Goal: Task Accomplishment & Management: Use online tool/utility

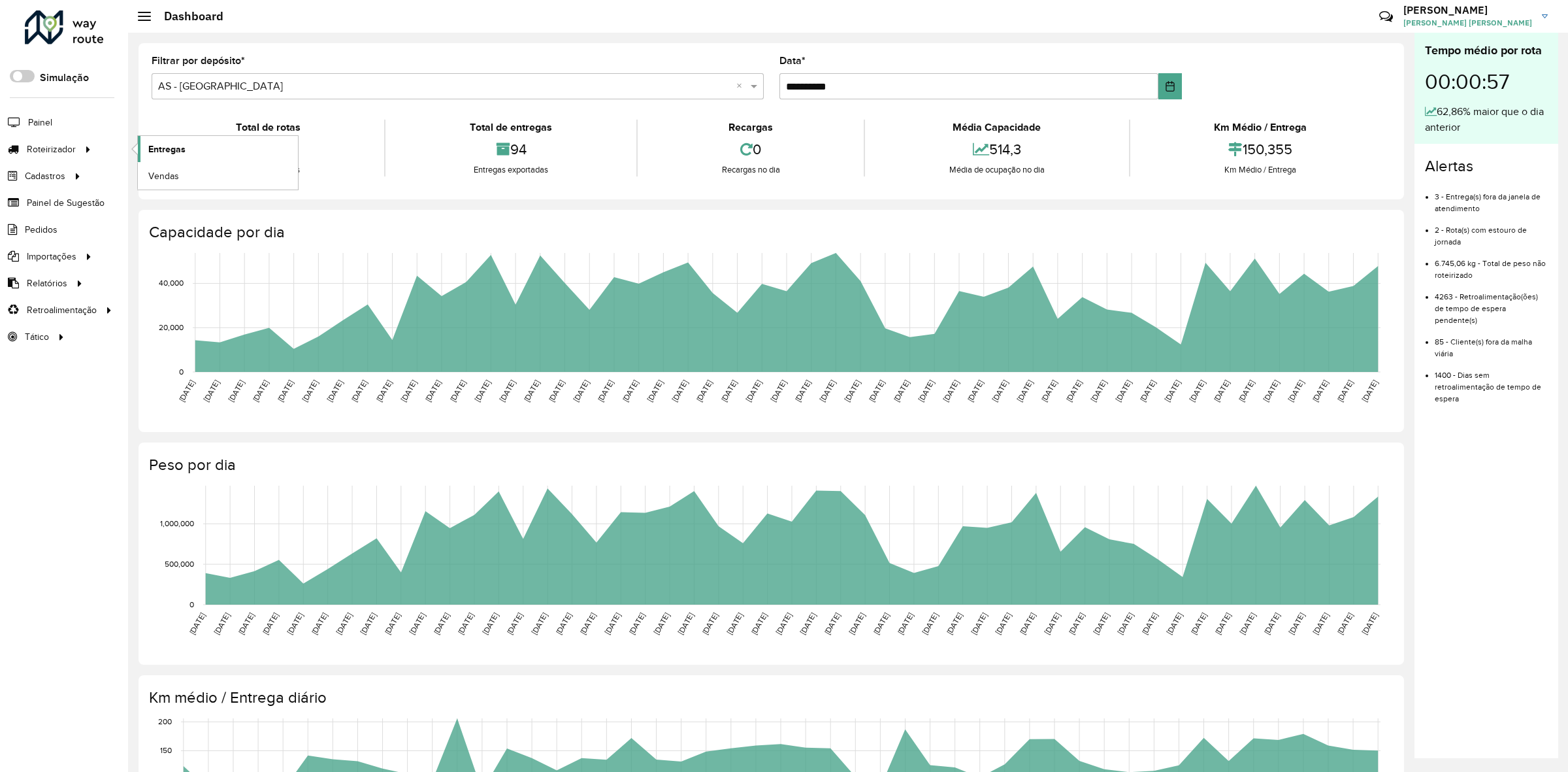
click at [167, 159] on link "Entregas" at bounding box center [218, 149] width 160 height 26
click at [185, 147] on link "Entregas" at bounding box center [218, 149] width 160 height 26
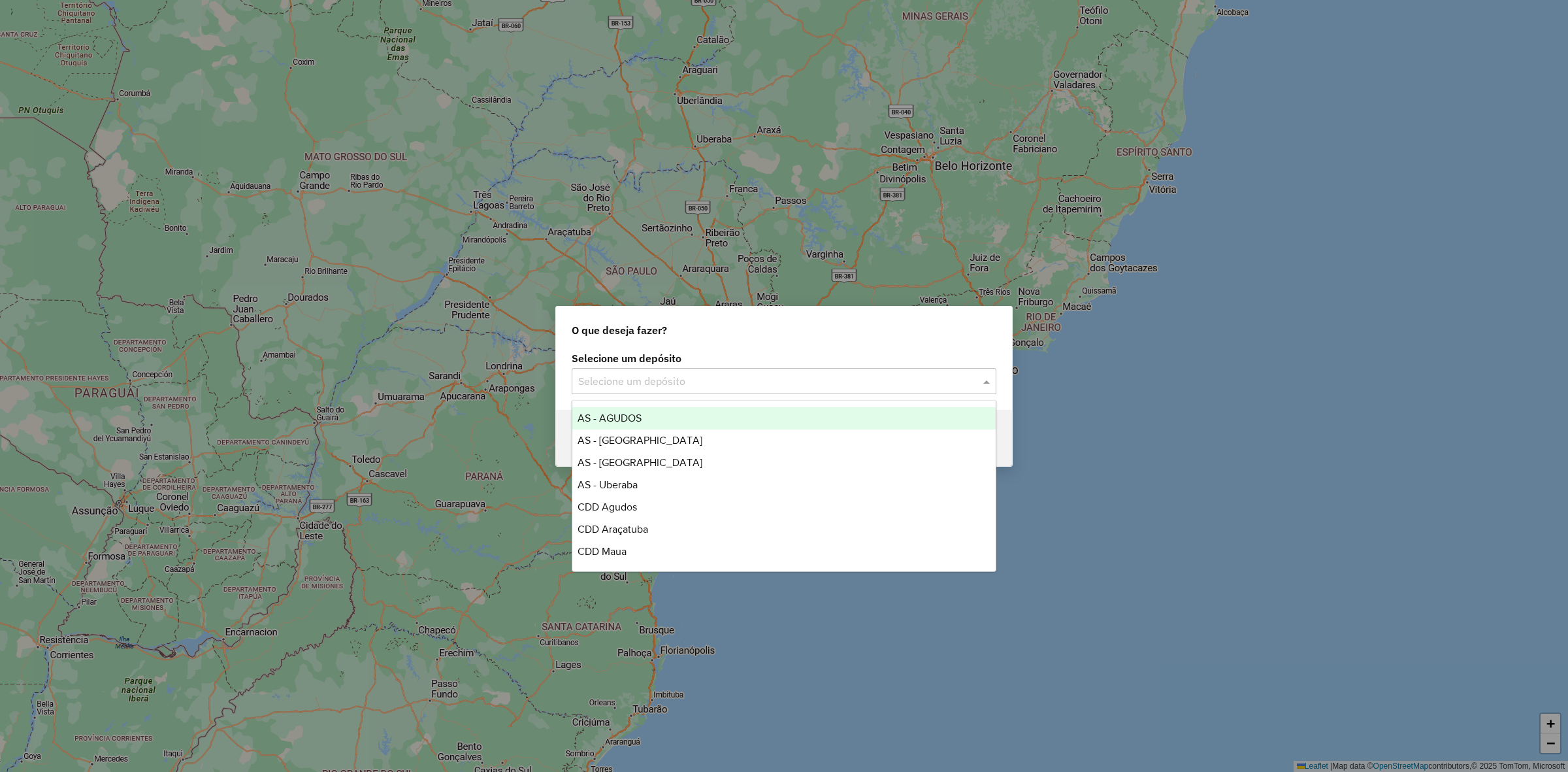
click at [616, 383] on input "text" at bounding box center [771, 381] width 385 height 16
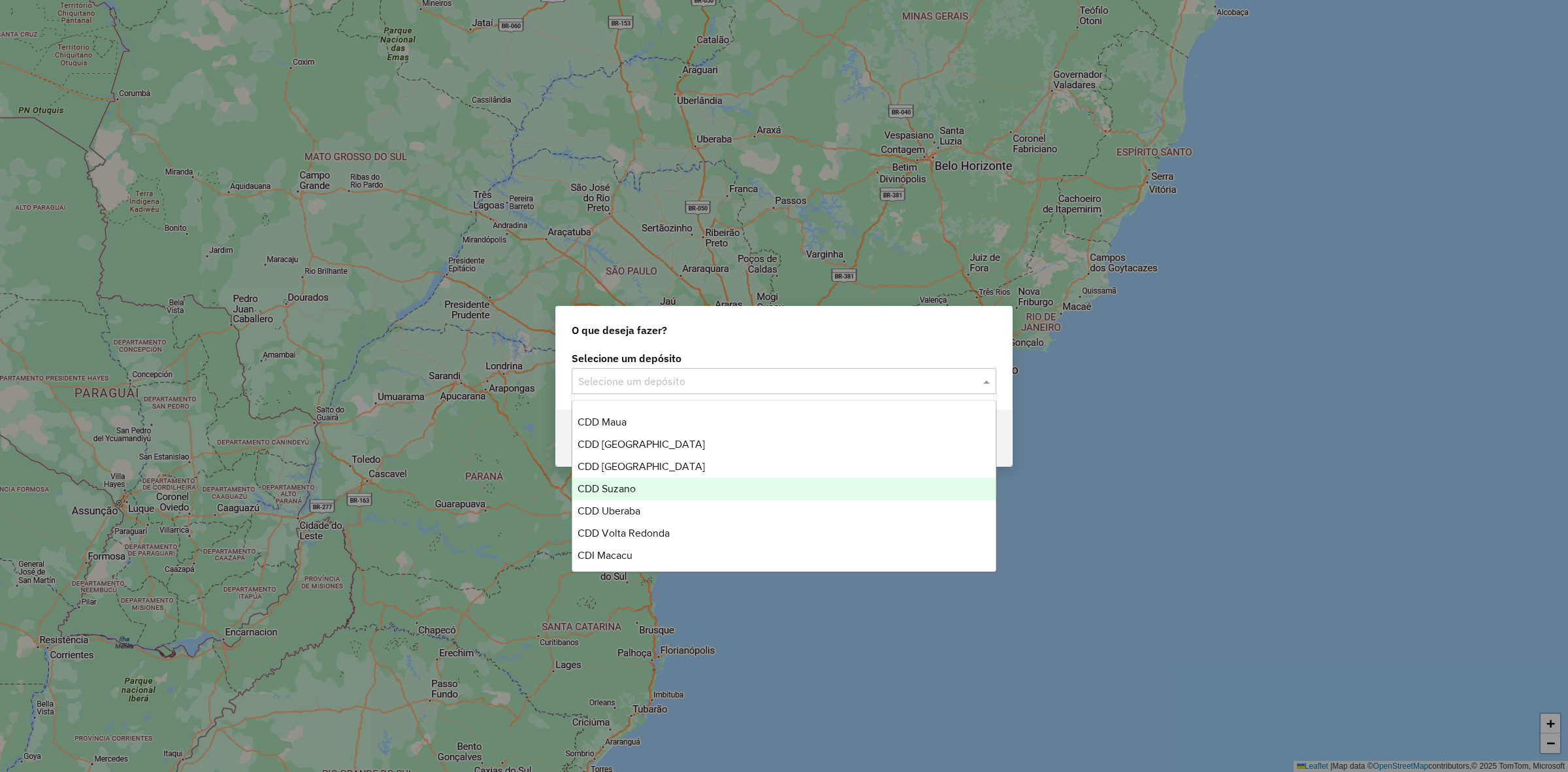
scroll to position [131, 0]
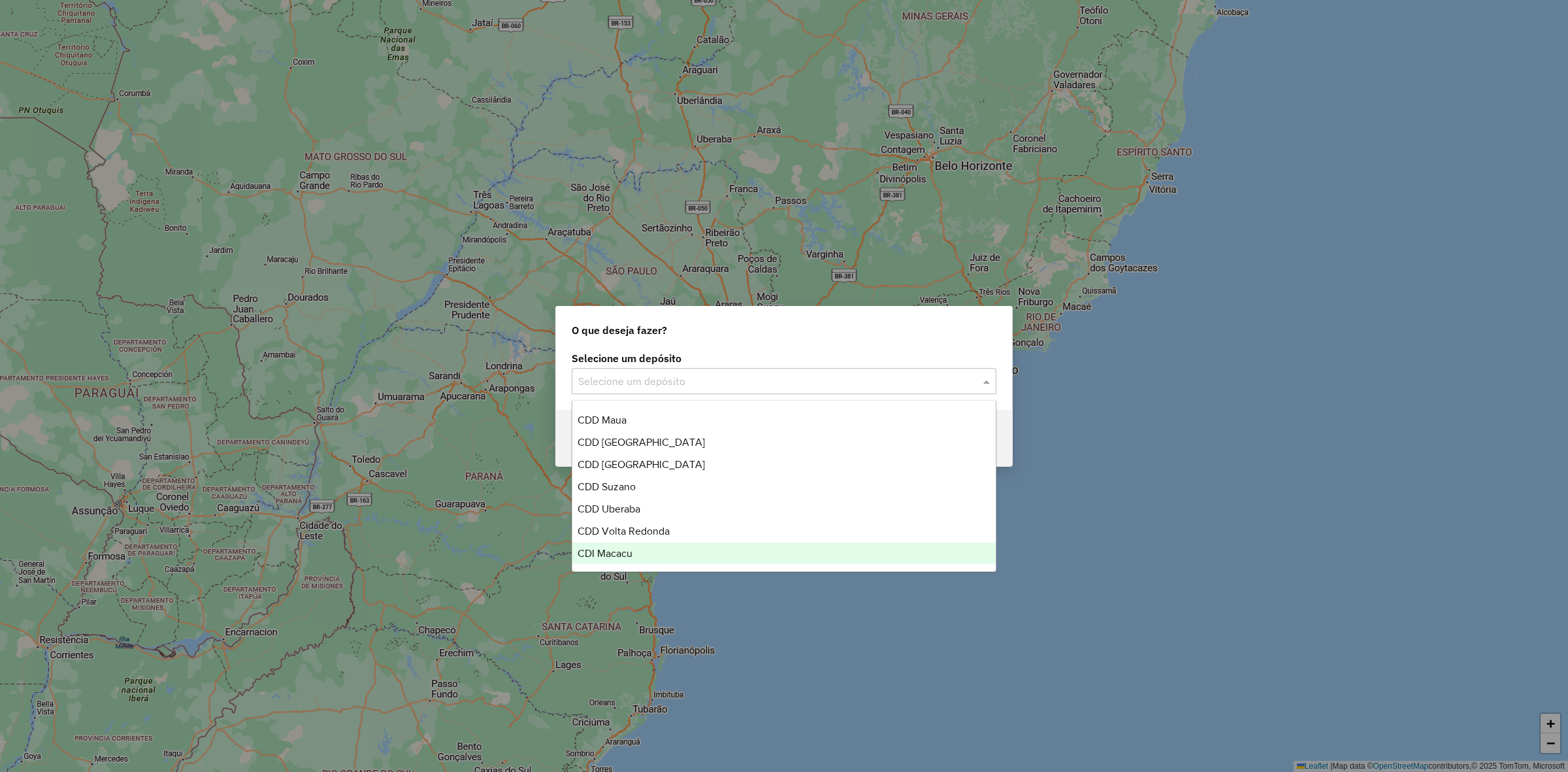
click at [632, 556] on span "CDI Macacu" at bounding box center [605, 553] width 55 height 11
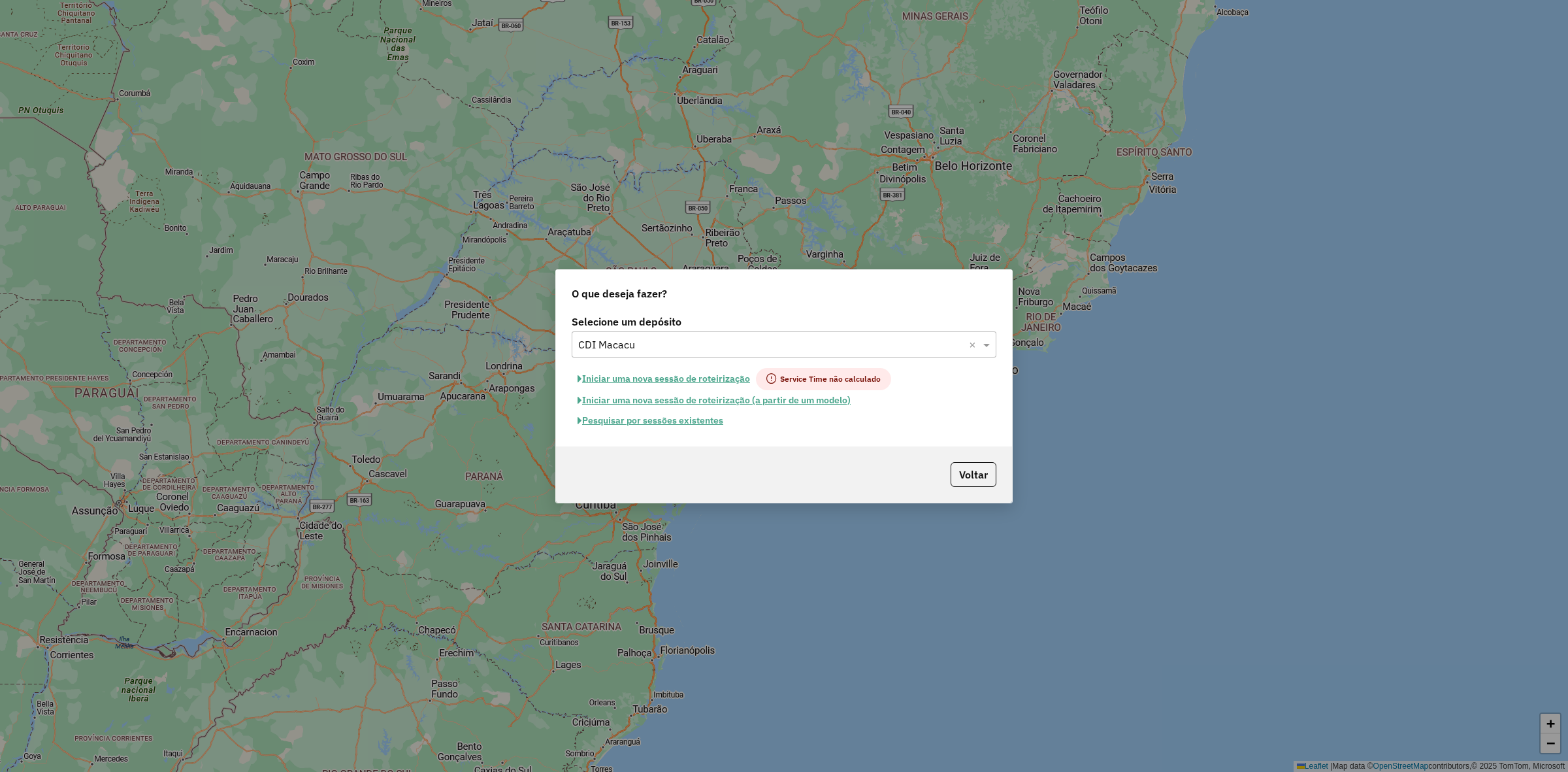
click at [710, 417] on button "Pesquisar por sessões existentes" at bounding box center [650, 420] width 157 height 20
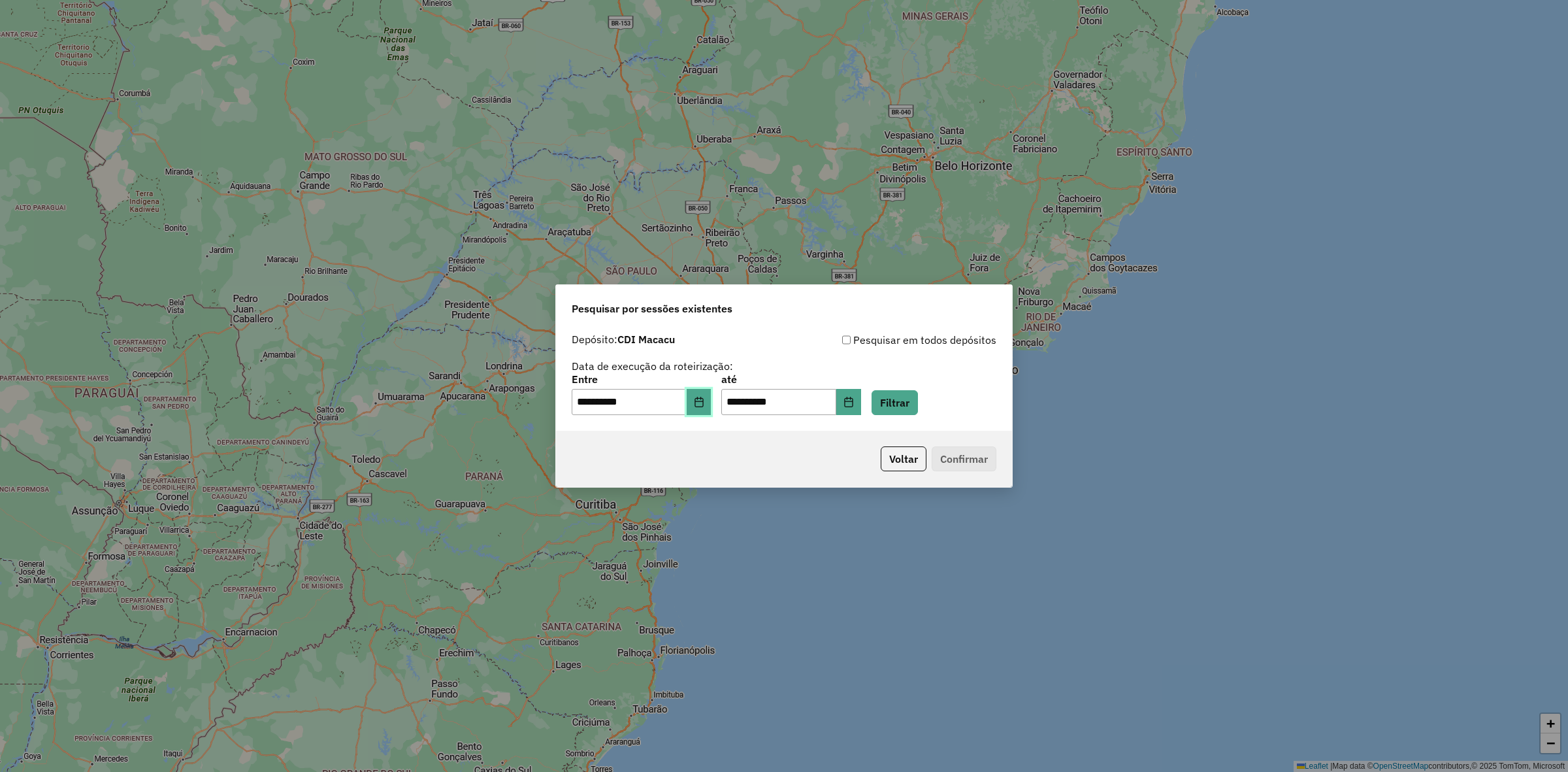
click at [704, 406] on icon "Choose Date" at bounding box center [699, 402] width 10 height 10
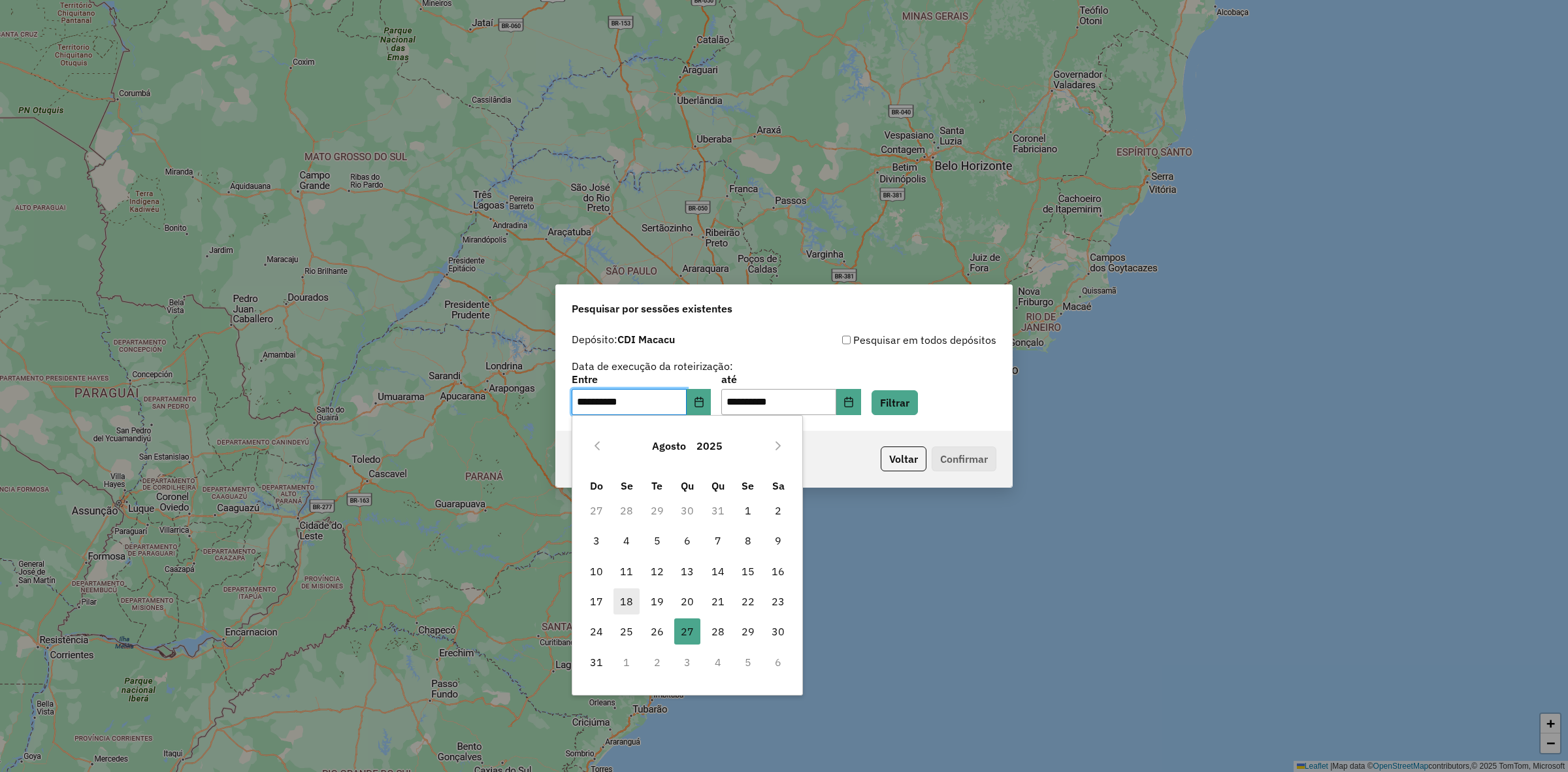
click at [624, 596] on span "18" at bounding box center [627, 601] width 26 height 26
type input "**********"
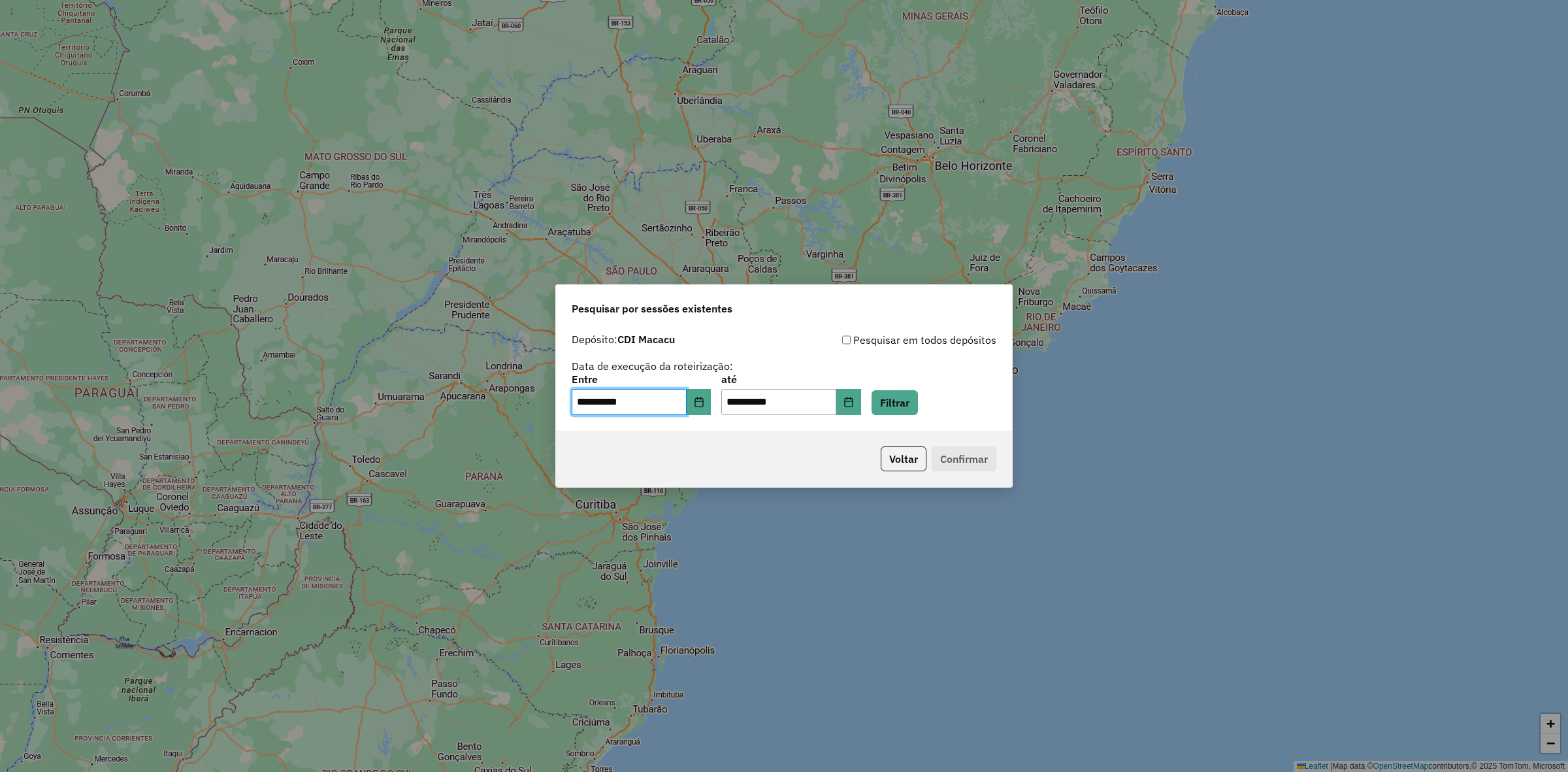
drag, startPoint x: 954, startPoint y: 392, endPoint x: 949, endPoint y: 395, distance: 5.8
click at [952, 392] on div "**********" at bounding box center [784, 395] width 424 height 41
click at [918, 410] on button "Filtrar" at bounding box center [895, 402] width 47 height 25
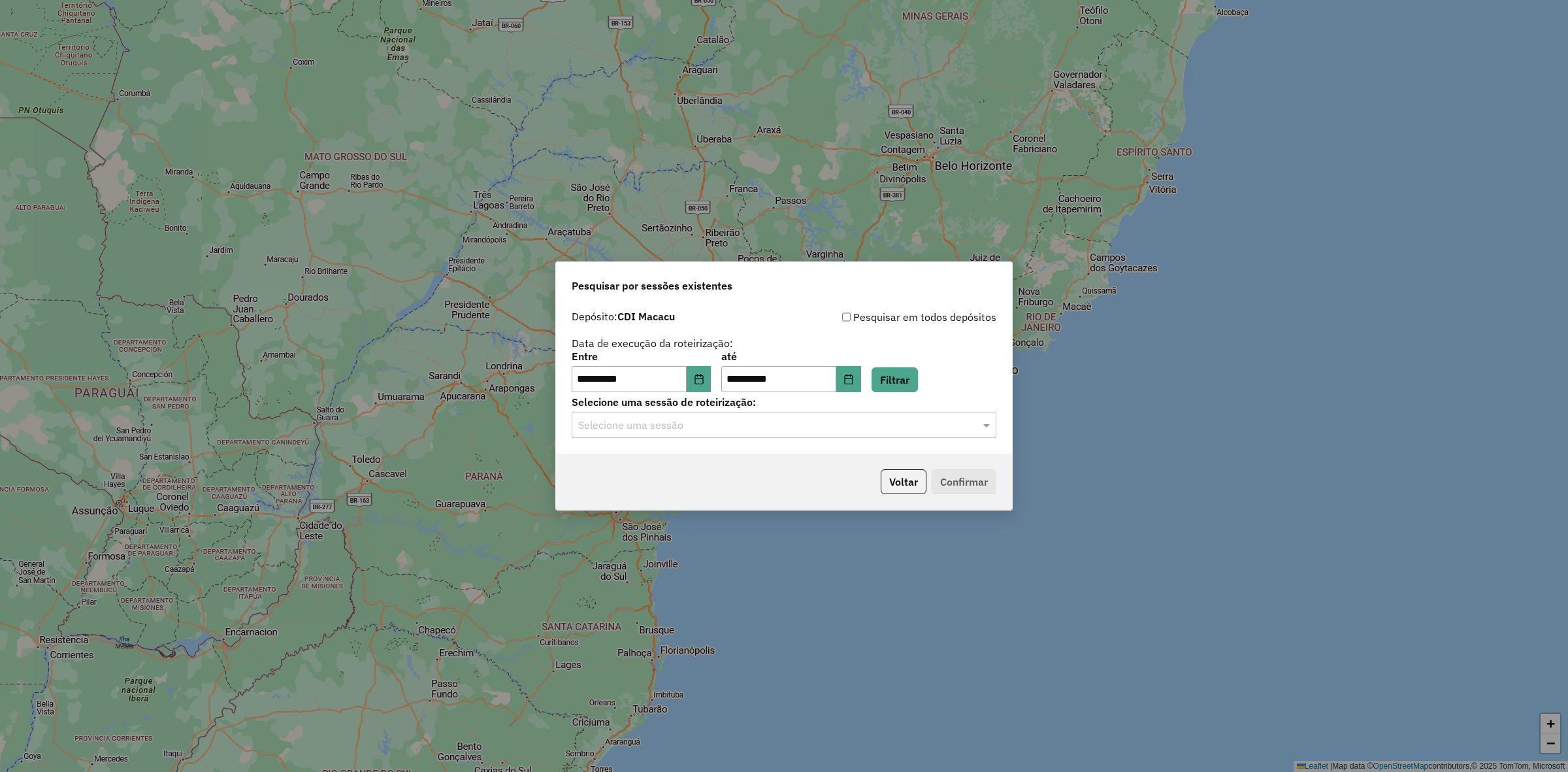
click at [798, 439] on div "**********" at bounding box center [784, 379] width 456 height 149
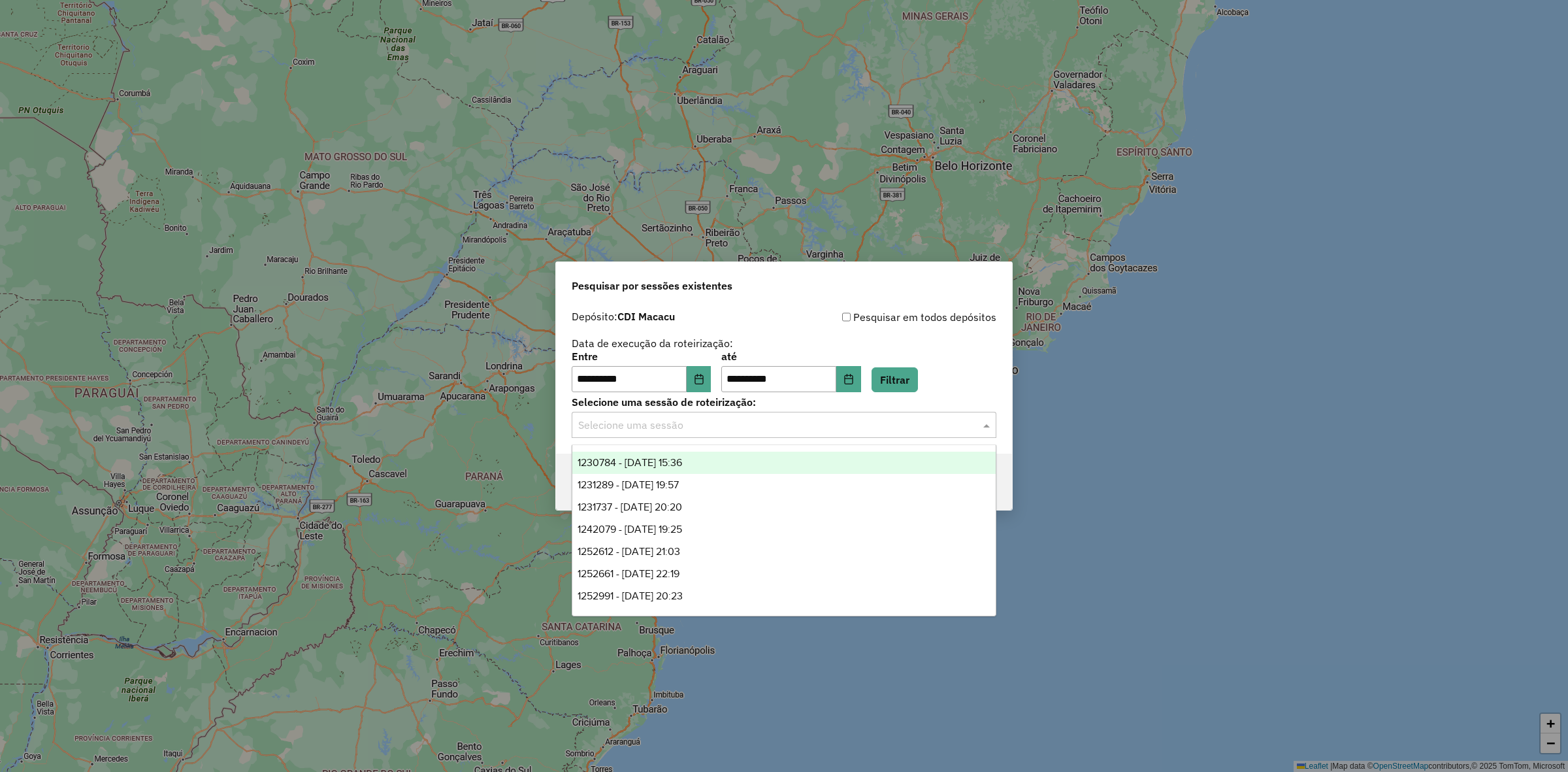
click at [798, 429] on input "text" at bounding box center [771, 425] width 385 height 16
click at [972, 375] on div "**********" at bounding box center [784, 372] width 424 height 41
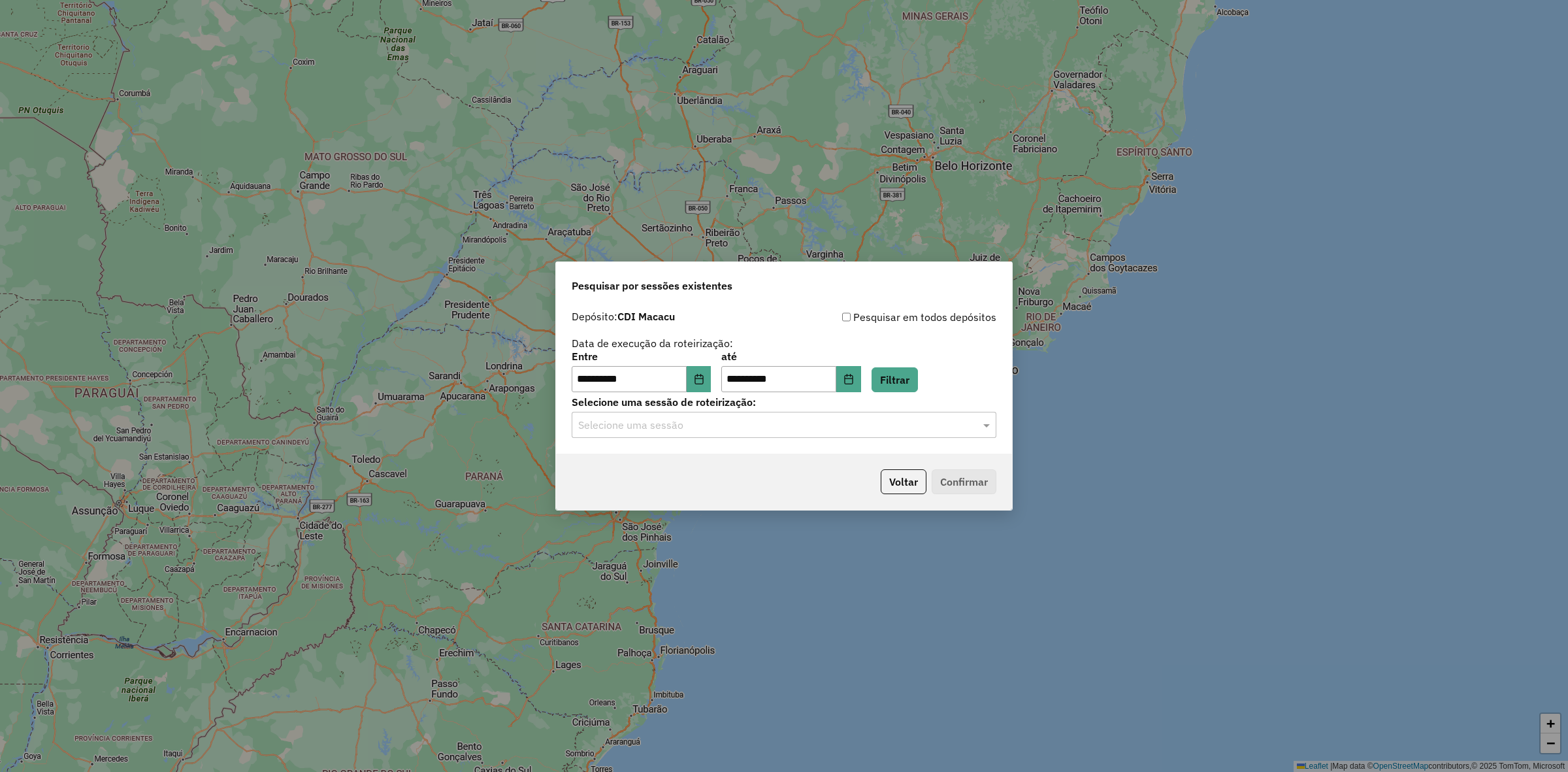
click at [753, 418] on input "text" at bounding box center [771, 425] width 385 height 16
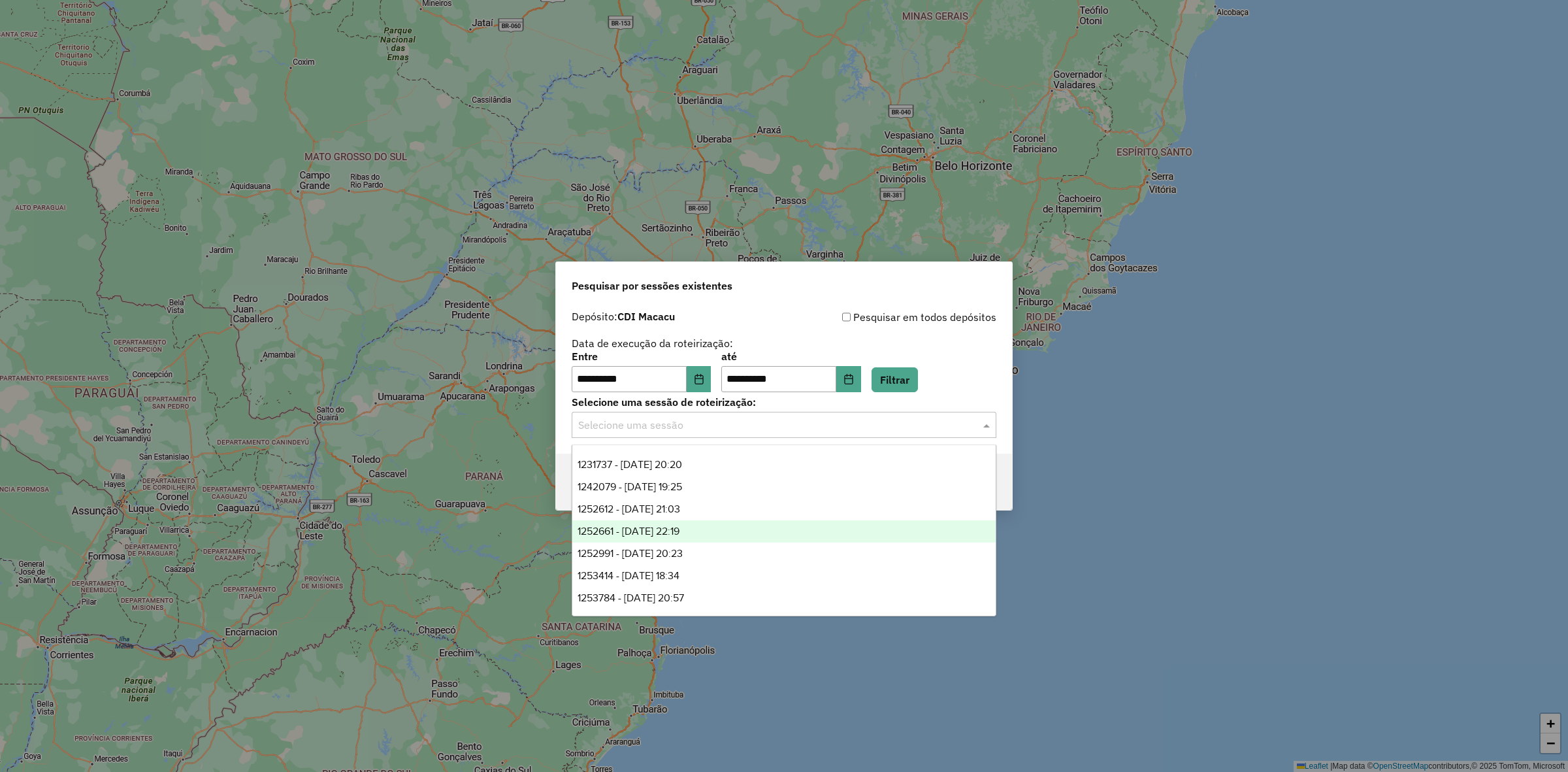
scroll to position [66, 0]
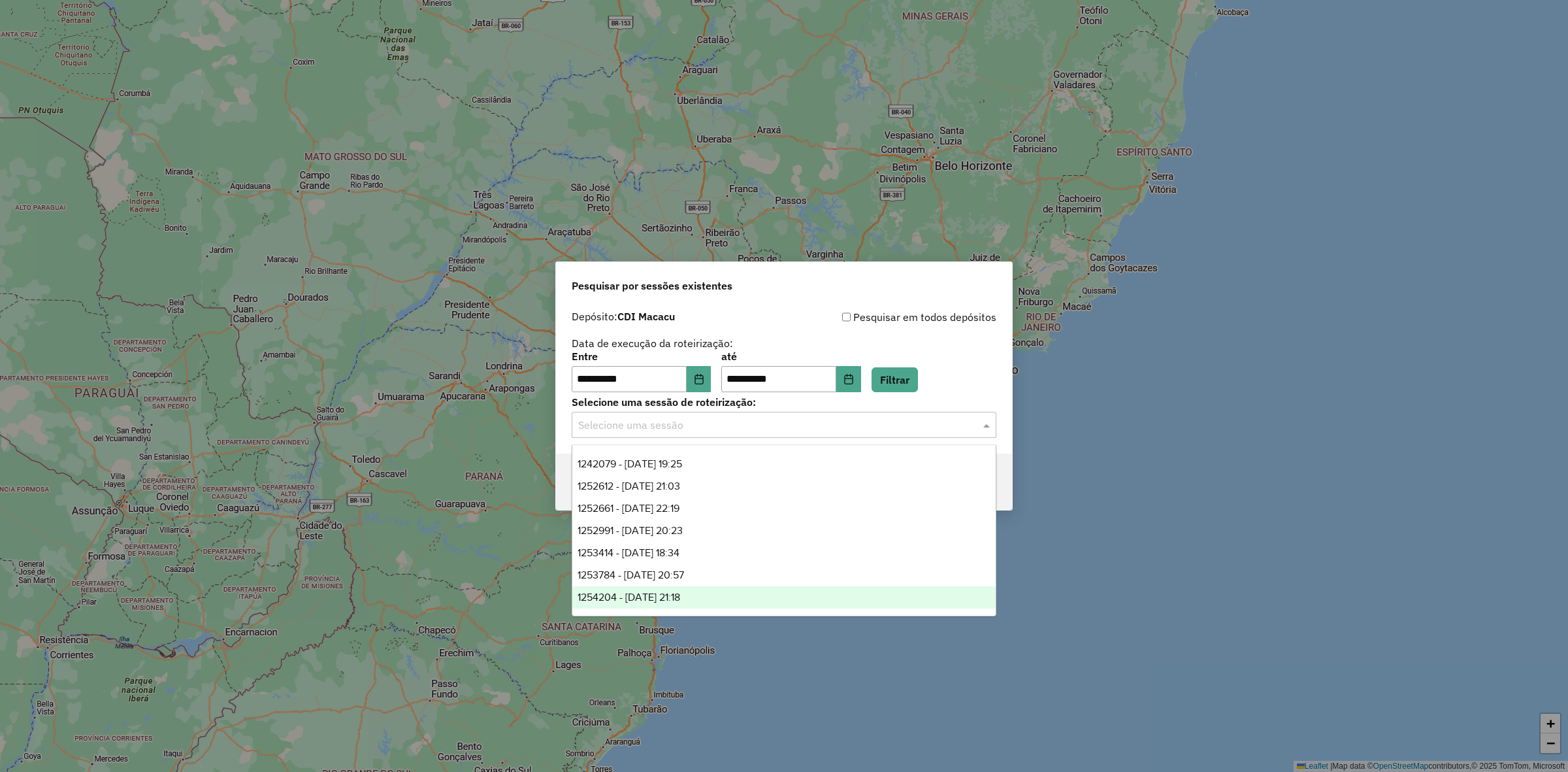
click at [717, 595] on div "1254204 - 27/08/2025 21:18" at bounding box center [784, 597] width 423 height 22
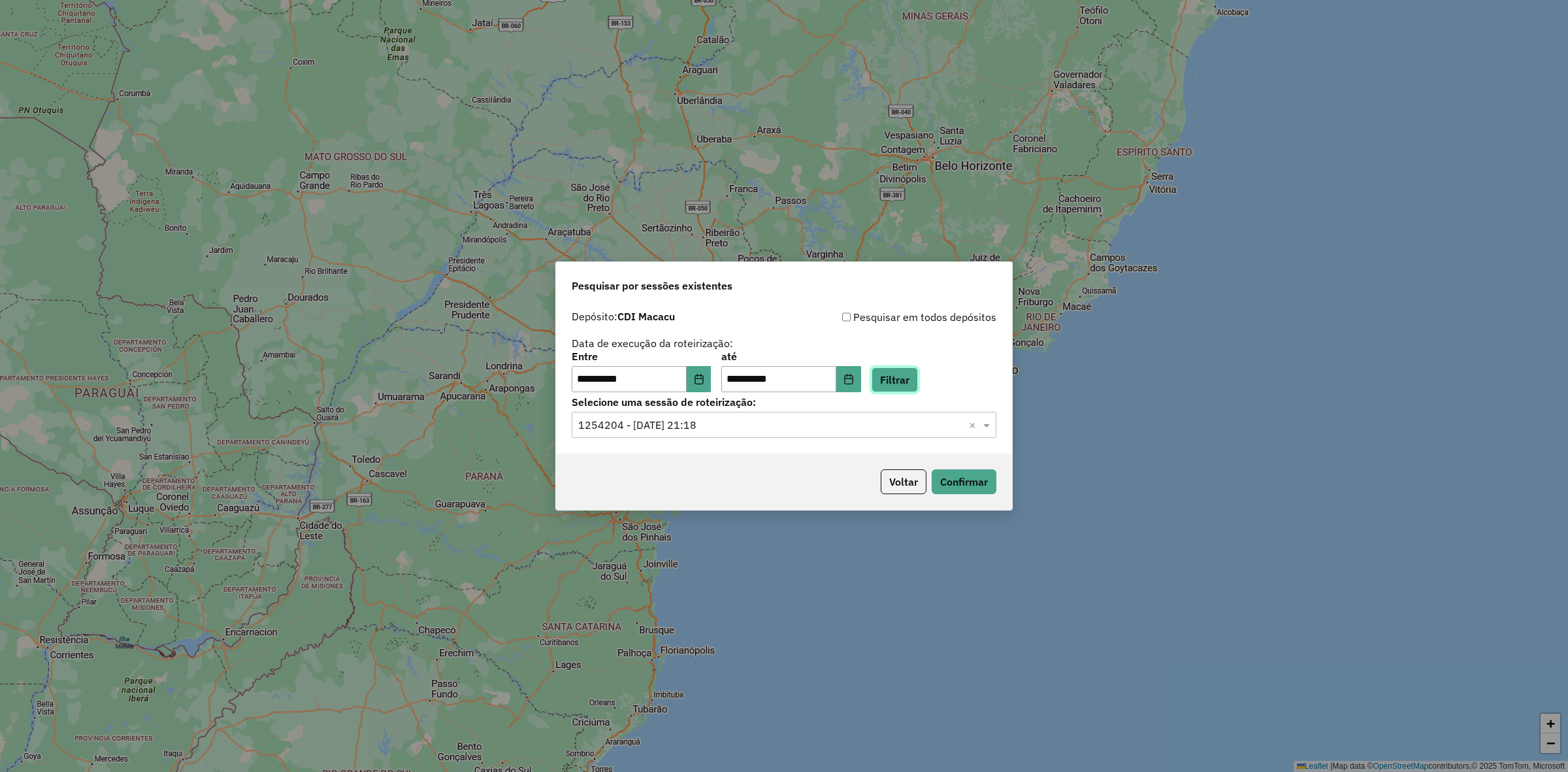
click at [909, 383] on button "Filtrar" at bounding box center [895, 379] width 47 height 25
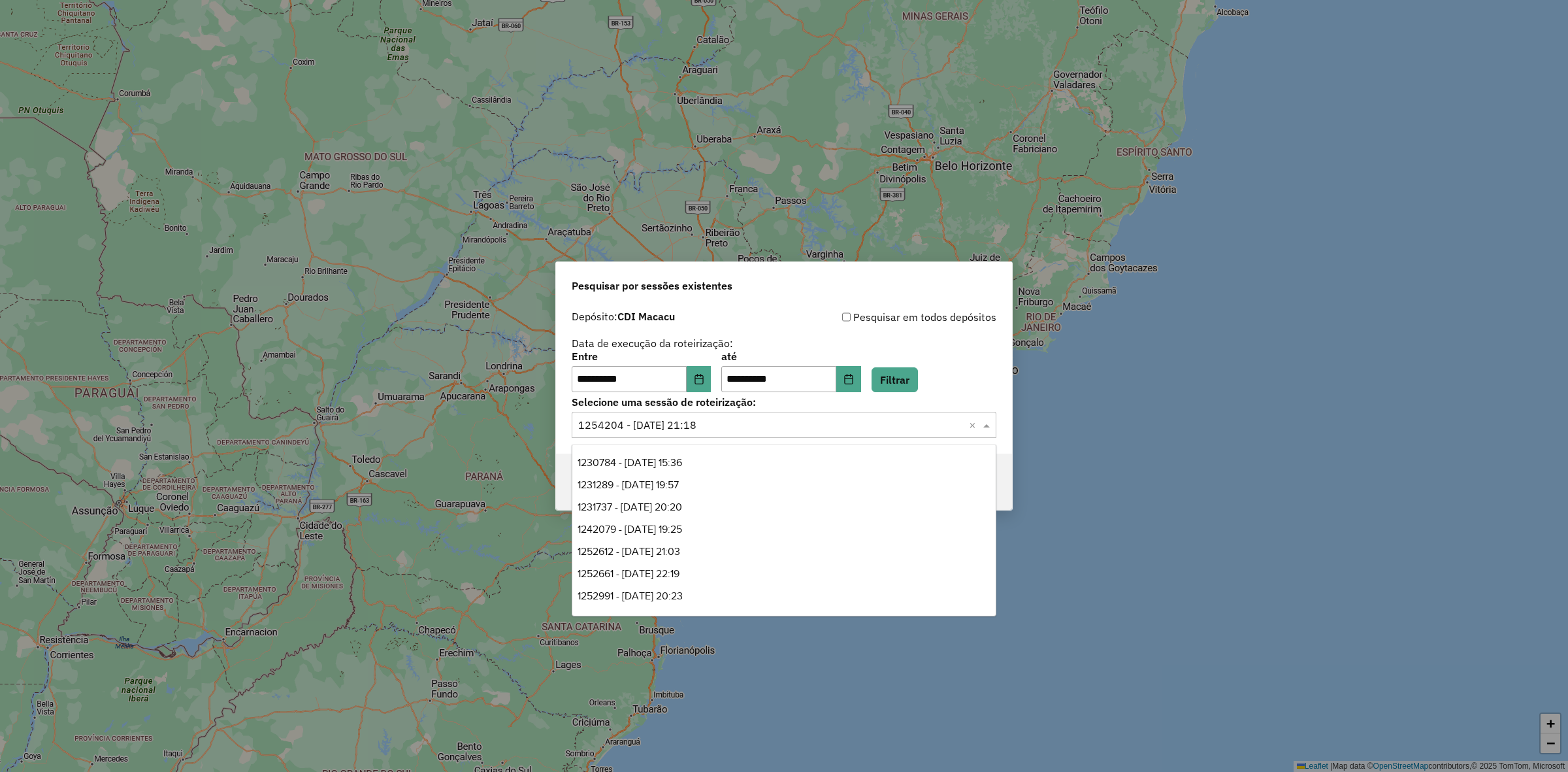
click at [742, 430] on input "text" at bounding box center [771, 425] width 385 height 16
click at [1010, 465] on div "Voltar Confirmar" at bounding box center [784, 481] width 456 height 56
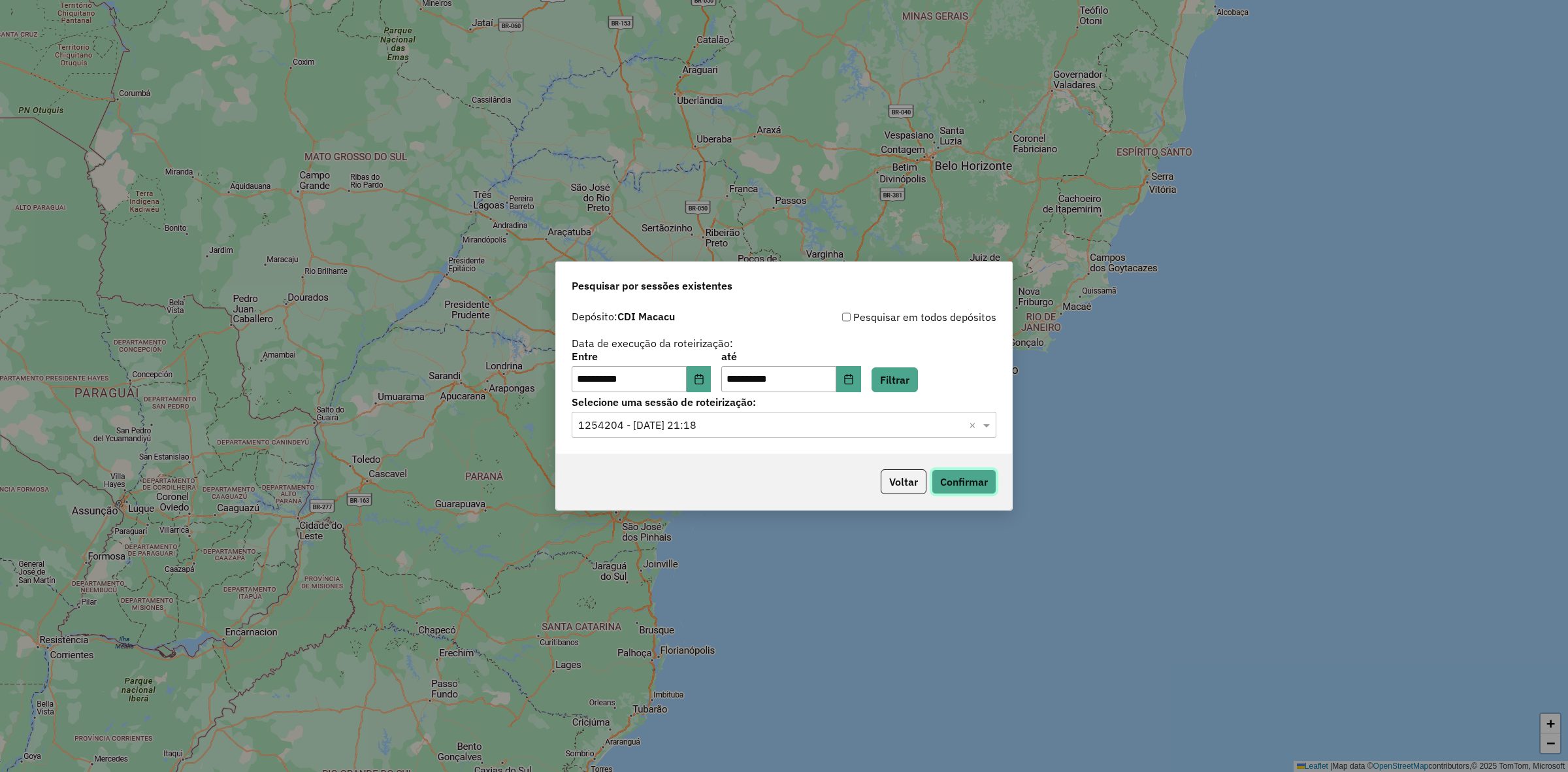
click at [960, 483] on button "Confirmar" at bounding box center [964, 481] width 65 height 25
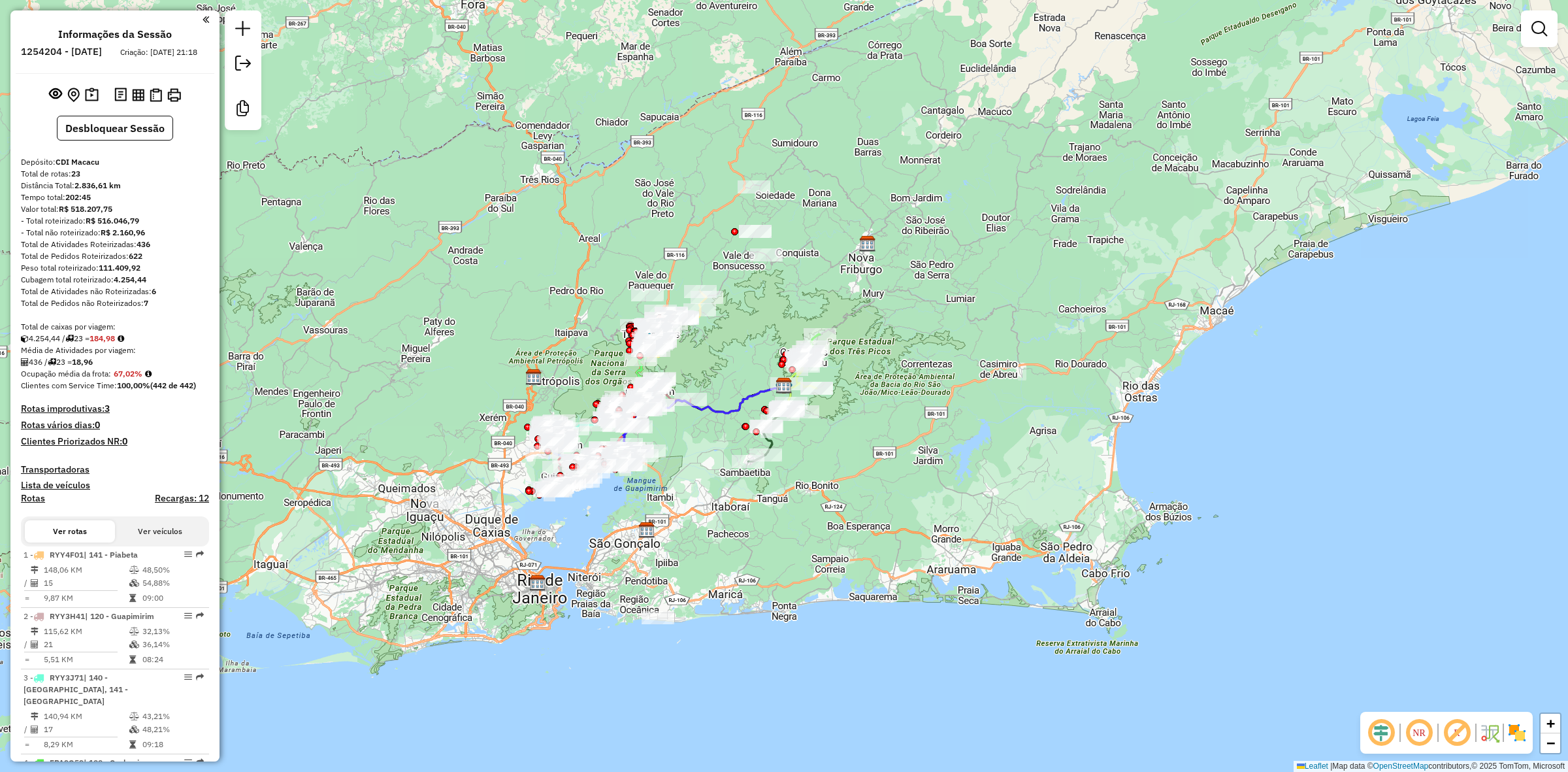
click at [1467, 726] on em at bounding box center [1457, 733] width 31 height 31
click at [1516, 732] on img at bounding box center [1517, 732] width 21 height 21
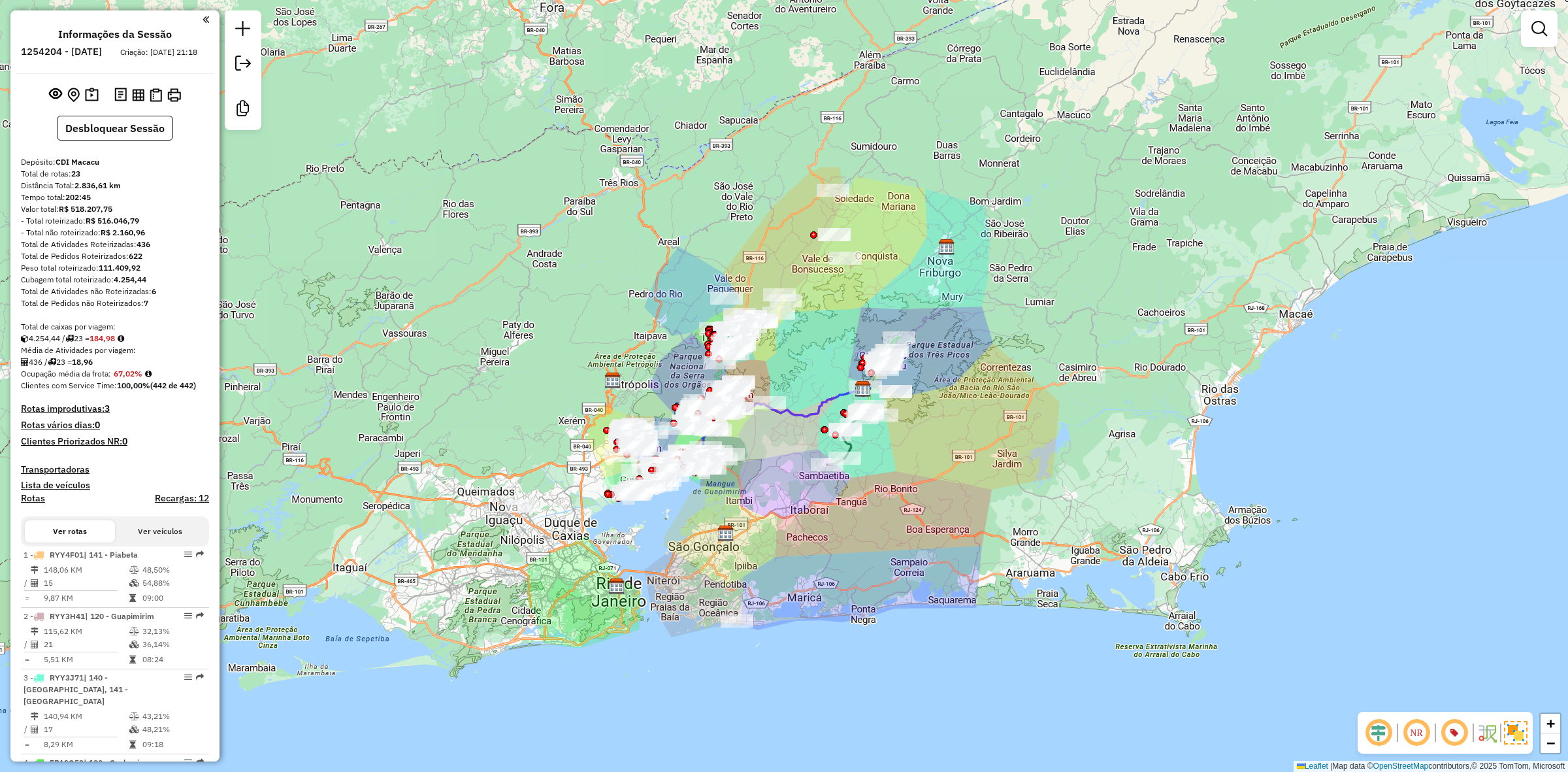
drag, startPoint x: 761, startPoint y: 314, endPoint x: 840, endPoint y: 318, distance: 79.1
click at [840, 318] on div "Janela de atendimento Grade de atendimento Capacidade Transportadoras Veículos …" at bounding box center [784, 386] width 1568 height 772
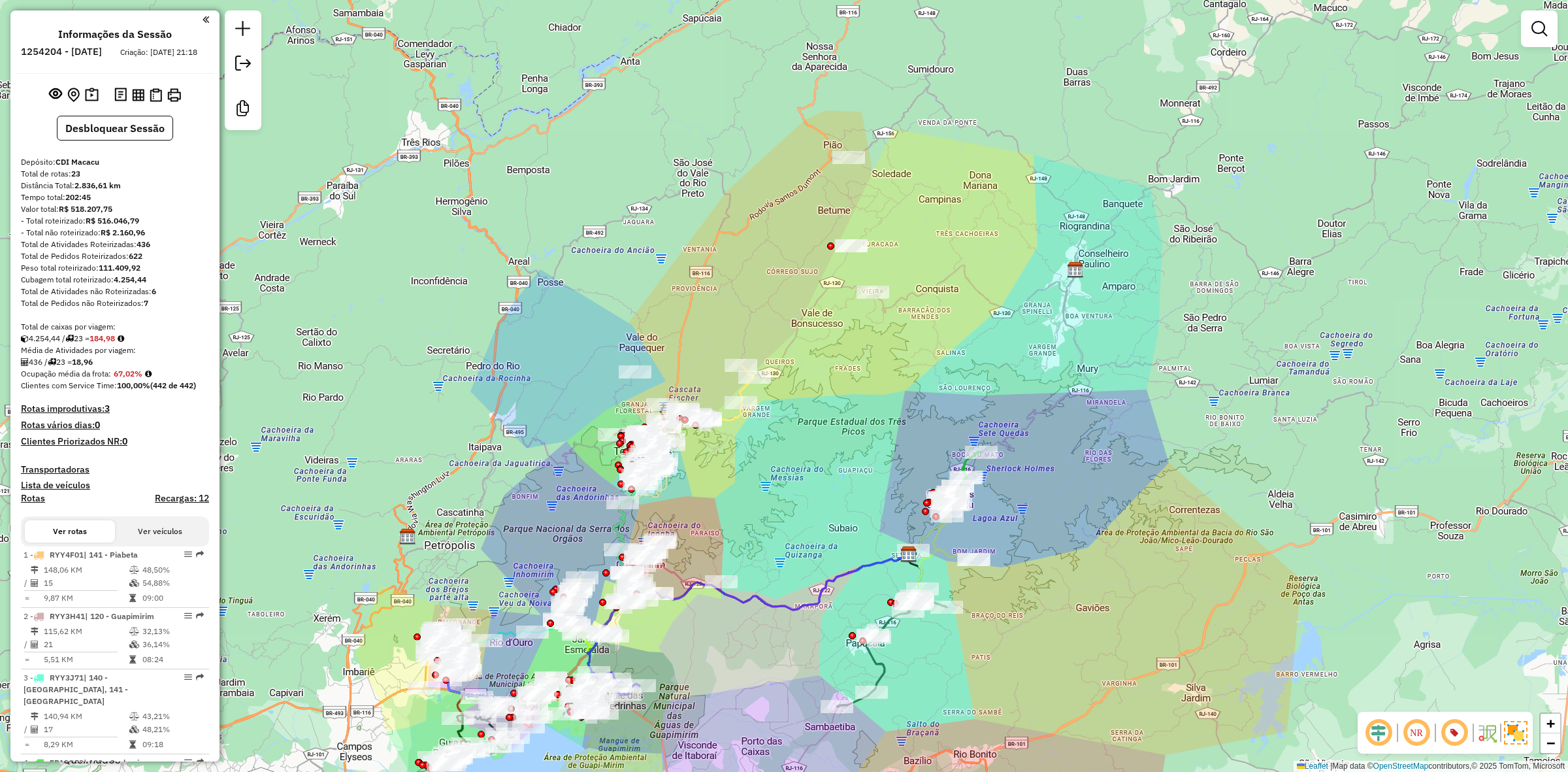
drag, startPoint x: 798, startPoint y: 233, endPoint x: 817, endPoint y: 327, distance: 95.9
click at [817, 327] on div "Janela de atendimento Grade de atendimento Capacidade Transportadoras Veículos …" at bounding box center [784, 386] width 1568 height 772
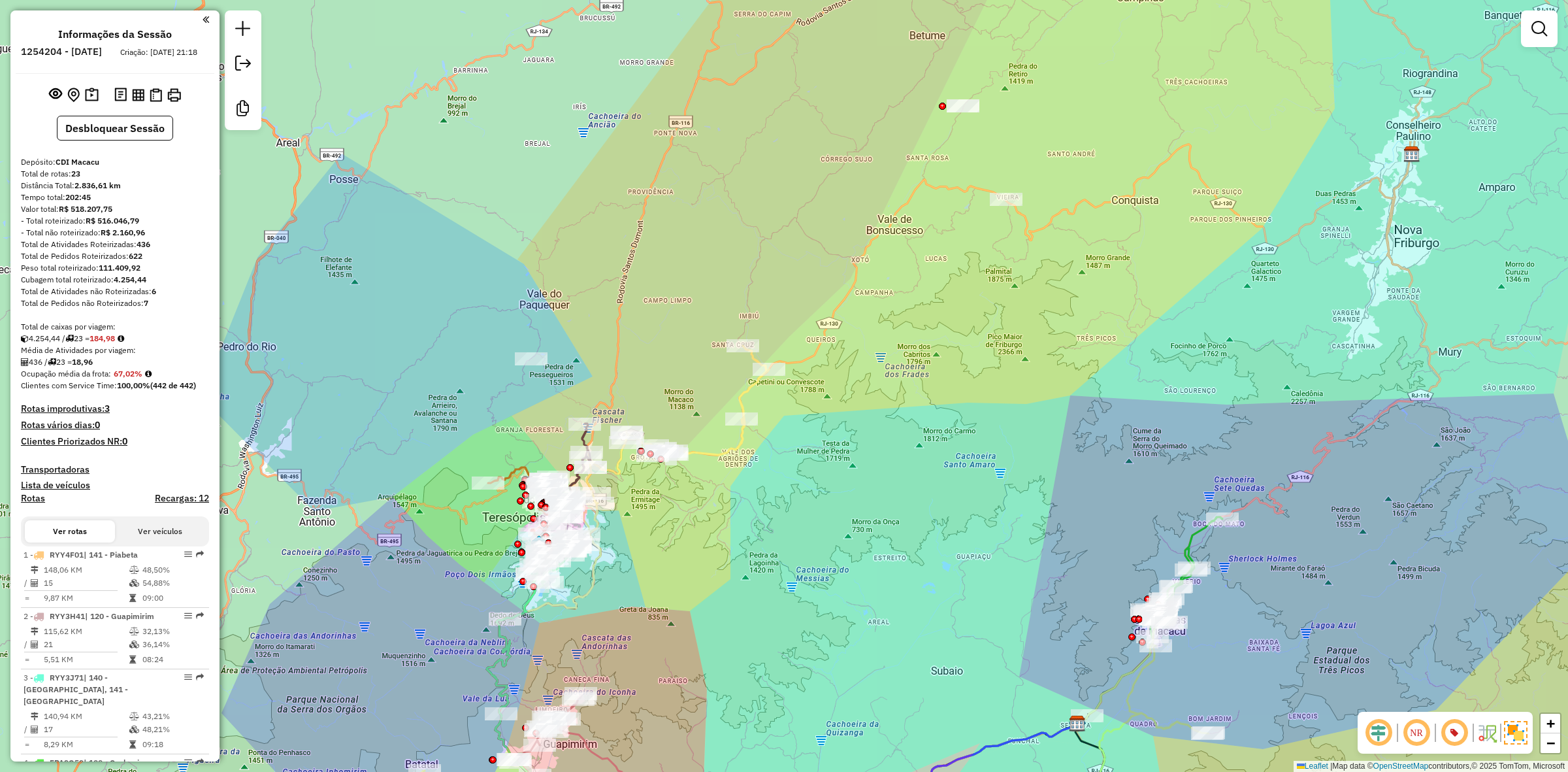
click at [750, 389] on icon at bounding box center [669, 439] width 199 height 188
select select "**********"
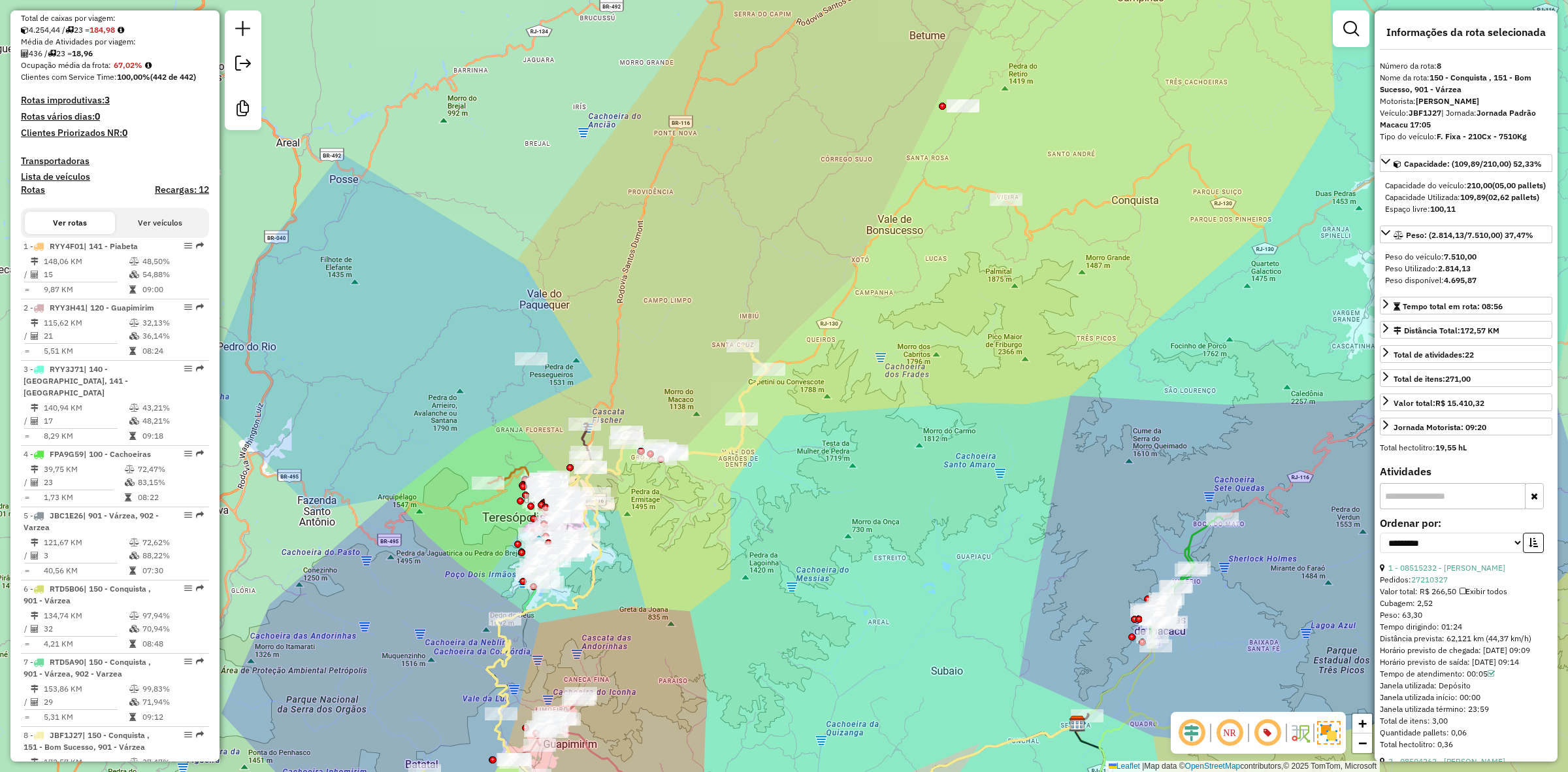
scroll to position [1025, 0]
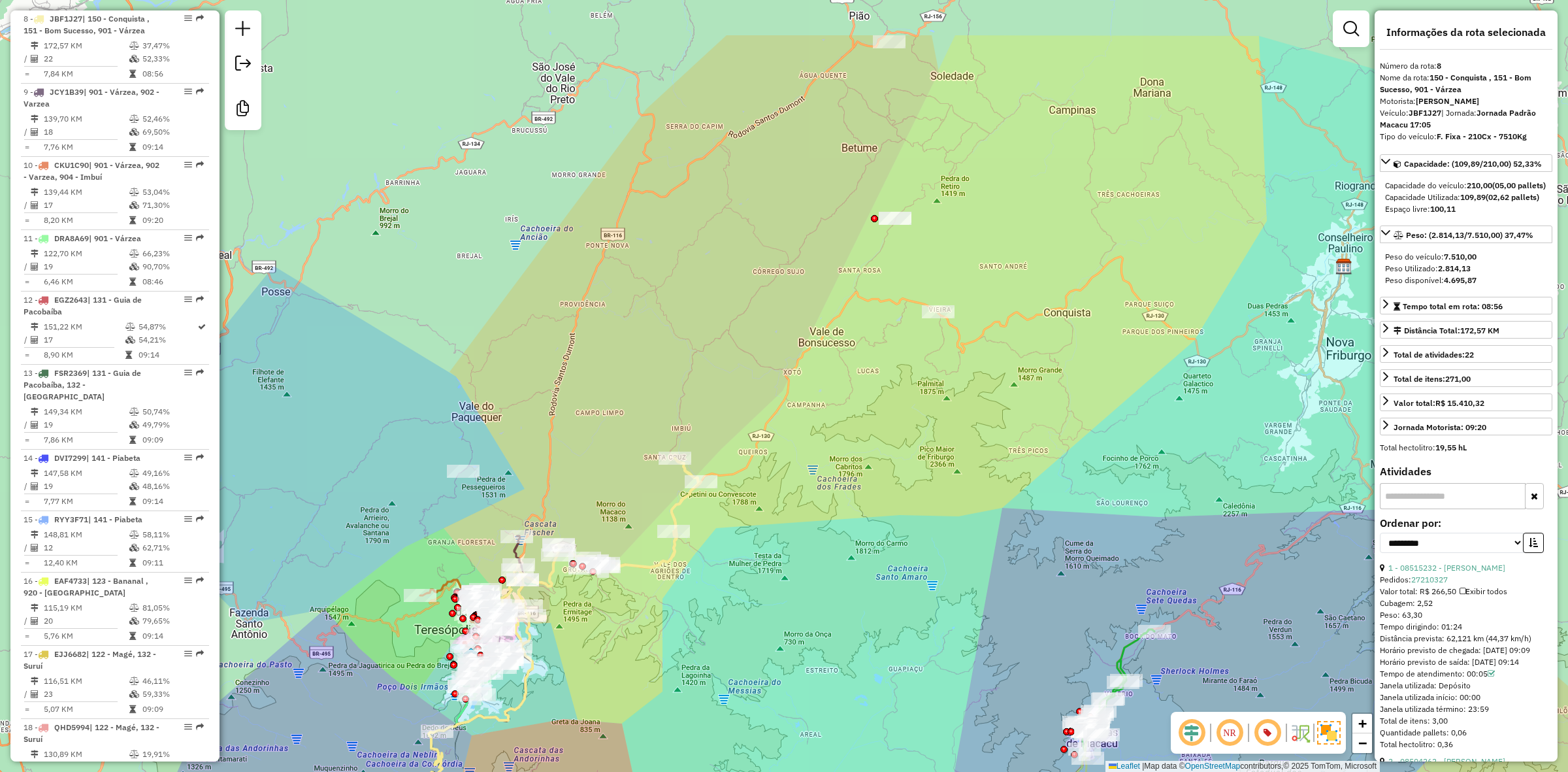
drag, startPoint x: 887, startPoint y: 303, endPoint x: 814, endPoint y: 428, distance: 144.8
click at [814, 428] on div "Janela de atendimento Grade de atendimento Capacidade Transportadoras Veículos …" at bounding box center [784, 386] width 1568 height 772
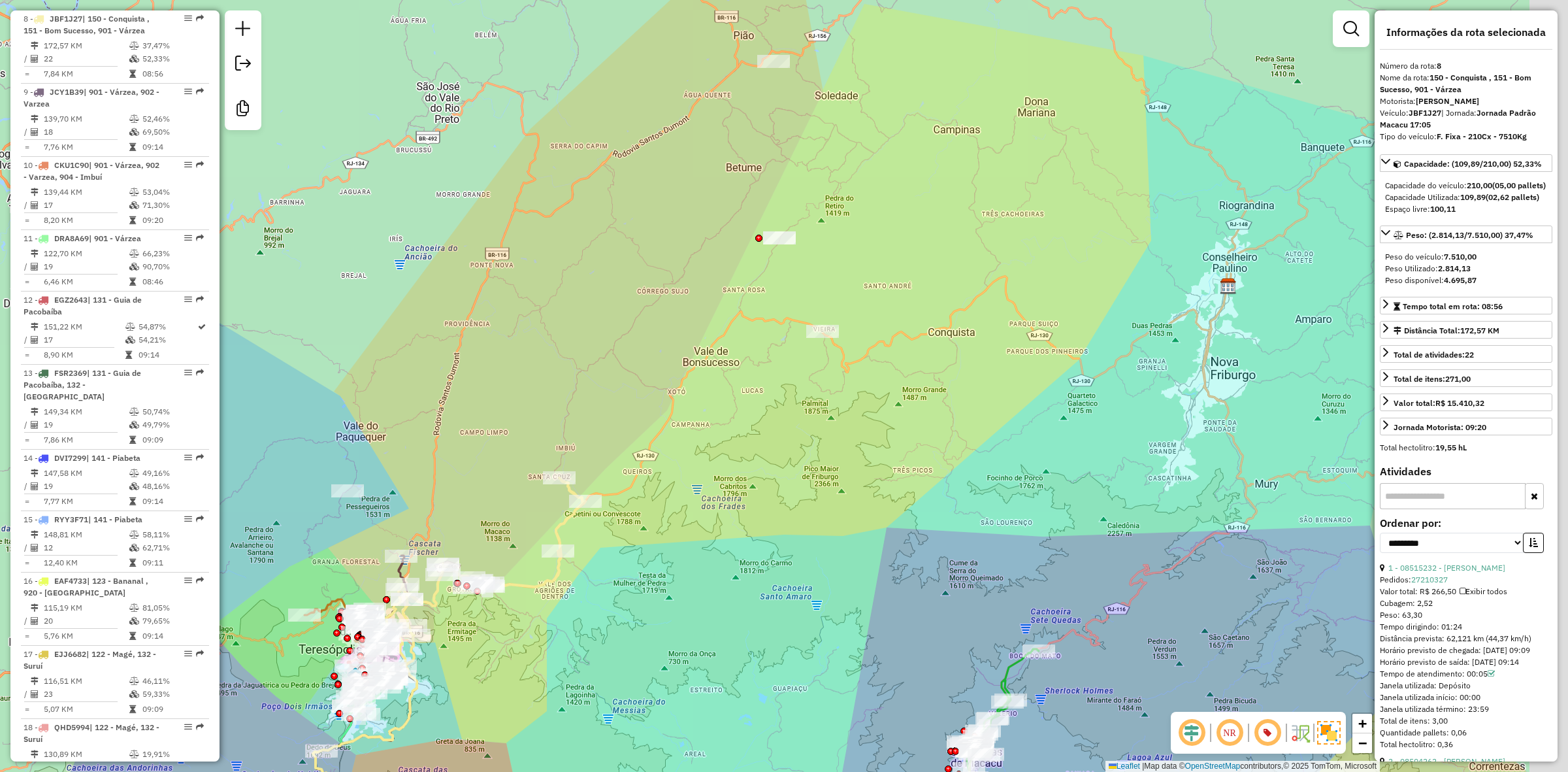
drag, startPoint x: 834, startPoint y: 465, endPoint x: 722, endPoint y: 472, distance: 112.2
click at [722, 472] on div "Janela de atendimento Grade de atendimento Capacidade Transportadoras Veículos …" at bounding box center [784, 386] width 1568 height 772
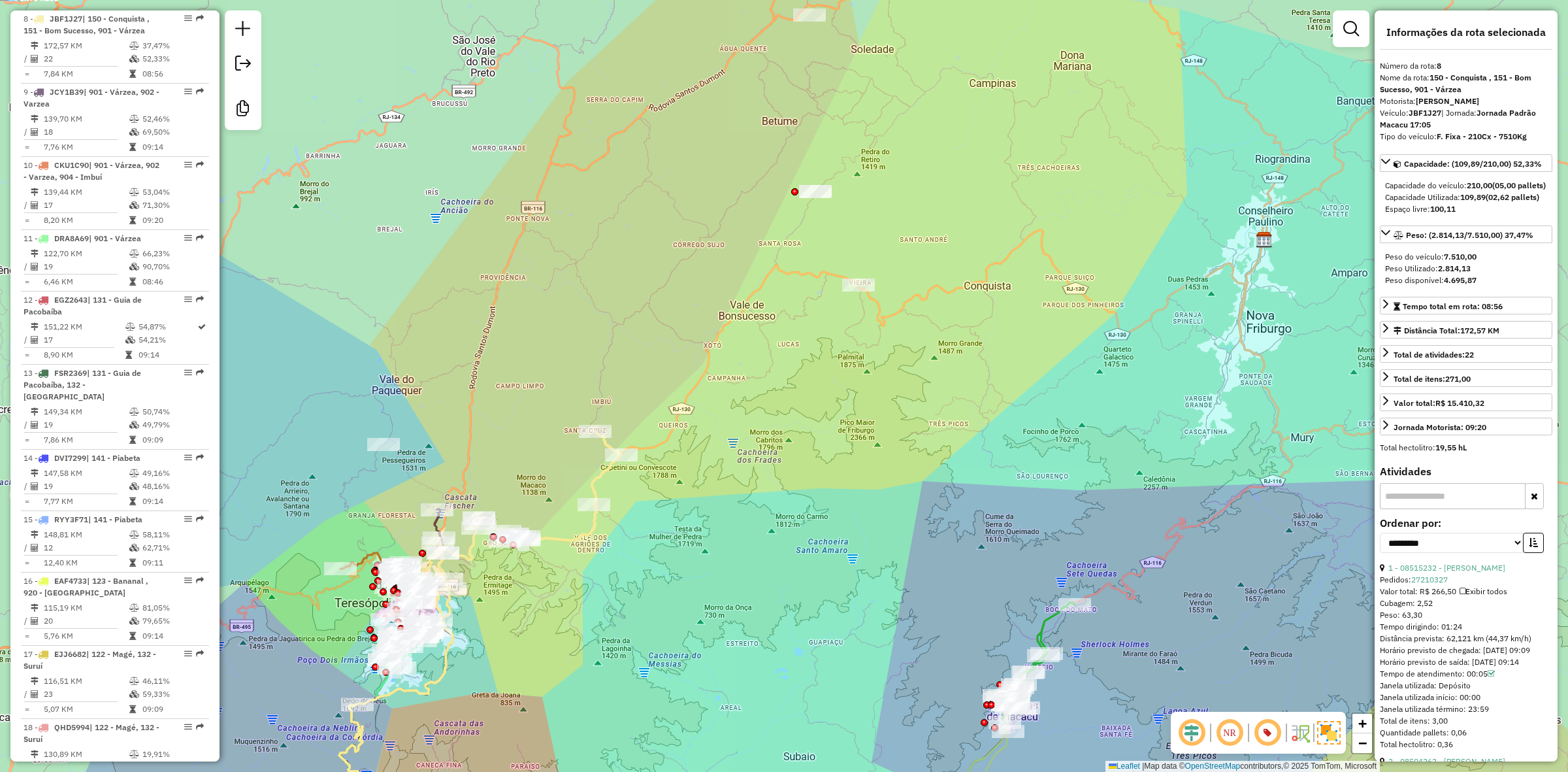
drag, startPoint x: 700, startPoint y: 541, endPoint x: 736, endPoint y: 495, distance: 58.4
click at [736, 495] on div "Janela de atendimento Grade de atendimento Capacidade Transportadoras Veículos …" at bounding box center [784, 386] width 1568 height 772
click at [593, 479] on icon at bounding box center [522, 525] width 199 height 188
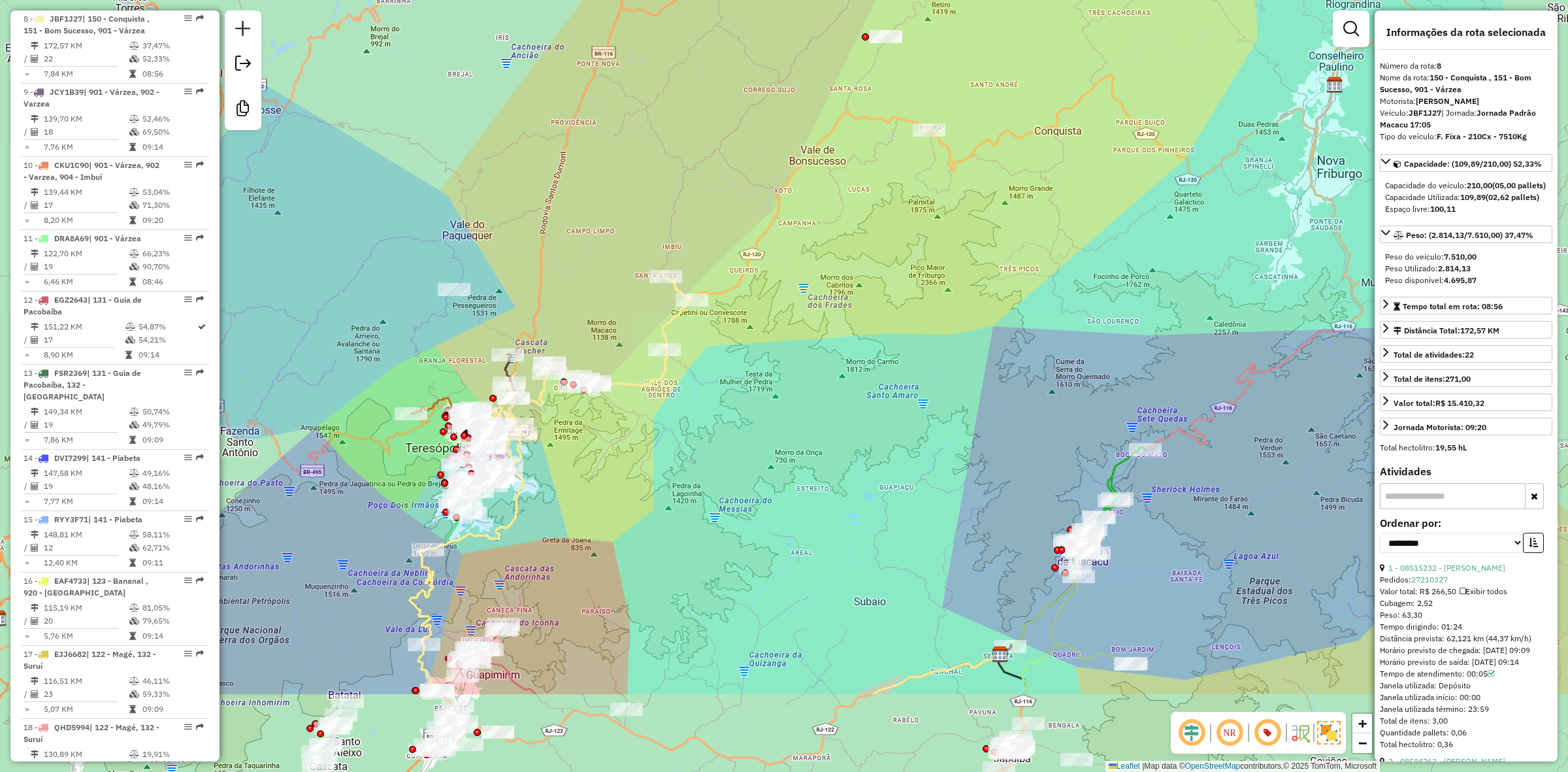
drag, startPoint x: 563, startPoint y: 478, endPoint x: 626, endPoint y: 337, distance: 154.4
click at [626, 337] on div "Janela de atendimento Grade de atendimento Capacidade Transportadoras Veículos …" at bounding box center [784, 386] width 1568 height 772
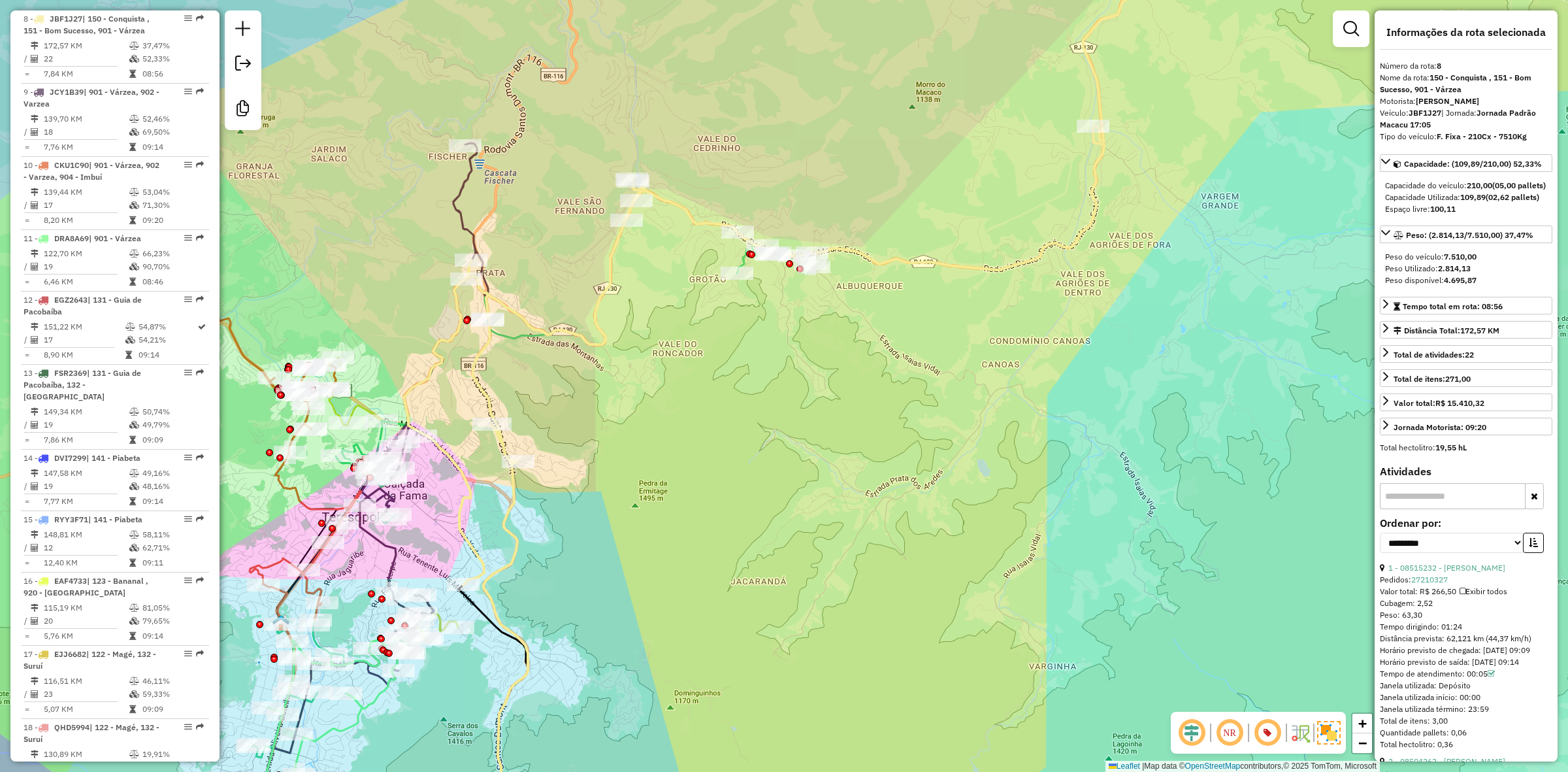
click at [458, 464] on icon at bounding box center [802, 254] width 798 height 662
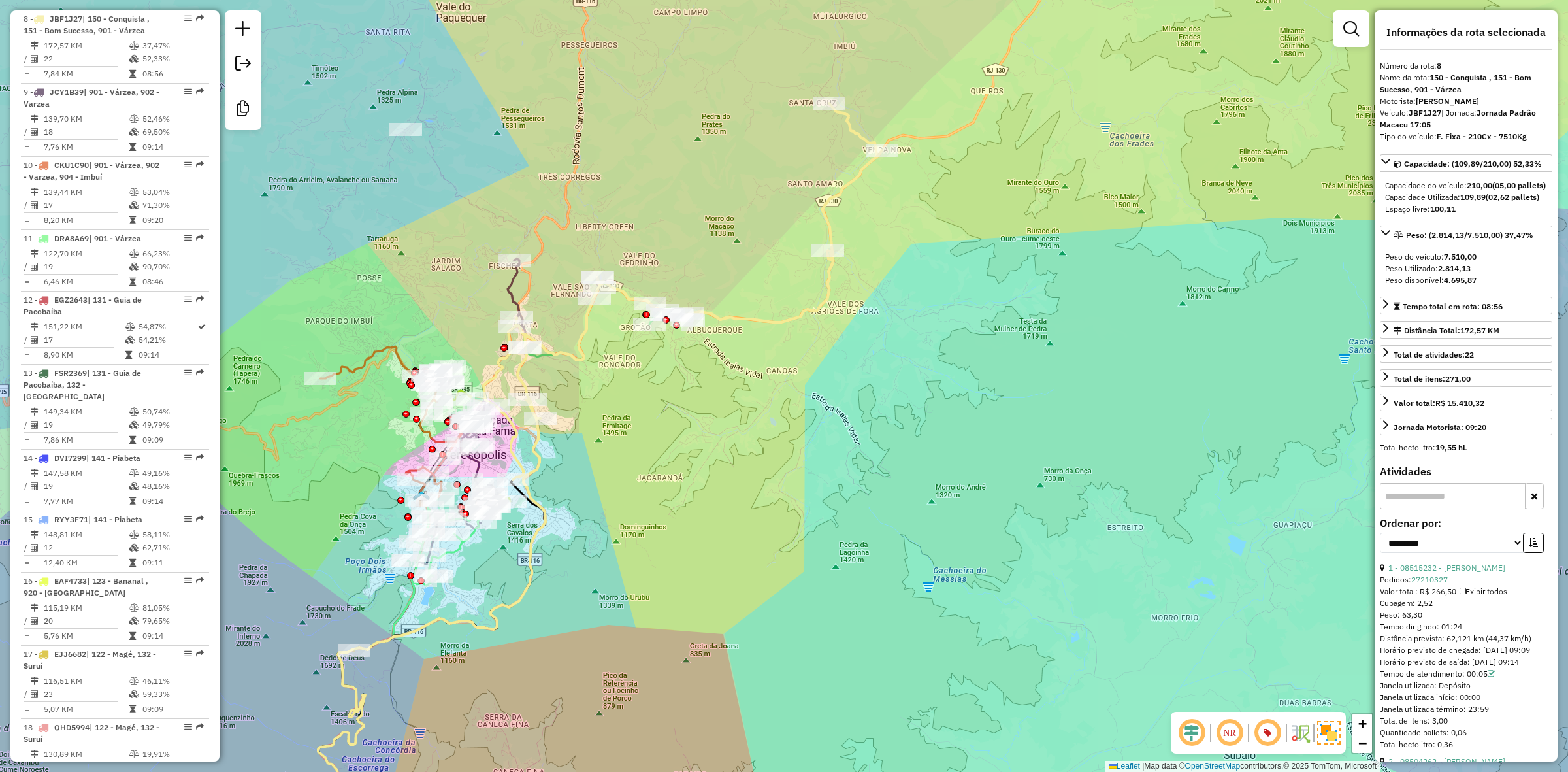
drag, startPoint x: 670, startPoint y: 407, endPoint x: 812, endPoint y: 405, distance: 142.0
click at [812, 405] on div "Janela de atendimento Grade de atendimento Capacidade Transportadoras Veículos …" at bounding box center [784, 386] width 1568 height 772
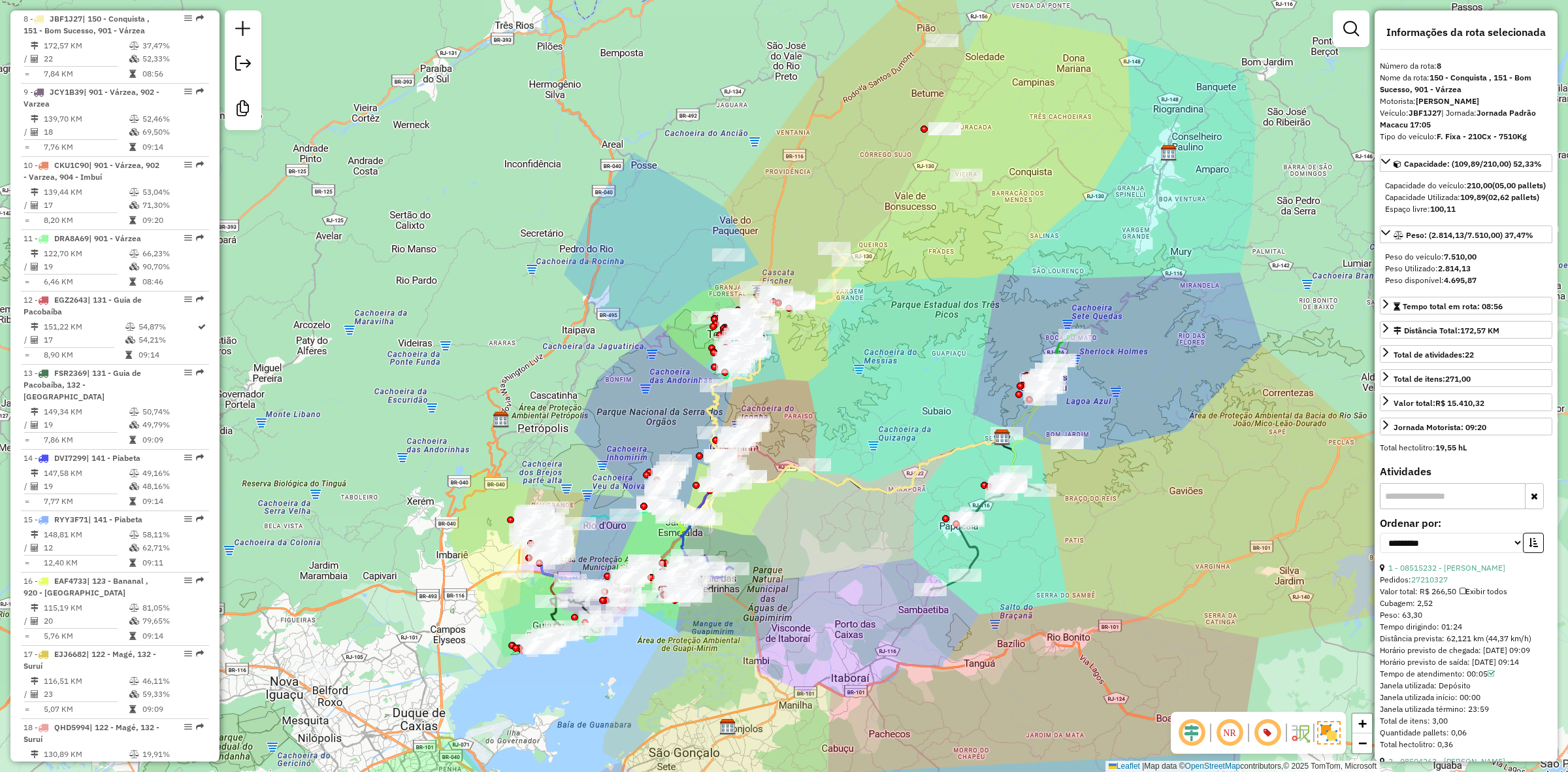
drag, startPoint x: 537, startPoint y: 253, endPoint x: 540, endPoint y: 196, distance: 57.1
click at [540, 196] on div "Janela de atendimento Grade de atendimento Capacidade Transportadoras Veículos …" at bounding box center [784, 386] width 1568 height 772
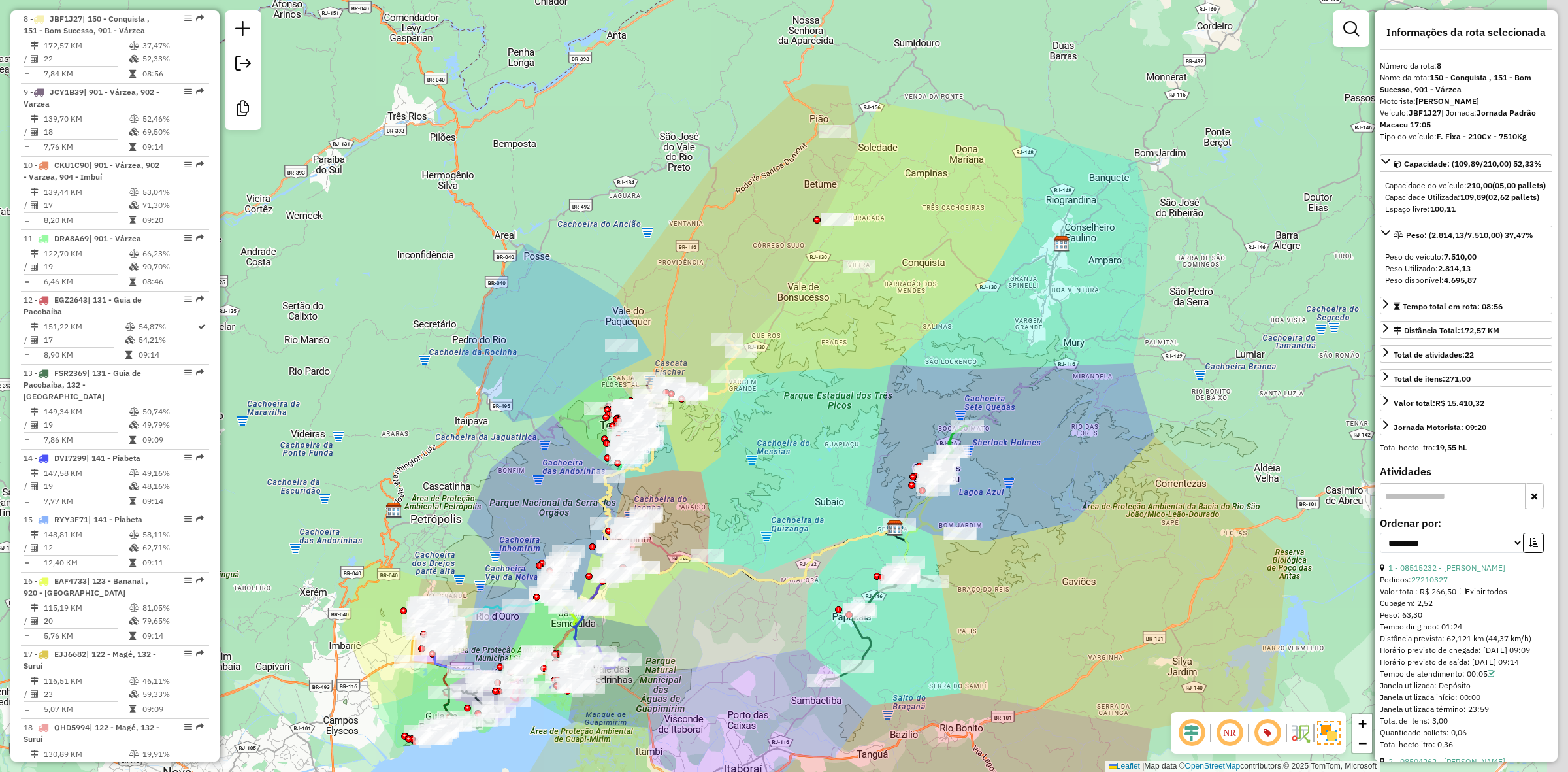
drag, startPoint x: 895, startPoint y: 246, endPoint x: 812, endPoint y: 318, distance: 109.9
click at [812, 318] on div "Janela de atendimento Grade de atendimento Capacidade Transportadoras Veículos …" at bounding box center [784, 386] width 1568 height 772
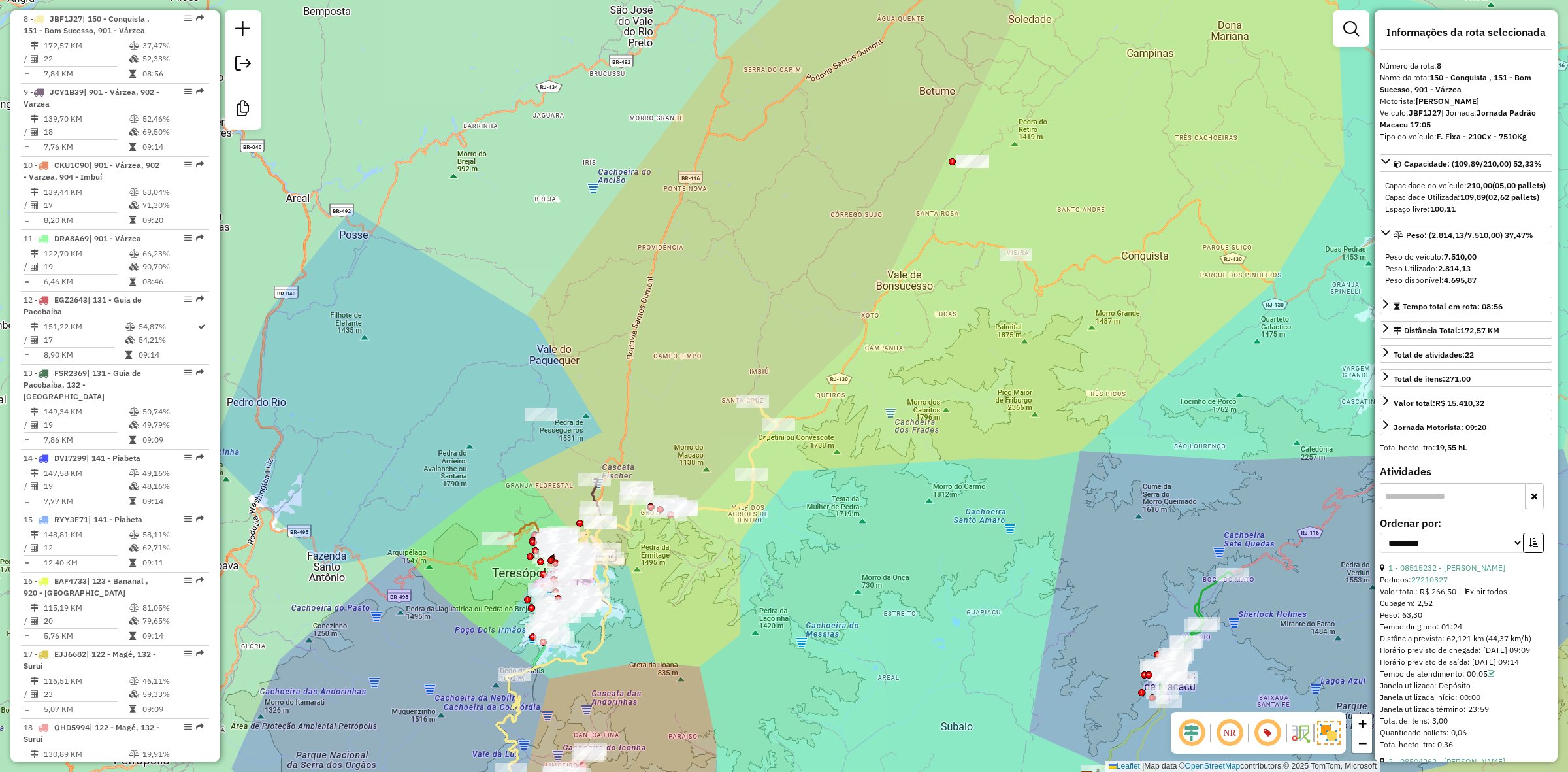
drag, startPoint x: 912, startPoint y: 235, endPoint x: 876, endPoint y: 293, distance: 68.3
click at [876, 293] on div "Janela de atendimento Grade de atendimento Capacidade Transportadoras Veículos …" at bounding box center [784, 386] width 1568 height 772
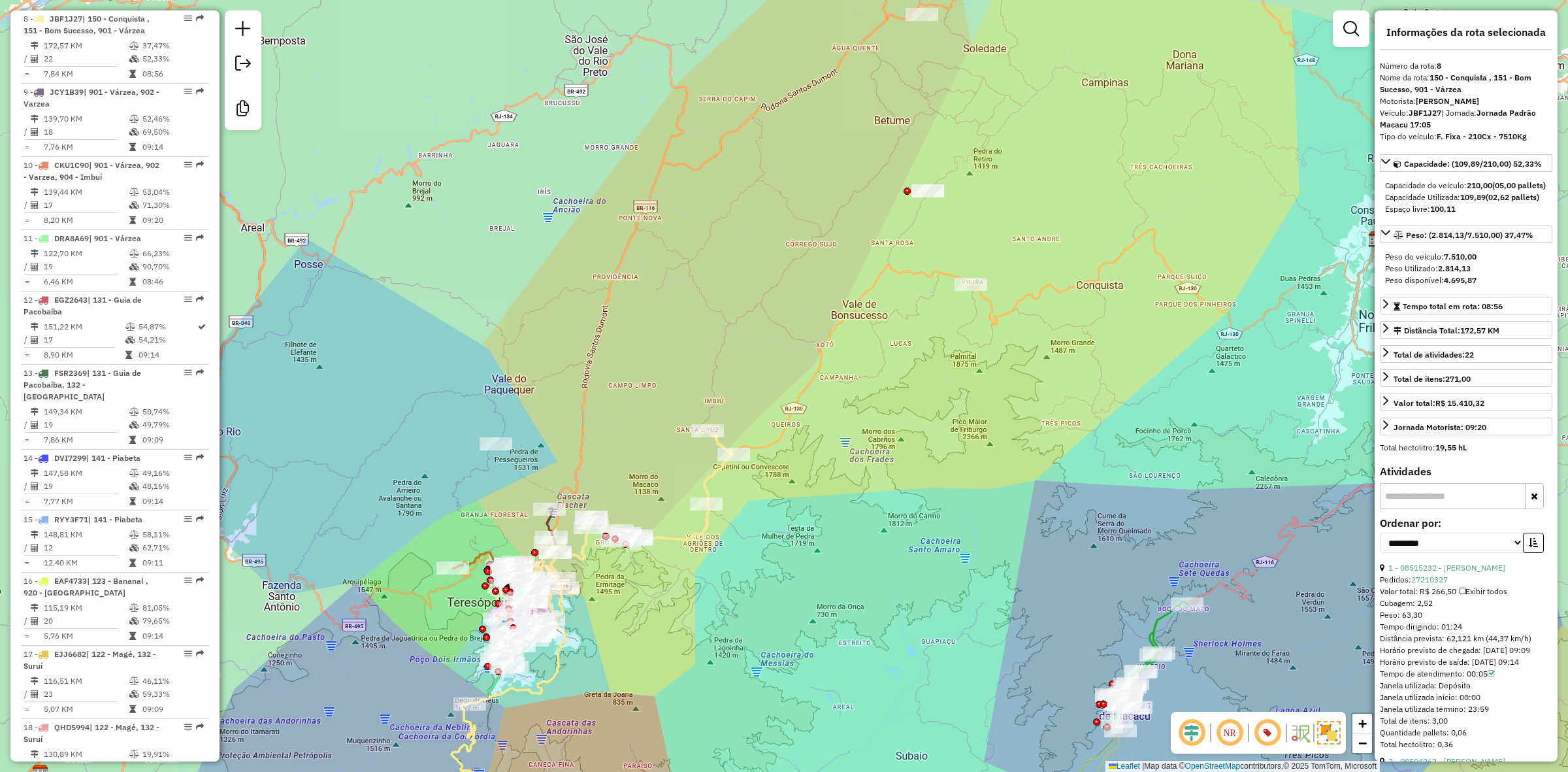
drag, startPoint x: 815, startPoint y: 174, endPoint x: 770, endPoint y: 203, distance: 53.5
click at [770, 203] on div "Janela de atendimento Grade de atendimento Capacidade Transportadoras Veículos …" at bounding box center [784, 386] width 1568 height 772
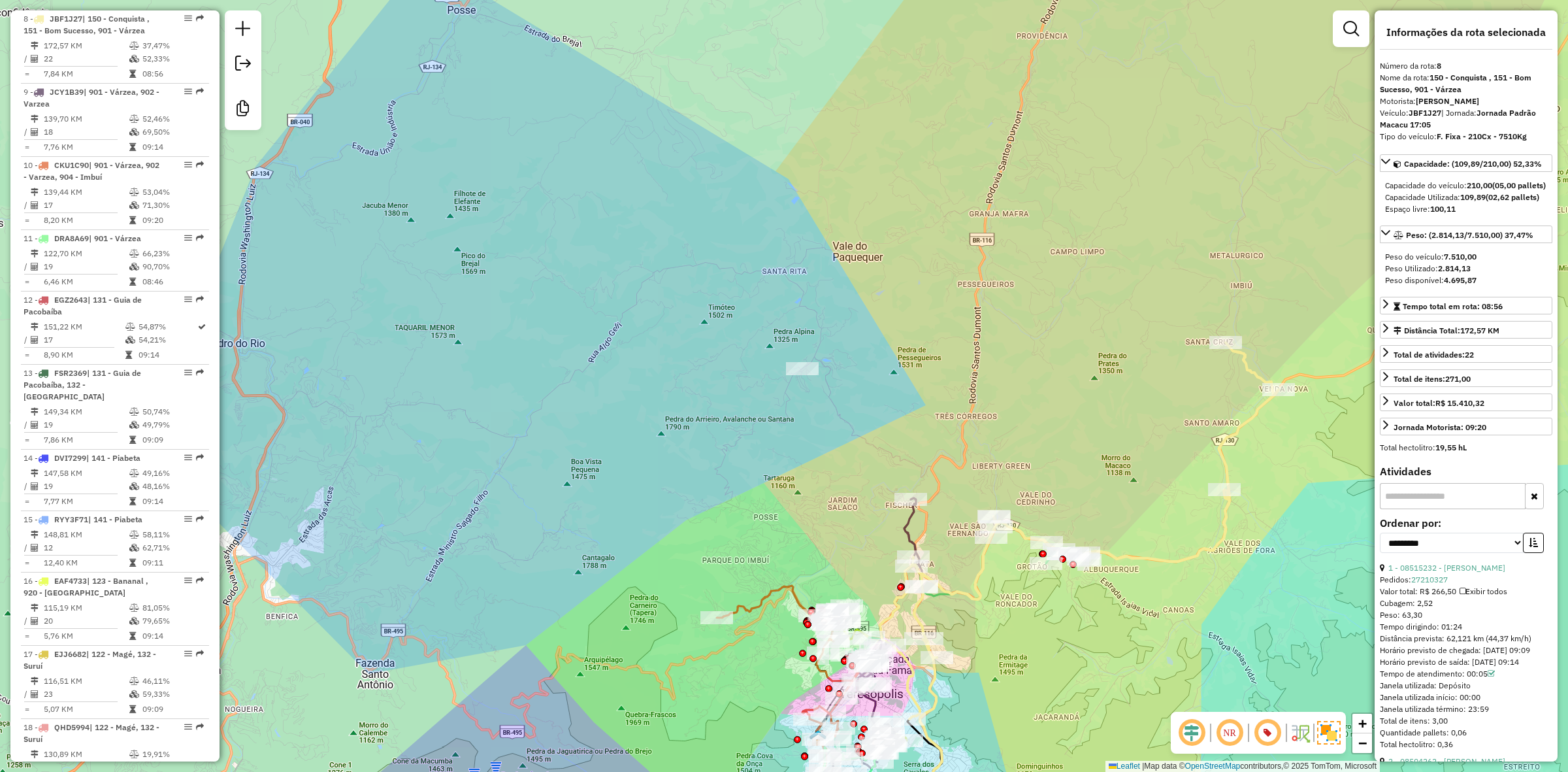
drag, startPoint x: 520, startPoint y: 312, endPoint x: 714, endPoint y: 354, distance: 198.5
click at [714, 354] on div "Janela de atendimento Grade de atendimento Capacidade Transportadoras Veículos …" at bounding box center [784, 386] width 1568 height 772
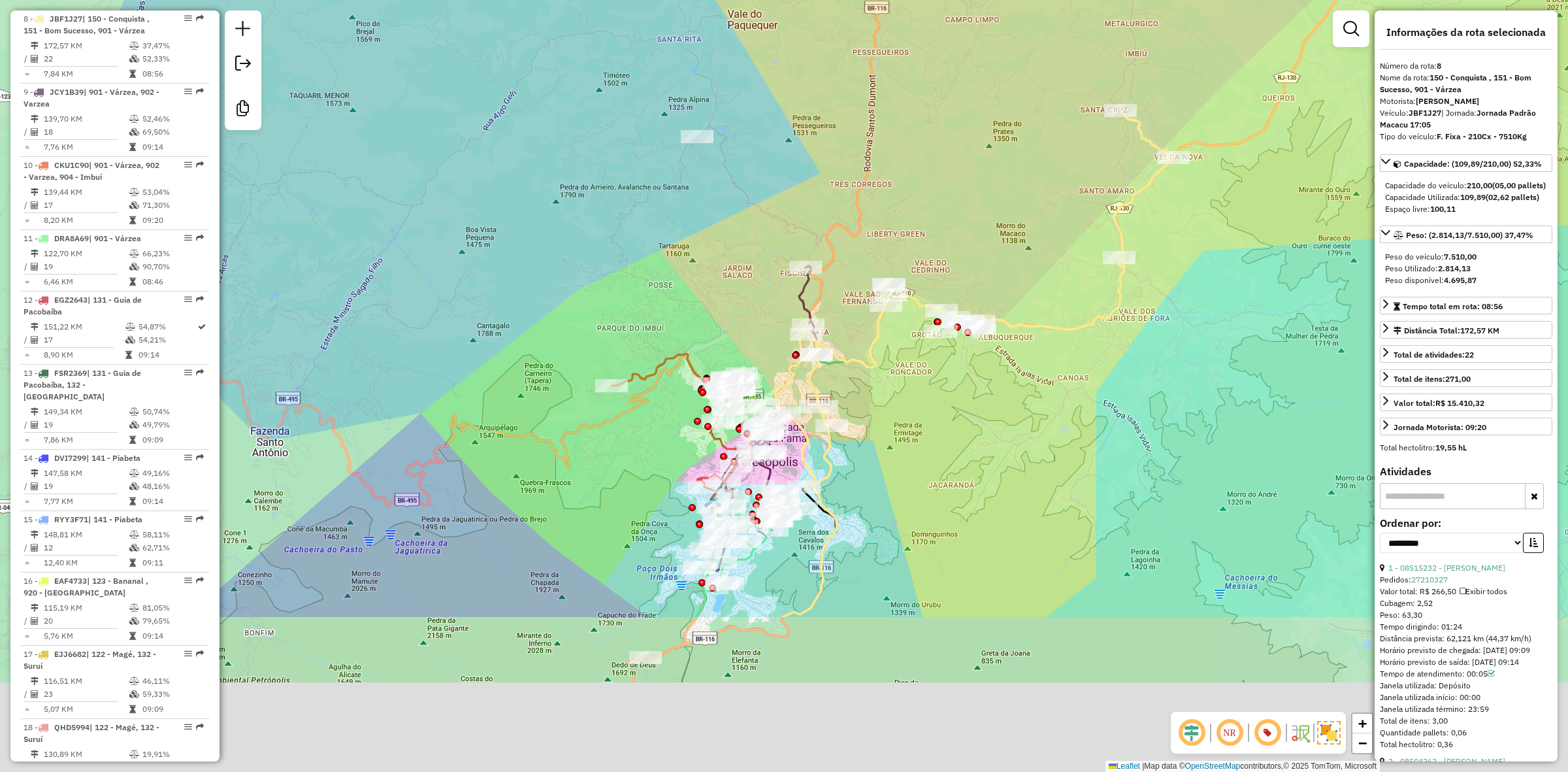
drag, startPoint x: 841, startPoint y: 502, endPoint x: 718, endPoint y: 228, distance: 300.3
click at [718, 228] on div "Janela de atendimento Grade de atendimento Capacidade Transportadoras Veículos …" at bounding box center [784, 386] width 1568 height 772
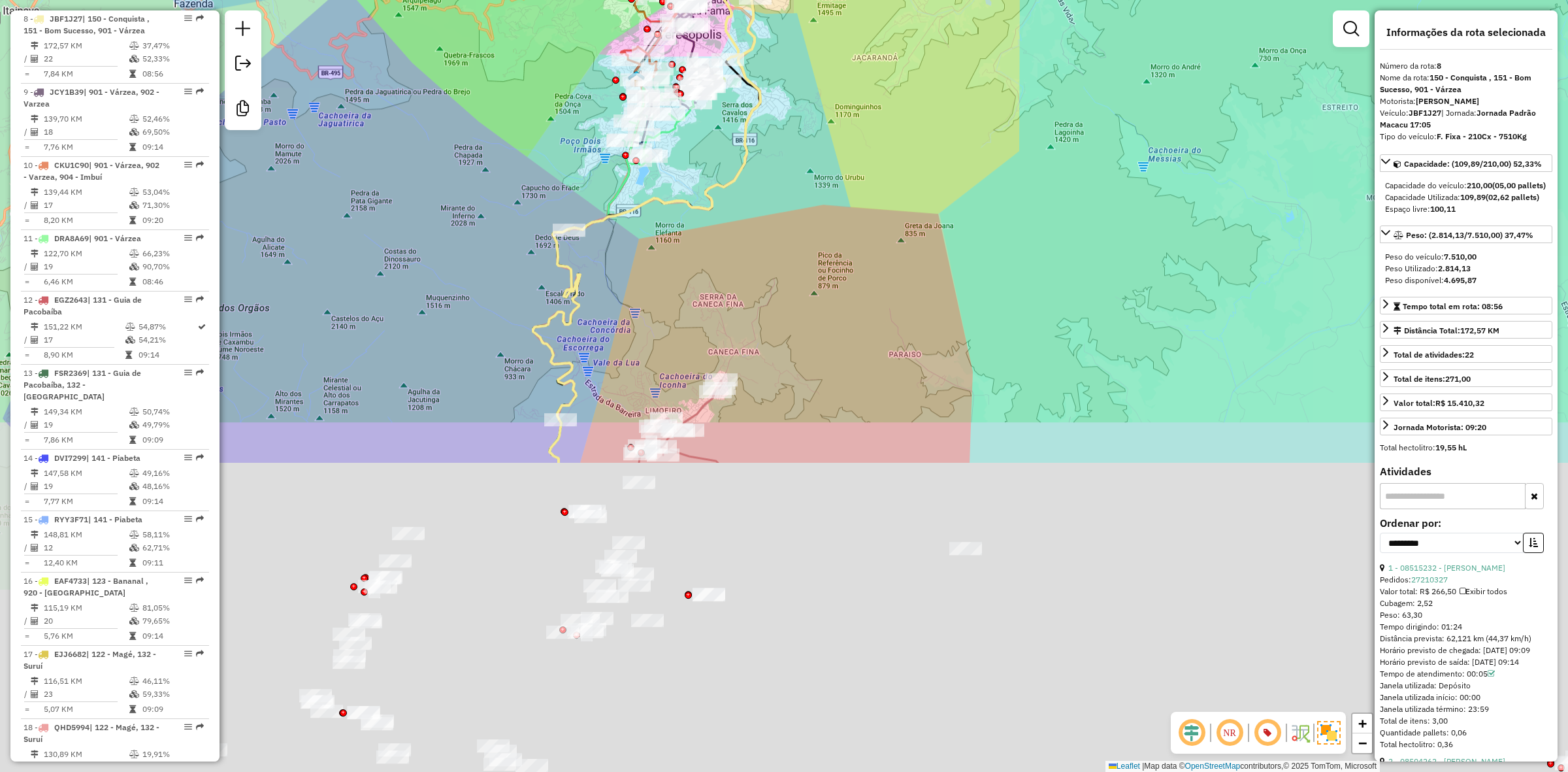
drag, startPoint x: 707, startPoint y: 633, endPoint x: 647, endPoint y: 246, distance: 391.6
click at [647, 246] on div "Janela de atendimento Grade de atendimento Capacidade Transportadoras Veículos …" at bounding box center [784, 386] width 1568 height 772
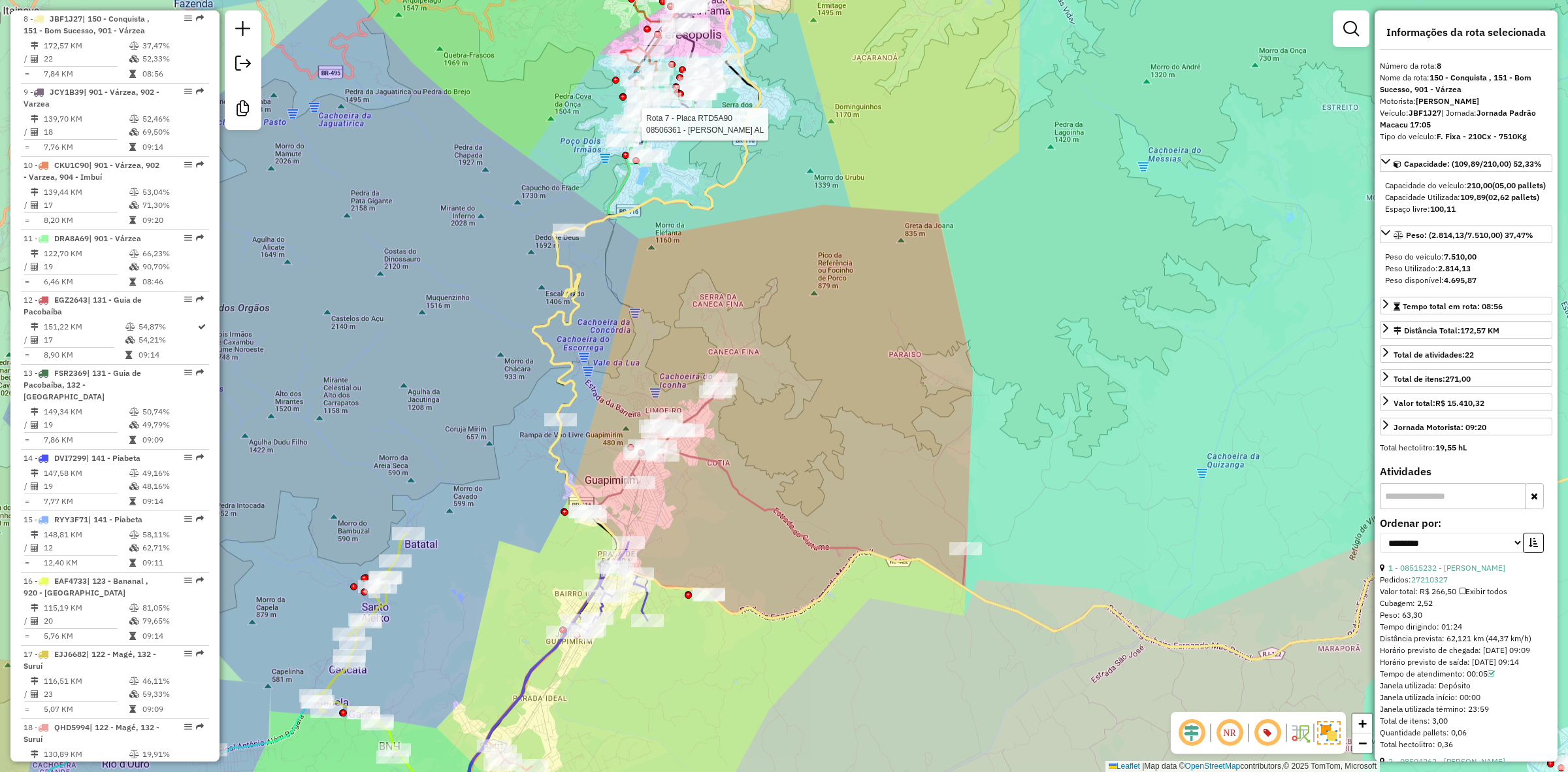
click at [619, 191] on icon at bounding box center [621, 340] width 176 height 510
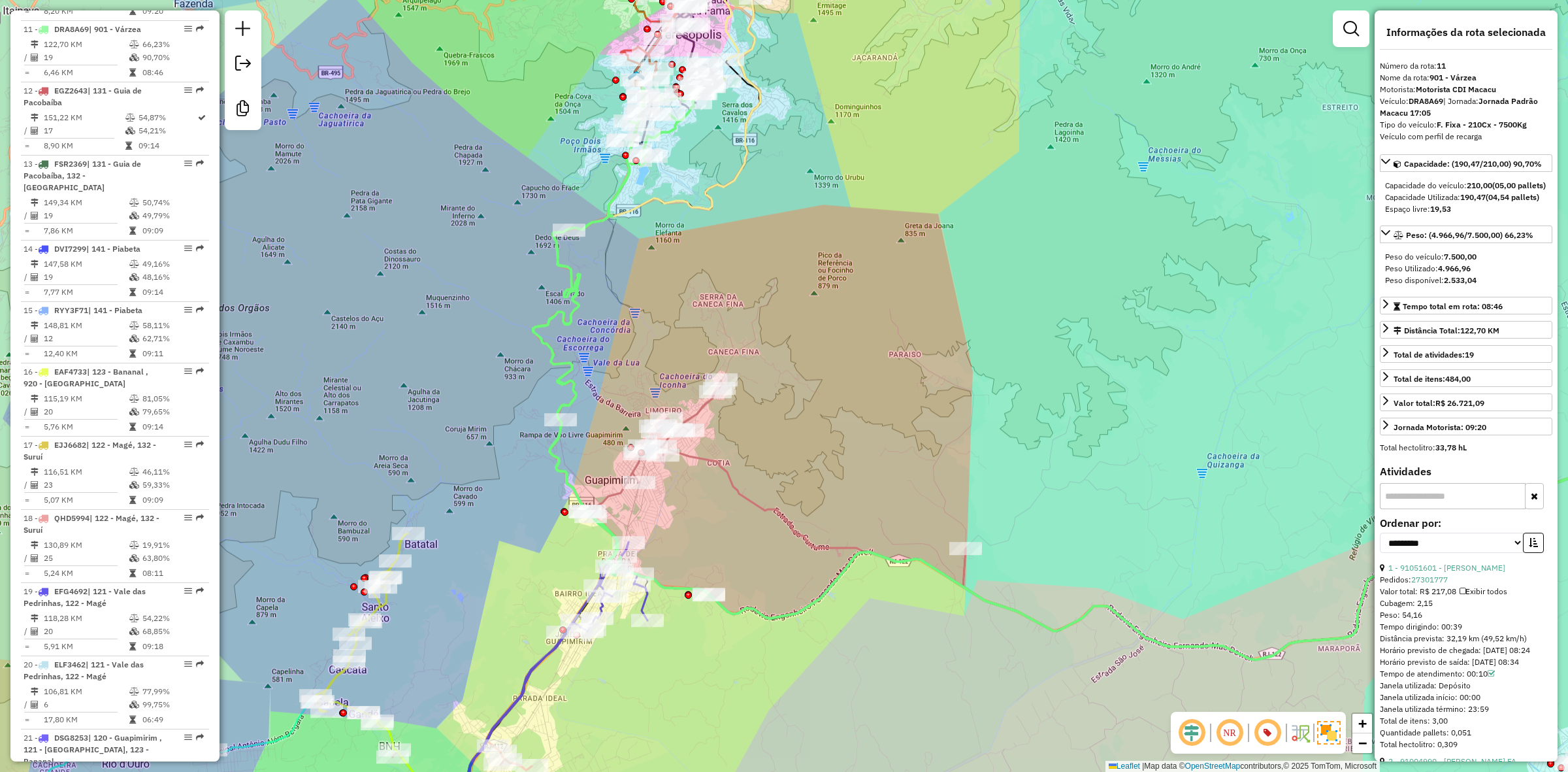
scroll to position [1245, 0]
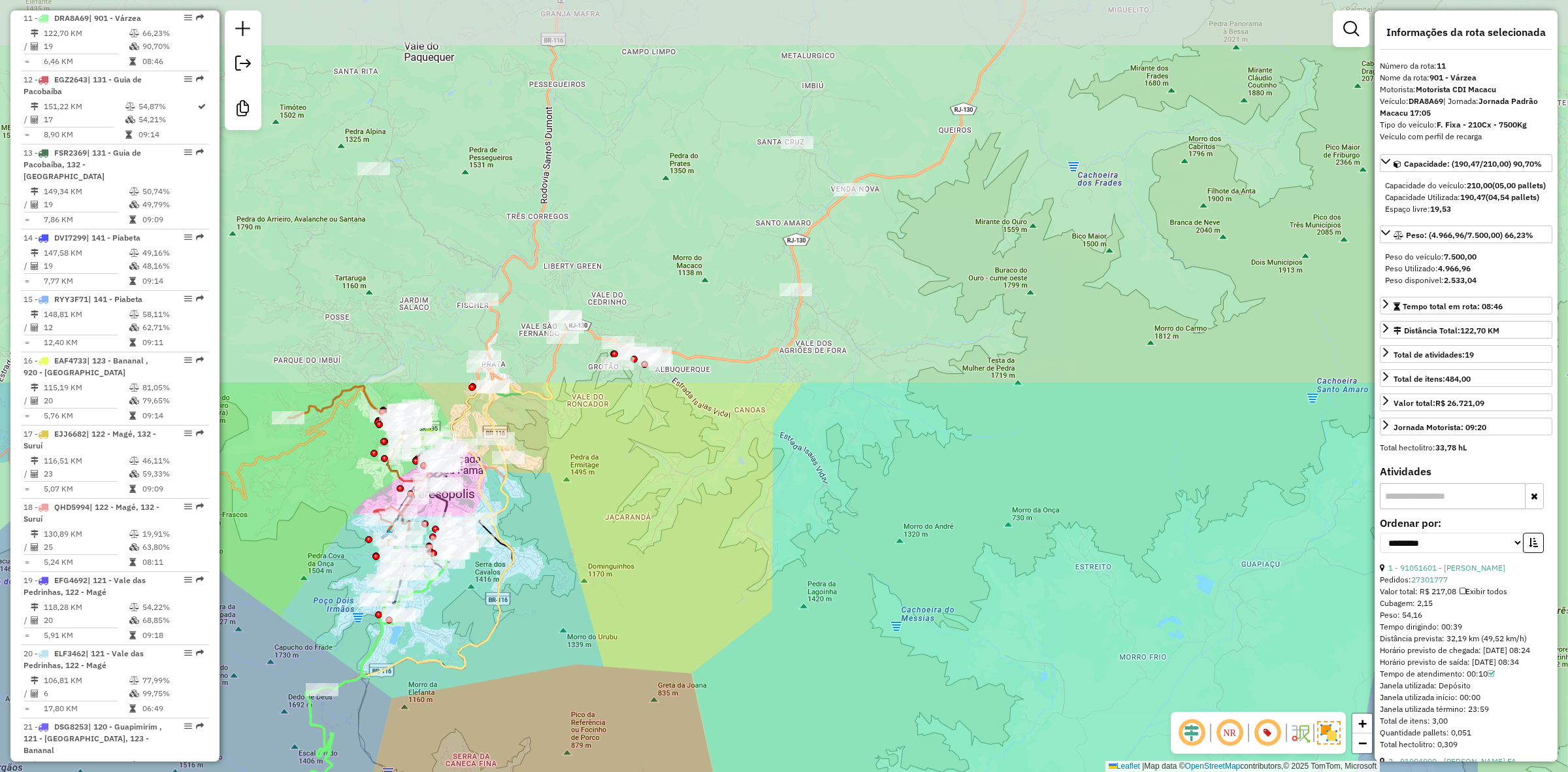
drag, startPoint x: 946, startPoint y: 74, endPoint x: 704, endPoint y: 523, distance: 510.1
click at [704, 523] on div "Janela de atendimento Grade de atendimento Capacidade Transportadoras Veículos …" at bounding box center [784, 386] width 1568 height 772
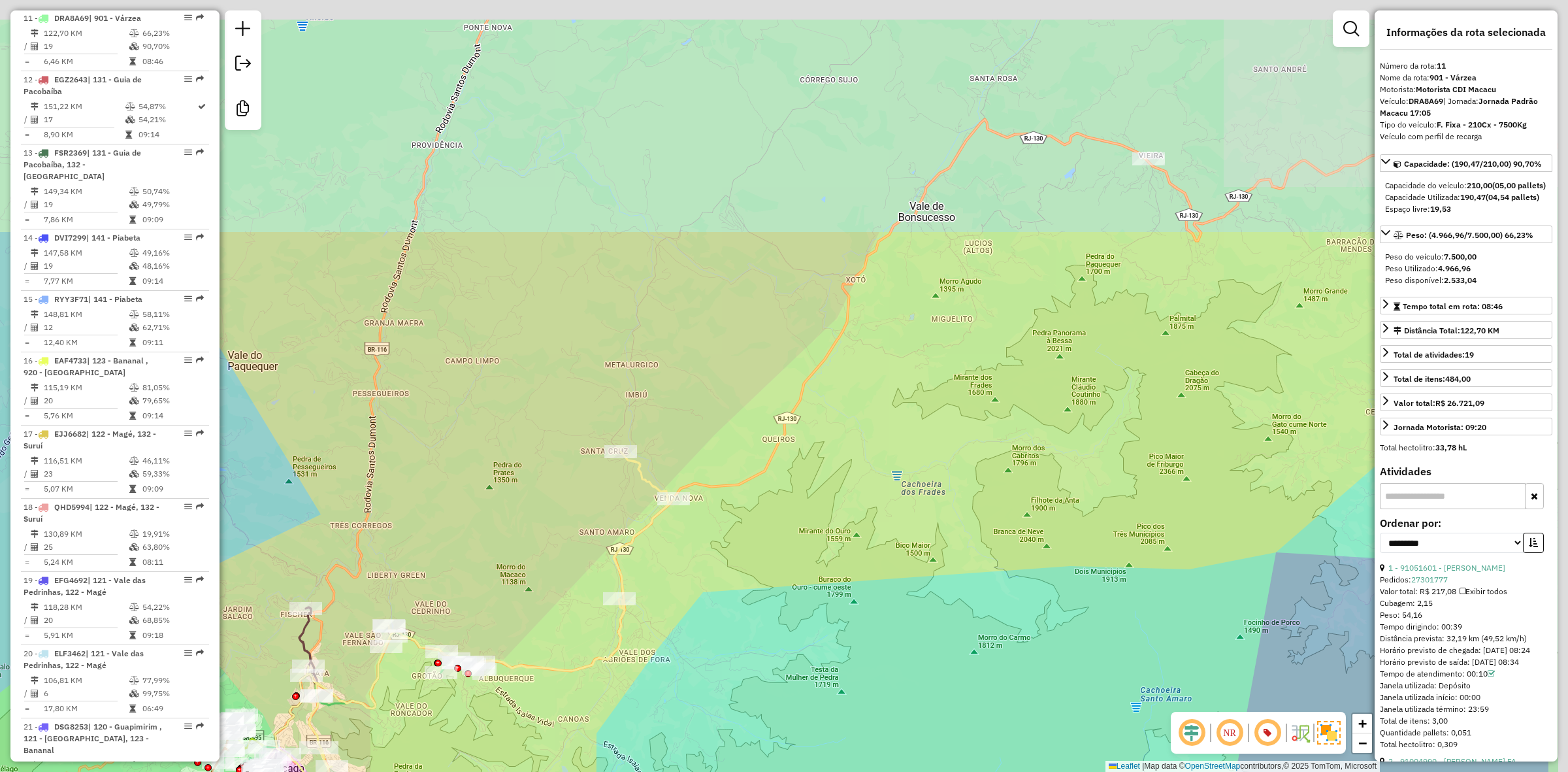
drag, startPoint x: 987, startPoint y: 269, endPoint x: 843, endPoint y: 510, distance: 280.7
click at [843, 510] on div "Janela de atendimento Grade de atendimento Capacidade Transportadoras Veículos …" at bounding box center [784, 386] width 1568 height 772
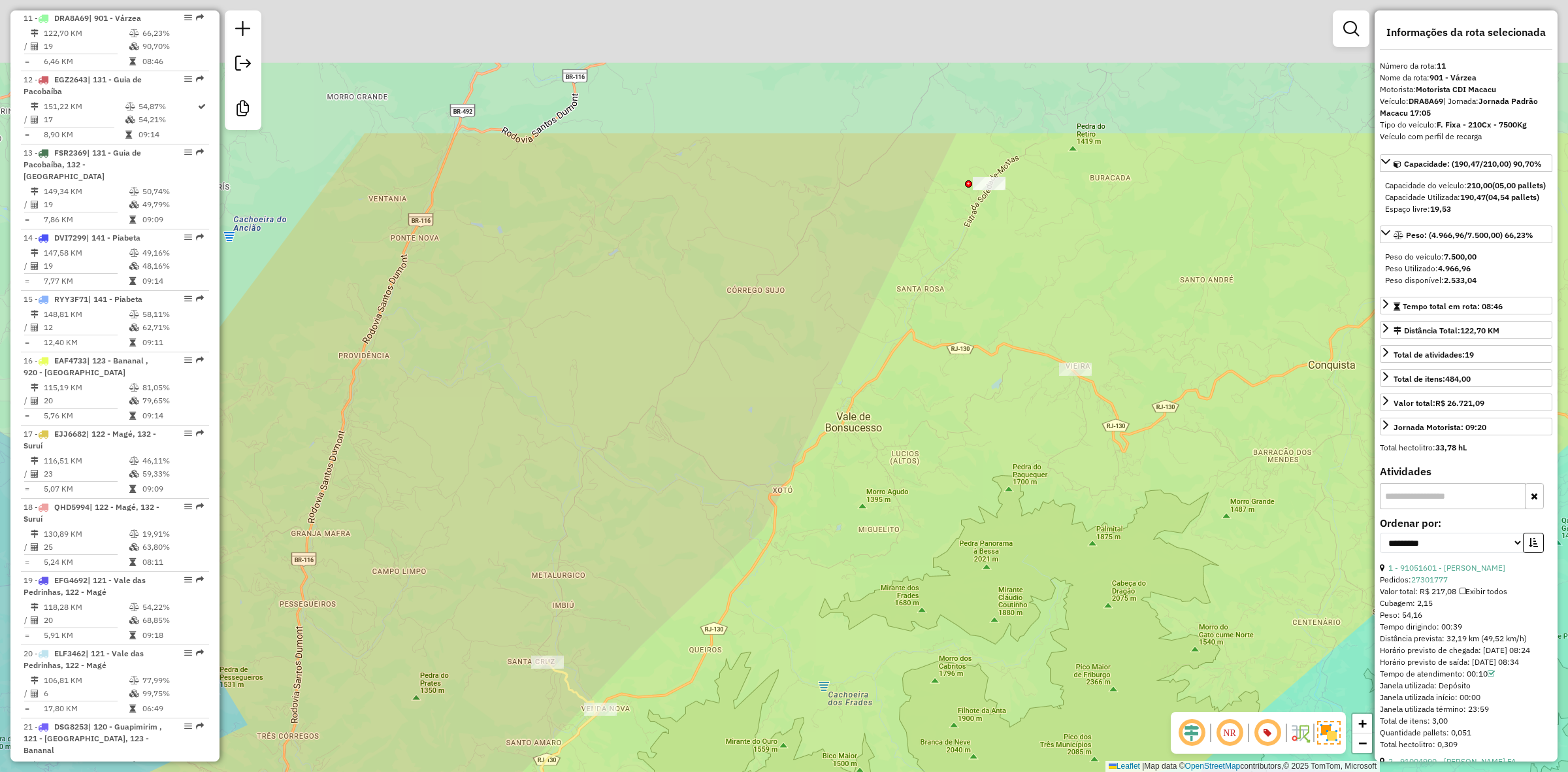
drag, startPoint x: 913, startPoint y: 526, endPoint x: 906, endPoint y: 556, distance: 30.8
click at [906, 556] on div "Janela de atendimento Grade de atendimento Capacidade Transportadoras Veículos …" at bounding box center [784, 386] width 1568 height 772
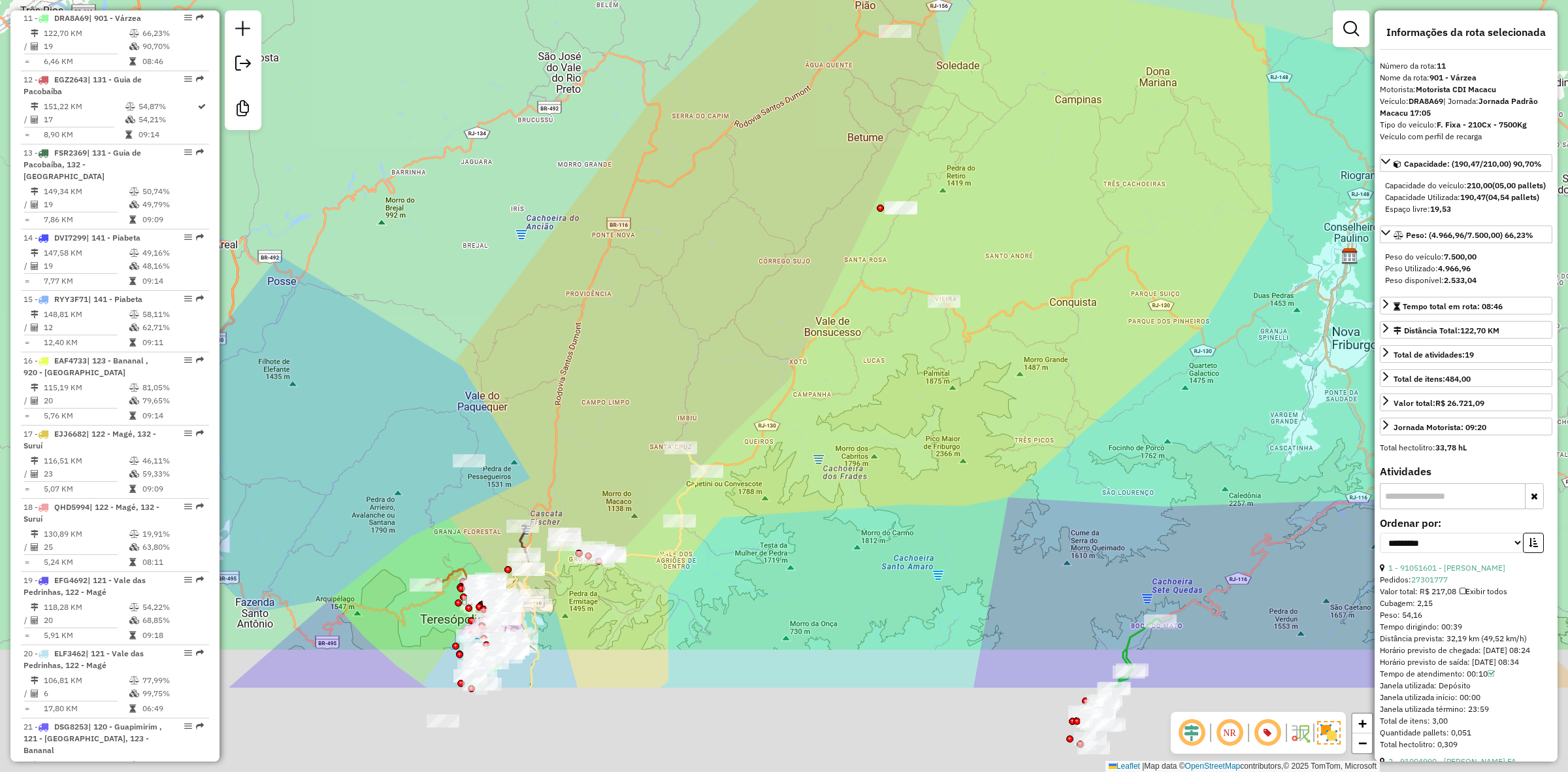
drag, startPoint x: 700, startPoint y: 431, endPoint x: 647, endPoint y: 219, distance: 218.5
click at [647, 219] on div "Janela de atendimento Grade de atendimento Capacidade Transportadoras Veículos …" at bounding box center [784, 386] width 1568 height 772
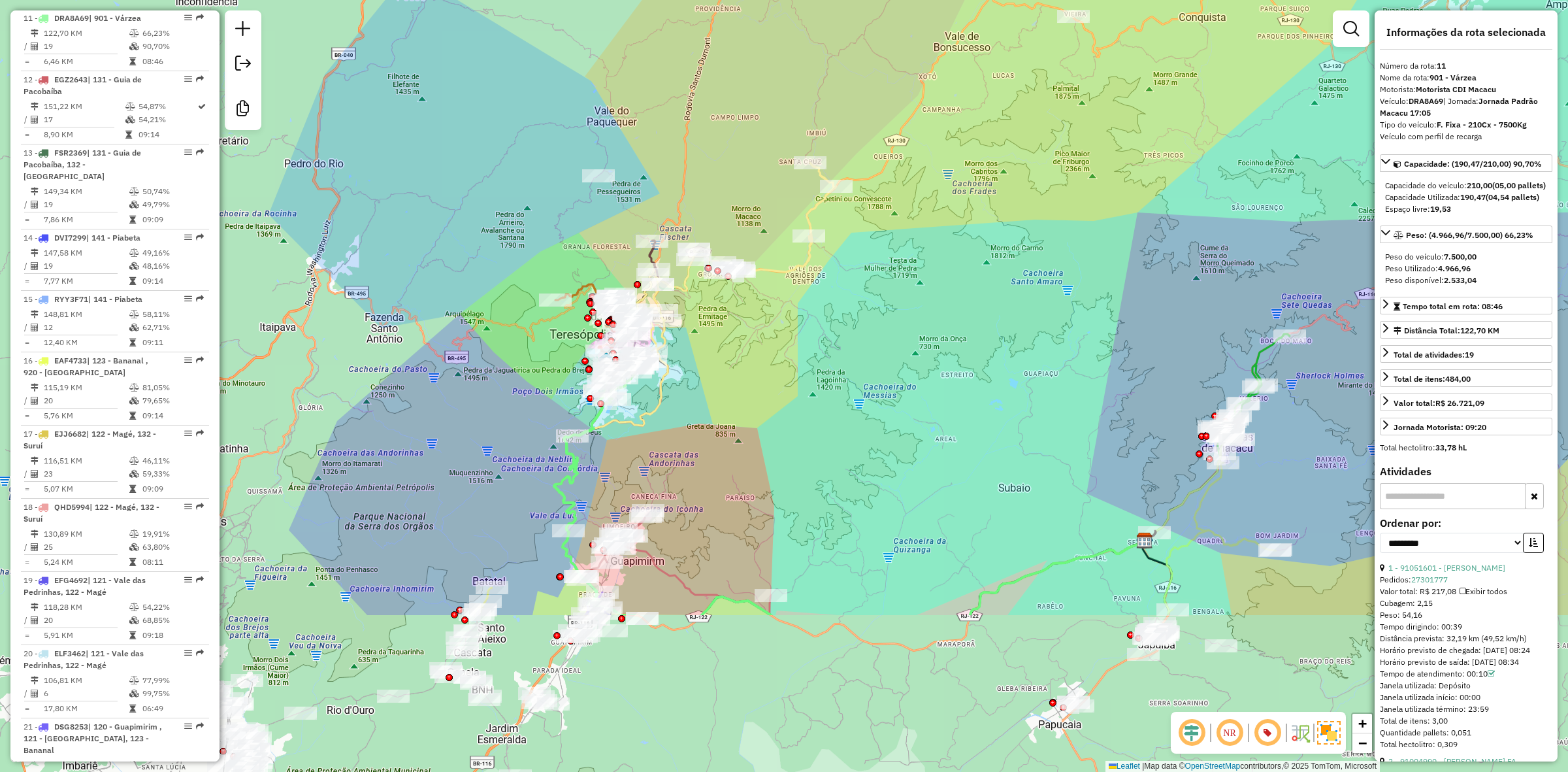
drag, startPoint x: 814, startPoint y: 504, endPoint x: 919, endPoint y: 307, distance: 223.2
click at [919, 307] on div "Janela de atendimento Grade de atendimento Capacidade Transportadoras Veículos …" at bounding box center [784, 386] width 1568 height 772
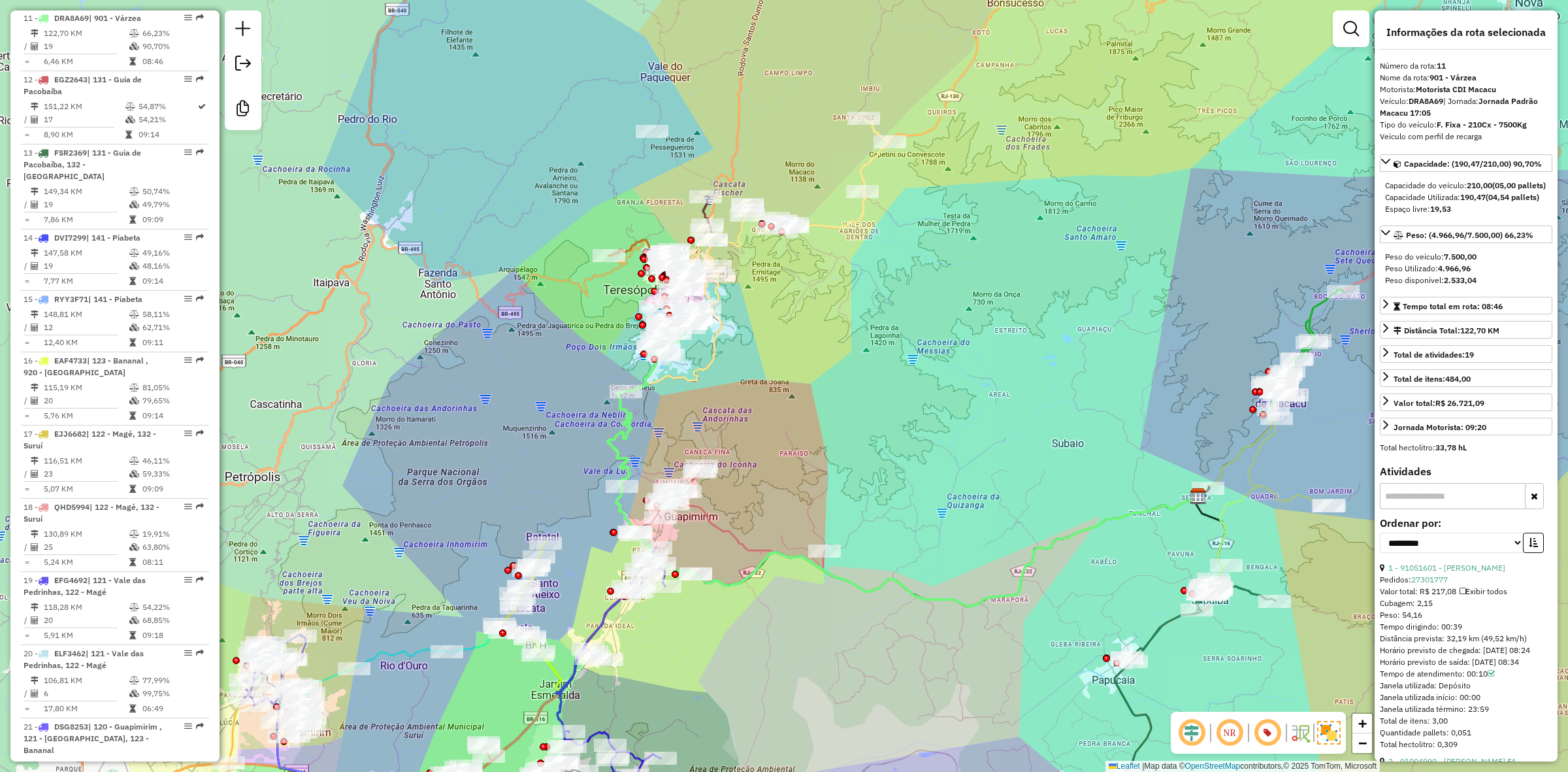
click at [560, 355] on div "Janela de atendimento Grade de atendimento Capacidade Transportadoras Veículos …" at bounding box center [784, 386] width 1568 height 772
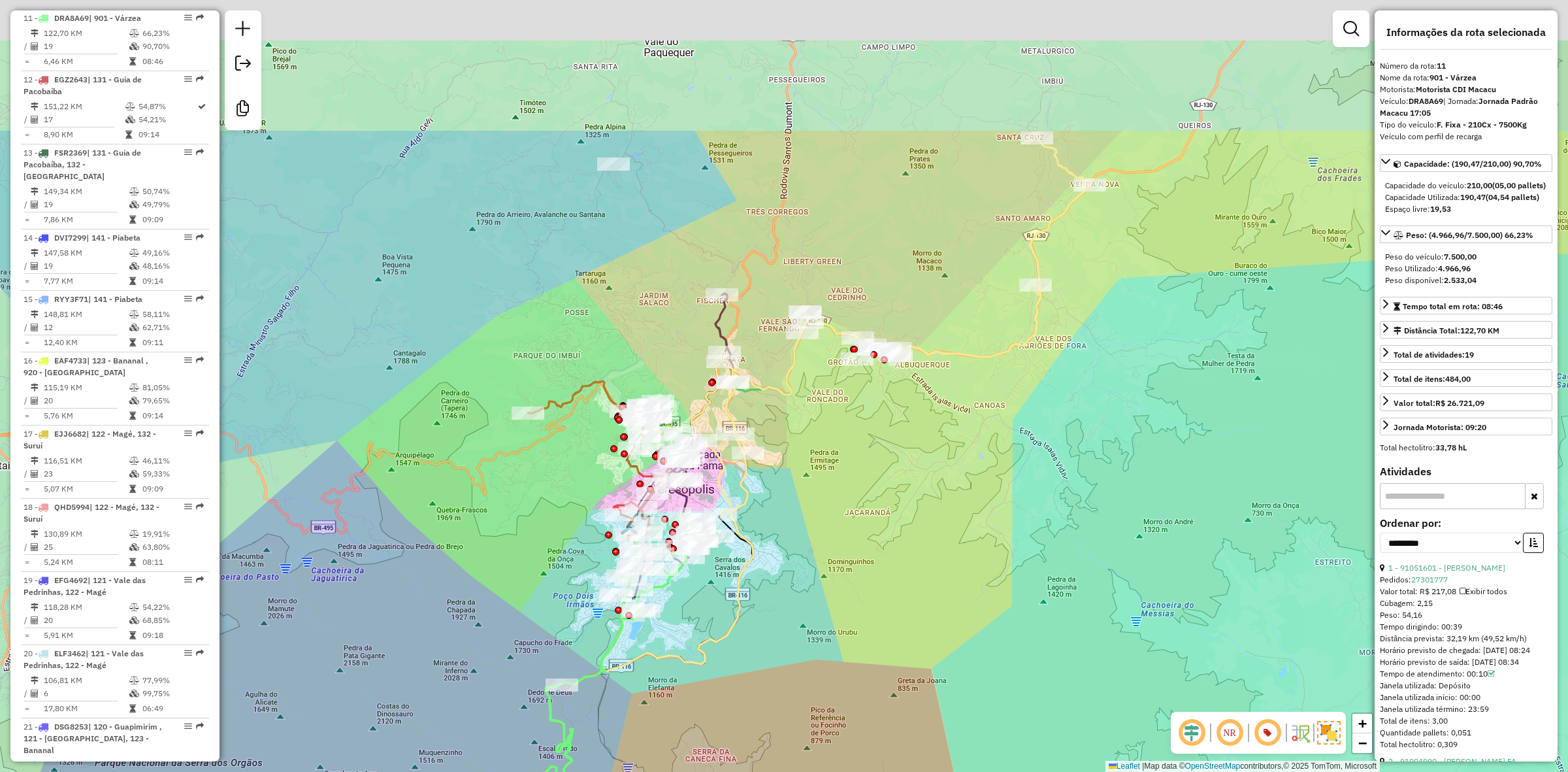
drag, startPoint x: 876, startPoint y: 268, endPoint x: 873, endPoint y: 476, distance: 208.0
click at [873, 476] on div "Janela de atendimento Grade de atendimento Capacidade Transportadoras Veículos …" at bounding box center [784, 386] width 1568 height 772
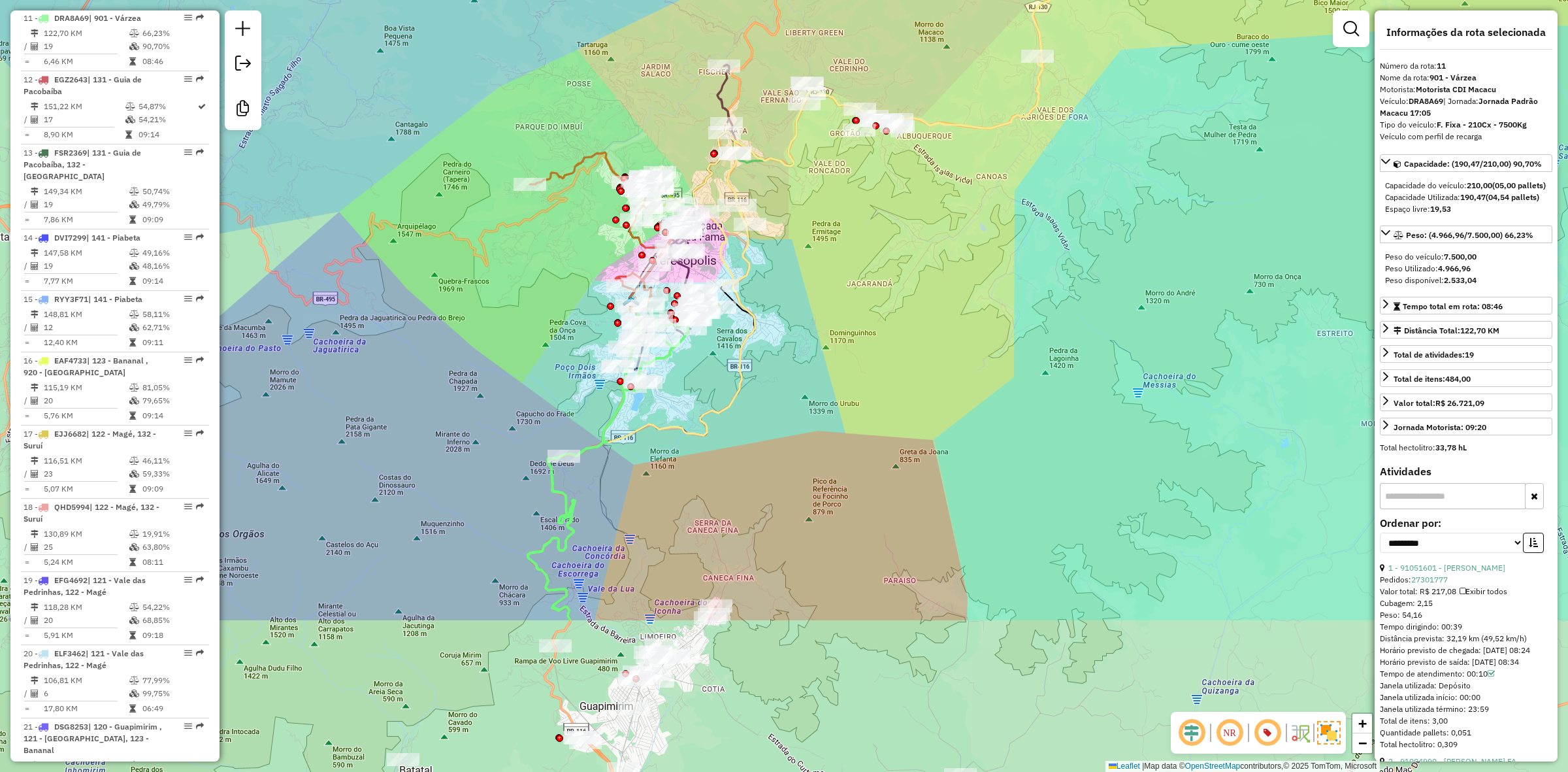
drag, startPoint x: 743, startPoint y: 656, endPoint x: 745, endPoint y: 427, distance: 229.0
click at [745, 427] on div "Janela de atendimento Grade de atendimento Capacidade Transportadoras Veículos …" at bounding box center [784, 386] width 1568 height 772
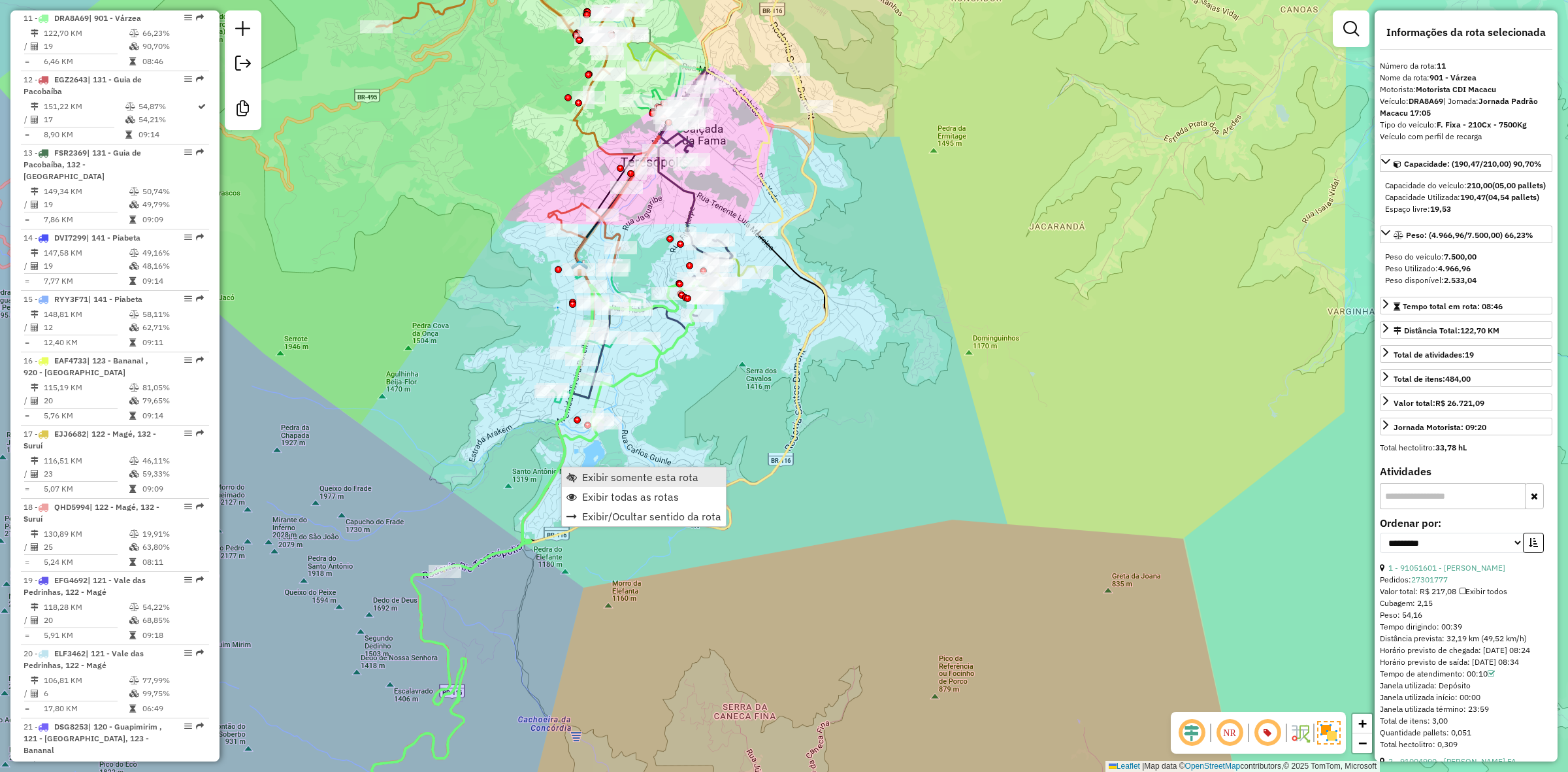
click at [587, 478] on span "Exibir somente esta rota" at bounding box center [640, 477] width 116 height 10
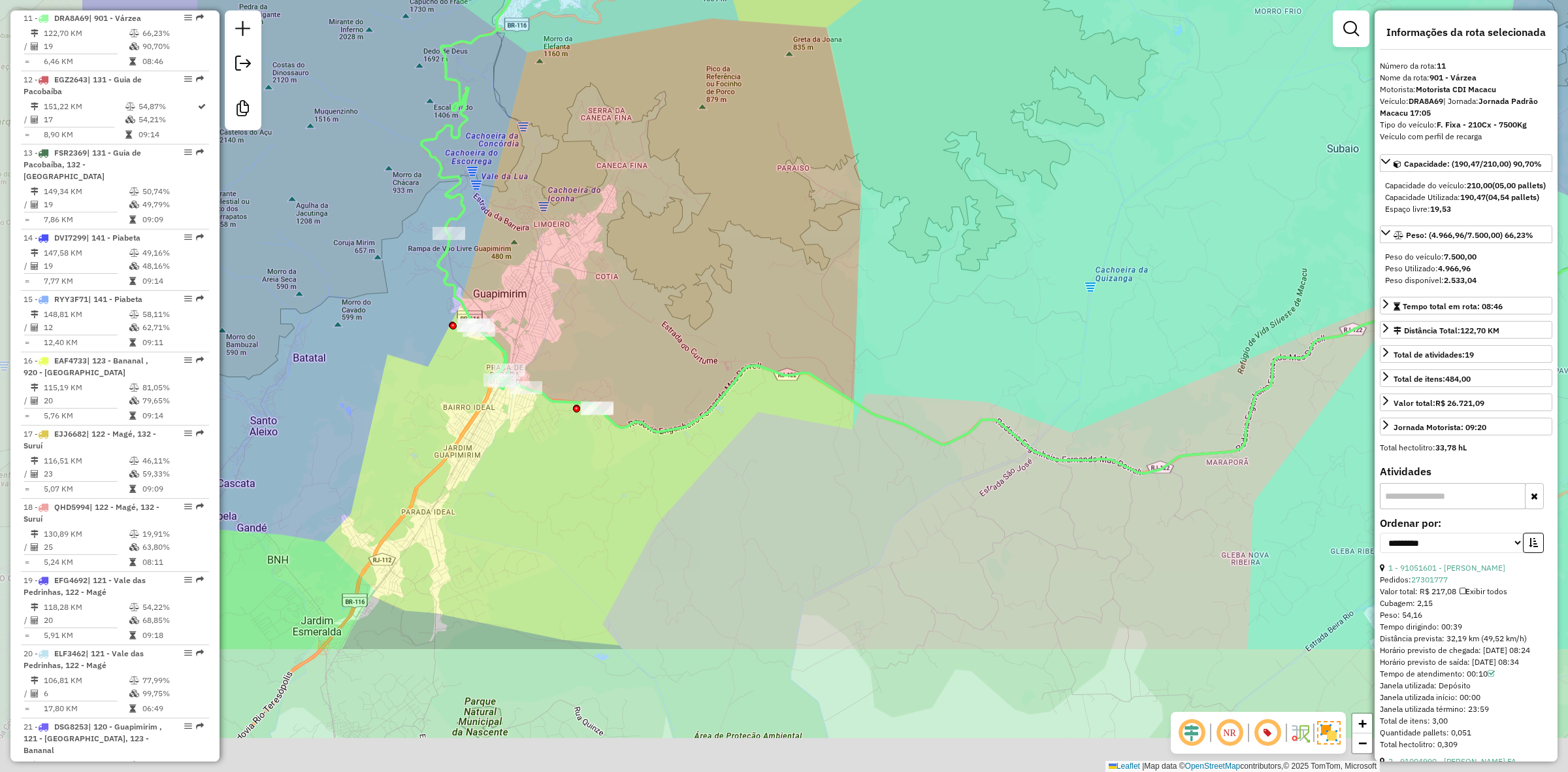
drag, startPoint x: 444, startPoint y: 481, endPoint x: 638, endPoint y: 324, distance: 249.6
click at [638, 324] on div "Janela de atendimento Grade de atendimento Capacidade Transportadoras Veículos …" at bounding box center [784, 386] width 1568 height 772
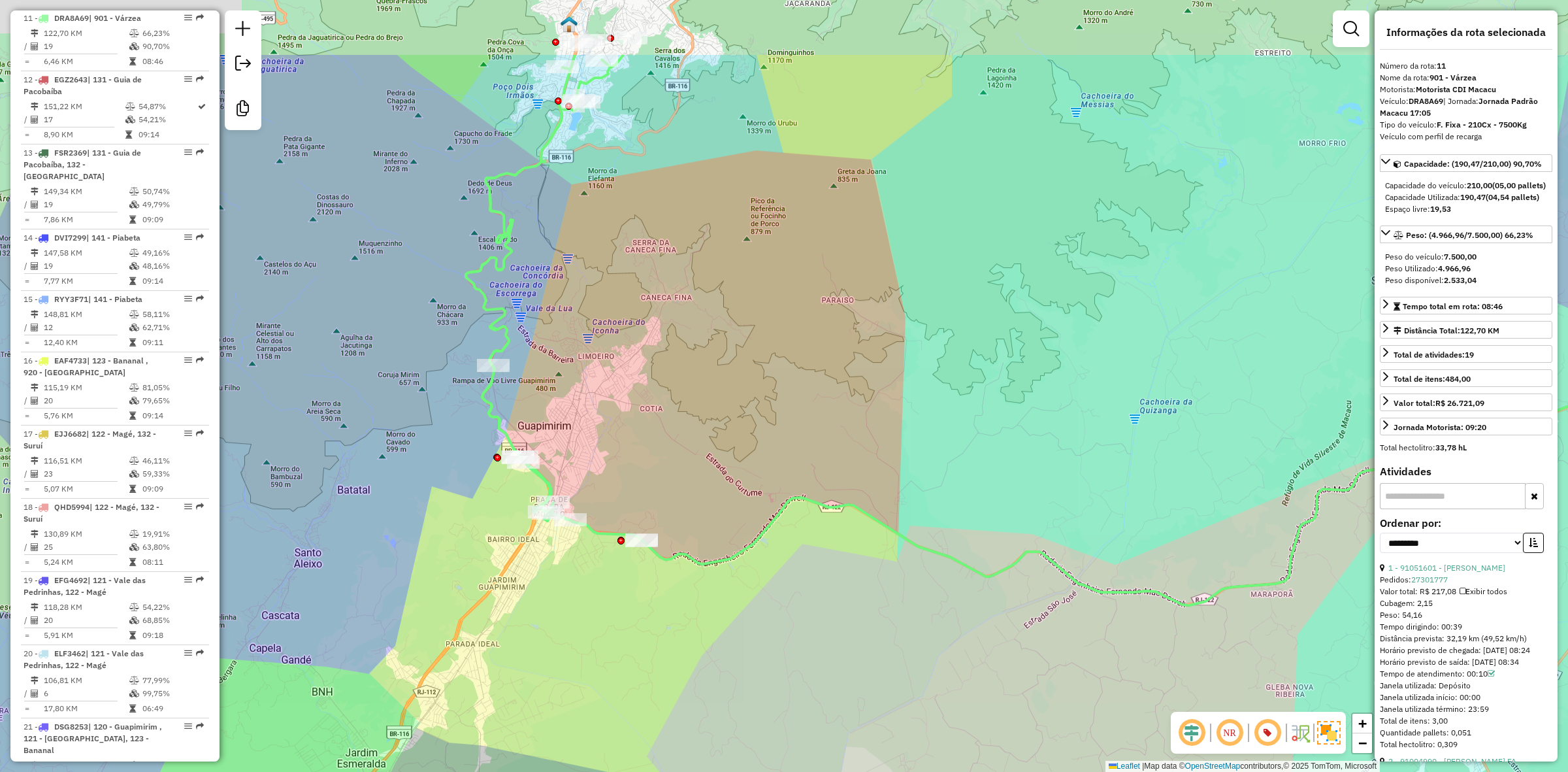
drag, startPoint x: 582, startPoint y: 351, endPoint x: 593, endPoint y: 397, distance: 47.3
click at [593, 397] on div "Janela de atendimento Grade de atendimento Capacidade Transportadoras Veículos …" at bounding box center [784, 386] width 1568 height 772
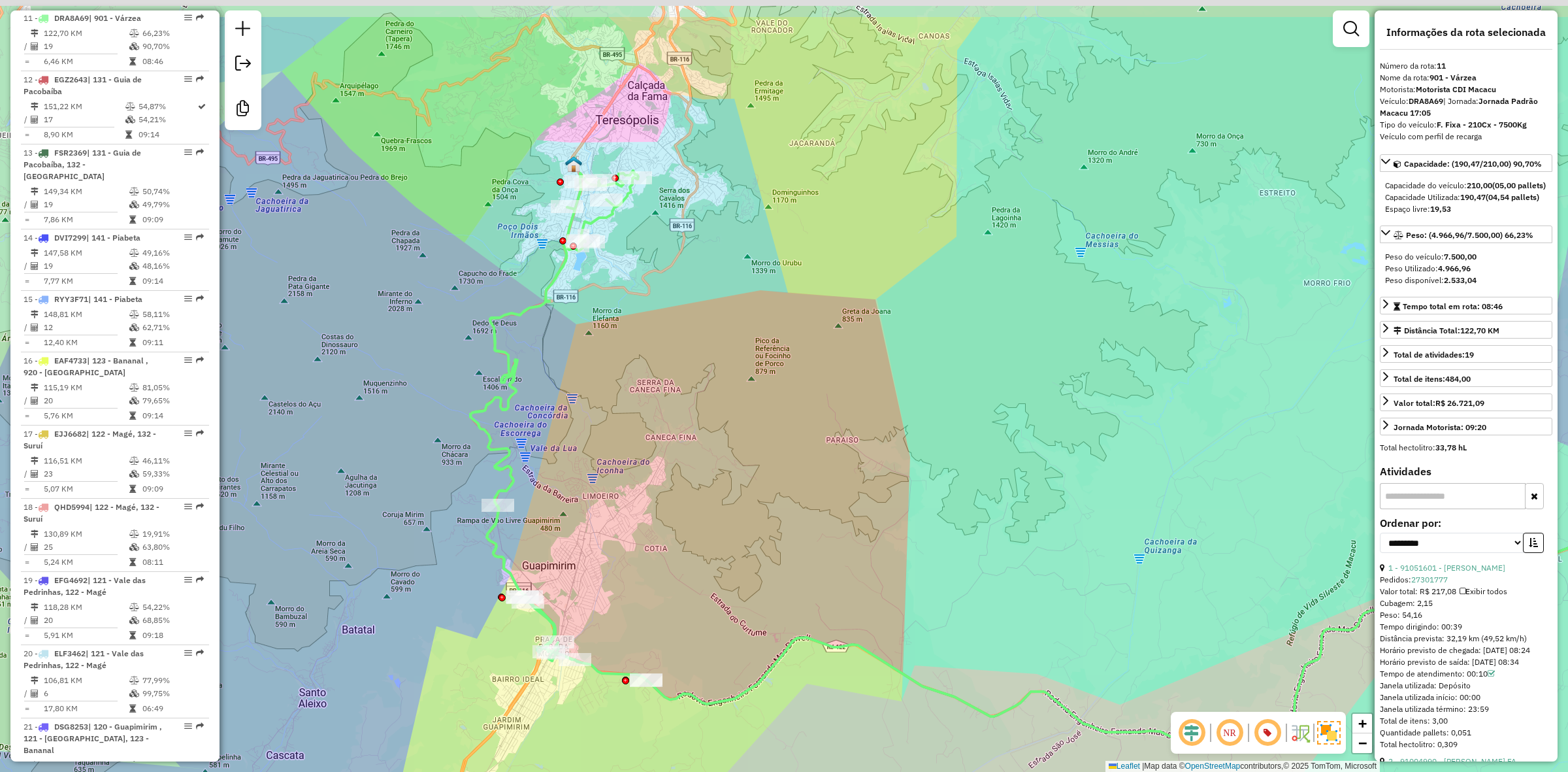
drag, startPoint x: 566, startPoint y: 311, endPoint x: 563, endPoint y: 374, distance: 63.1
click at [563, 374] on div "Janela de atendimento Grade de atendimento Capacidade Transportadoras Veículos …" at bounding box center [784, 386] width 1568 height 772
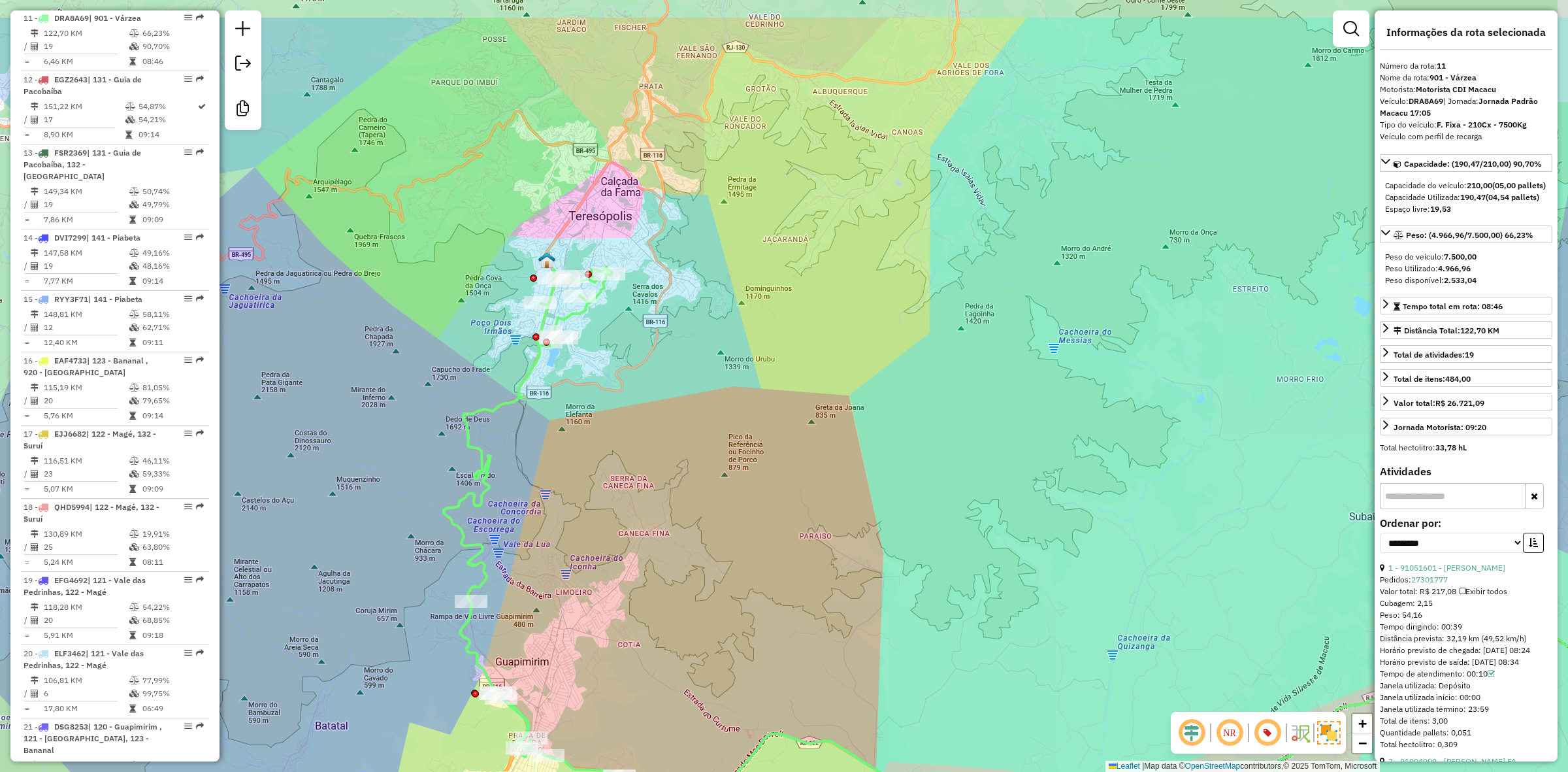
drag, startPoint x: 556, startPoint y: 381, endPoint x: 560, endPoint y: 400, distance: 19.4
click at [558, 400] on div "Janela de atendimento Grade de atendimento Capacidade Transportadoras Veículos …" at bounding box center [784, 386] width 1568 height 772
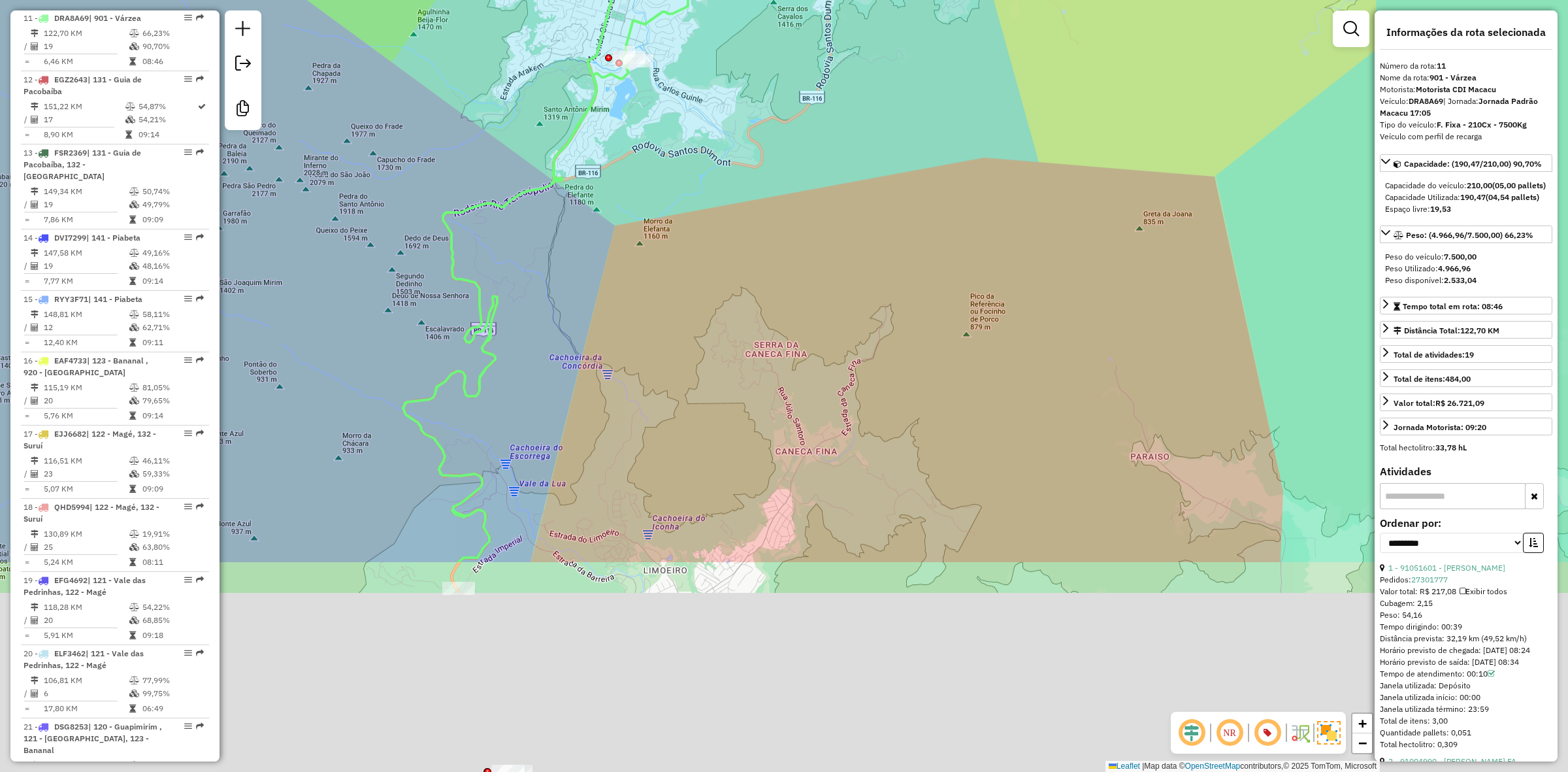
drag, startPoint x: 492, startPoint y: 521, endPoint x: 568, endPoint y: 279, distance: 253.7
click at [568, 279] on div "Janela de atendimento Grade de atendimento Capacidade Transportadoras Veículos …" at bounding box center [784, 386] width 1568 height 772
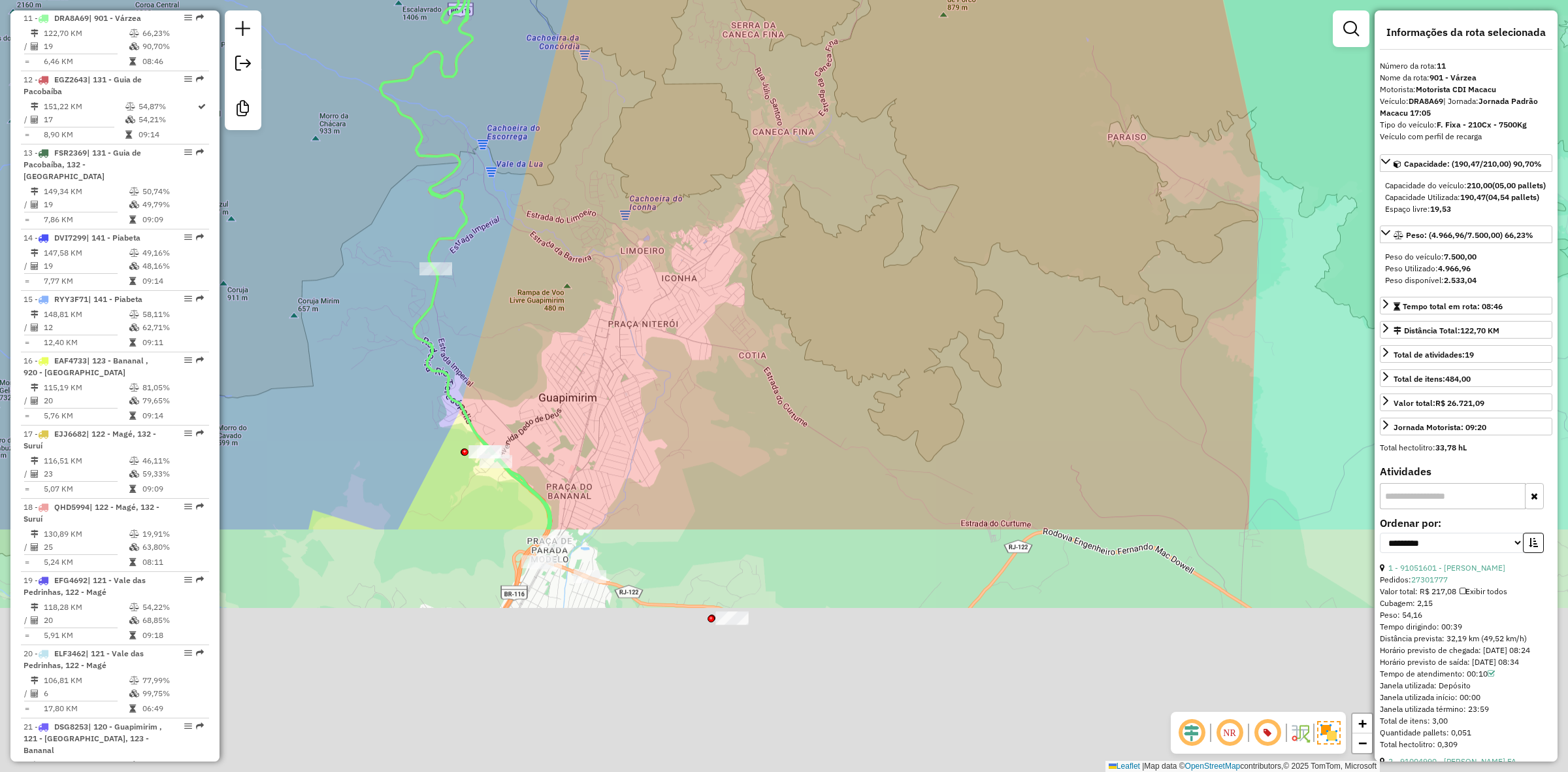
drag, startPoint x: 468, startPoint y: 551, endPoint x: 448, endPoint y: 250, distance: 301.7
click at [448, 250] on div "Janela de atendimento Grade de atendimento Capacidade Transportadoras Veículos …" at bounding box center [784, 386] width 1568 height 772
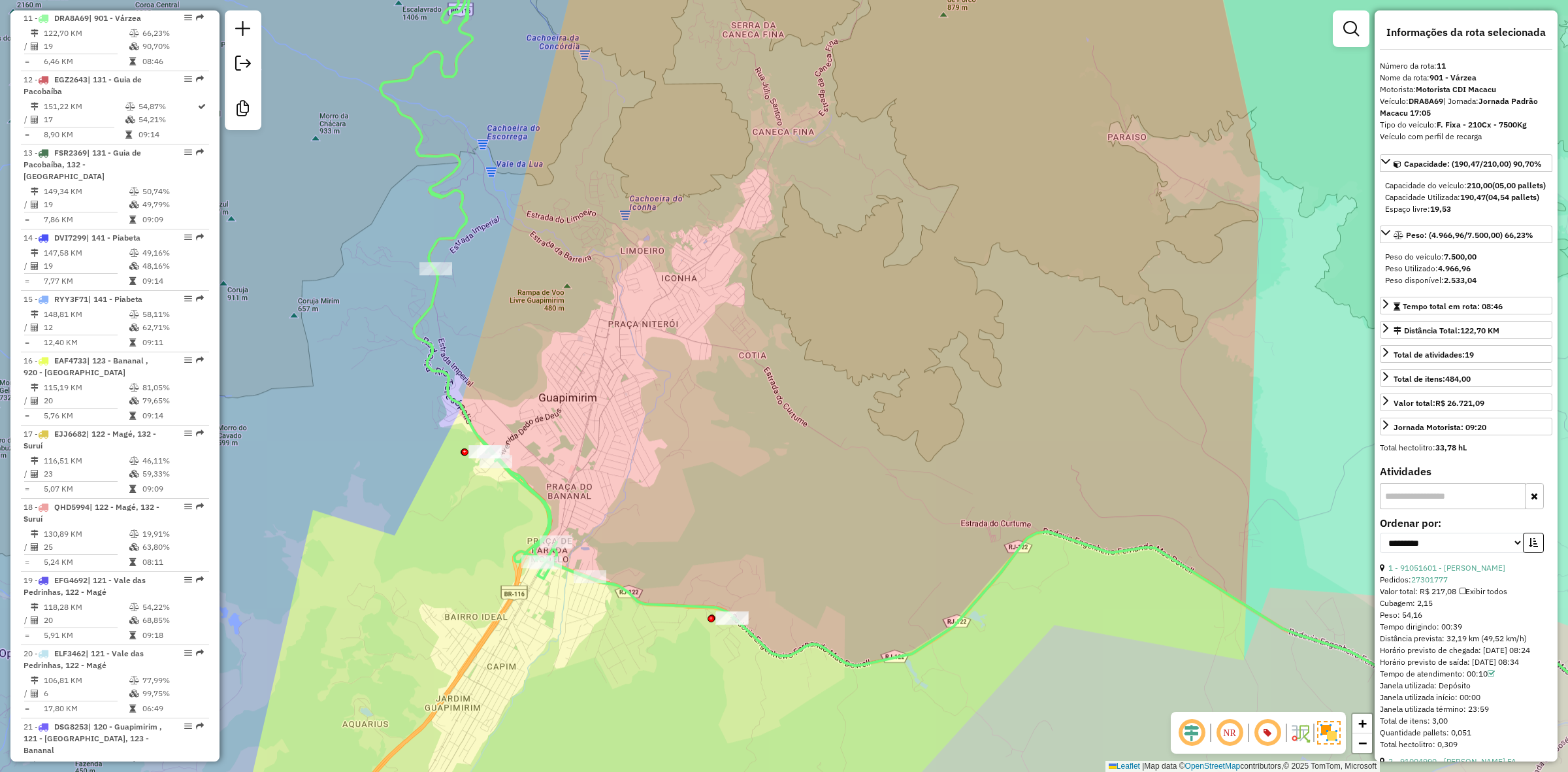
drag, startPoint x: 533, startPoint y: 479, endPoint x: 524, endPoint y: 485, distance: 10.8
click at [583, 506] on span "Exibir todas as rotas" at bounding box center [599, 509] width 97 height 10
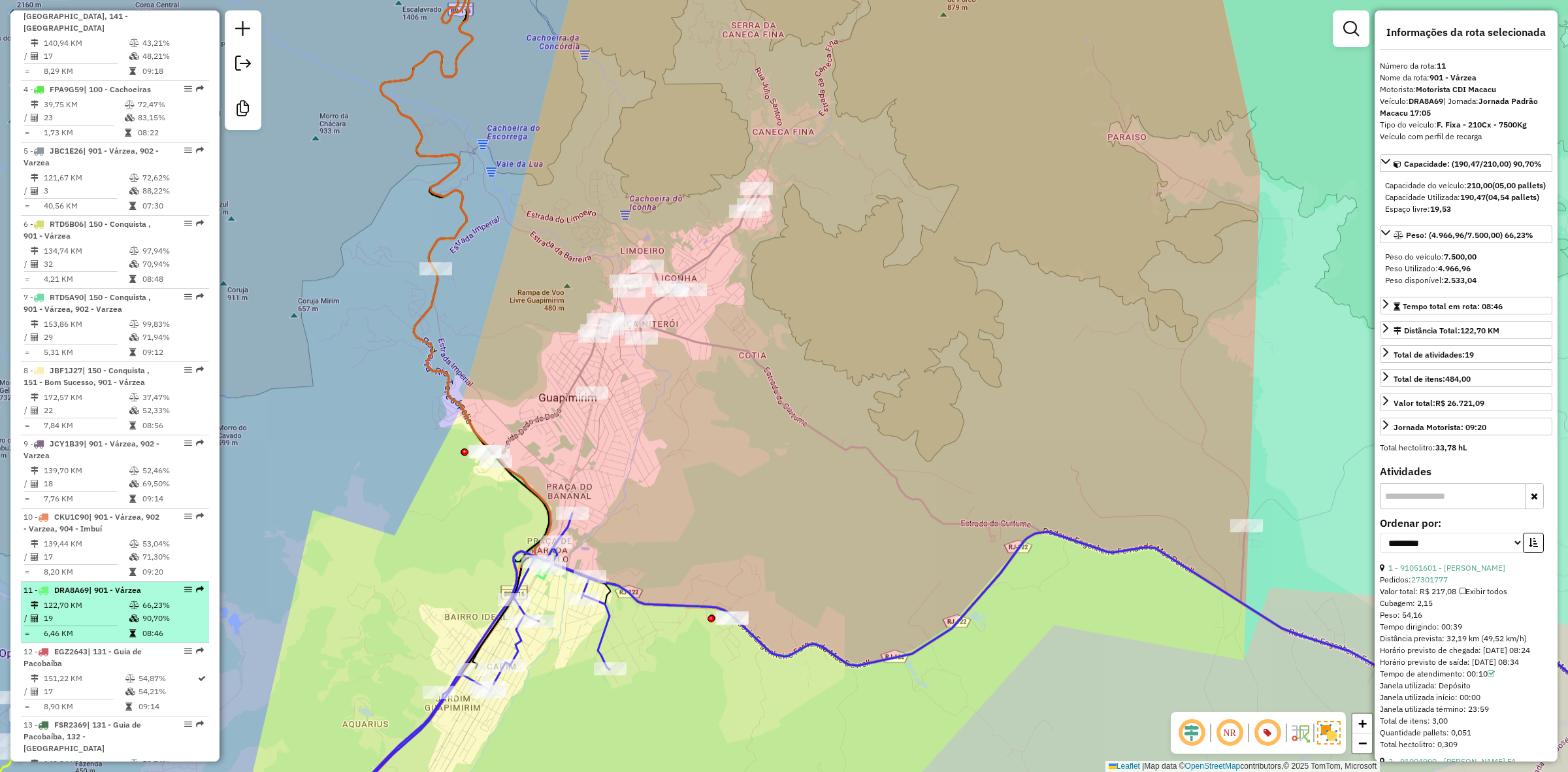
scroll to position [428, 0]
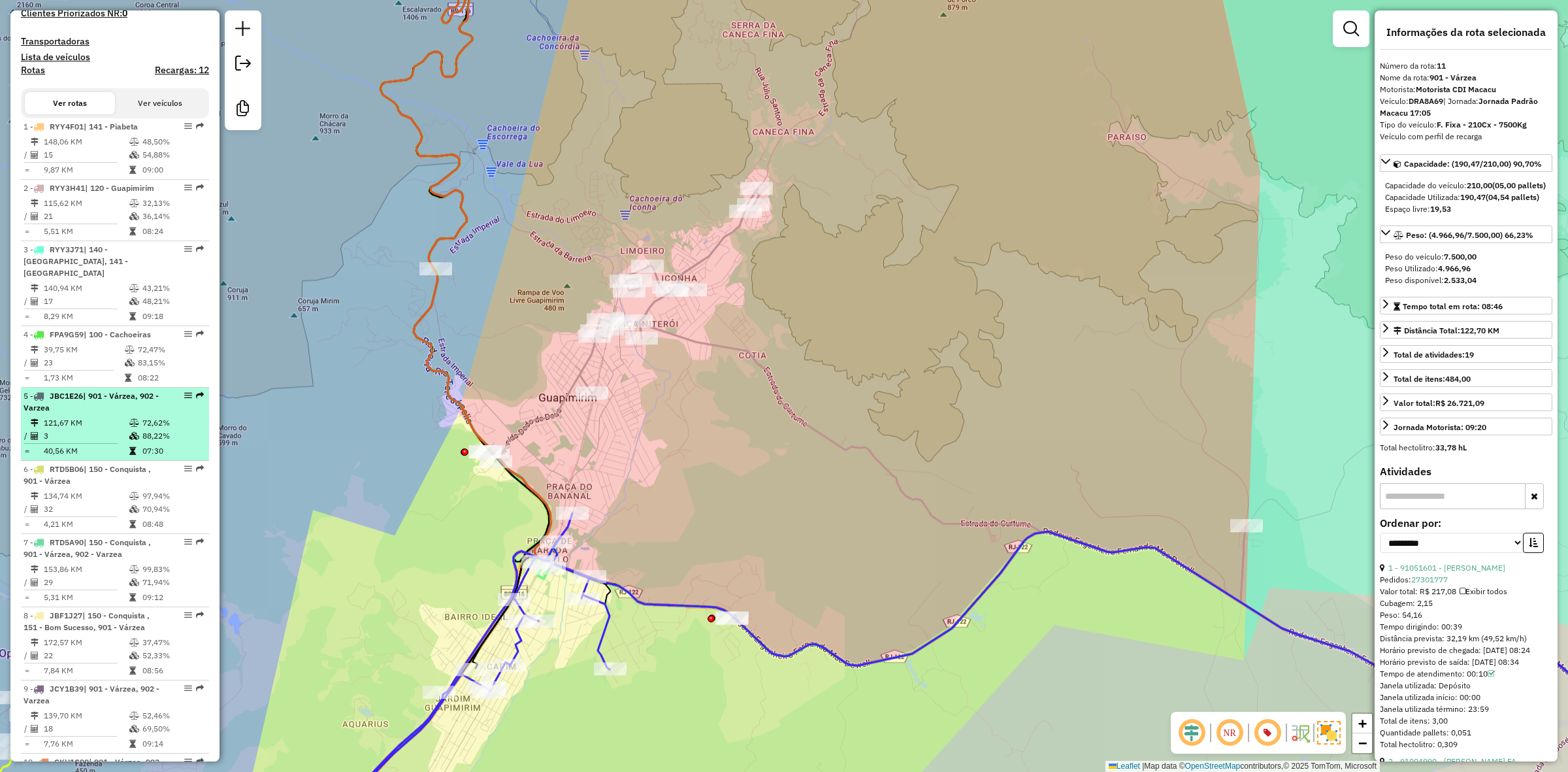
click at [111, 418] on td "121,67 KM" at bounding box center [86, 423] width 86 height 13
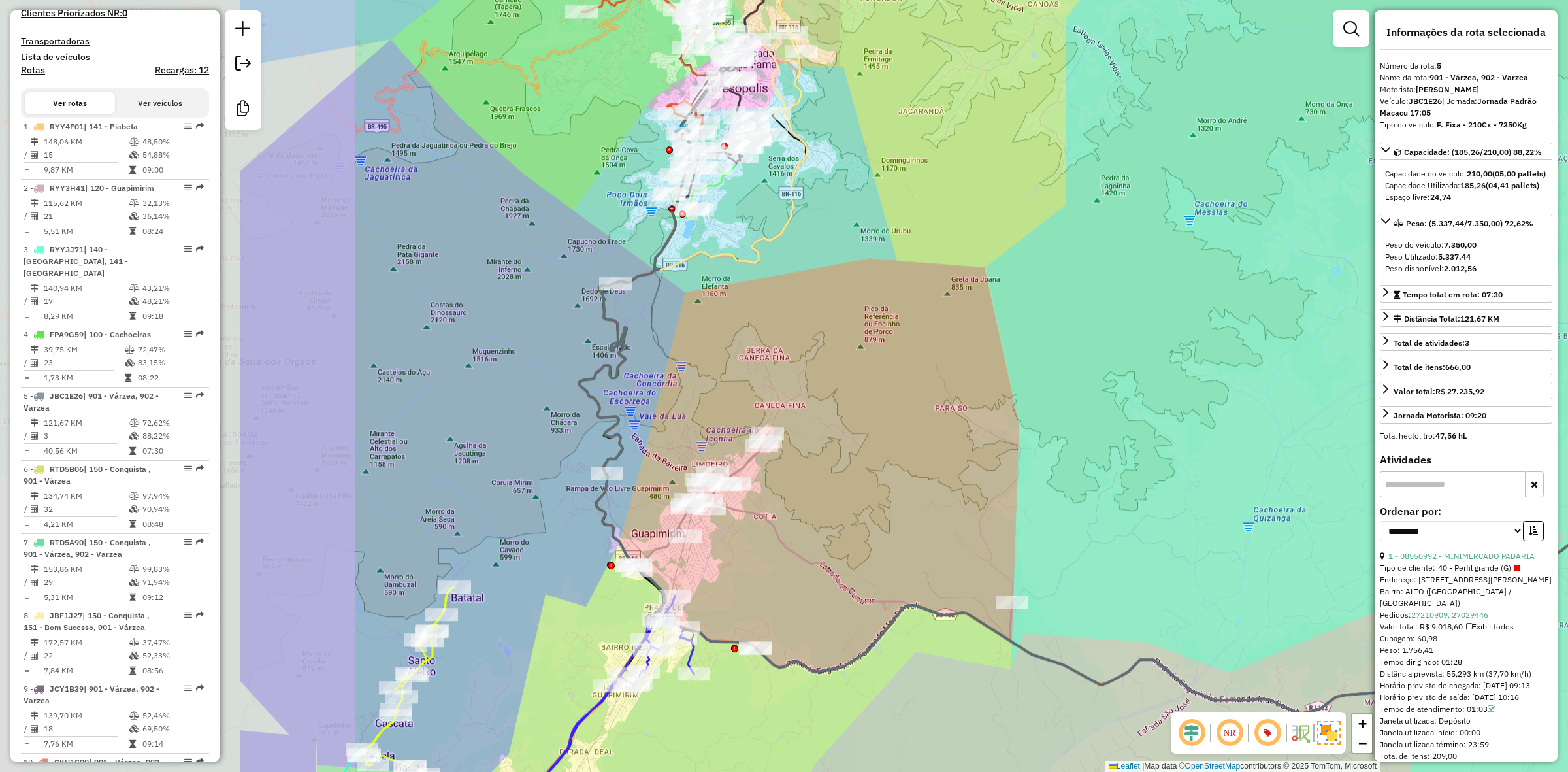
drag, startPoint x: 385, startPoint y: 420, endPoint x: 784, endPoint y: 407, distance: 399.2
click at [784, 407] on div "Janela de atendimento Grade de atendimento Capacidade Transportadoras Veículos …" at bounding box center [784, 386] width 1568 height 772
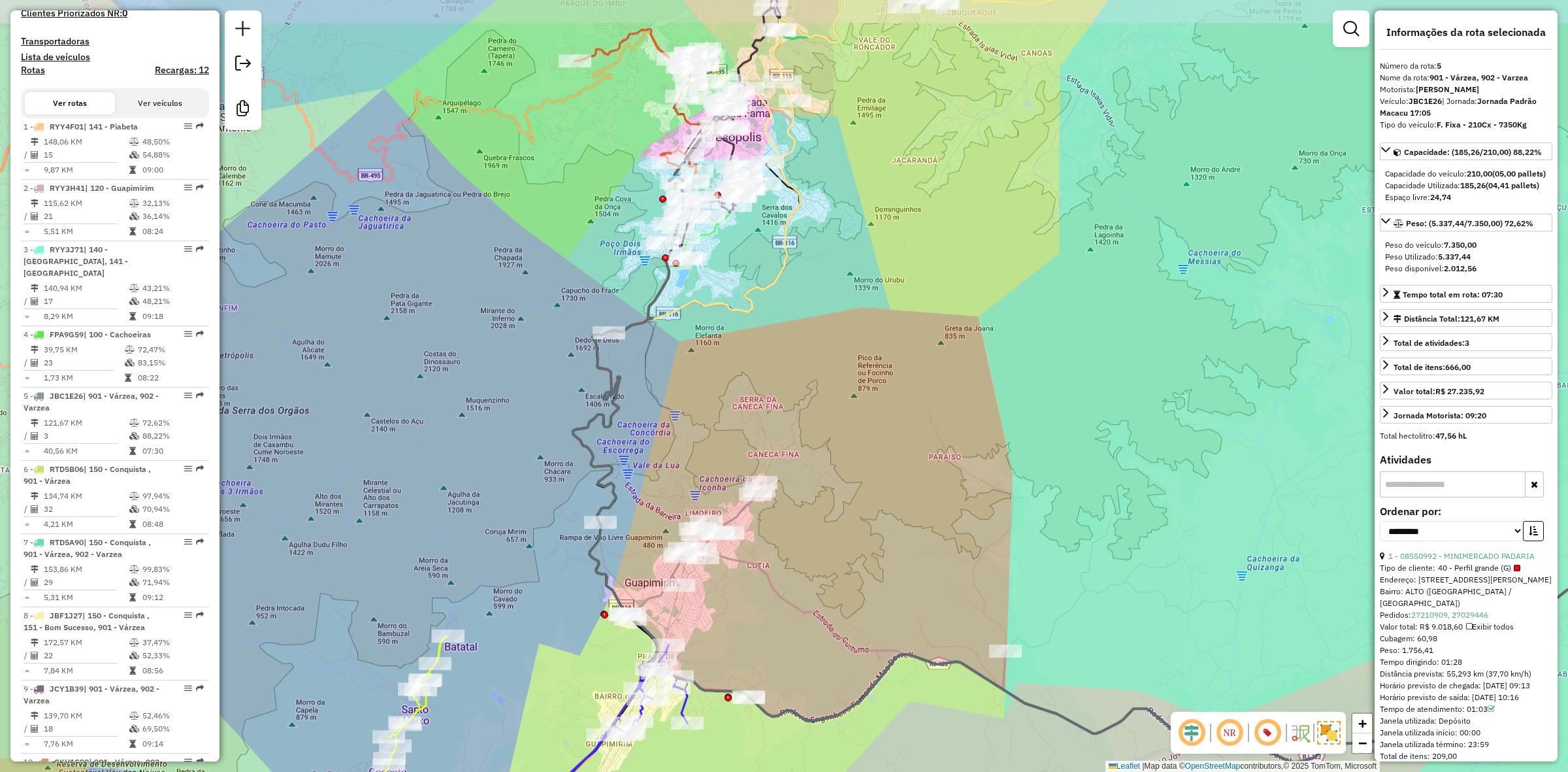
drag, startPoint x: 812, startPoint y: 232, endPoint x: 804, endPoint y: 281, distance: 49.6
click at [804, 281] on div "Janela de atendimento Grade de atendimento Capacidade Transportadoras Veículos …" at bounding box center [784, 386] width 1568 height 772
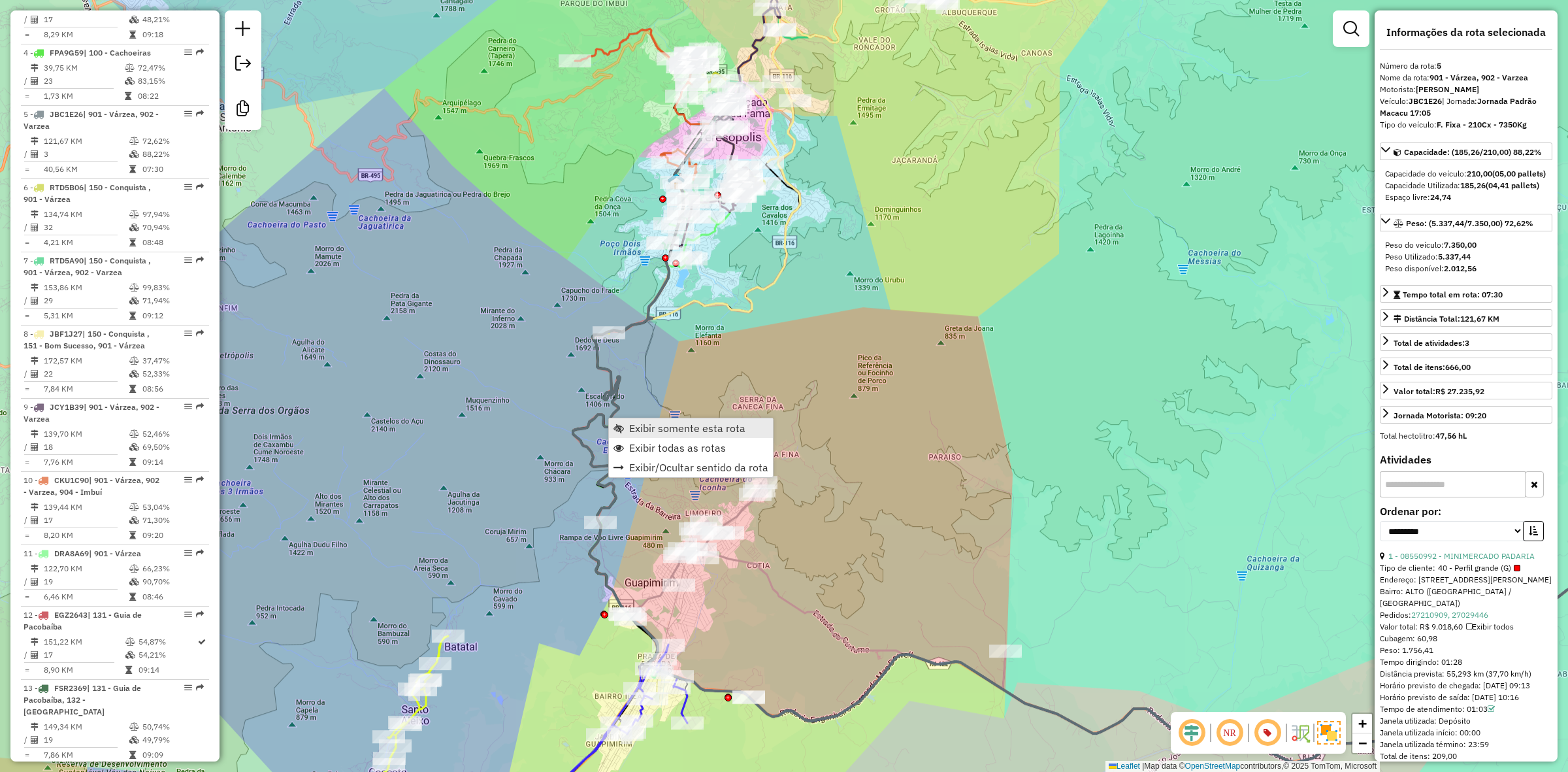
scroll to position [805, 0]
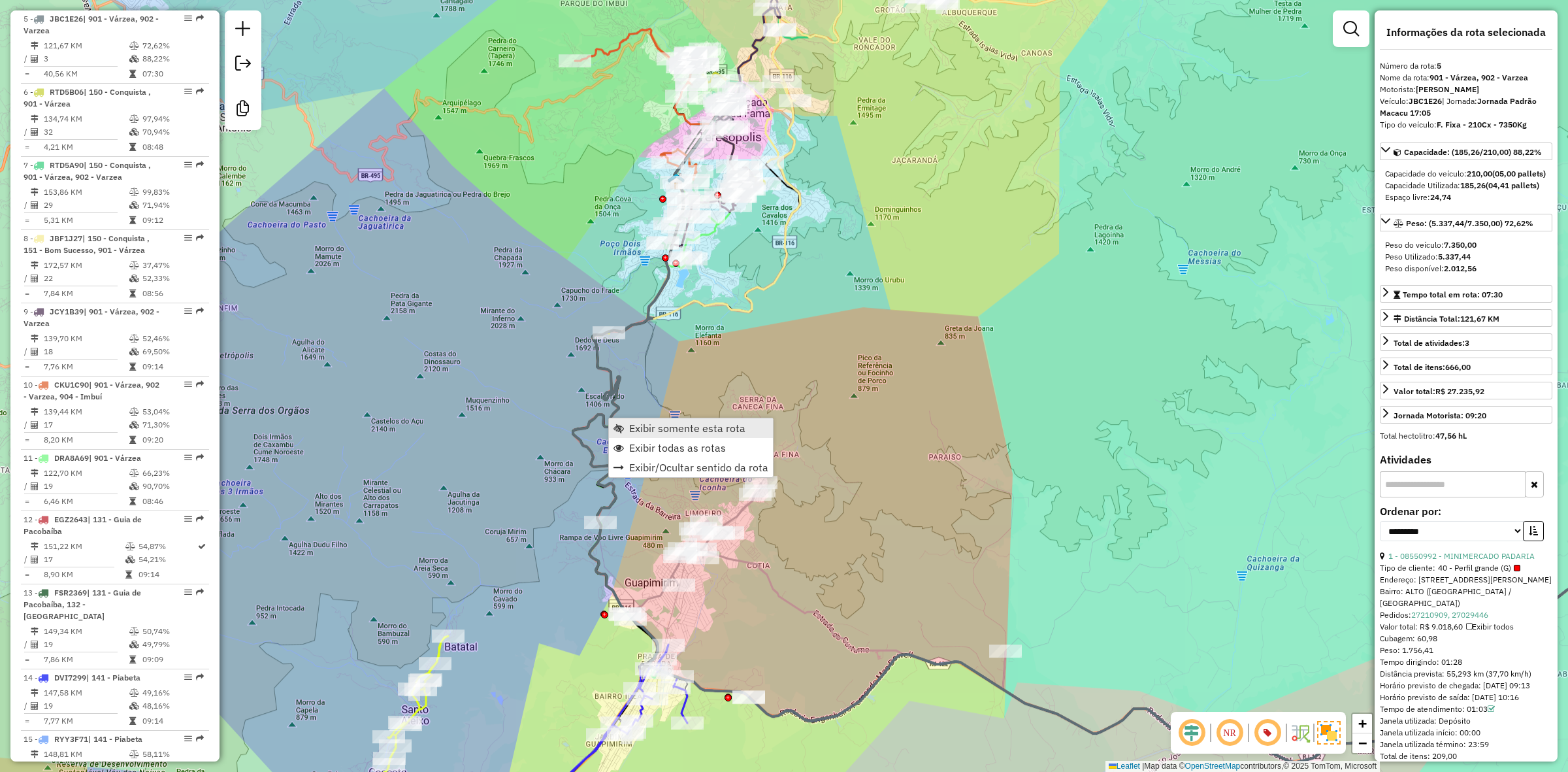
click at [636, 433] on span "Exibir somente esta rota" at bounding box center [687, 427] width 116 height 10
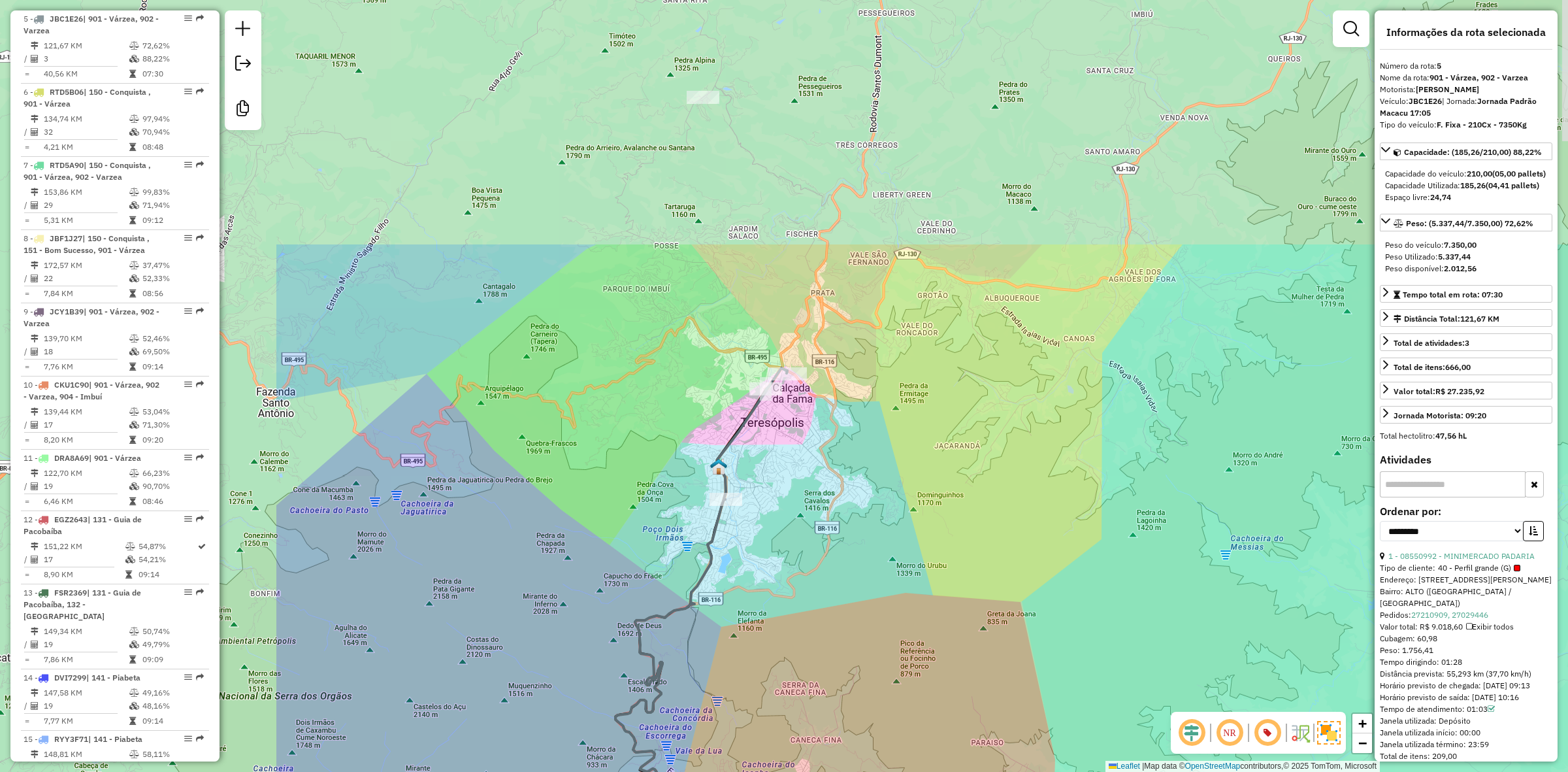
drag, startPoint x: 884, startPoint y: 510, endPoint x: 889, endPoint y: 521, distance: 12.1
click at [889, 521] on div "Janela de atendimento Grade de atendimento Capacidade Transportadoras Veículos …" at bounding box center [784, 386] width 1568 height 772
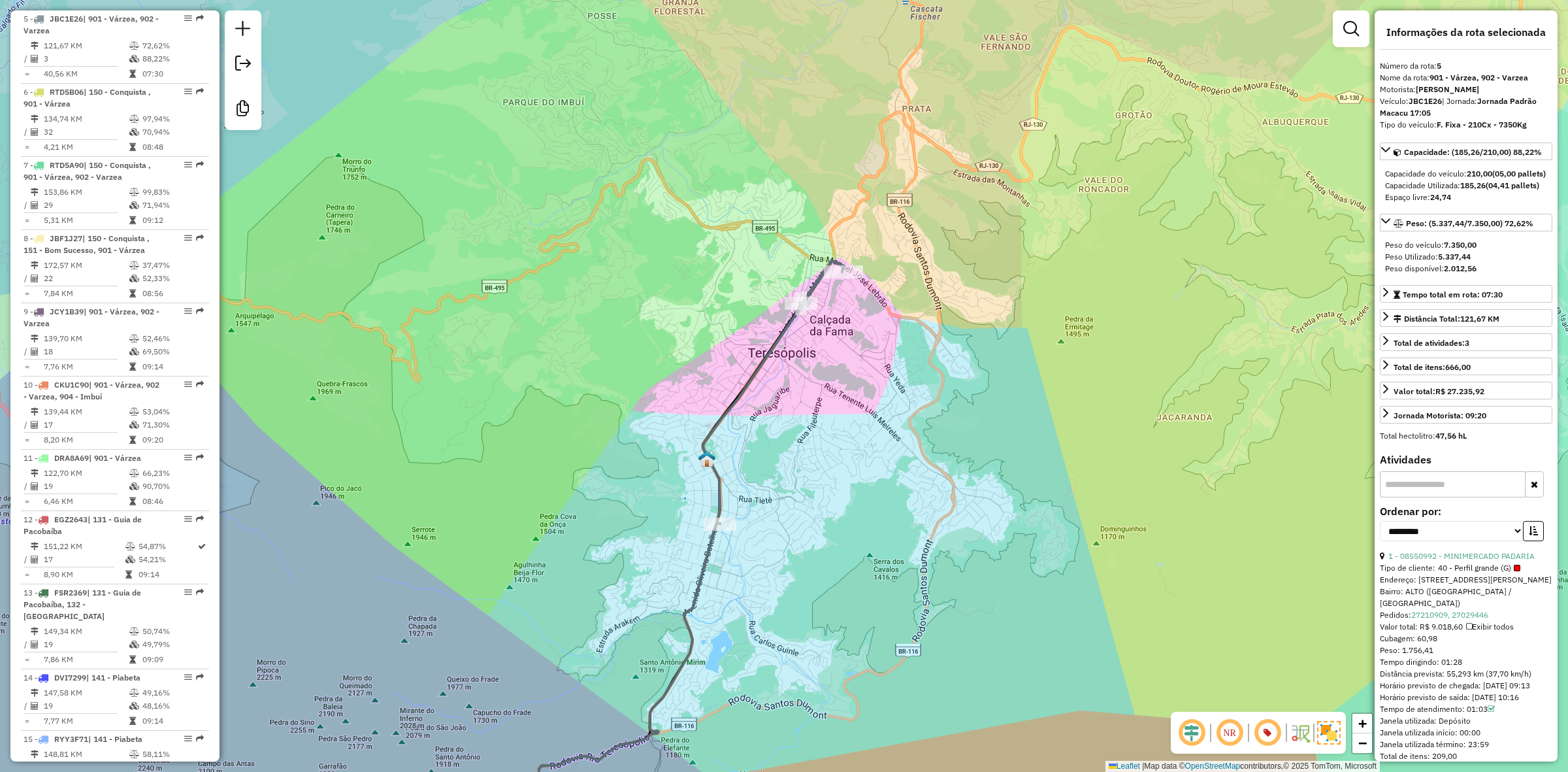
drag, startPoint x: 776, startPoint y: 503, endPoint x: 772, endPoint y: 439, distance: 64.1
click at [772, 439] on div "Janela de atendimento Grade de atendimento Capacidade Transportadoras Veículos …" at bounding box center [784, 386] width 1568 height 772
click at [756, 441] on span "Exibir todas as rotas" at bounding box center [793, 446] width 97 height 10
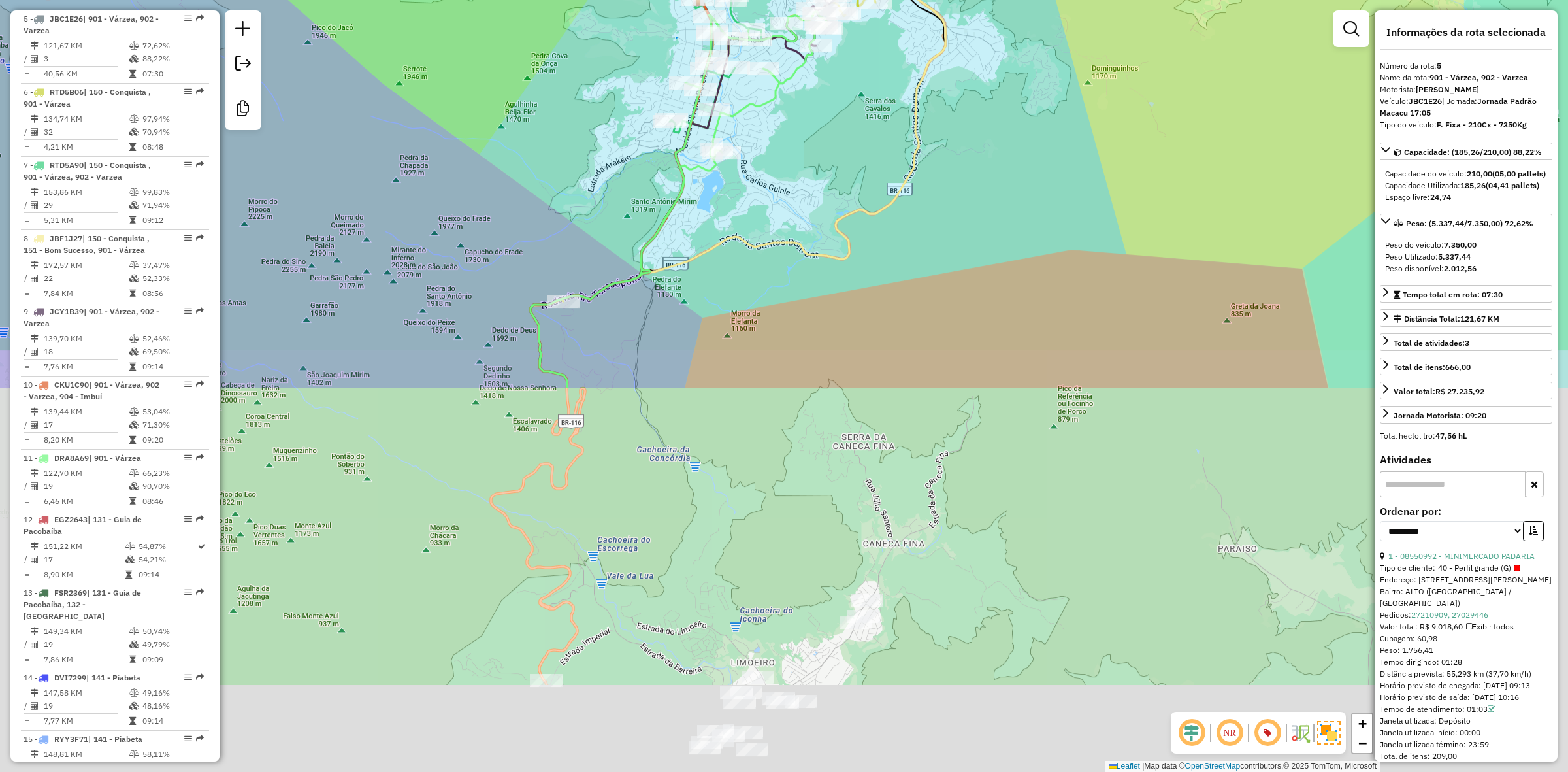
drag, startPoint x: 784, startPoint y: 665, endPoint x: 776, endPoint y: 204, distance: 461.1
click at [776, 204] on div "Janela de atendimento Grade de atendimento Capacidade Transportadoras Veículos …" at bounding box center [784, 386] width 1568 height 772
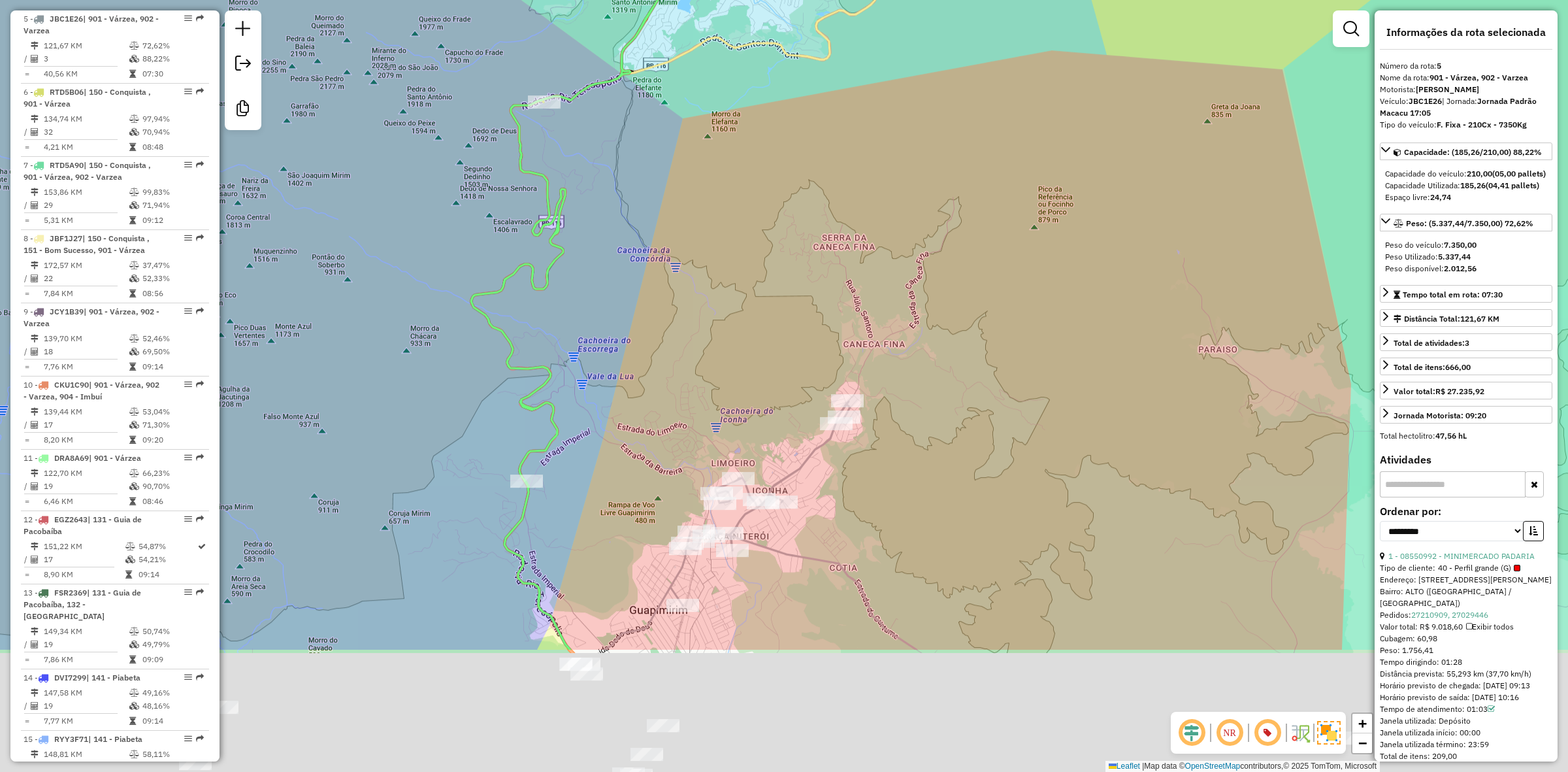
drag, startPoint x: 787, startPoint y: 412, endPoint x: 784, endPoint y: 355, distance: 57.1
click at [784, 360] on div "Janela de atendimento Grade de atendimento Capacidade Transportadoras Veículos …" at bounding box center [784, 386] width 1568 height 772
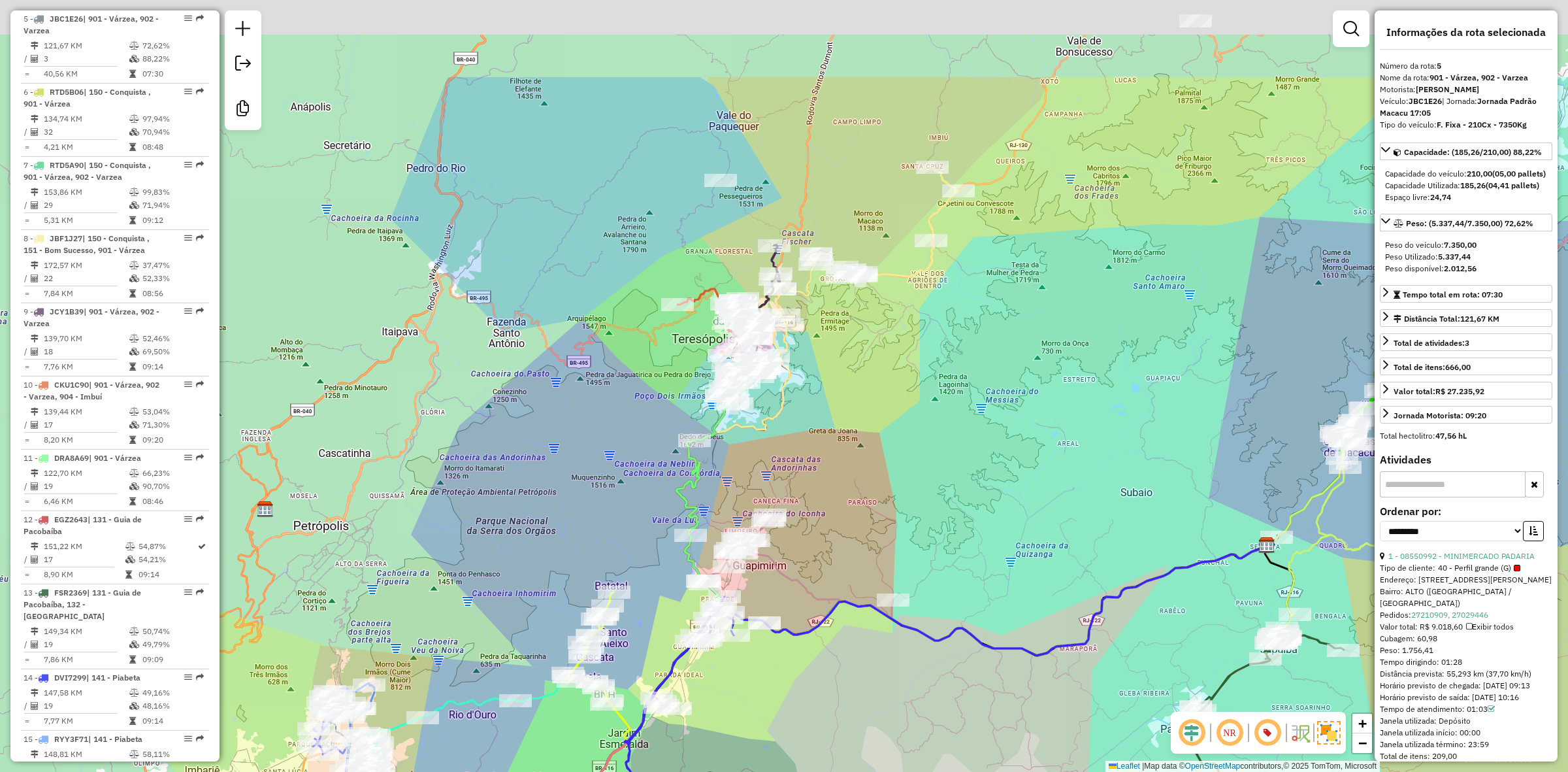
drag, startPoint x: 883, startPoint y: 299, endPoint x: 863, endPoint y: 406, distance: 108.9
click at [863, 406] on div "Janela de atendimento Grade de atendimento Capacidade Transportadoras Veículos …" at bounding box center [784, 386] width 1568 height 772
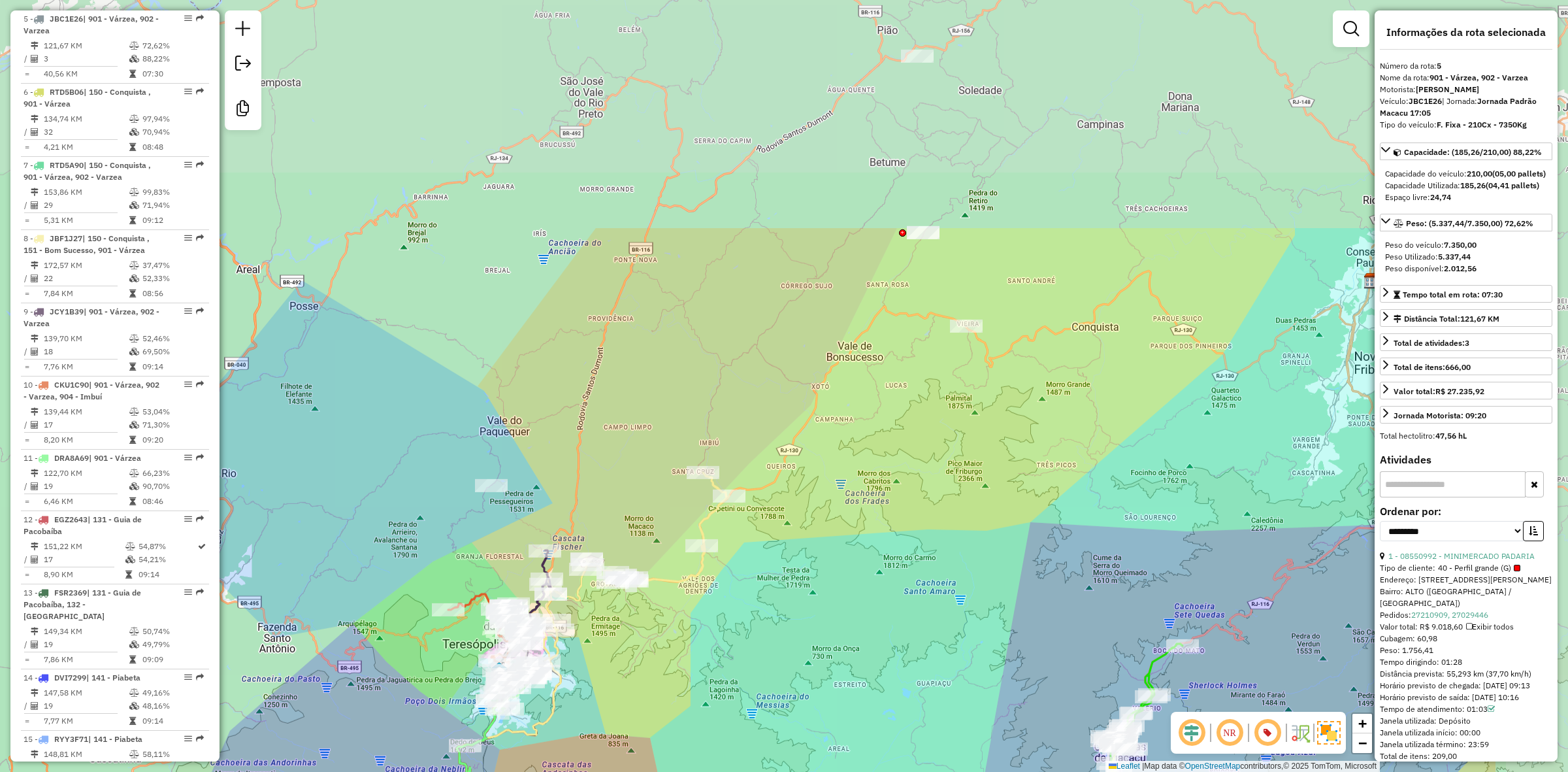
drag, startPoint x: 1053, startPoint y: 271, endPoint x: 824, endPoint y: 577, distance: 382.2
click at [824, 577] on div "Janela de atendimento Grade de atendimento Capacidade Transportadoras Veículos …" at bounding box center [784, 386] width 1568 height 772
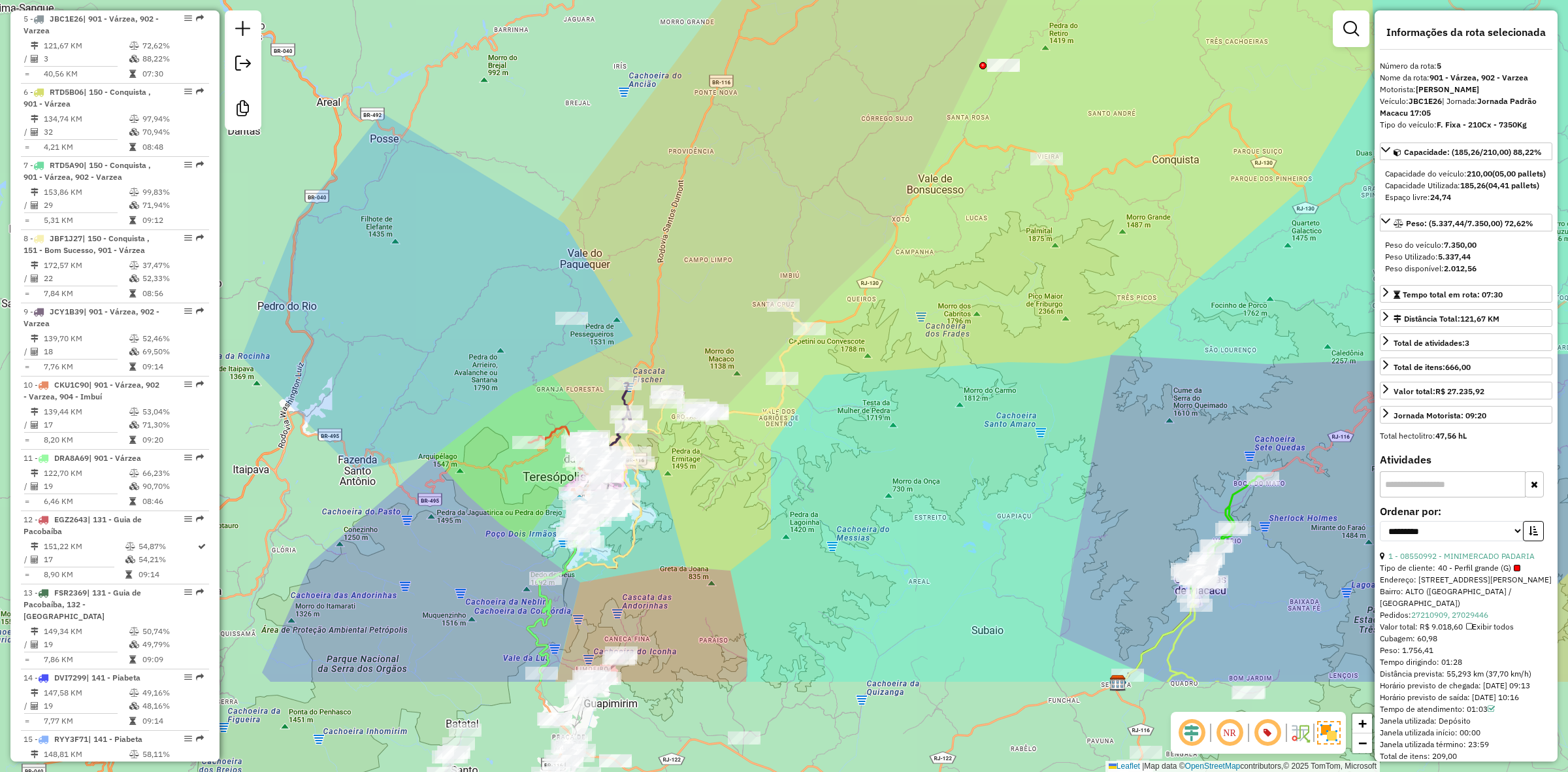
drag, startPoint x: 641, startPoint y: 521, endPoint x: 747, endPoint y: 245, distance: 295.7
click at [747, 248] on div "Janela de atendimento Grade de atendimento Capacidade Transportadoras Veículos …" at bounding box center [784, 386] width 1568 height 772
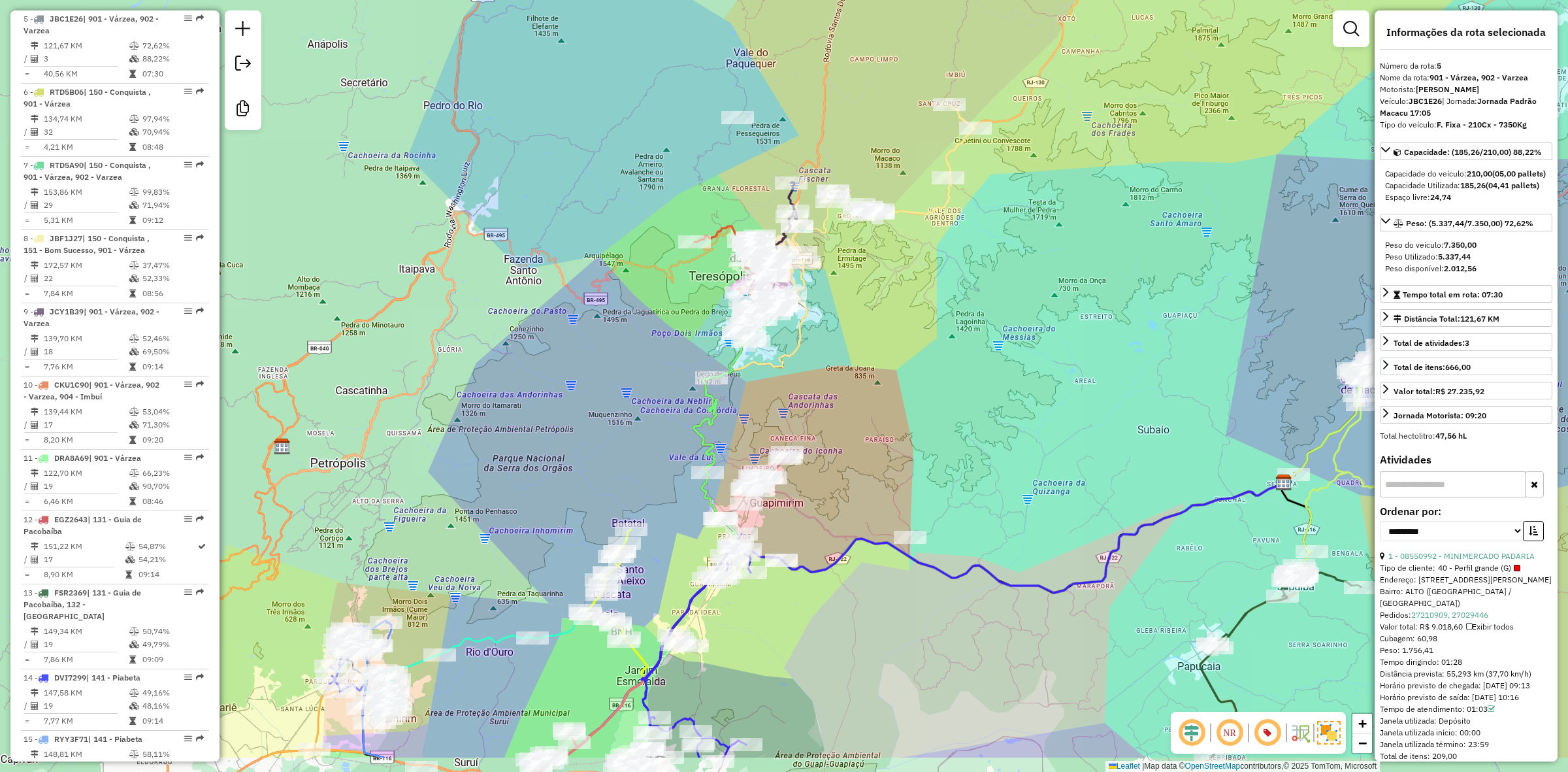
drag, startPoint x: 671, startPoint y: 458, endPoint x: 816, endPoint y: 355, distance: 177.9
click at [816, 355] on div "Janela de atendimento Grade de atendimento Capacidade Transportadoras Veículos …" at bounding box center [784, 386] width 1568 height 772
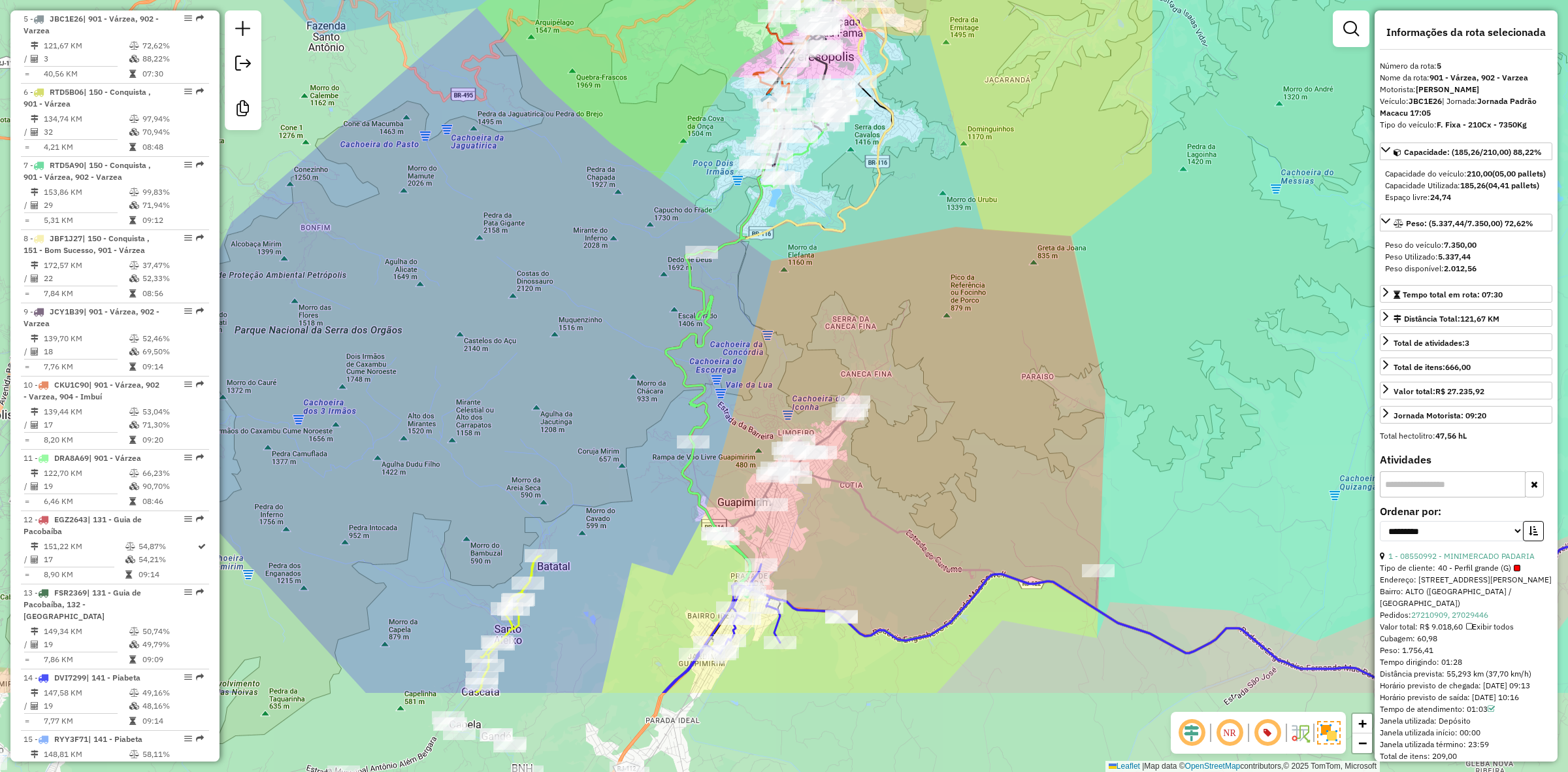
drag, startPoint x: 758, startPoint y: 416, endPoint x: 769, endPoint y: 297, distance: 119.5
click at [775, 236] on div "Janela de atendimento Grade de atendimento Capacidade Transportadoras Veículos …" at bounding box center [784, 386] width 1568 height 772
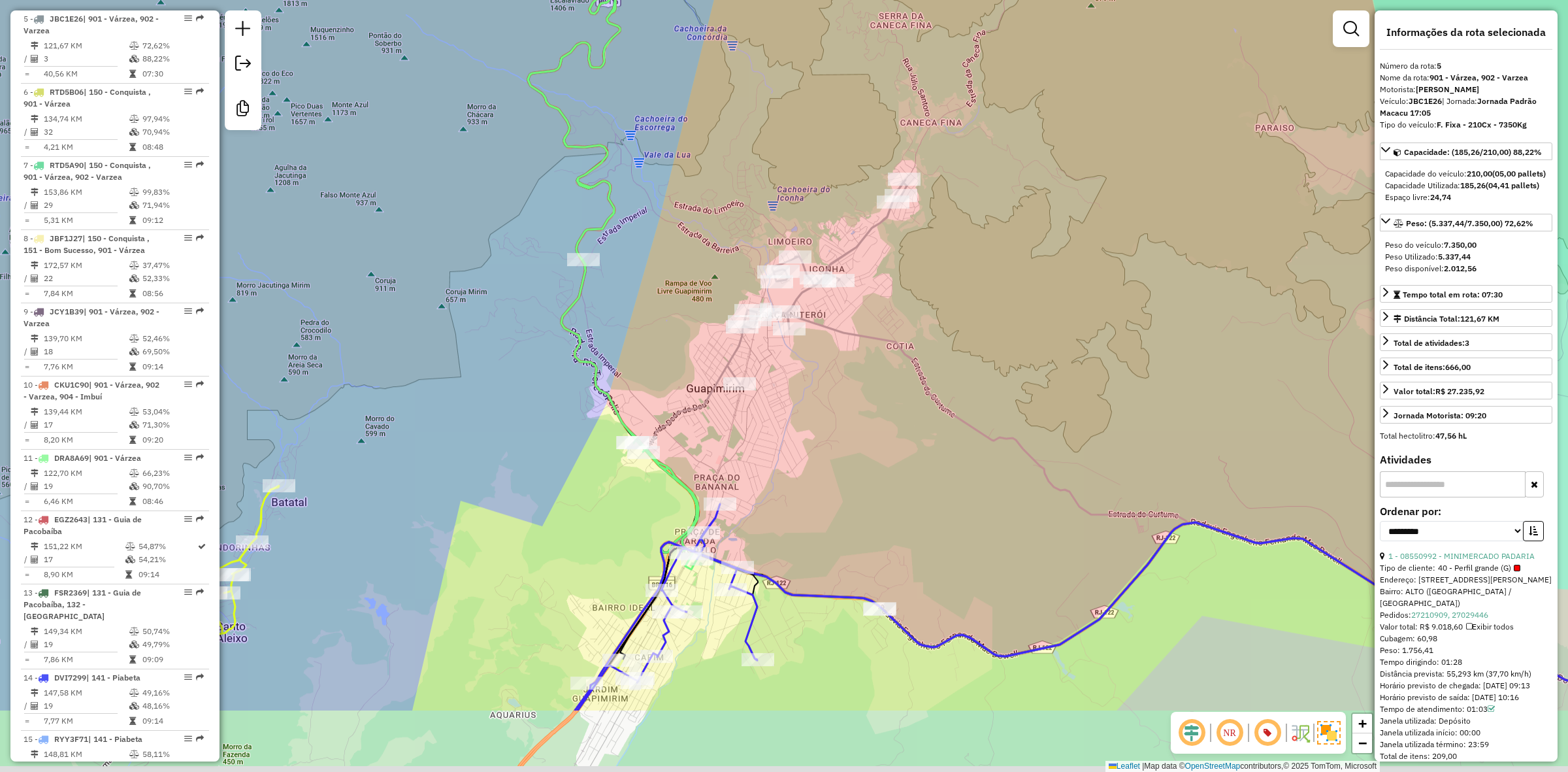
drag, startPoint x: 661, startPoint y: 438, endPoint x: 638, endPoint y: 289, distance: 150.8
click at [638, 289] on div "Janela de atendimento Grade de atendimento Capacidade Transportadoras Veículos …" at bounding box center [784, 386] width 1568 height 772
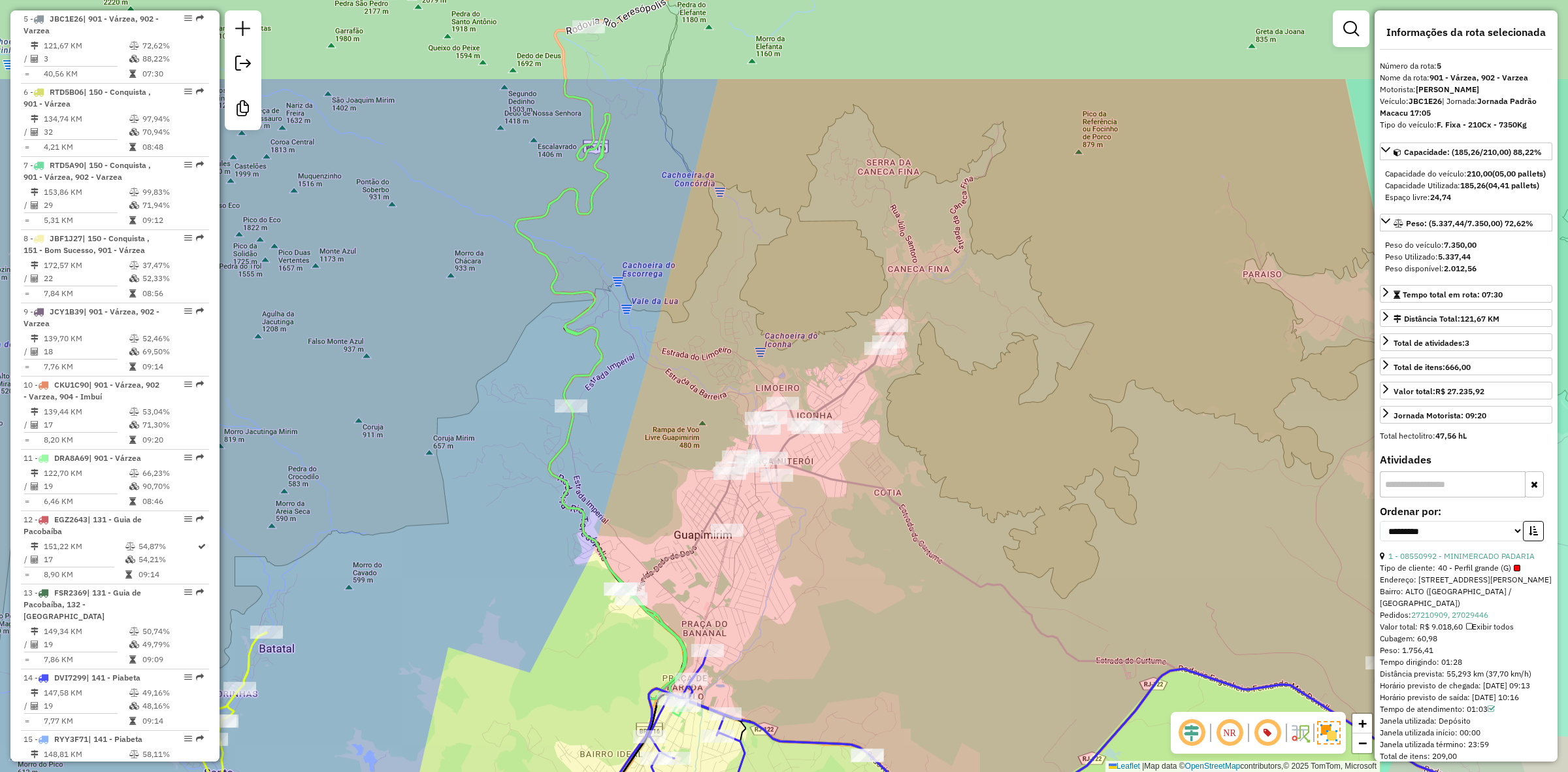
drag, startPoint x: 830, startPoint y: 399, endPoint x: 818, endPoint y: 553, distance: 154.5
click at [818, 553] on div "Janela de atendimento Grade de atendimento Capacidade Transportadoras Veículos …" at bounding box center [784, 386] width 1568 height 772
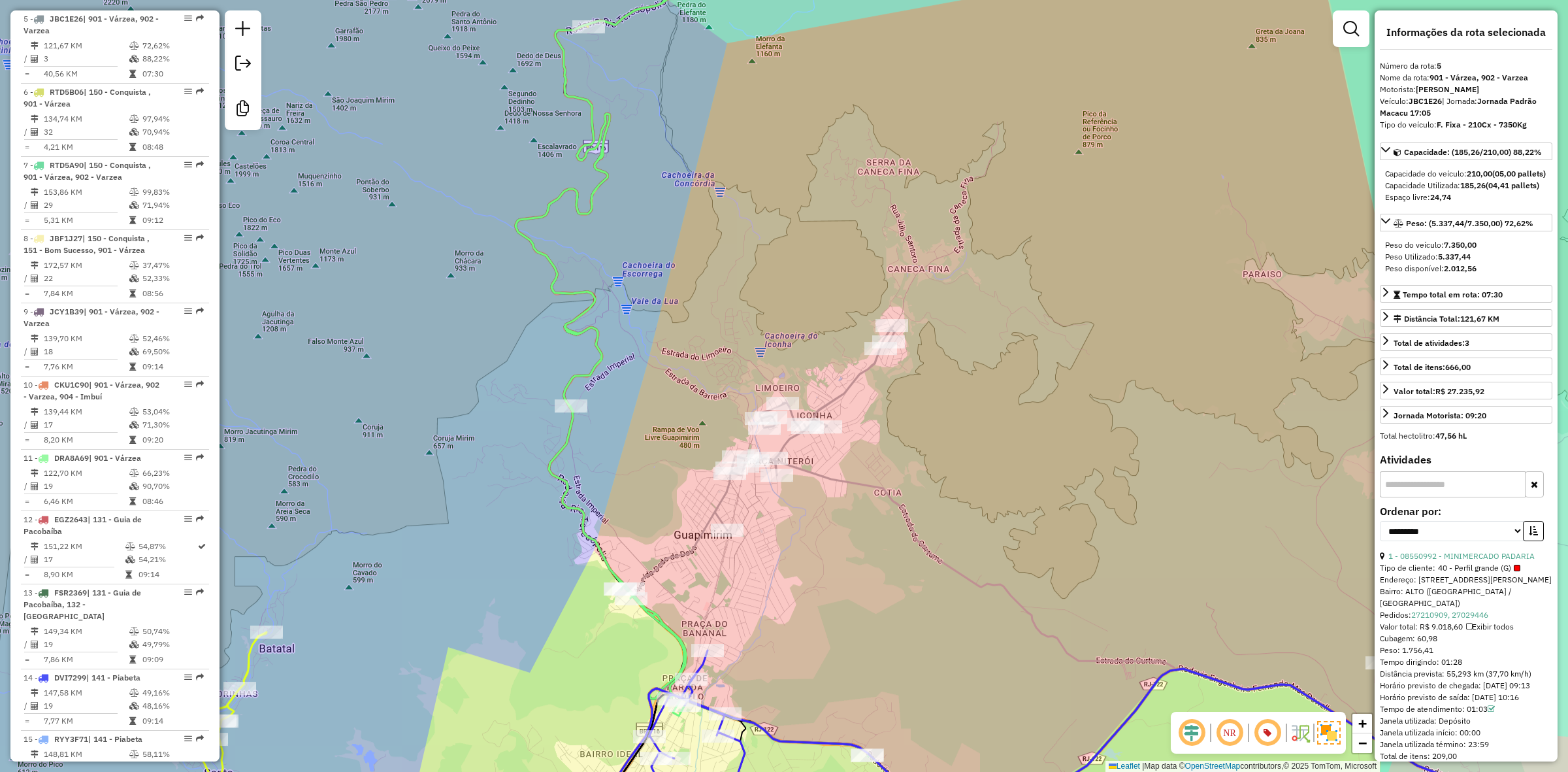
click at [725, 505] on icon at bounding box center [976, 587] width 811 height 523
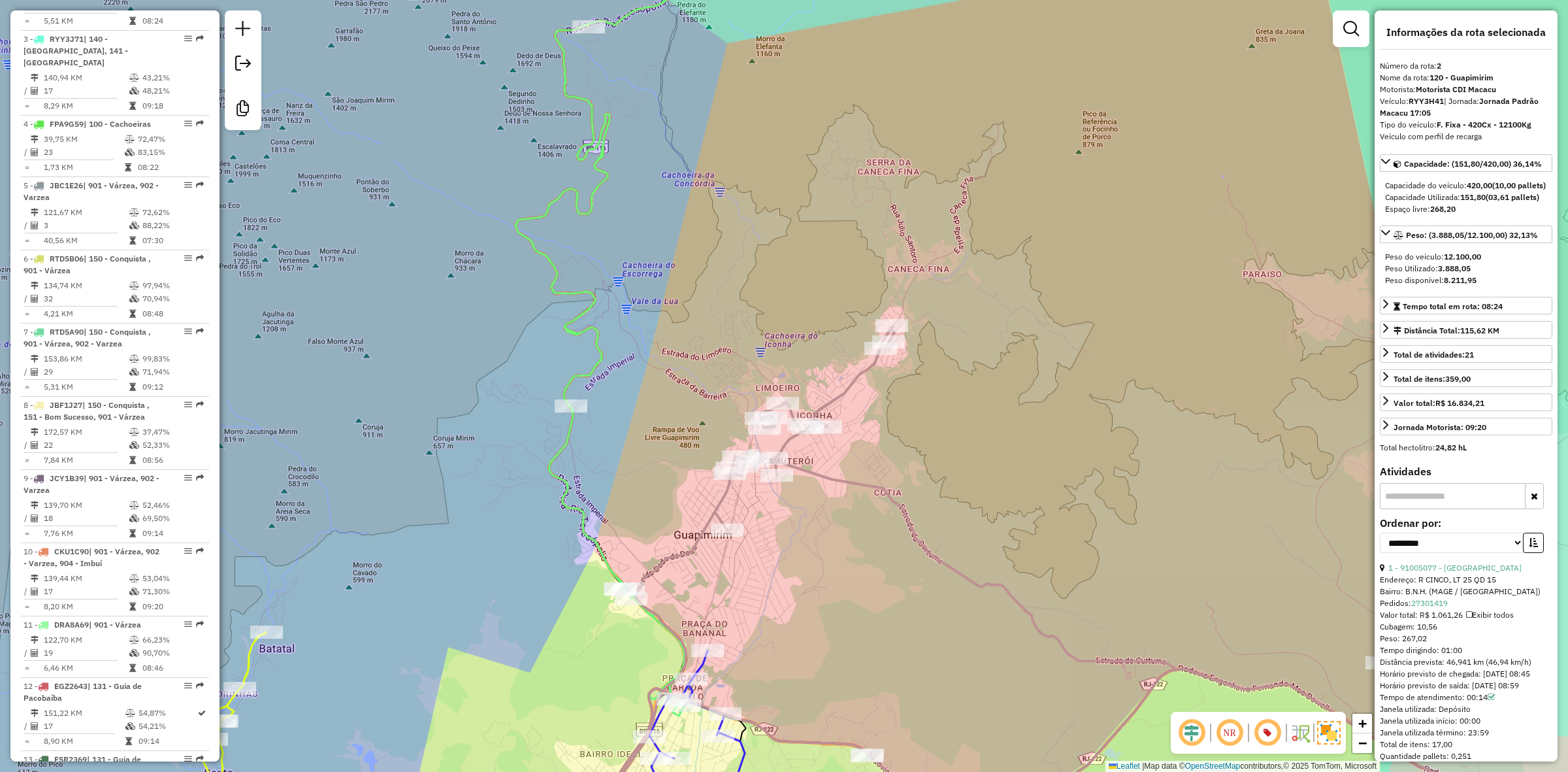
scroll to position [609, 0]
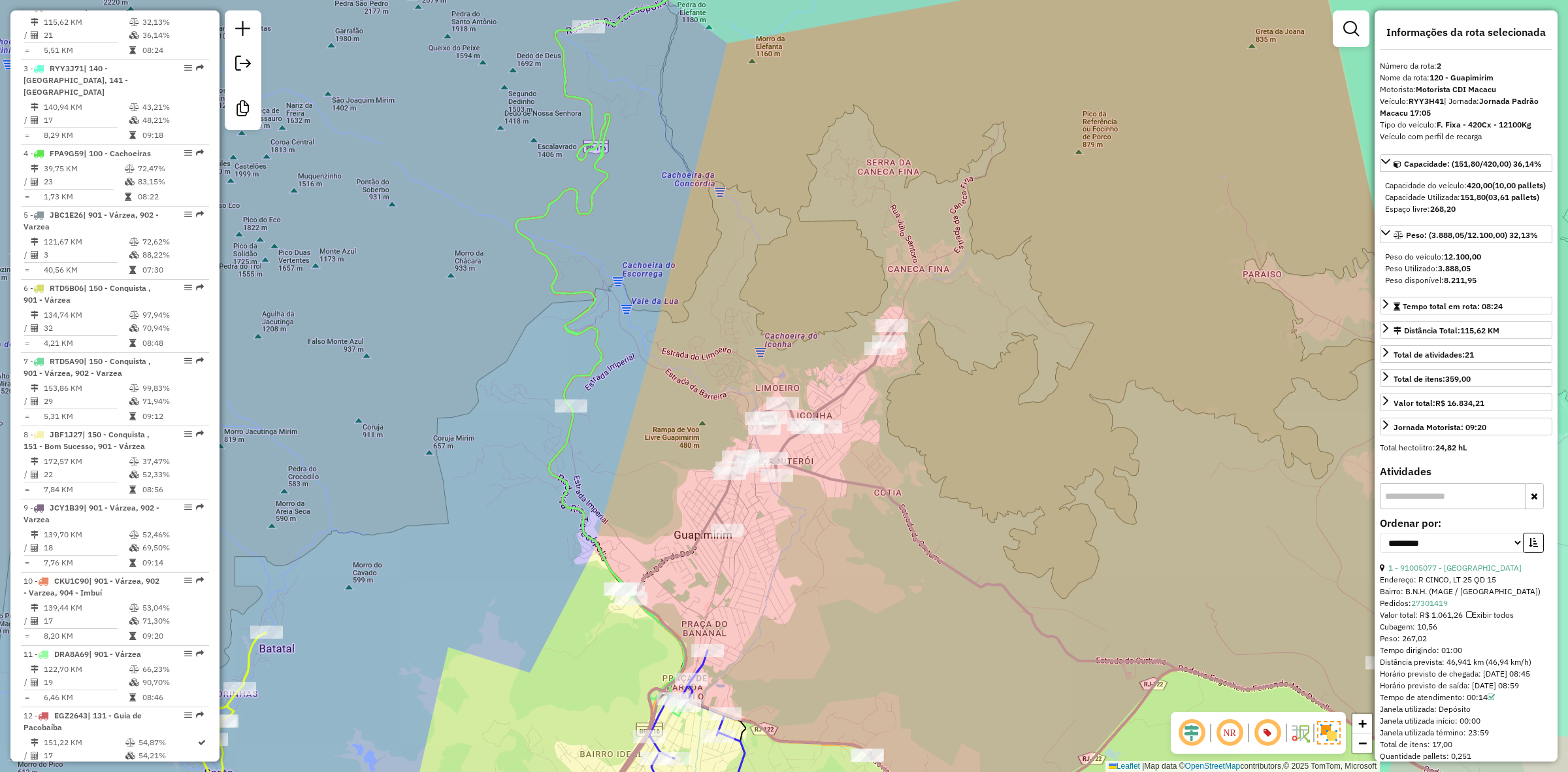
click at [583, 381] on icon at bounding box center [692, 339] width 353 height 834
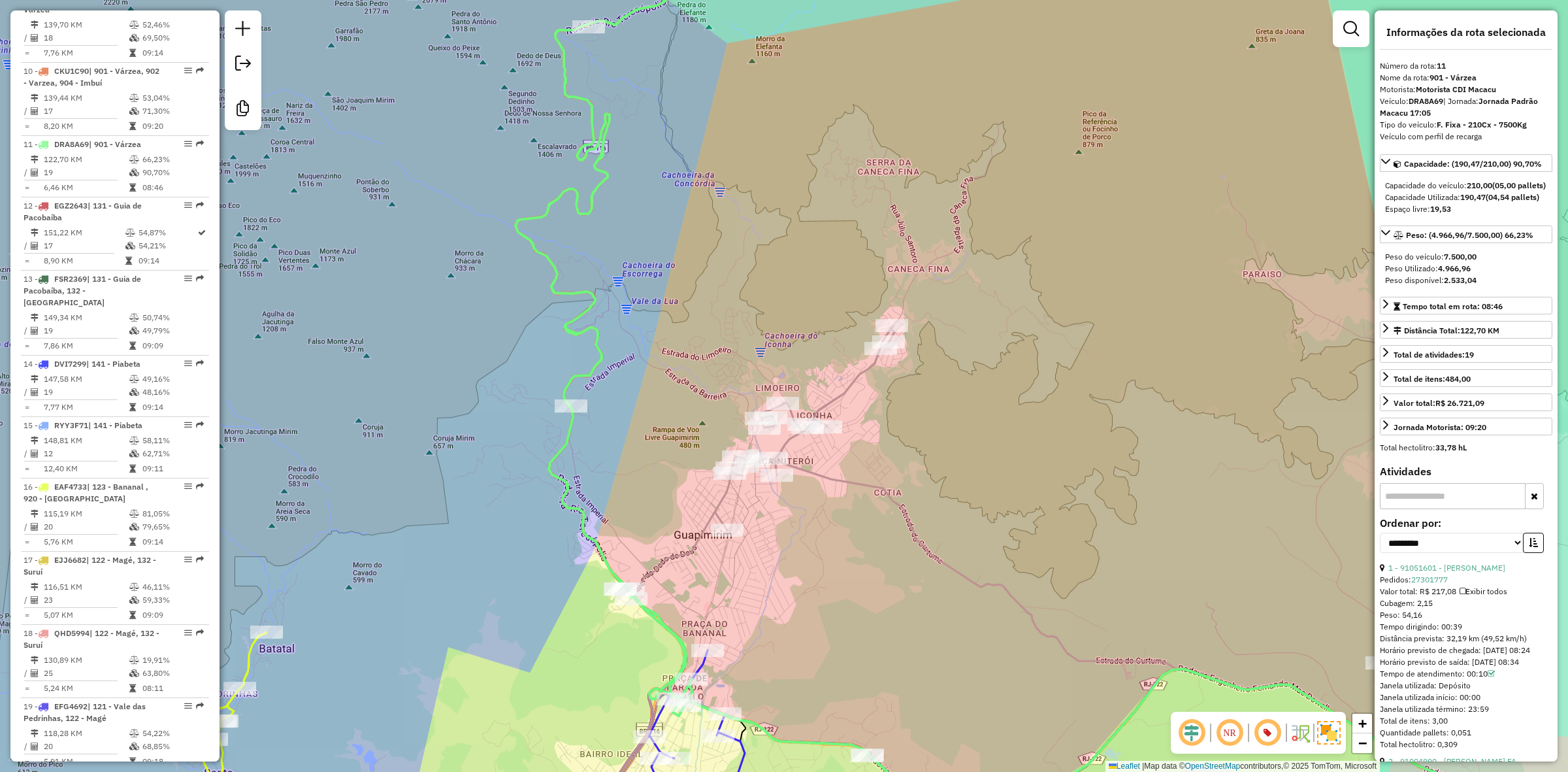
scroll to position [1245, 0]
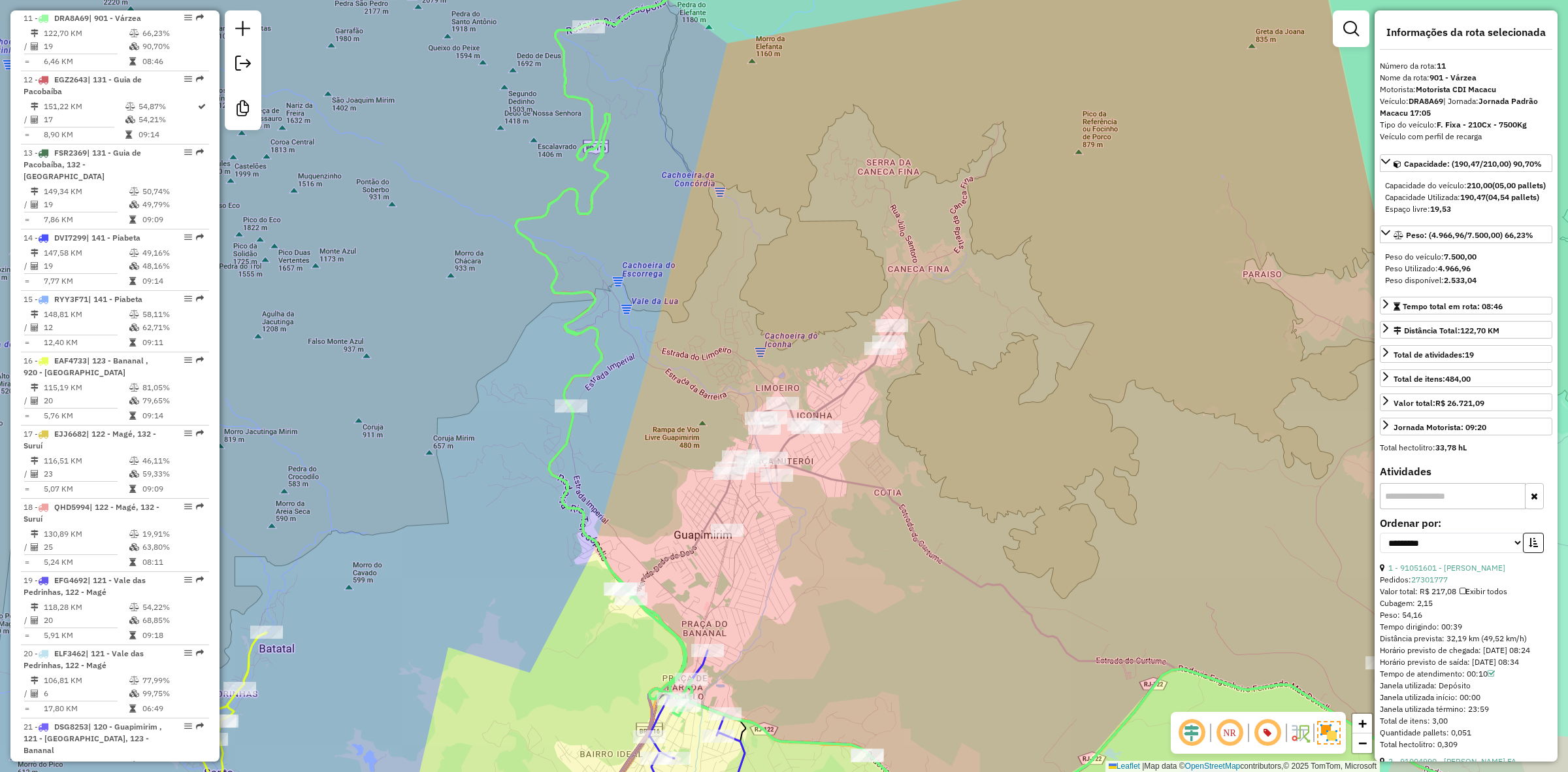
drag, startPoint x: 776, startPoint y: 644, endPoint x: 756, endPoint y: 544, distance: 102.0
click at [756, 544] on div "Janela de atendimento Grade de atendimento Capacidade Transportadoras Veículos …" at bounding box center [784, 386] width 1568 height 772
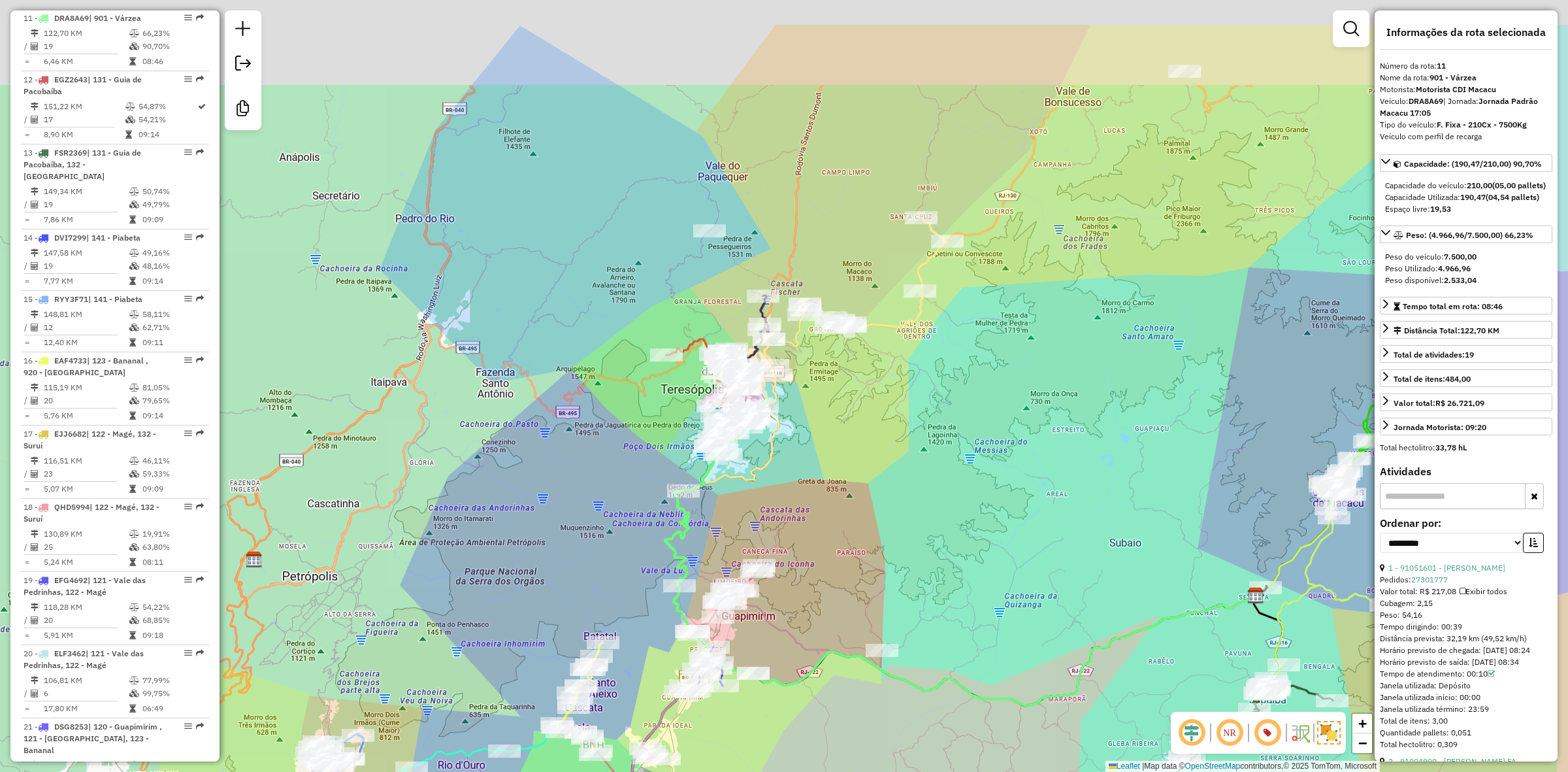
drag, startPoint x: 748, startPoint y: 385, endPoint x: 713, endPoint y: 491, distance: 111.6
click at [717, 500] on div "Janela de atendimento Grade de atendimento Capacidade Transportadoras Veículos …" at bounding box center [784, 386] width 1568 height 772
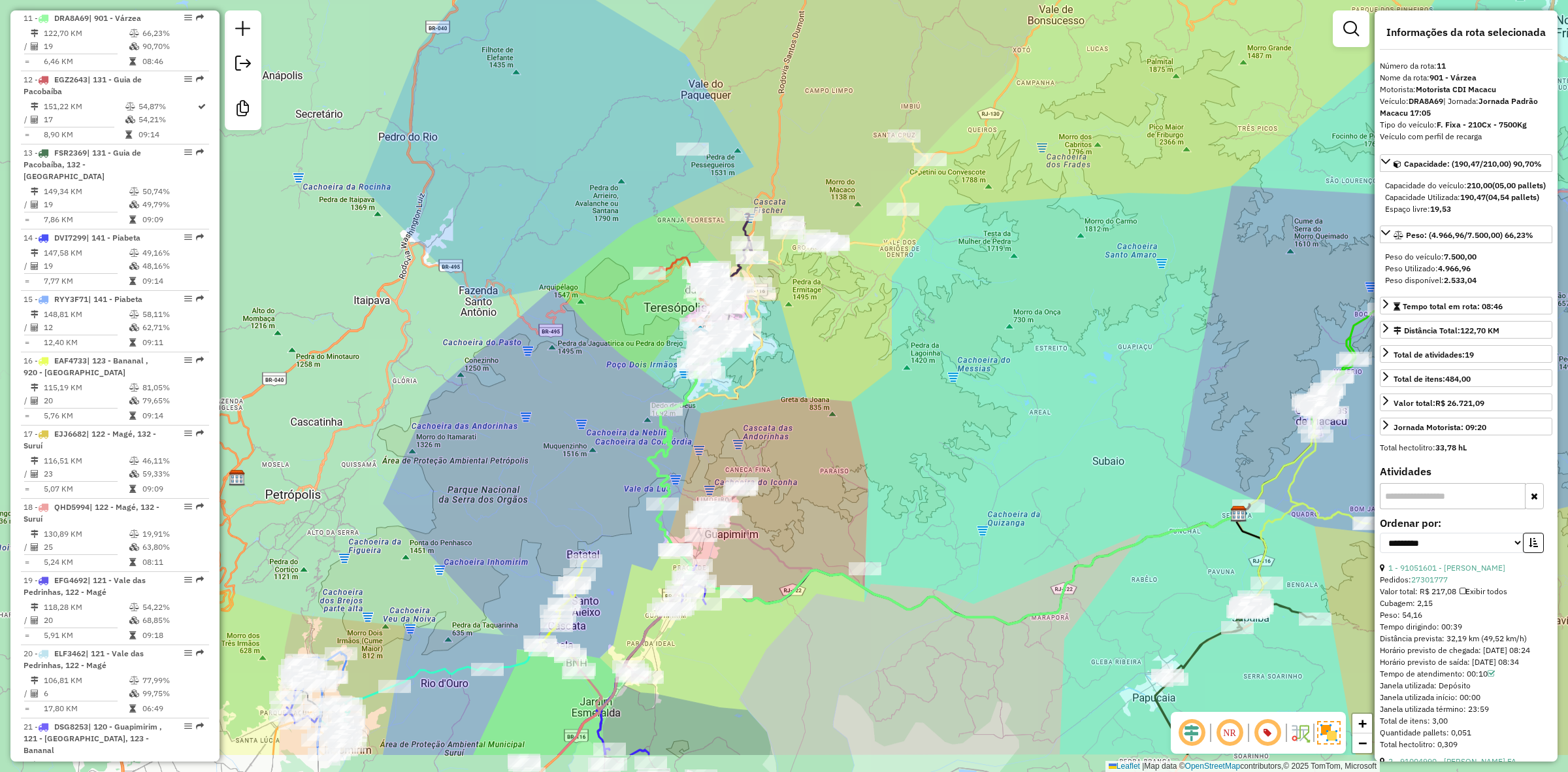
drag, startPoint x: 761, startPoint y: 527, endPoint x: 750, endPoint y: 432, distance: 95.6
click at [750, 432] on div "Janela de atendimento Grade de atendimento Capacidade Transportadoras Veículos …" at bounding box center [784, 386] width 1568 height 772
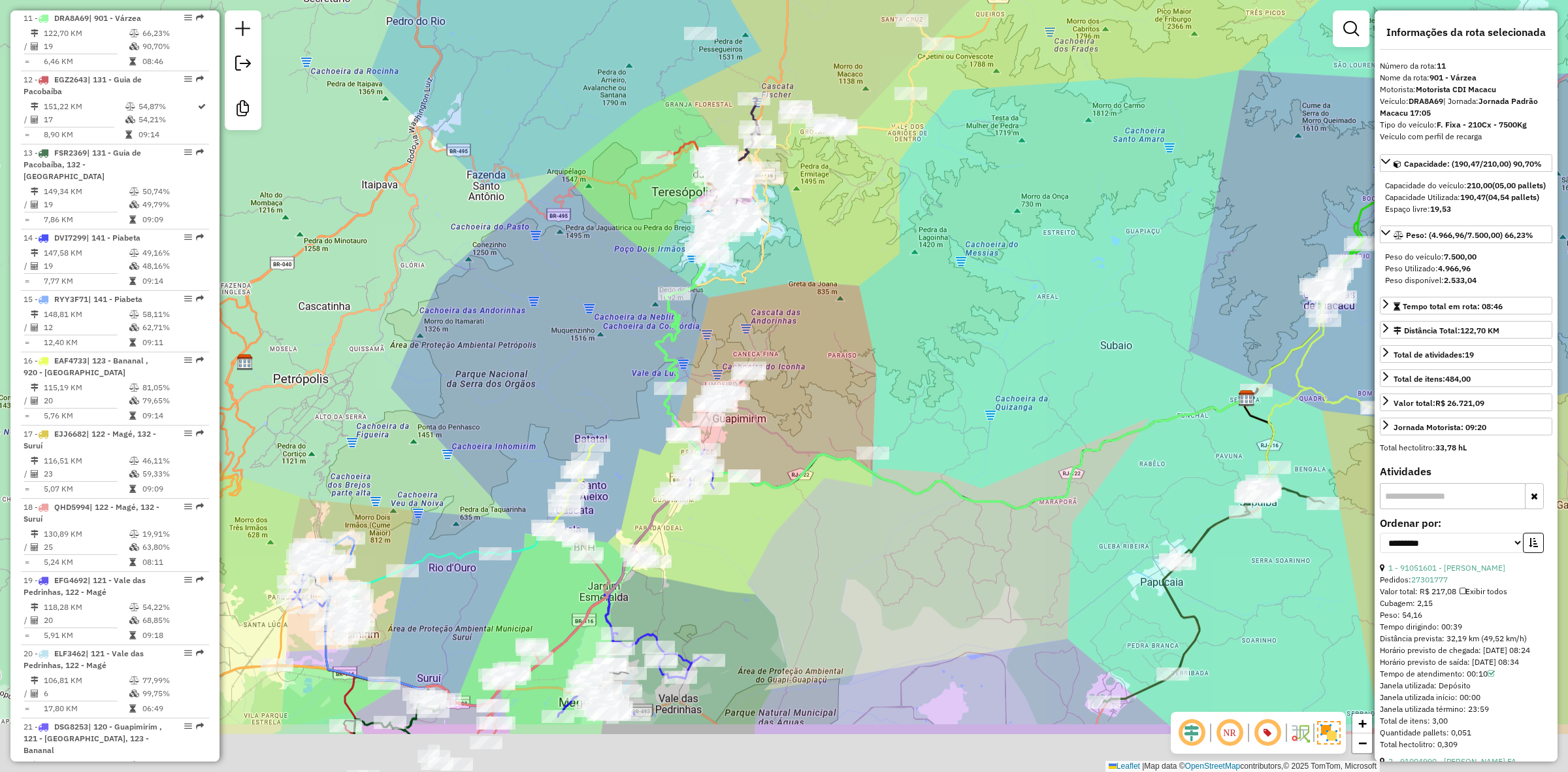
drag, startPoint x: 563, startPoint y: 485, endPoint x: 563, endPoint y: 416, distance: 69.0
click at [563, 416] on div "Janela de atendimento Grade de atendimento Capacidade Transportadoras Veículos …" at bounding box center [784, 386] width 1568 height 772
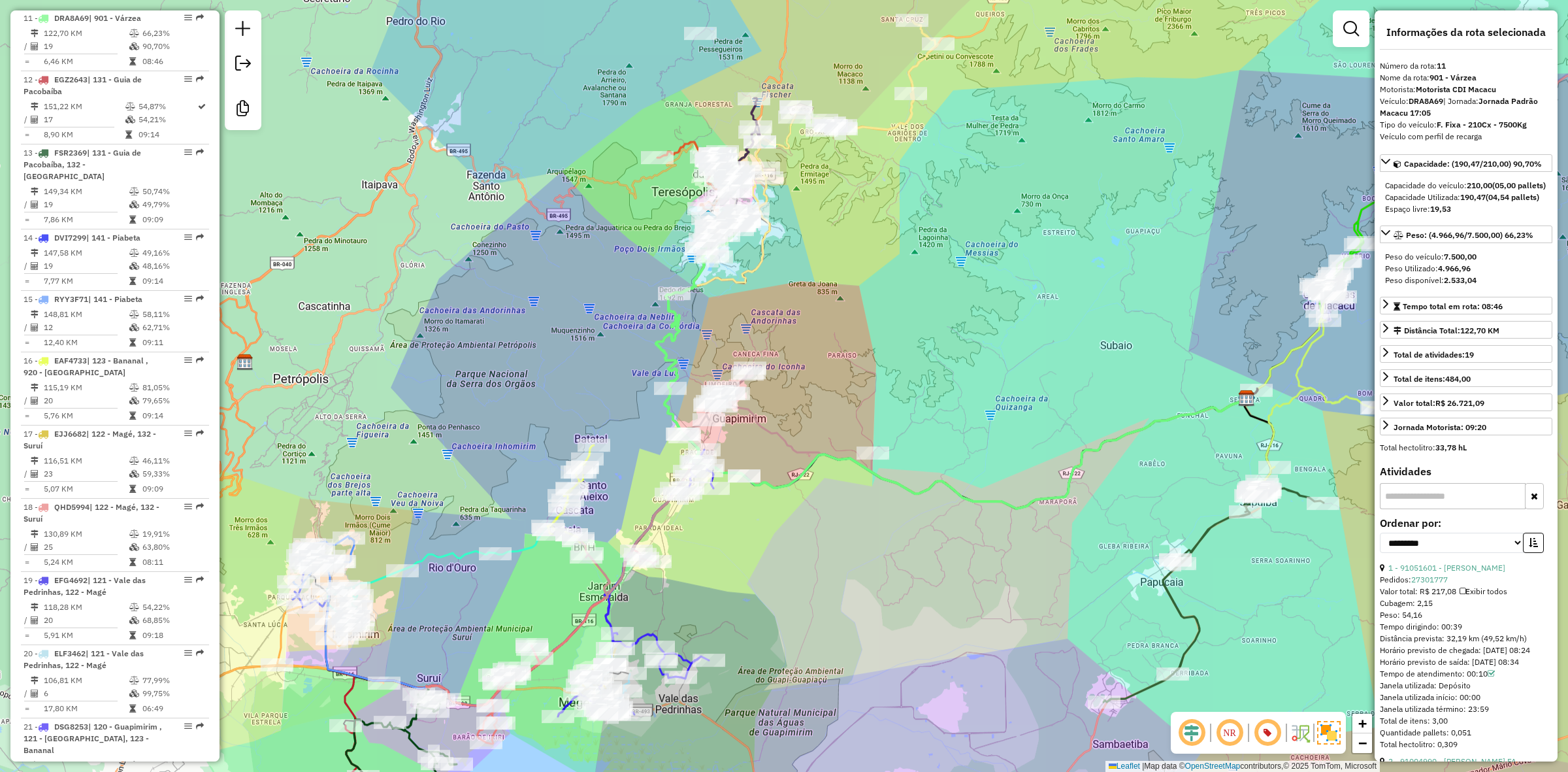
click at [896, 341] on div "Janela de atendimento Grade de atendimento Capacidade Transportadoras Veículos …" at bounding box center [784, 386] width 1568 height 772
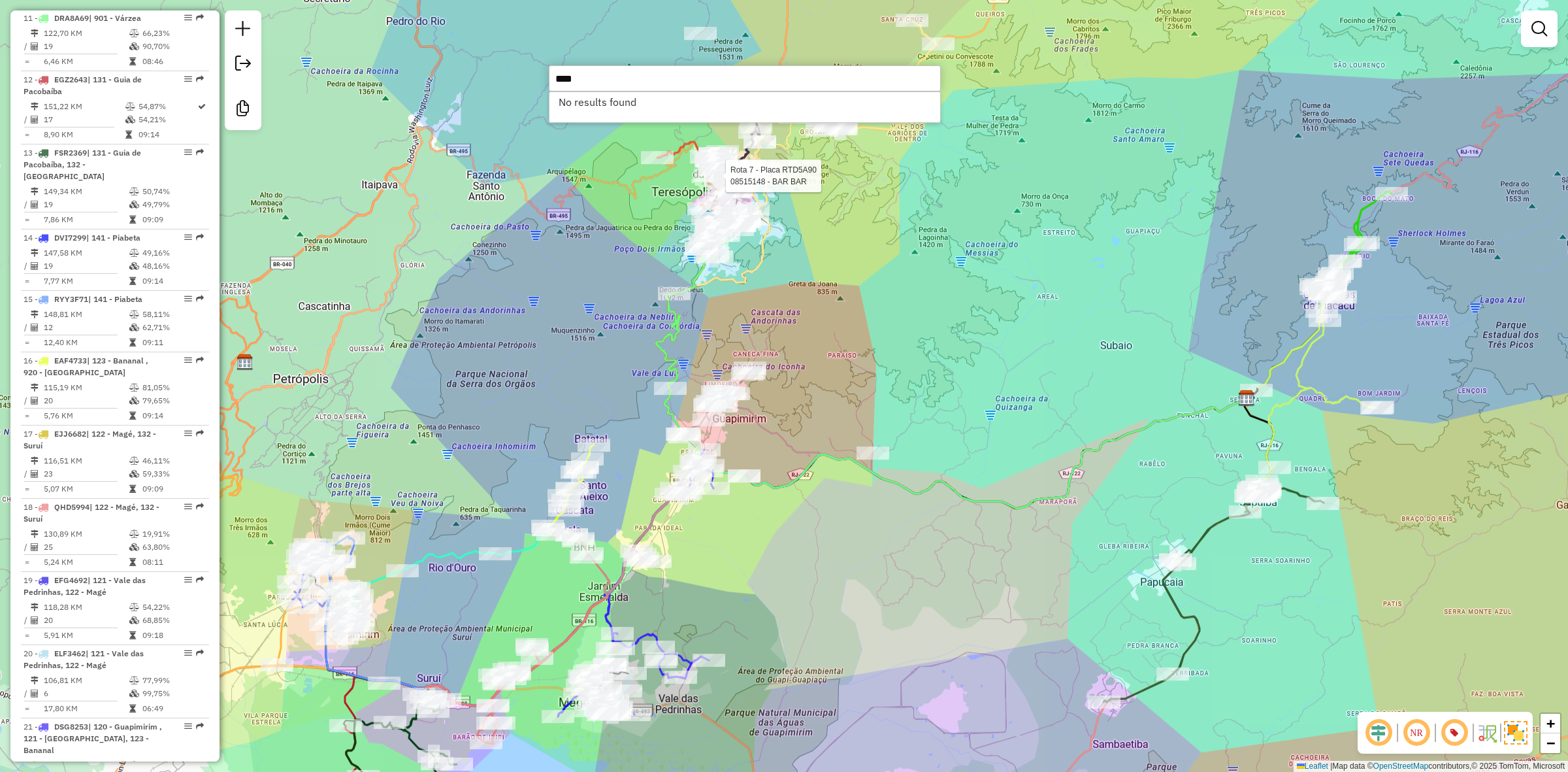
type input "****"
drag, startPoint x: 430, startPoint y: 95, endPoint x: 416, endPoint y: 97, distance: 14.1
click at [416, 97] on hb-router-mapa "Informações da Sessão 1254204 - 27/08/2025 Criação: 26/08/2025 21:18 Desbloquea…" at bounding box center [784, 386] width 1568 height 772
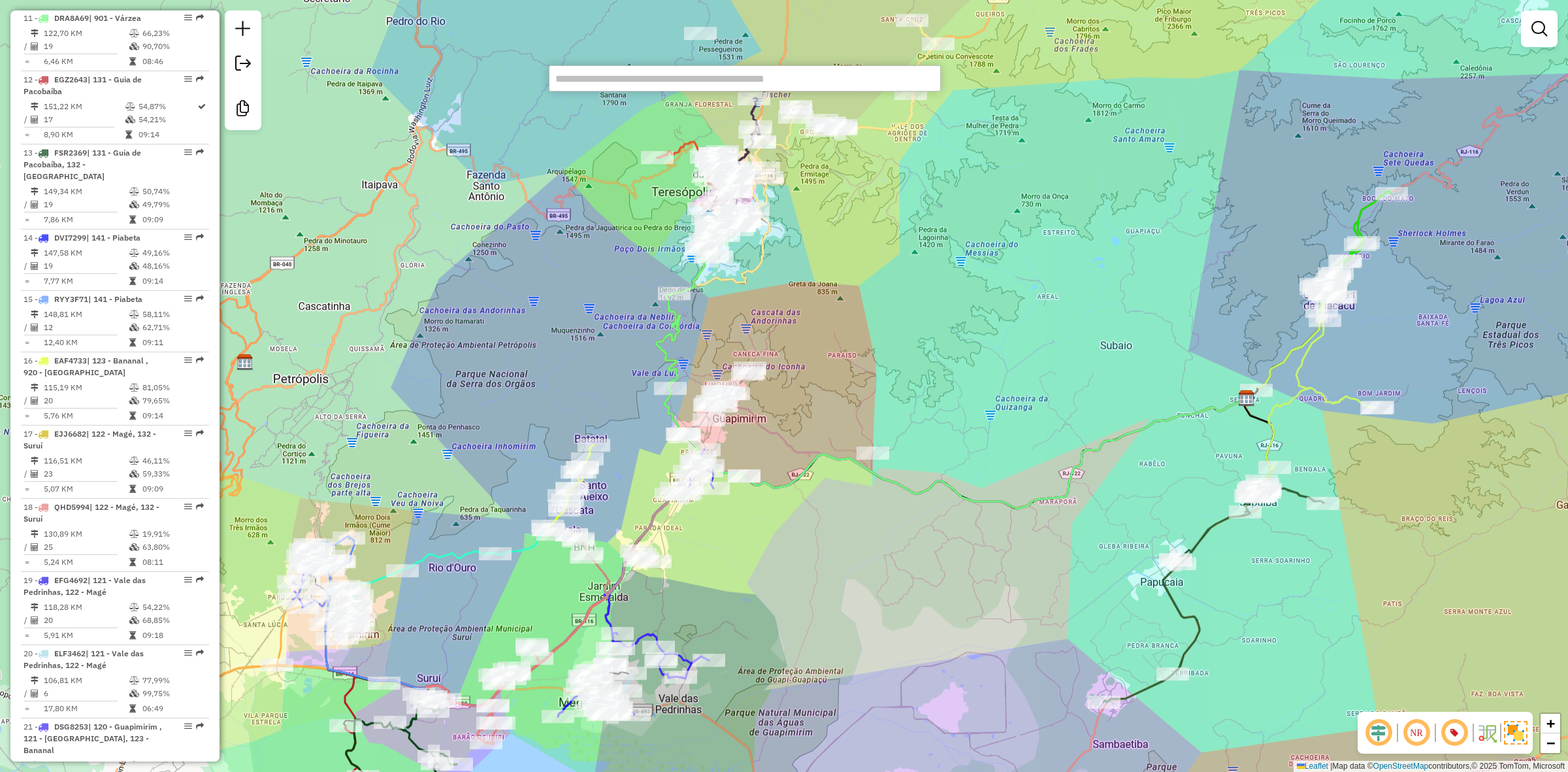
click at [831, 305] on div "Janela de atendimento Grade de atendimento Capacidade Transportadoras Veículos …" at bounding box center [784, 386] width 1568 height 772
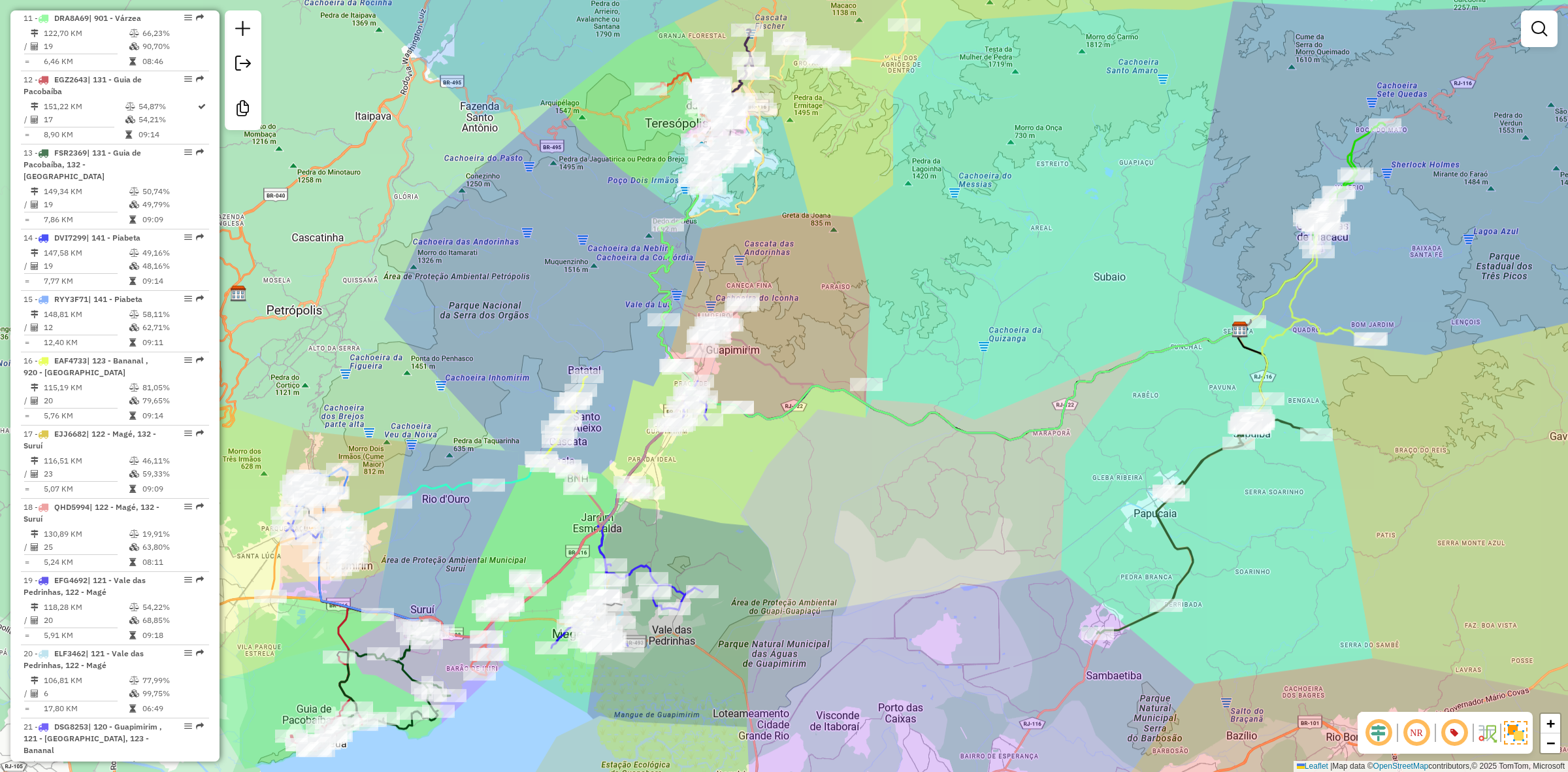
drag, startPoint x: 635, startPoint y: 355, endPoint x: 627, endPoint y: 262, distance: 93.3
click at [627, 262] on div "Janela de atendimento Grade de atendimento Capacidade Transportadoras Veículos …" at bounding box center [784, 386] width 1568 height 772
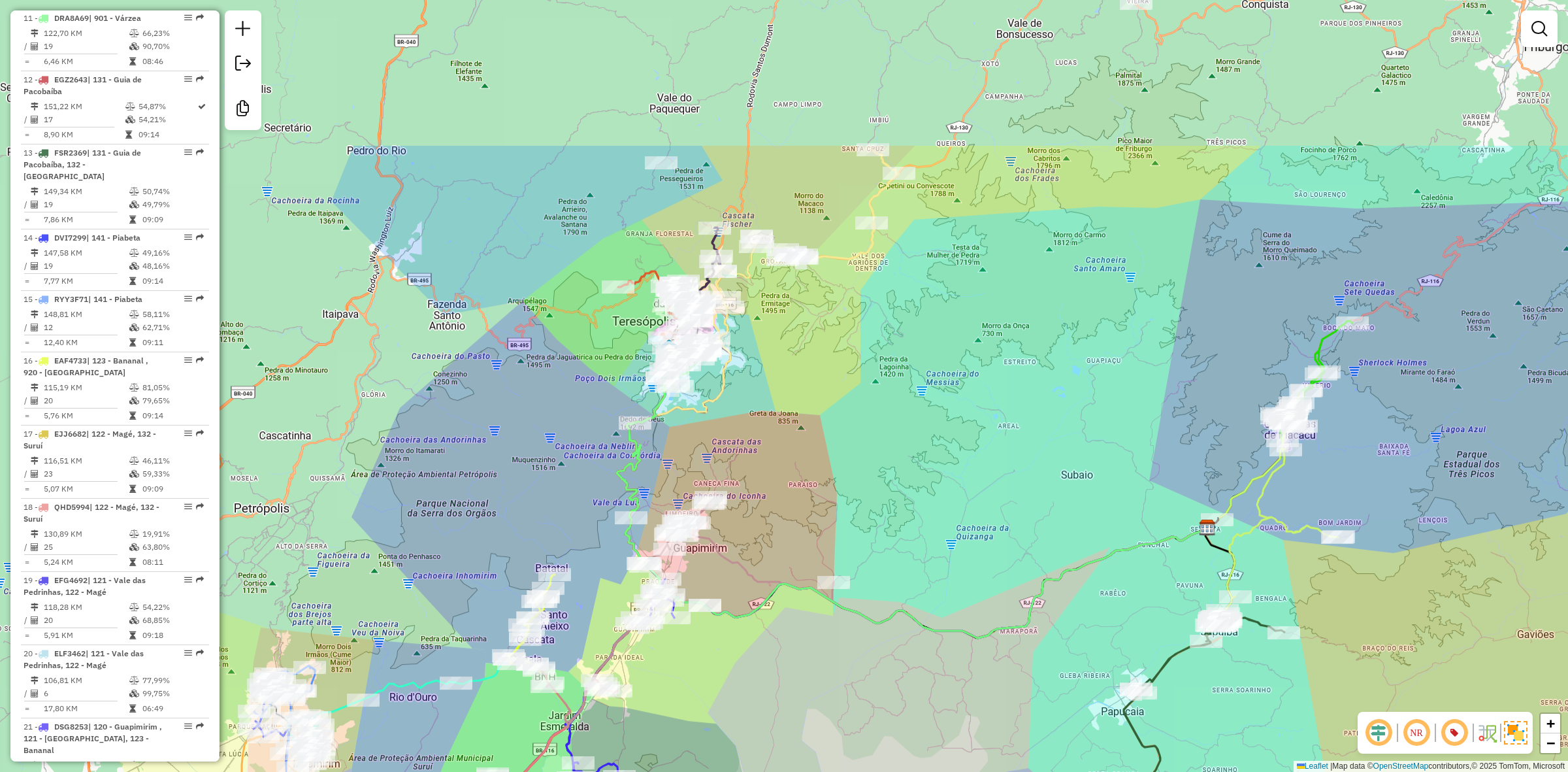
drag, startPoint x: 838, startPoint y: 195, endPoint x: 815, endPoint y: 354, distance: 160.7
click at [815, 354] on div "Janela de atendimento Grade de atendimento Capacidade Transportadoras Veículos …" at bounding box center [784, 386] width 1568 height 772
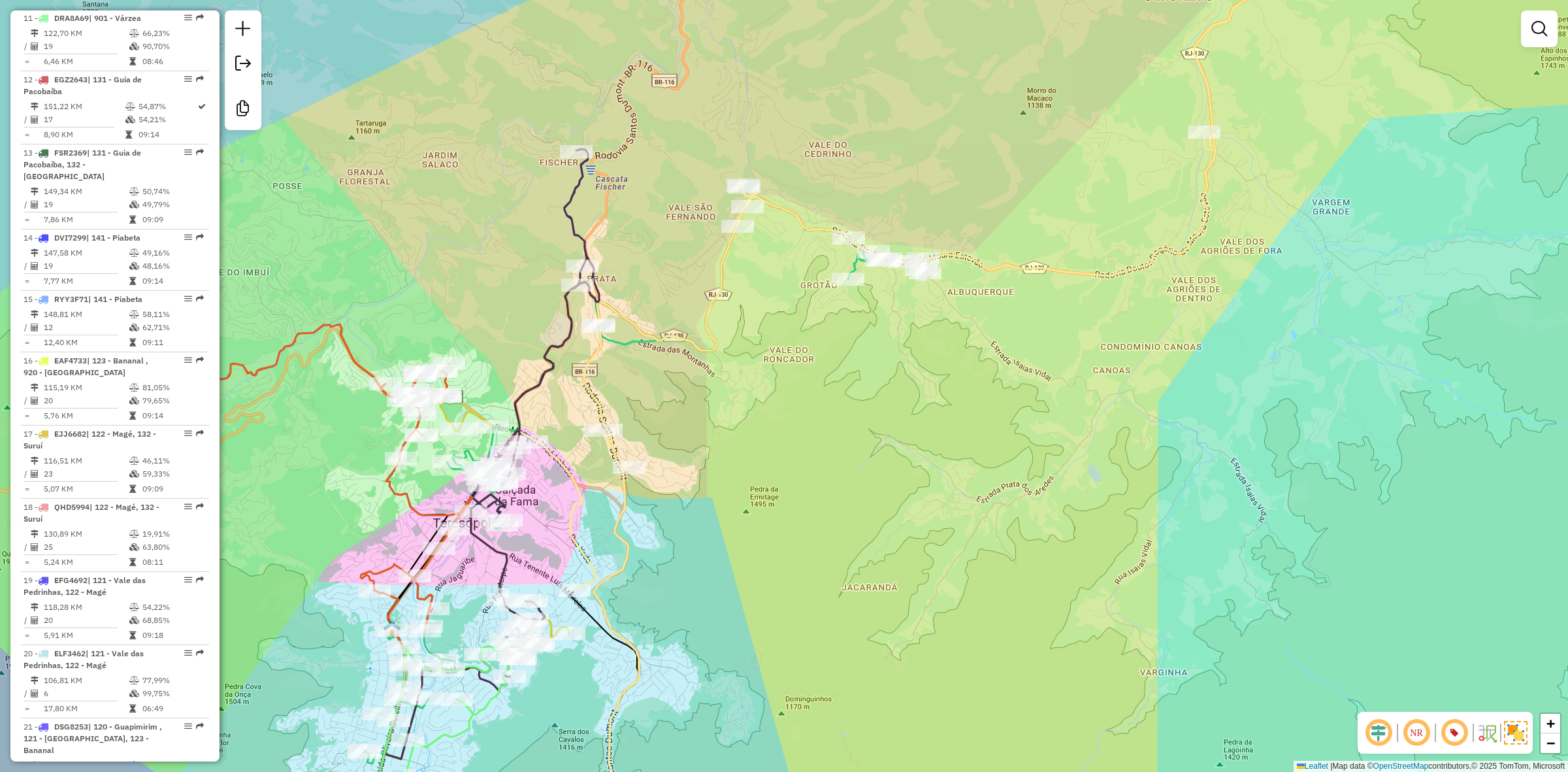
click at [622, 345] on icon at bounding box center [616, 480] width 504 height 566
select select "**********"
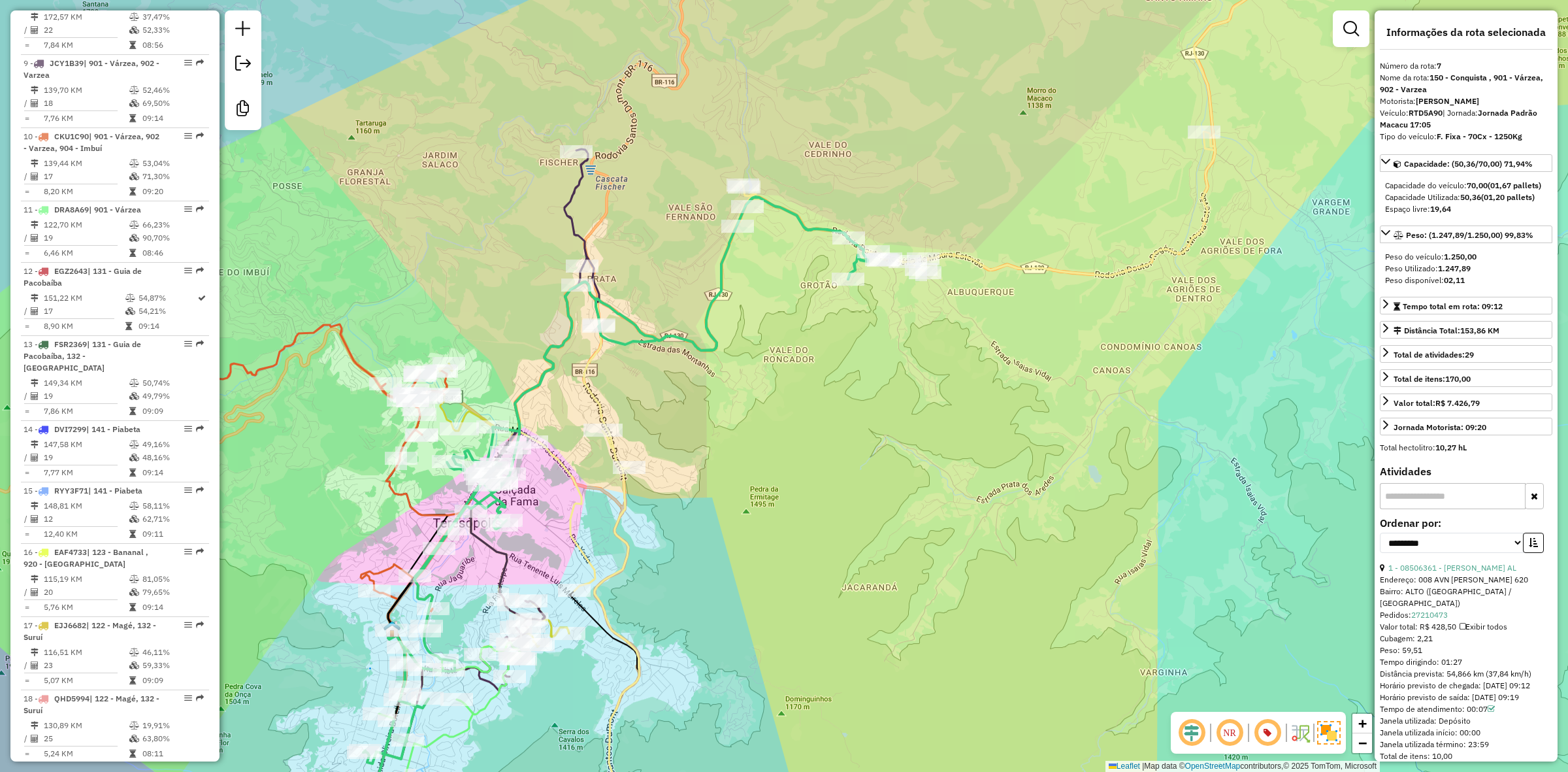
scroll to position [952, 0]
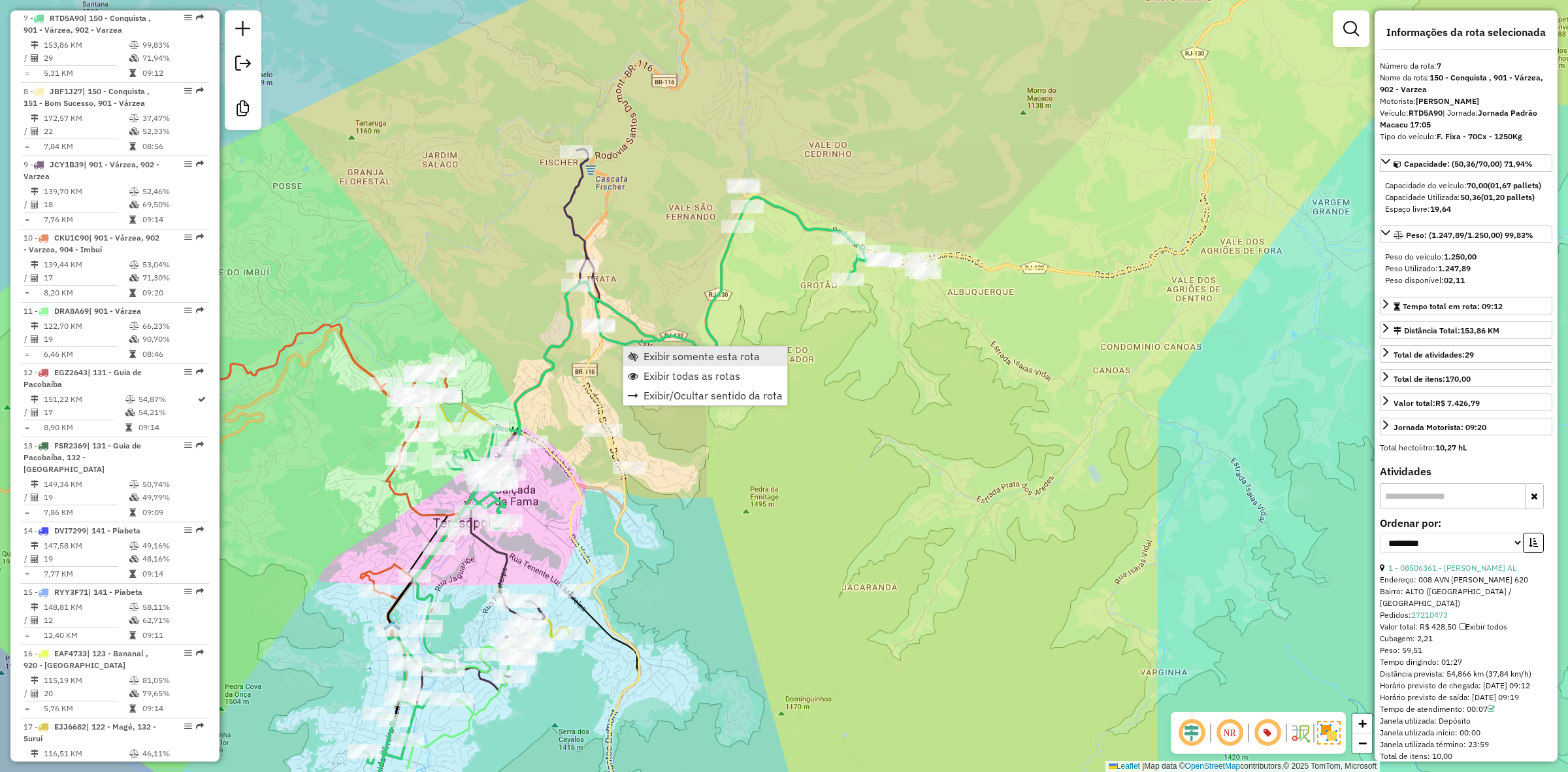
click at [677, 356] on span "Exibir somente esta rota" at bounding box center [702, 356] width 116 height 10
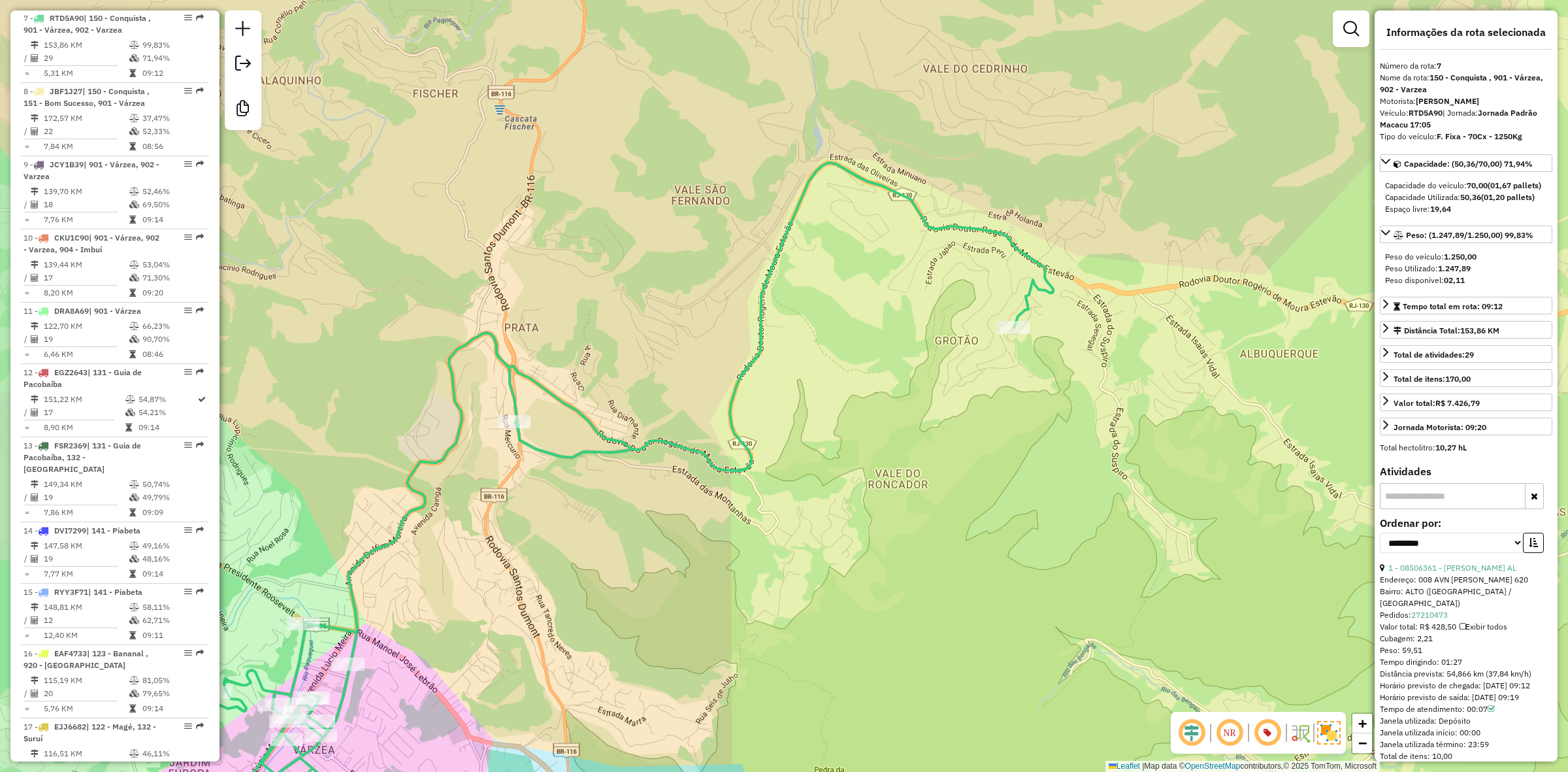
click at [1106, 393] on div "Janela de atendimento Grade de atendimento Capacidade Transportadoras Veículos …" at bounding box center [784, 386] width 1568 height 772
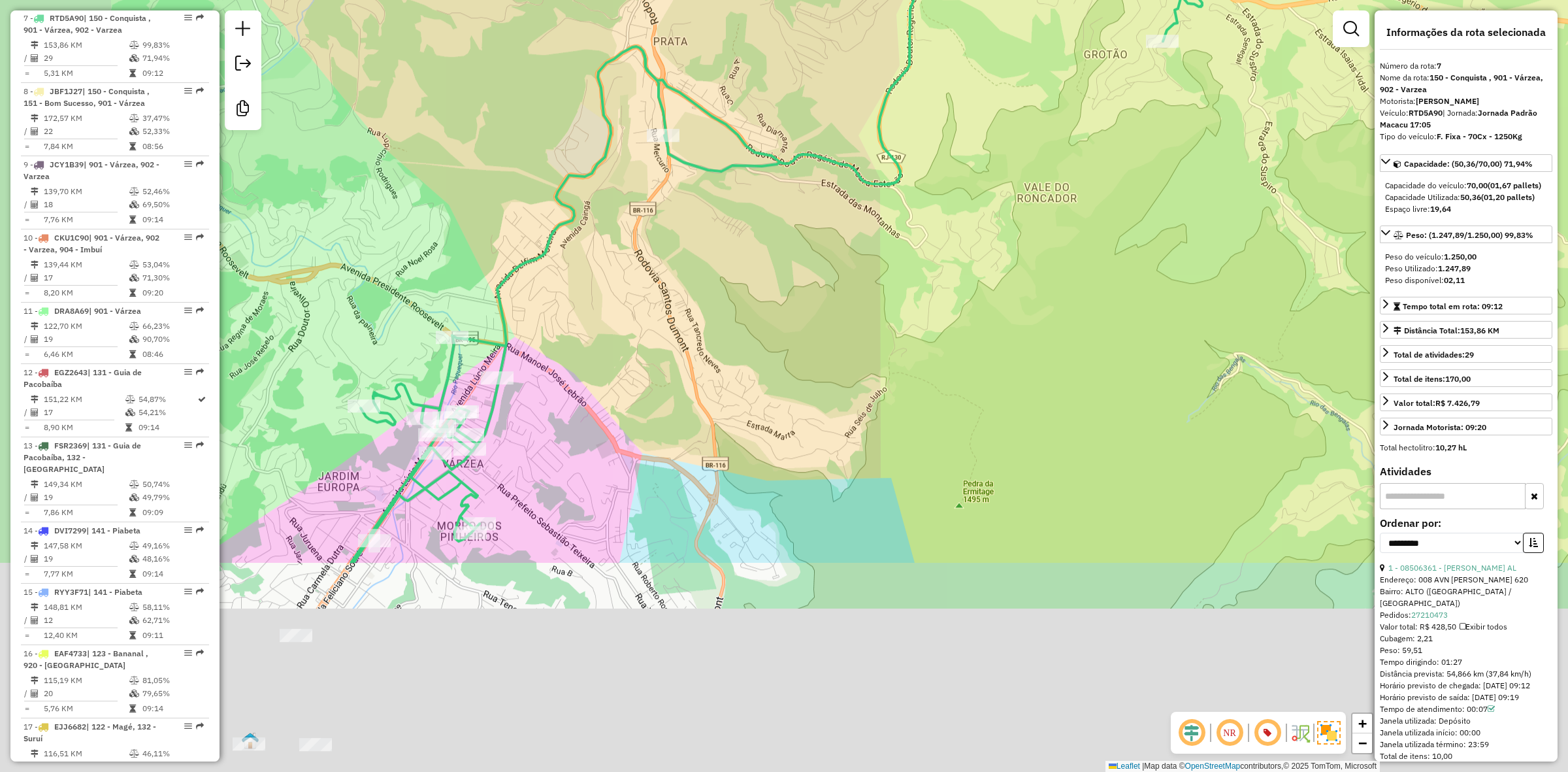
drag, startPoint x: 827, startPoint y: 408, endPoint x: 982, endPoint y: 167, distance: 286.5
click at [982, 167] on div "Janela de atendimento Grade de atendimento Capacidade Transportadoras Veículos …" at bounding box center [784, 386] width 1568 height 772
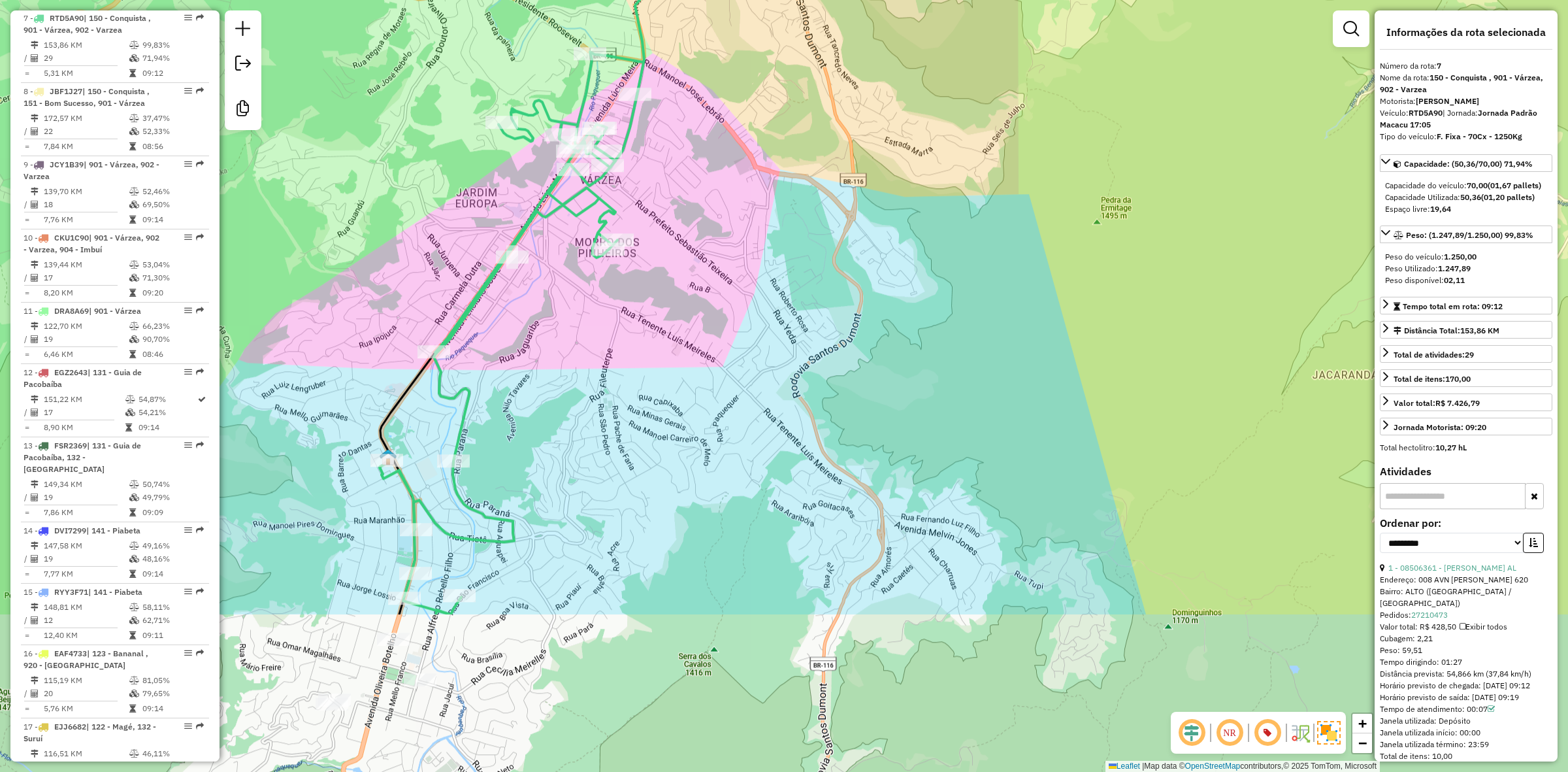
drag, startPoint x: 428, startPoint y: 593, endPoint x: 524, endPoint y: 367, distance: 245.5
click at [524, 367] on div "Janela de atendimento Grade de atendimento Capacidade Transportadoras Veículos …" at bounding box center [784, 386] width 1568 height 772
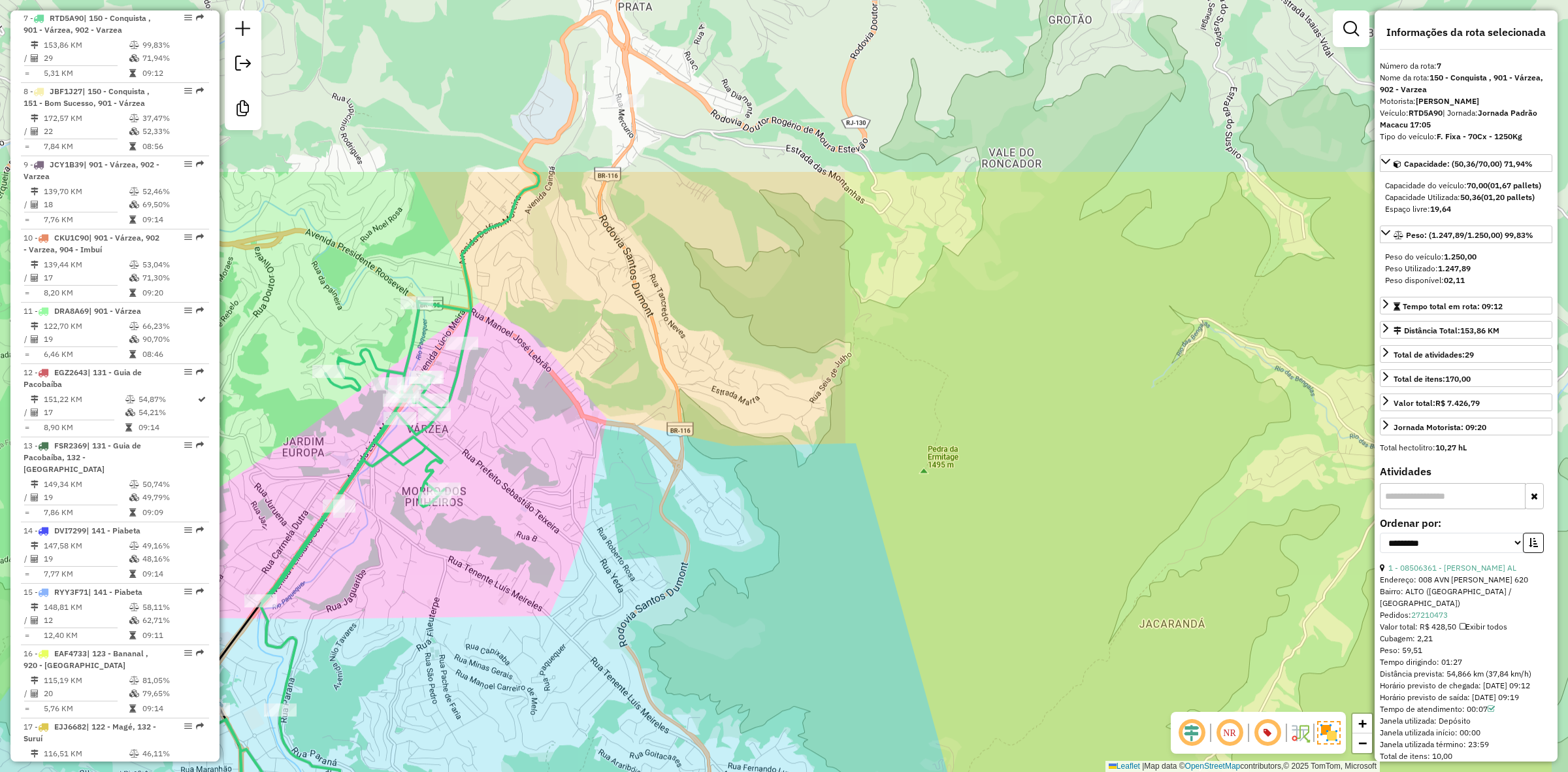
drag, startPoint x: 733, startPoint y: 118, endPoint x: 773, endPoint y: 201, distance: 92.1
click at [558, 367] on div "Janela de atendimento Grade de atendimento Capacidade Transportadoras Veículos …" at bounding box center [784, 386] width 1568 height 772
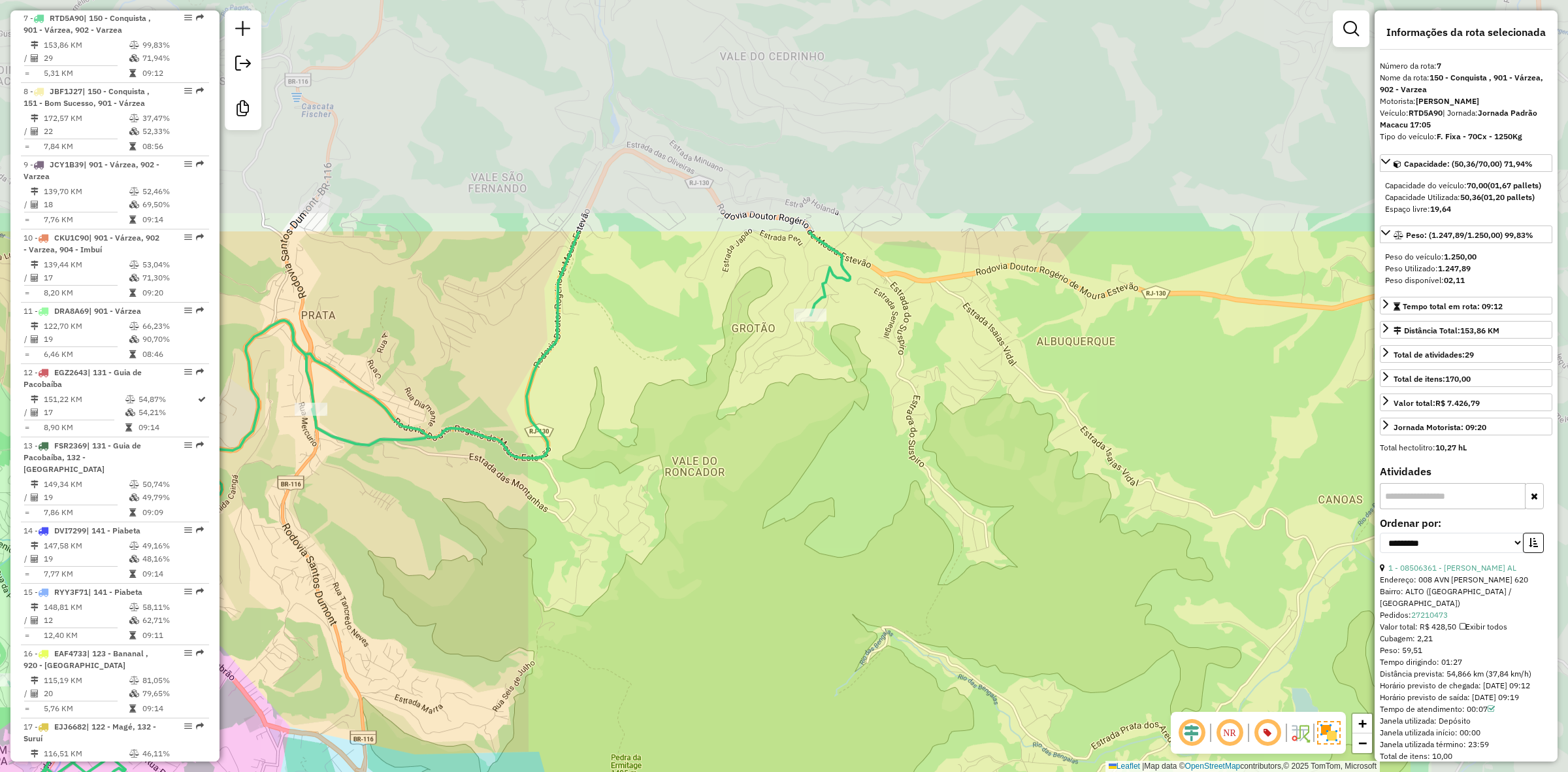
drag, startPoint x: 918, startPoint y: 178, endPoint x: 618, endPoint y: 462, distance: 413.1
click at [618, 462] on div "Janela de atendimento Grade de atendimento Capacidade Transportadoras Veículos …" at bounding box center [784, 386] width 1568 height 772
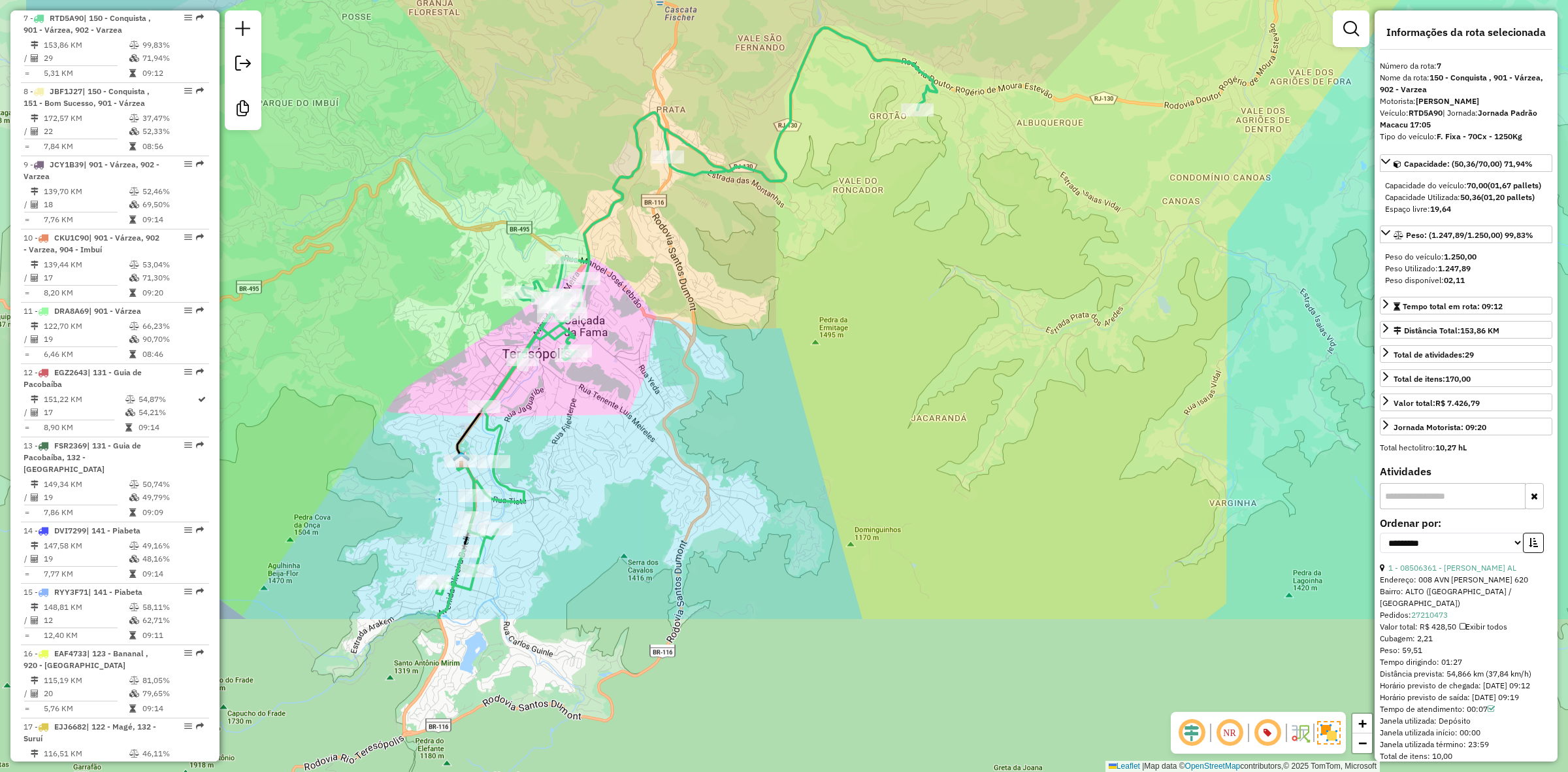
drag, startPoint x: 572, startPoint y: 464, endPoint x: 755, endPoint y: 234, distance: 293.9
click at [755, 234] on div "Janela de atendimento Grade de atendimento Capacidade Transportadoras Veículos …" at bounding box center [784, 386] width 1568 height 772
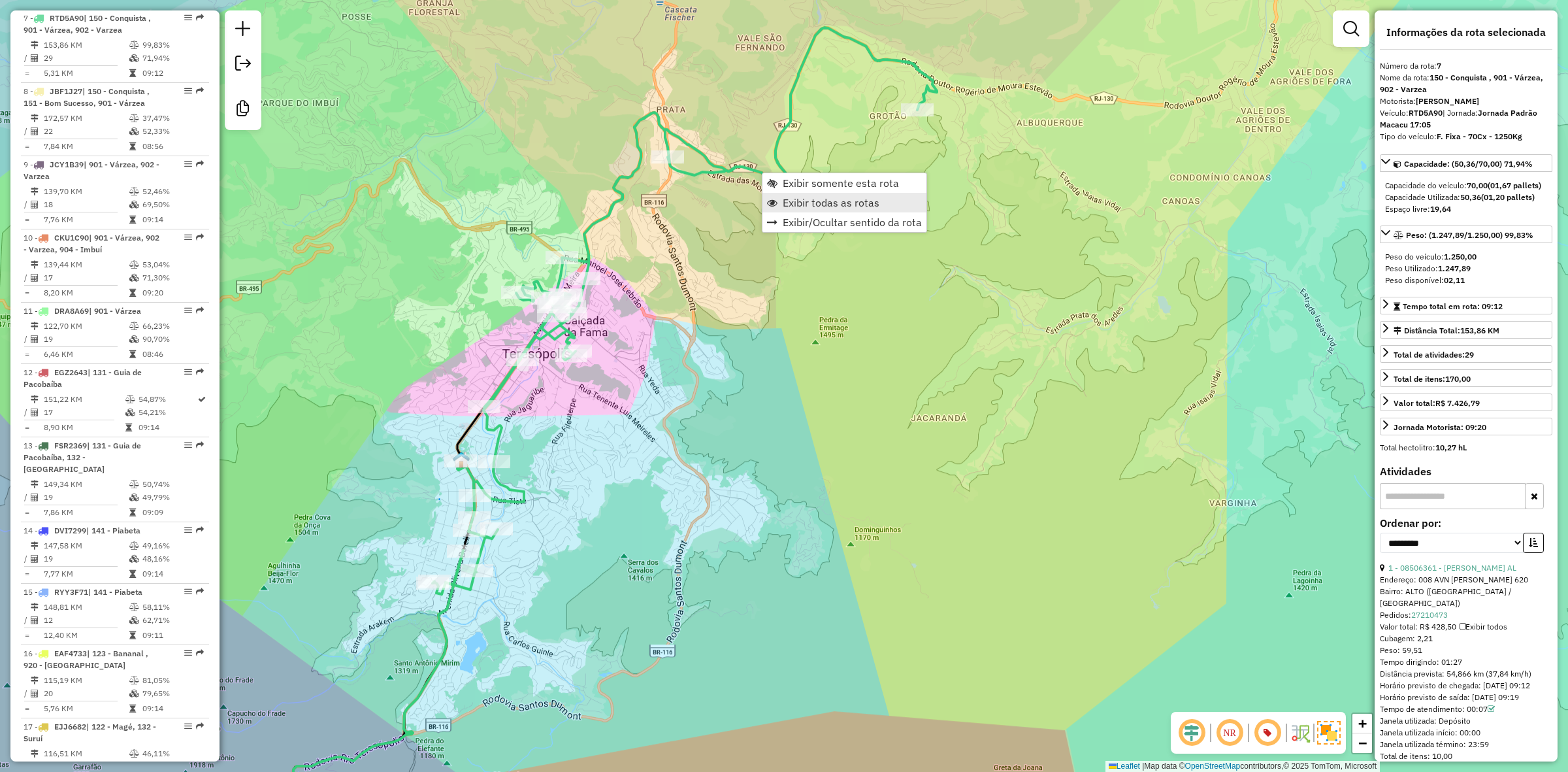
click at [795, 197] on span "Exibir todas as rotas" at bounding box center [831, 202] width 97 height 10
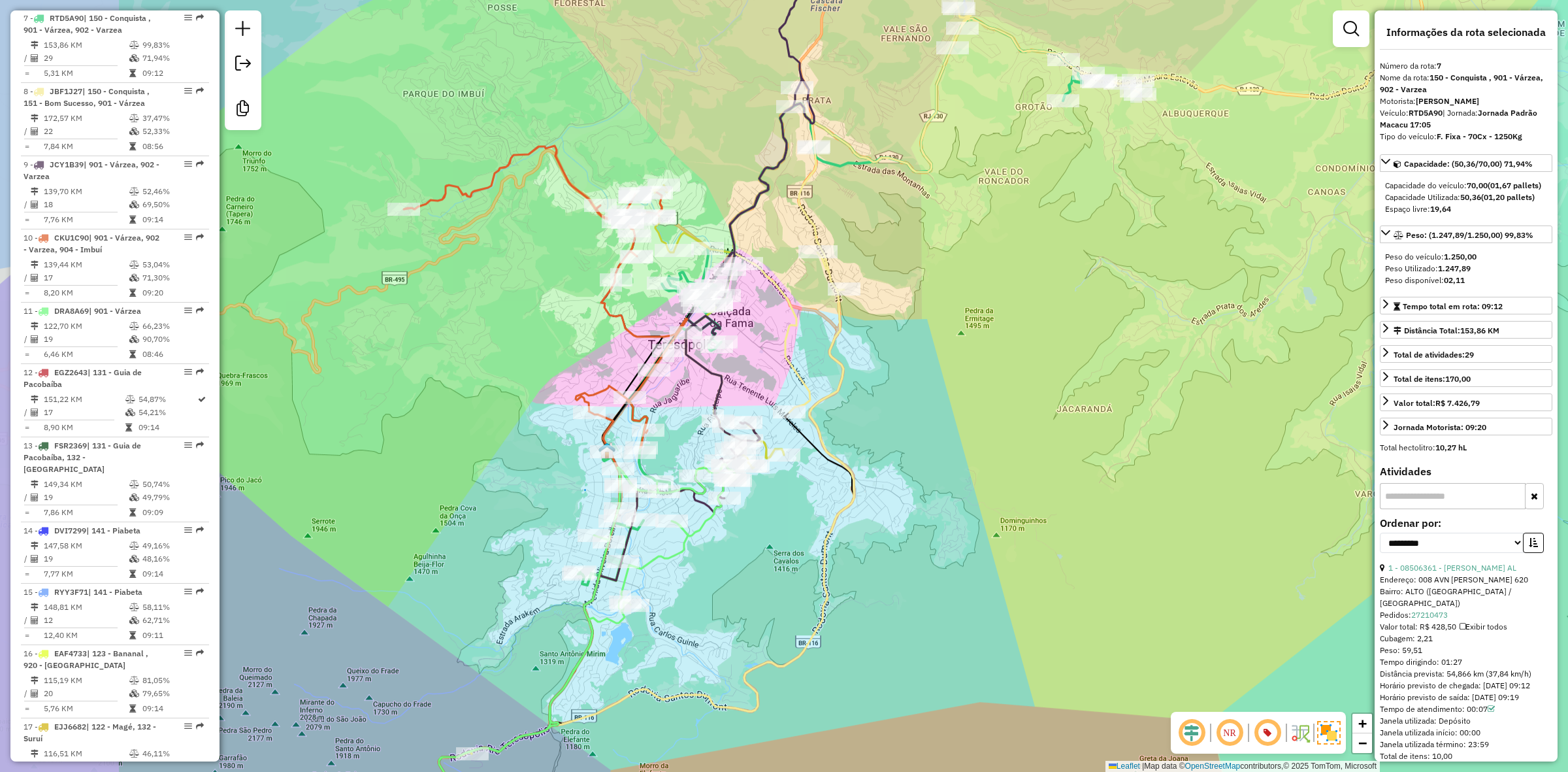
drag, startPoint x: 320, startPoint y: 308, endPoint x: 466, endPoint y: 299, distance: 146.3
click at [466, 299] on div "Janela de atendimento Grade de atendimento Capacidade Transportadoras Veículos …" at bounding box center [784, 386] width 1568 height 772
click at [1357, 24] on em at bounding box center [1351, 28] width 16 height 16
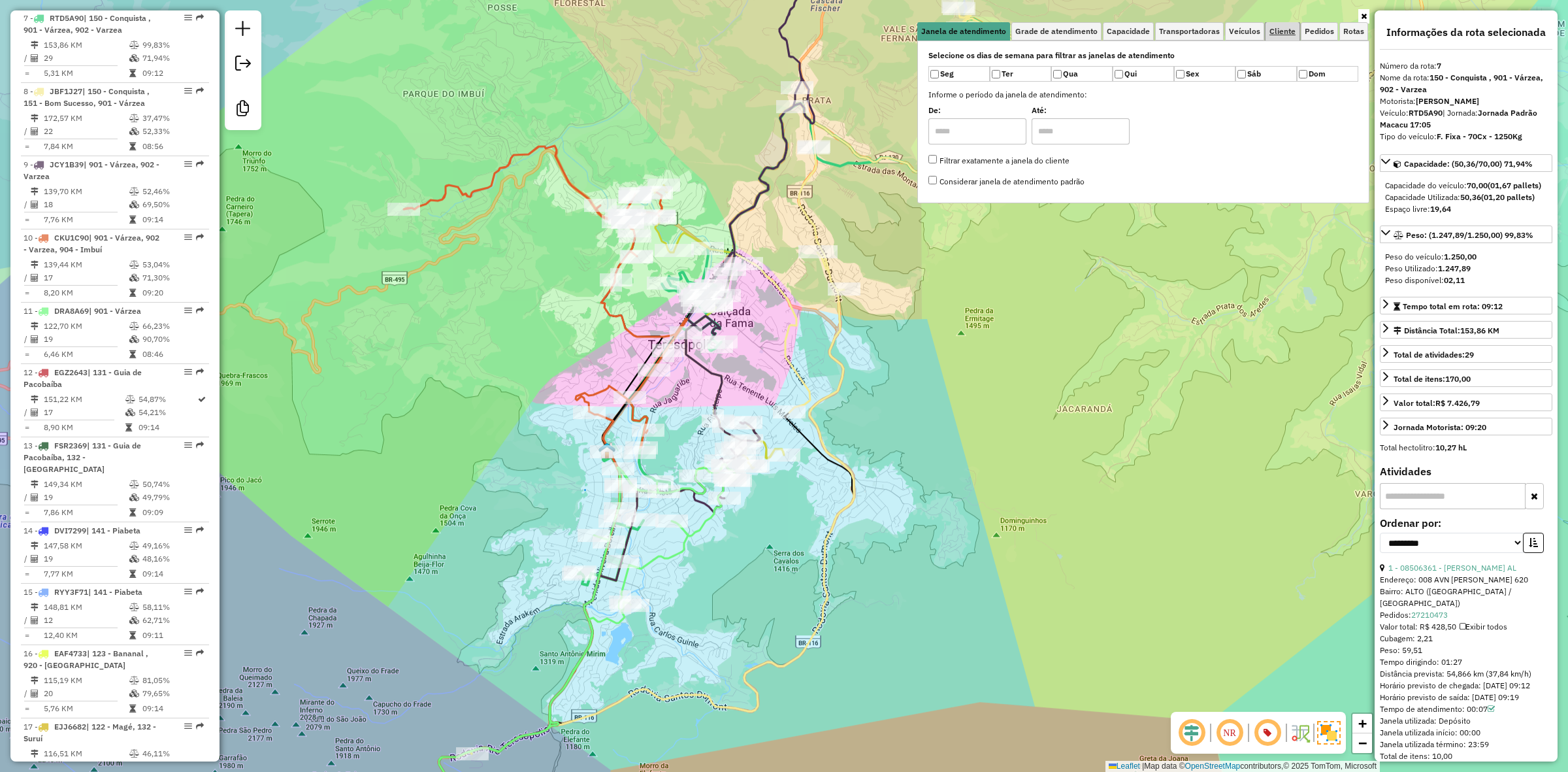
click at [1294, 34] on span "Cliente" at bounding box center [1282, 32] width 26 height 8
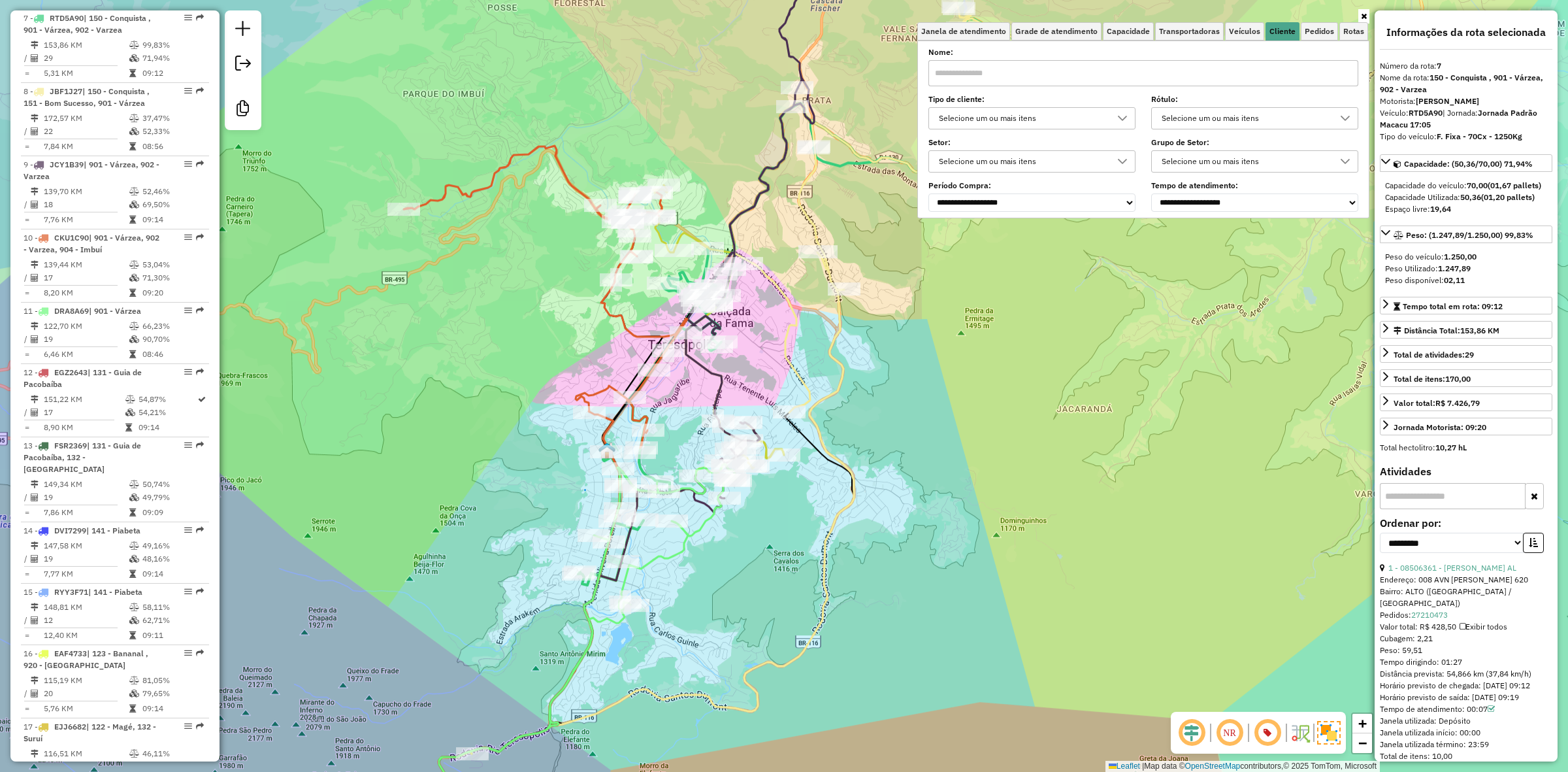
click at [991, 111] on div "Selecione um ou mais itens" at bounding box center [1022, 118] width 176 height 21
type input "*"
click at [1017, 182] on li "9 - Difícil acesso (D)" at bounding box center [1036, 178] width 199 height 25
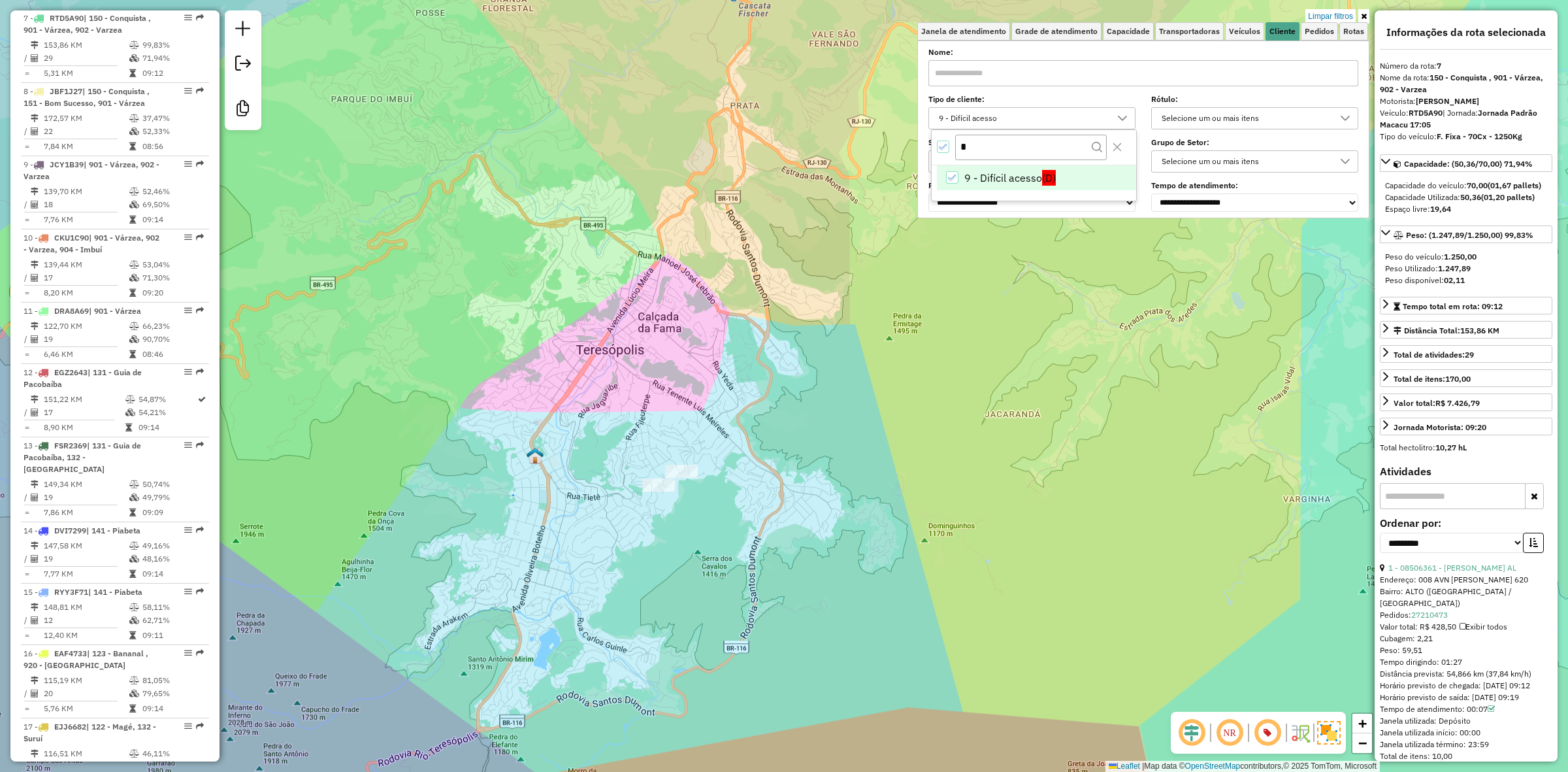
drag, startPoint x: 840, startPoint y: 415, endPoint x: 776, endPoint y: 430, distance: 65.7
click at [776, 430] on div "Limpar filtros Janela de atendimento Grade de atendimento Capacidade Transporta…" at bounding box center [784, 386] width 1568 height 772
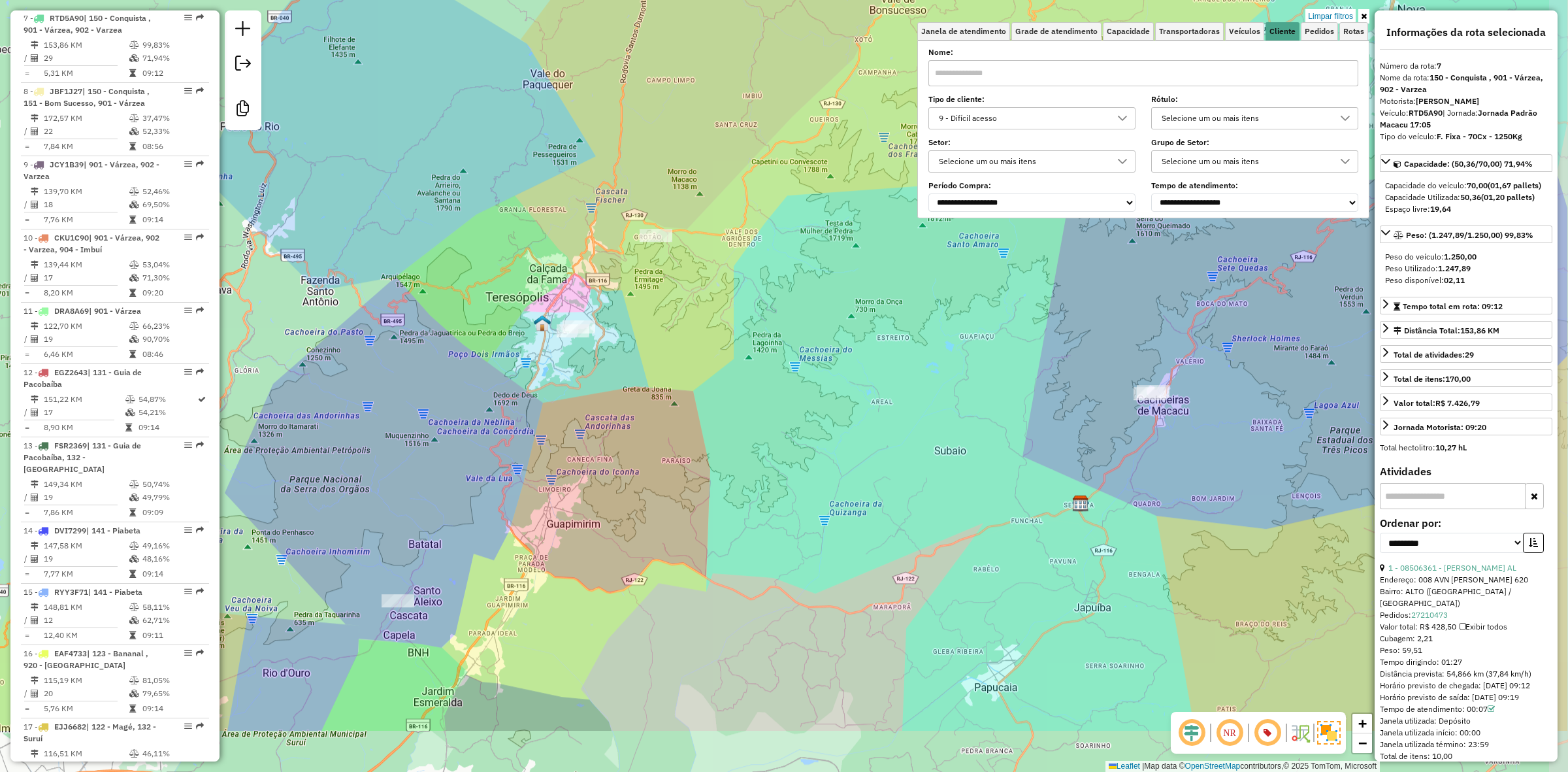
drag, startPoint x: 825, startPoint y: 432, endPoint x: 677, endPoint y: 327, distance: 181.5
click at [677, 327] on div "Limpar filtros Janela de atendimento Grade de atendimento Capacidade Transporta…" at bounding box center [784, 386] width 1568 height 772
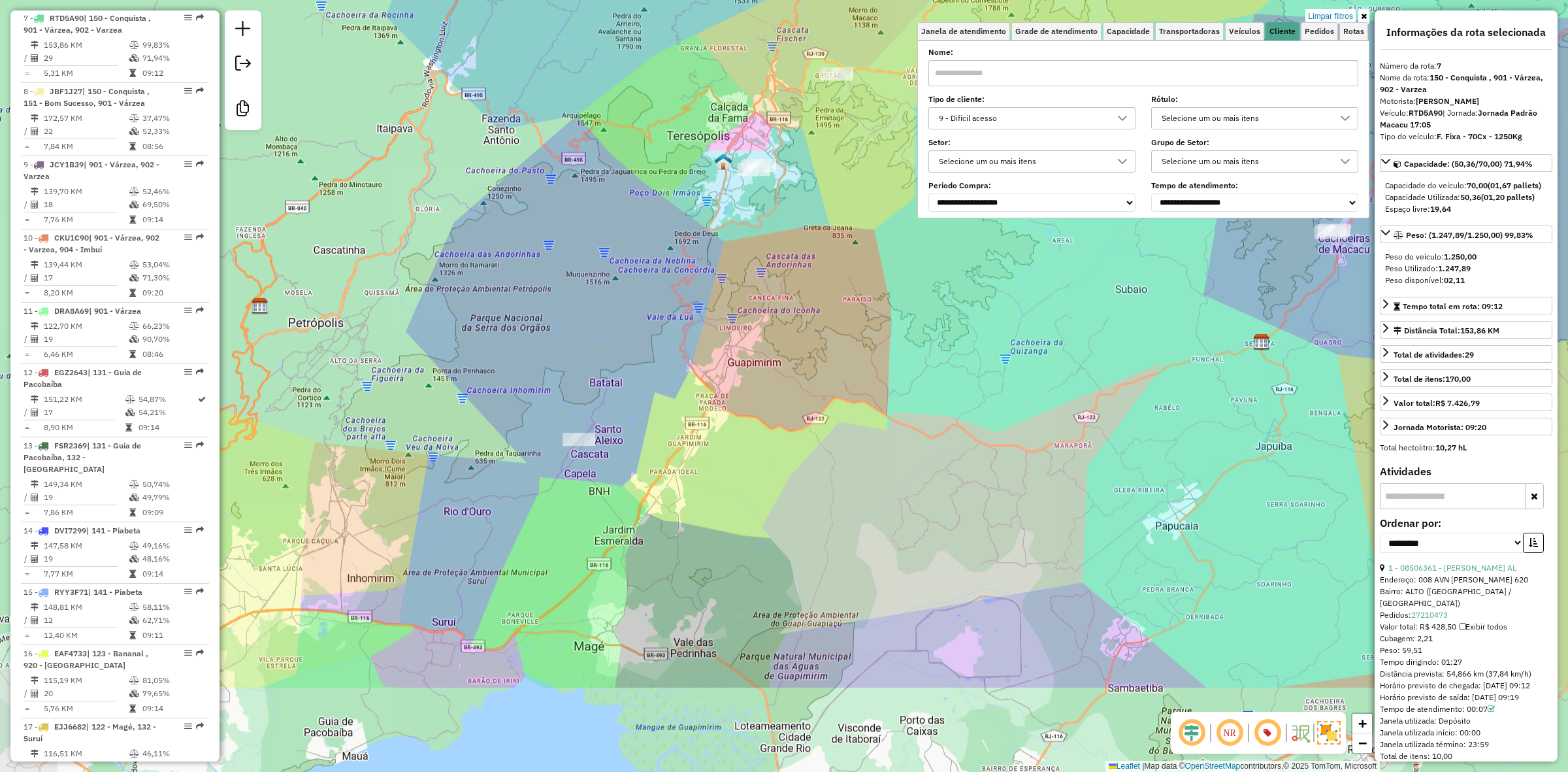
drag, startPoint x: 593, startPoint y: 483, endPoint x: 656, endPoint y: 429, distance: 83.0
click at [656, 429] on div "Limpar filtros Janela de atendimento Grade de atendimento Capacidade Transporta…" at bounding box center [784, 386] width 1568 height 772
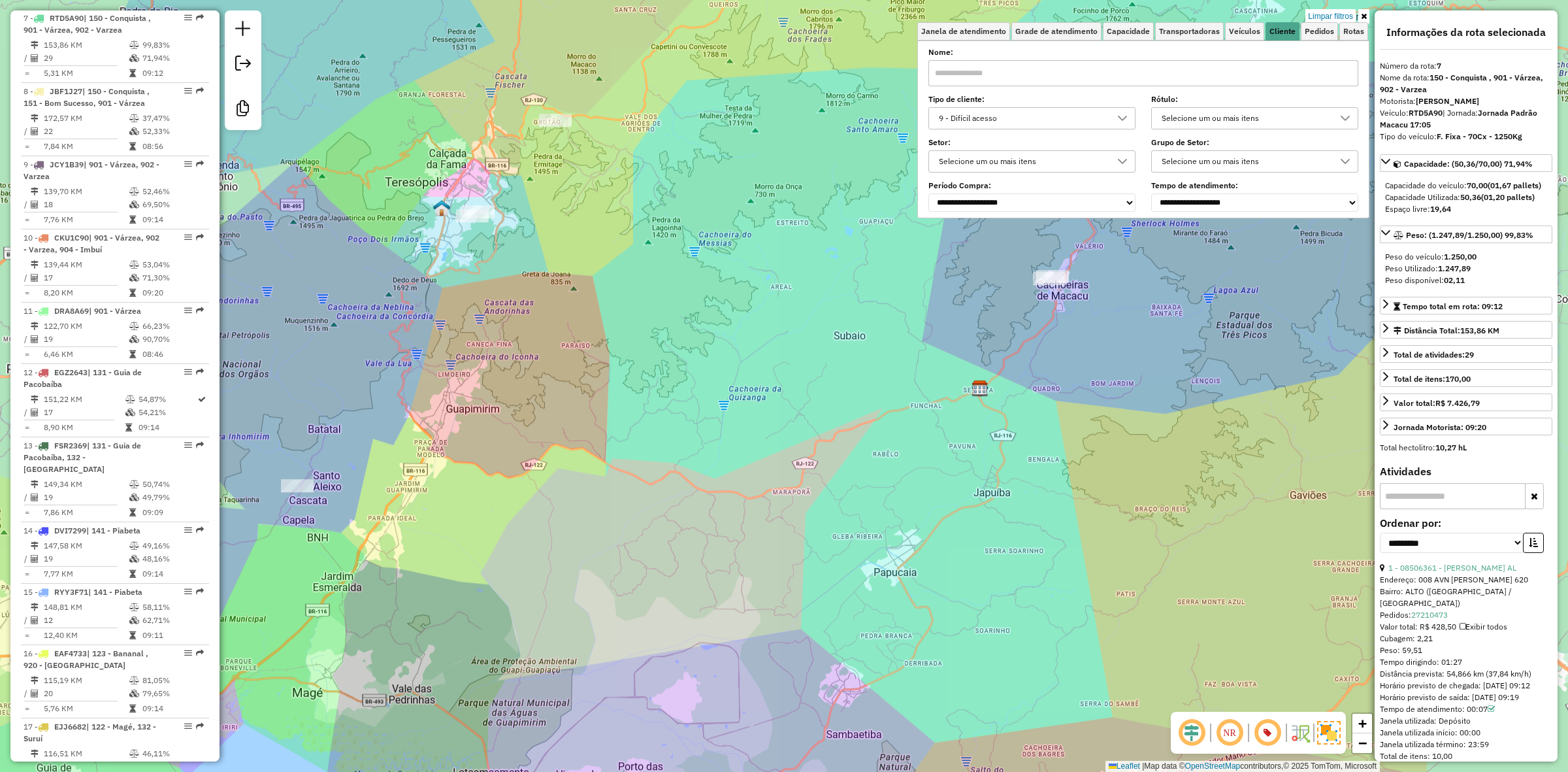
drag, startPoint x: 1236, startPoint y: 379, endPoint x: 938, endPoint y: 441, distance: 304.4
click at [938, 441] on div "Limpar filtros Janela de atendimento Grade de atendimento Capacidade Transporta…" at bounding box center [784, 386] width 1568 height 772
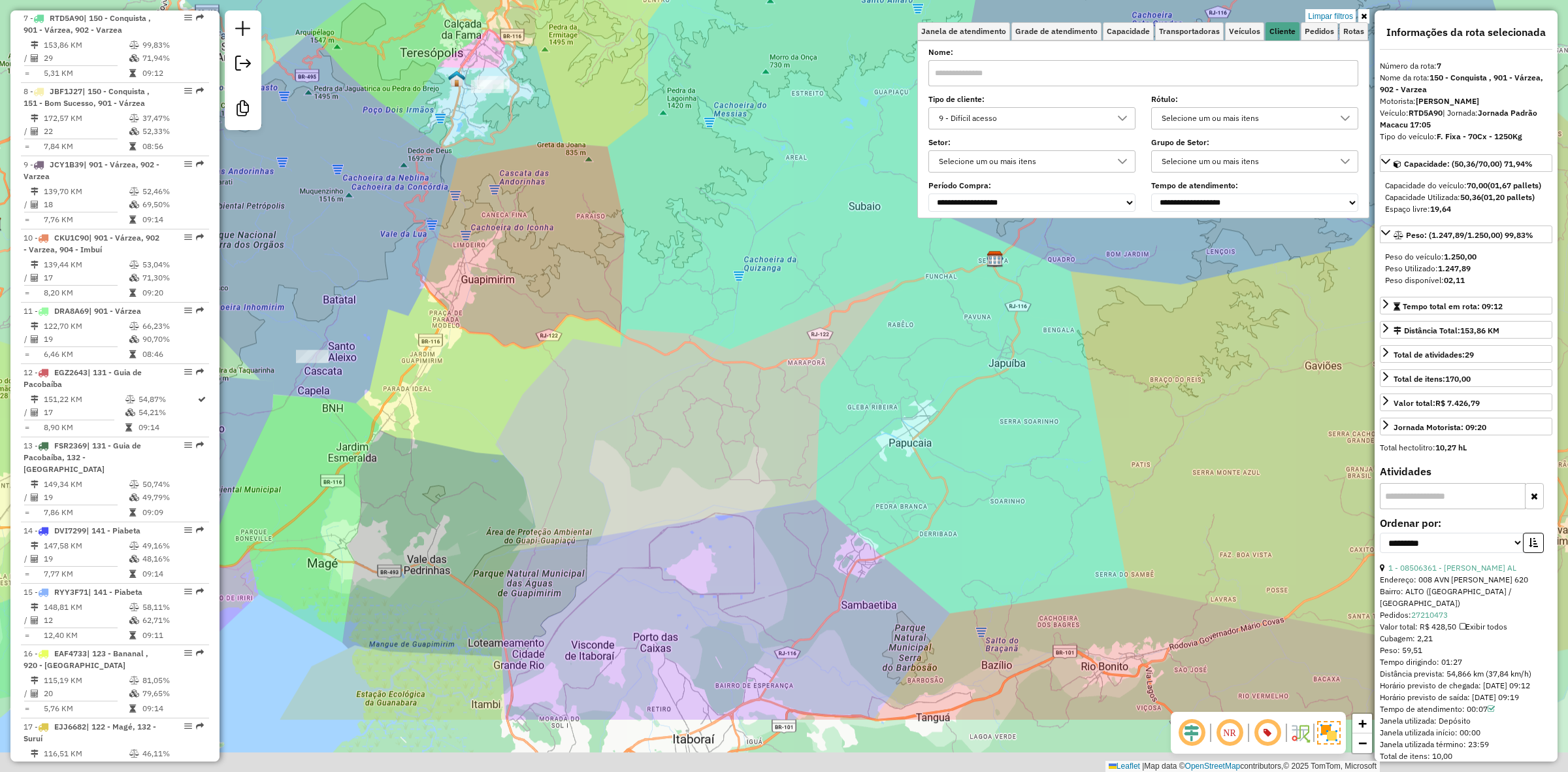
drag, startPoint x: 848, startPoint y: 550, endPoint x: 870, endPoint y: 385, distance: 166.5
click at [870, 385] on div "Limpar filtros Janela de atendimento Grade de atendimento Capacidade Transporta…" at bounding box center [784, 386] width 1568 height 772
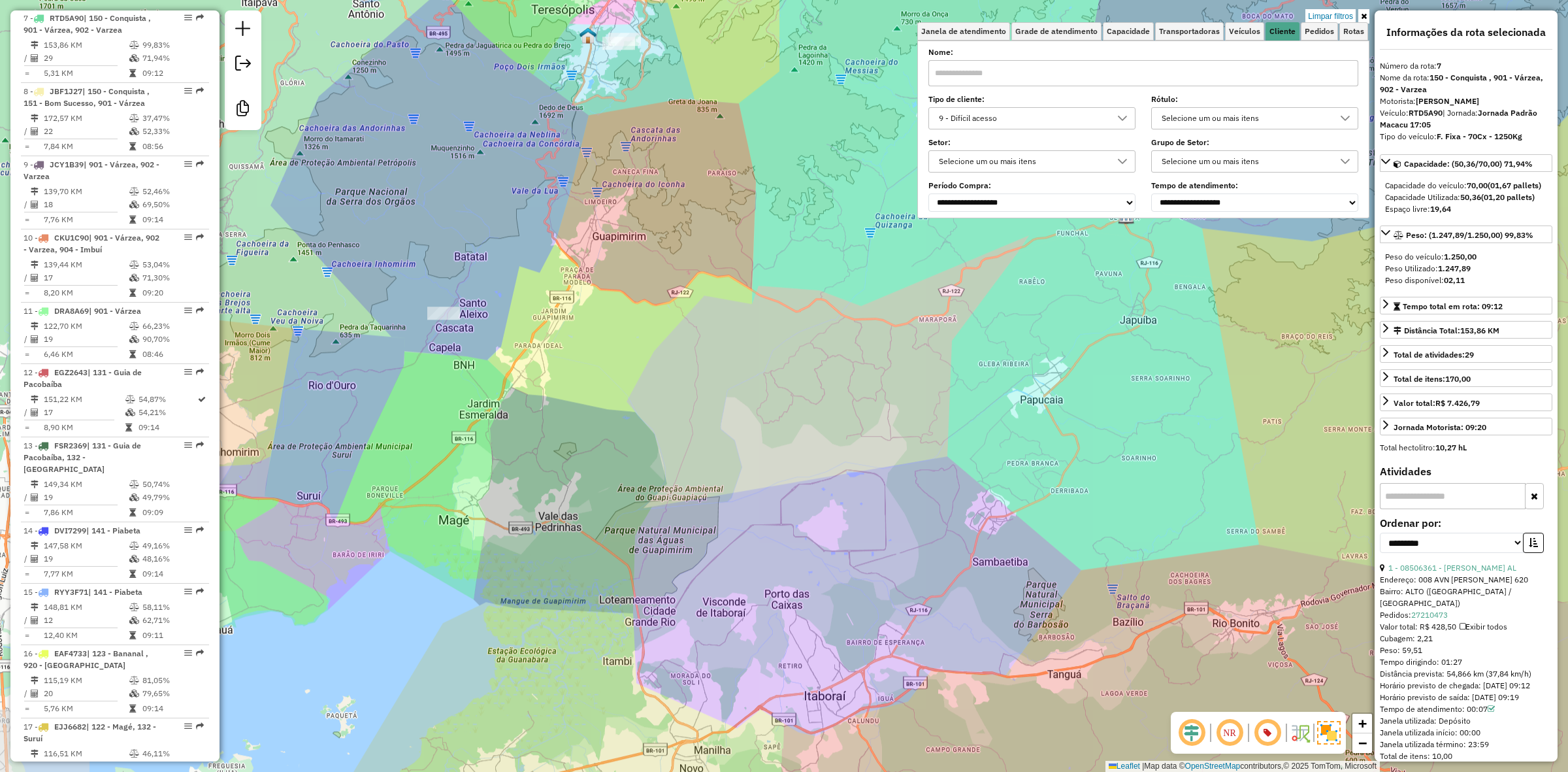
drag, startPoint x: 503, startPoint y: 445, endPoint x: 627, endPoint y: 437, distance: 124.3
click at [627, 437] on div "Limpar filtros Janela de atendimento Grade de atendimento Capacidade Transporta…" at bounding box center [784, 386] width 1568 height 772
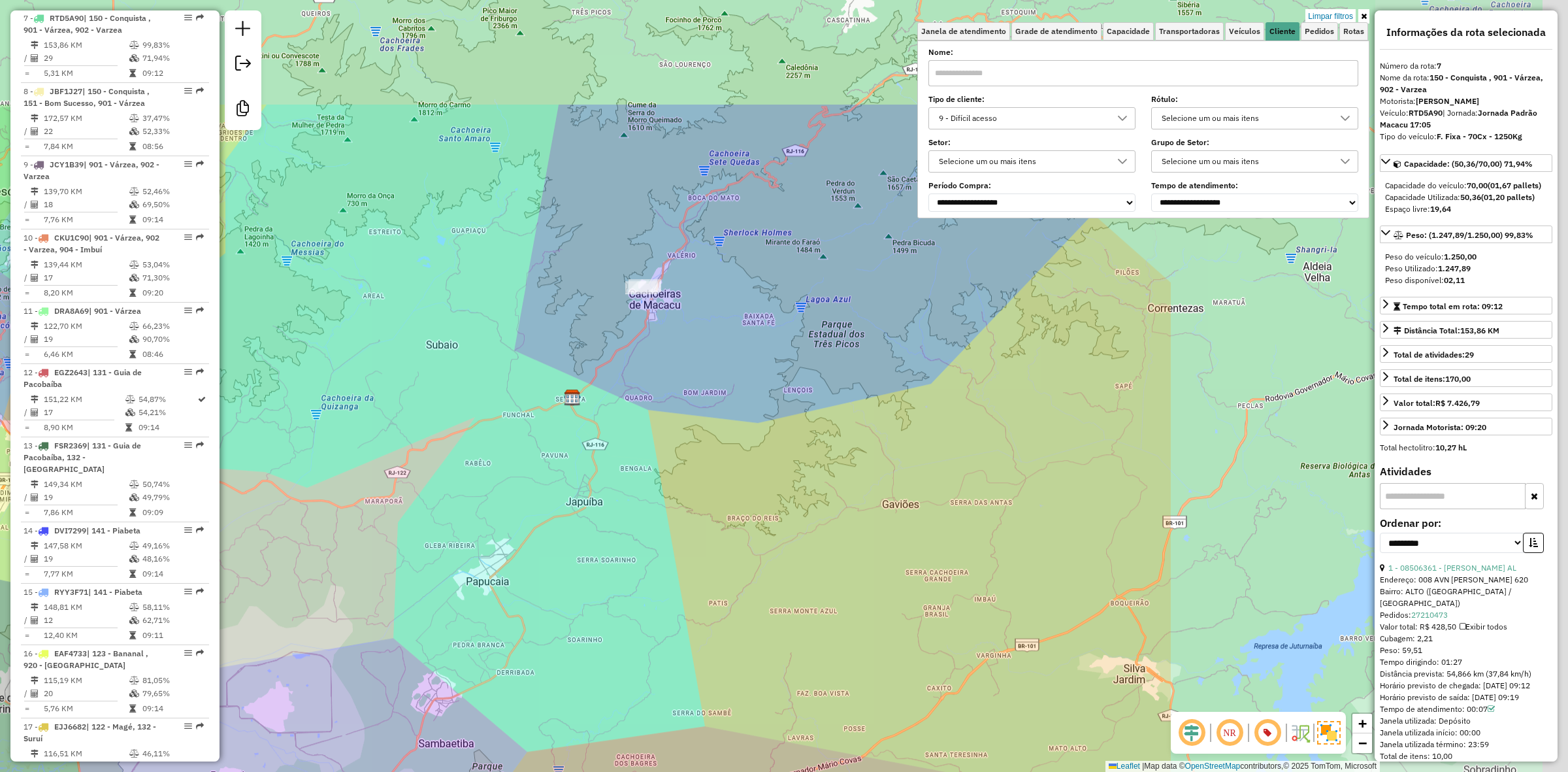
drag, startPoint x: 876, startPoint y: 420, endPoint x: 535, endPoint y: 485, distance: 347.1
click at [535, 485] on div "Limpar filtros Janela de atendimento Grade de atendimento Capacidade Transporta…" at bounding box center [784, 386] width 1568 height 772
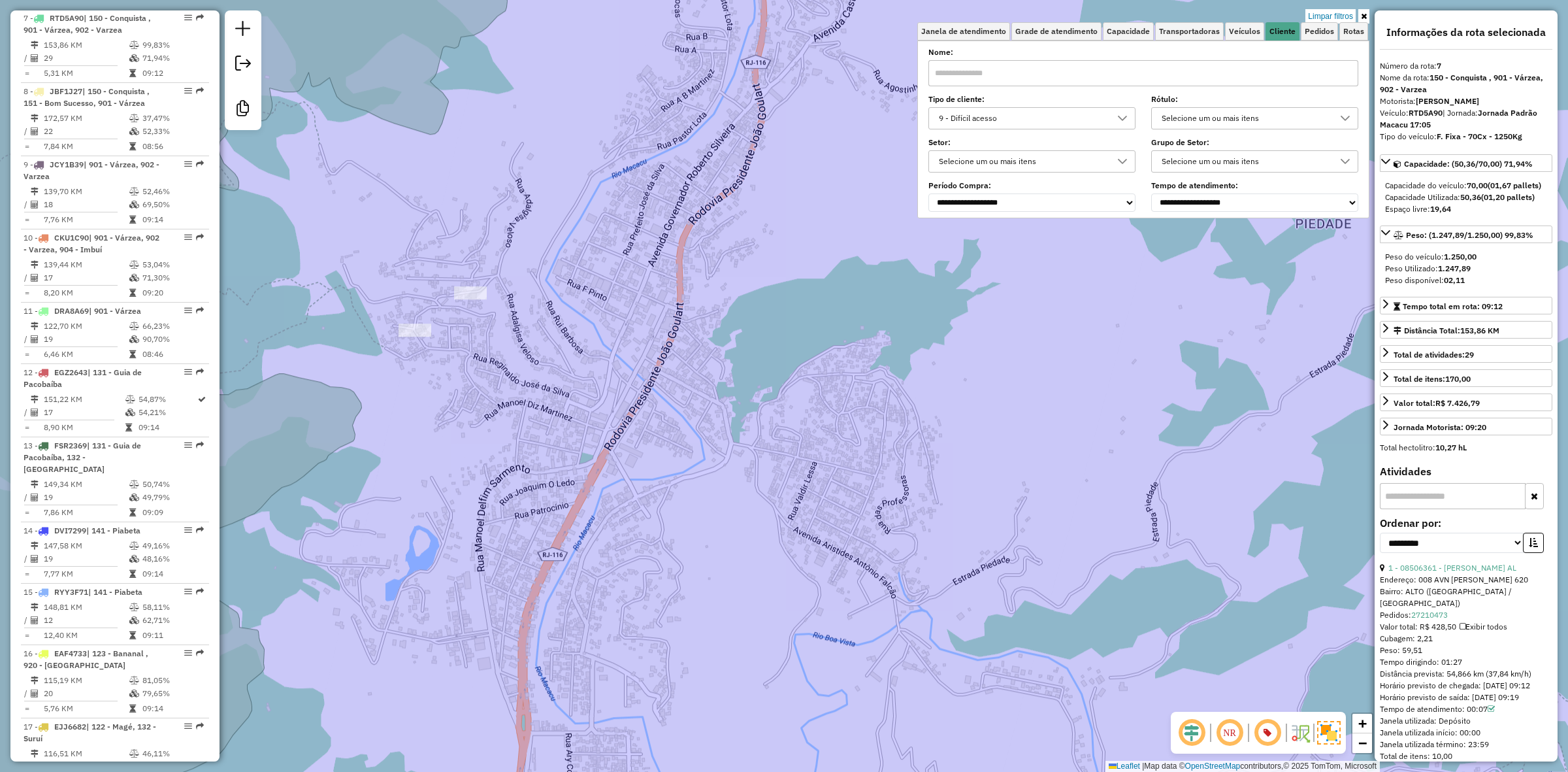
drag, startPoint x: 595, startPoint y: 356, endPoint x: 635, endPoint y: 367, distance: 41.5
click at [635, 367] on div "Limpar filtros Janela de atendimento Grade de atendimento Capacidade Transporta…" at bounding box center [784, 386] width 1568 height 772
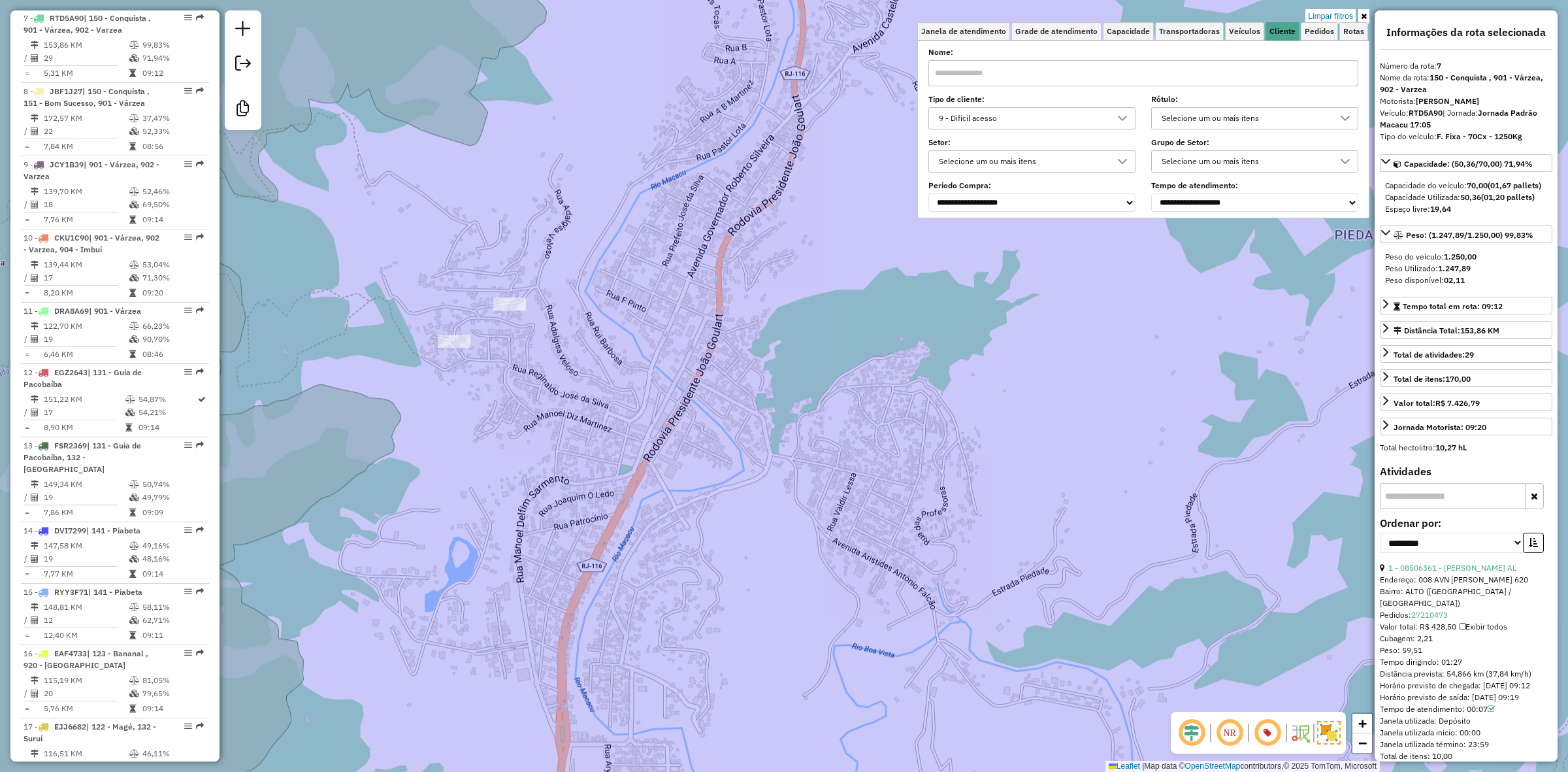
drag, startPoint x: 585, startPoint y: 334, endPoint x: 660, endPoint y: 266, distance: 101.2
click at [660, 266] on div "Limpar filtros Janela de atendimento Grade de atendimento Capacidade Transporta…" at bounding box center [784, 386] width 1568 height 772
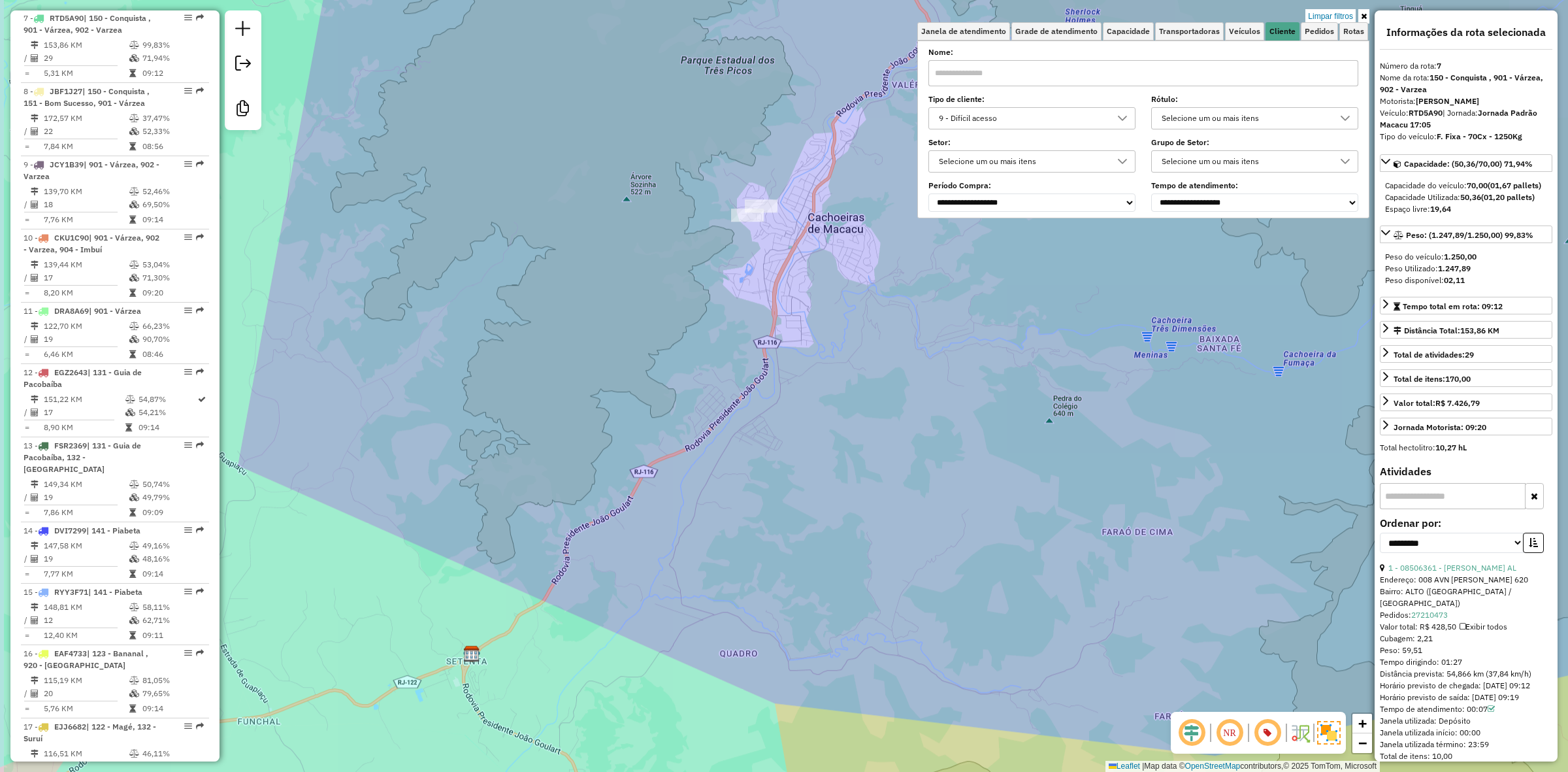
drag, startPoint x: 615, startPoint y: 412, endPoint x: 632, endPoint y: 364, distance: 50.9
click at [714, 322] on div "Limpar filtros Janela de atendimento Grade de atendimento Capacidade Transporta…" at bounding box center [784, 386] width 1568 height 772
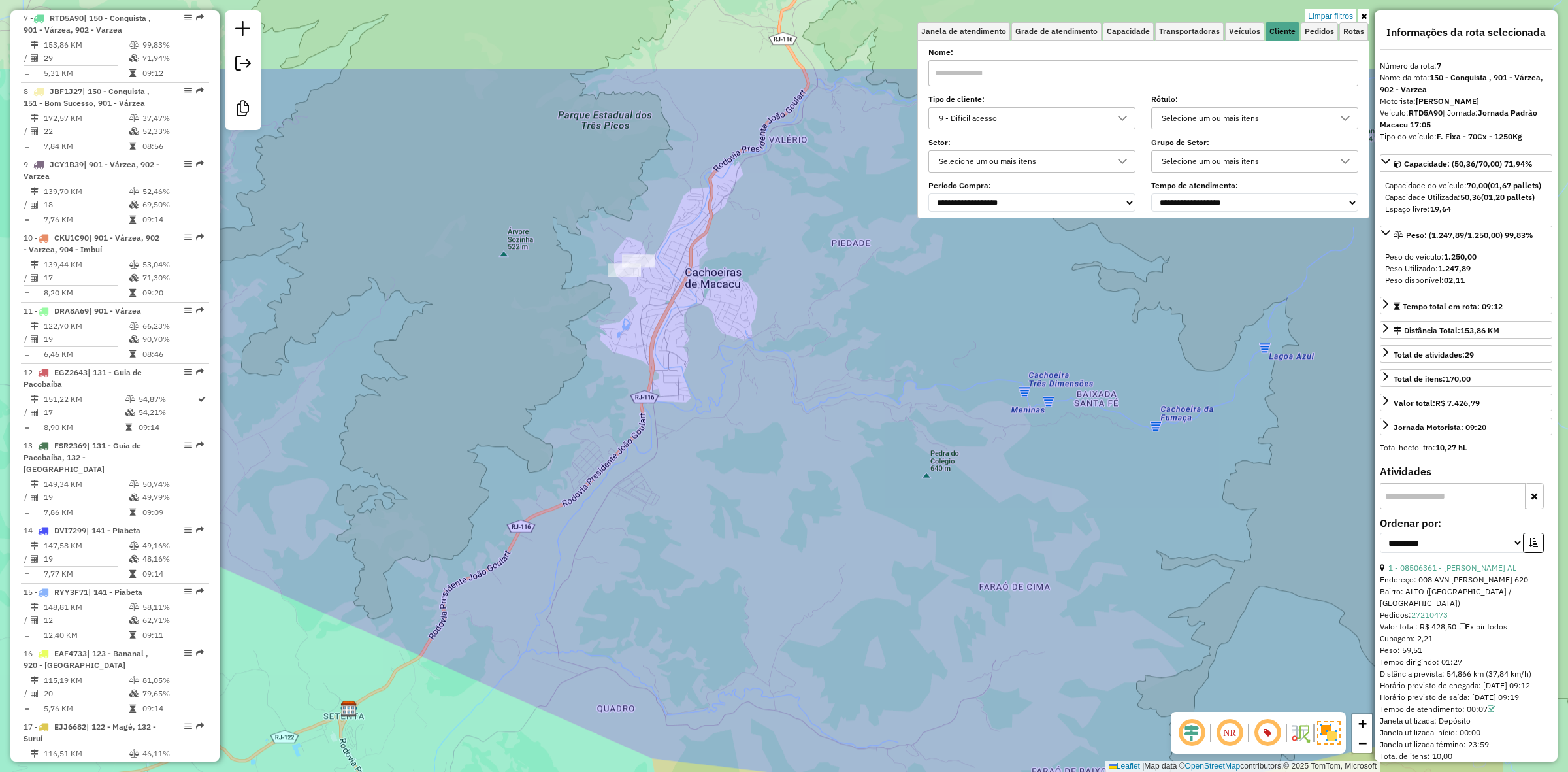
drag, startPoint x: 710, startPoint y: 299, endPoint x: 446, endPoint y: 433, distance: 296.1
click at [446, 433] on div "Limpar filtros Janela de atendimento Grade de atendimento Capacidade Transporta…" at bounding box center [784, 386] width 1568 height 772
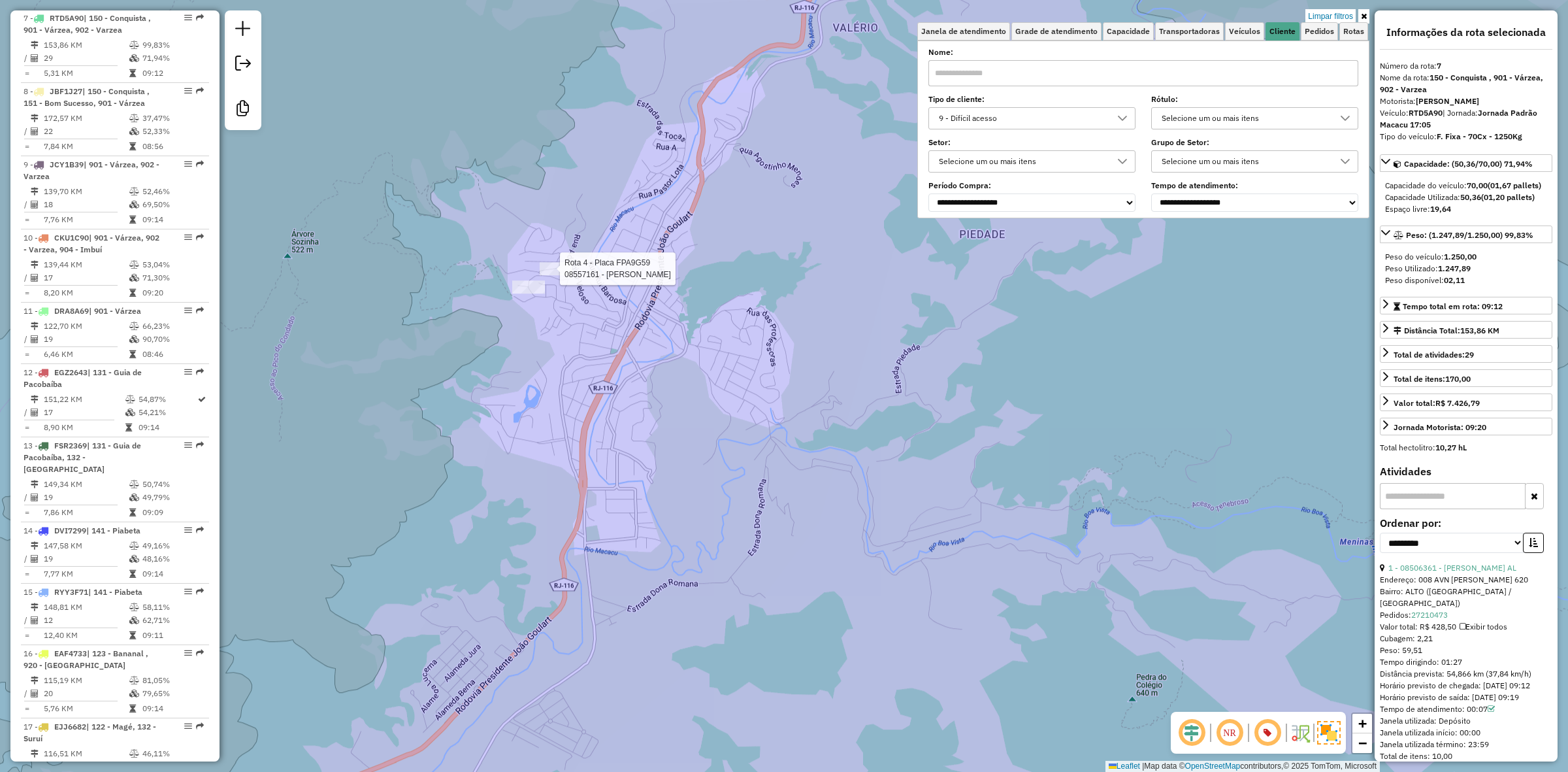
click at [560, 275] on div at bounding box center [556, 268] width 32 height 13
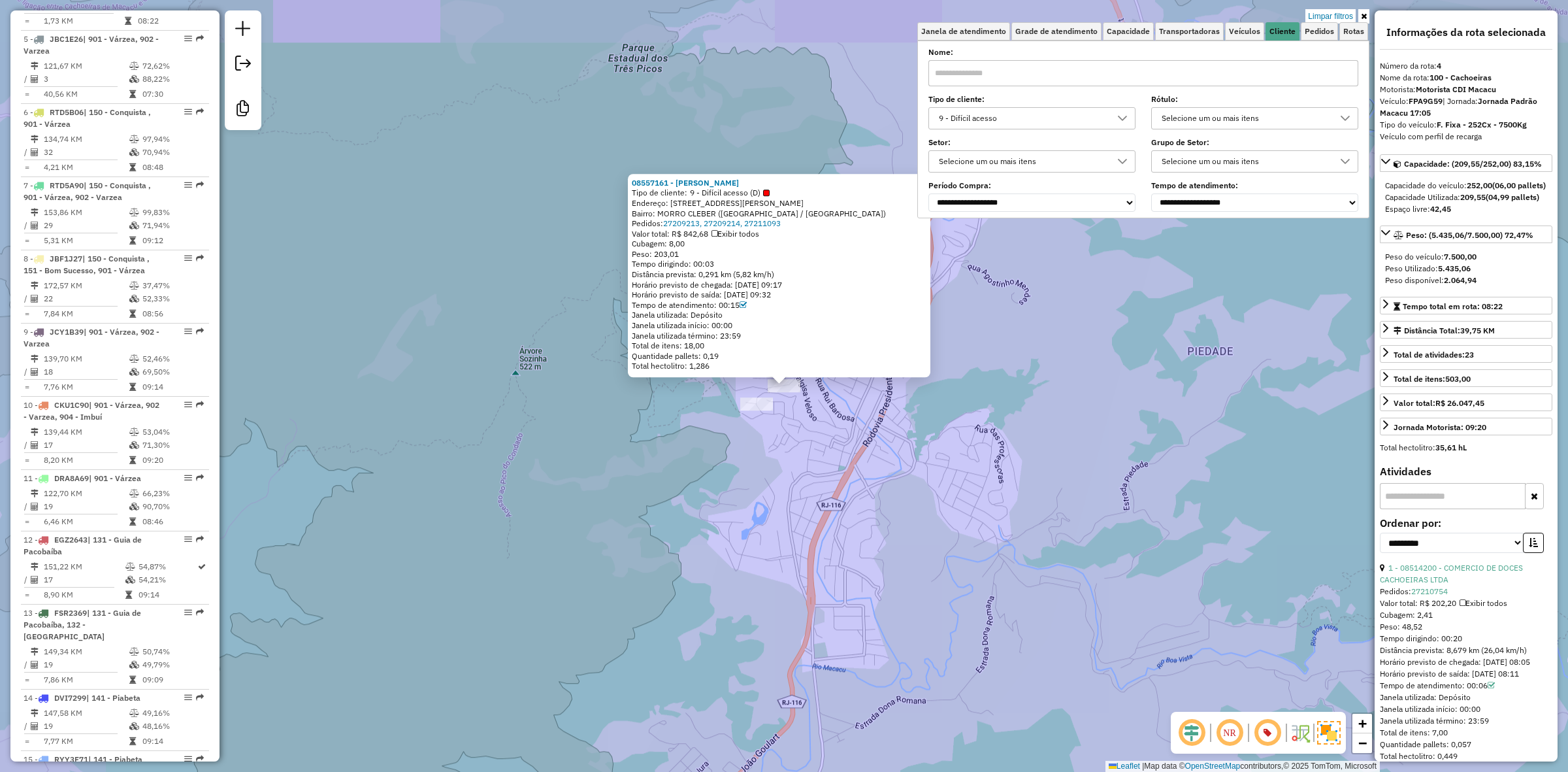
scroll to position [744, 0]
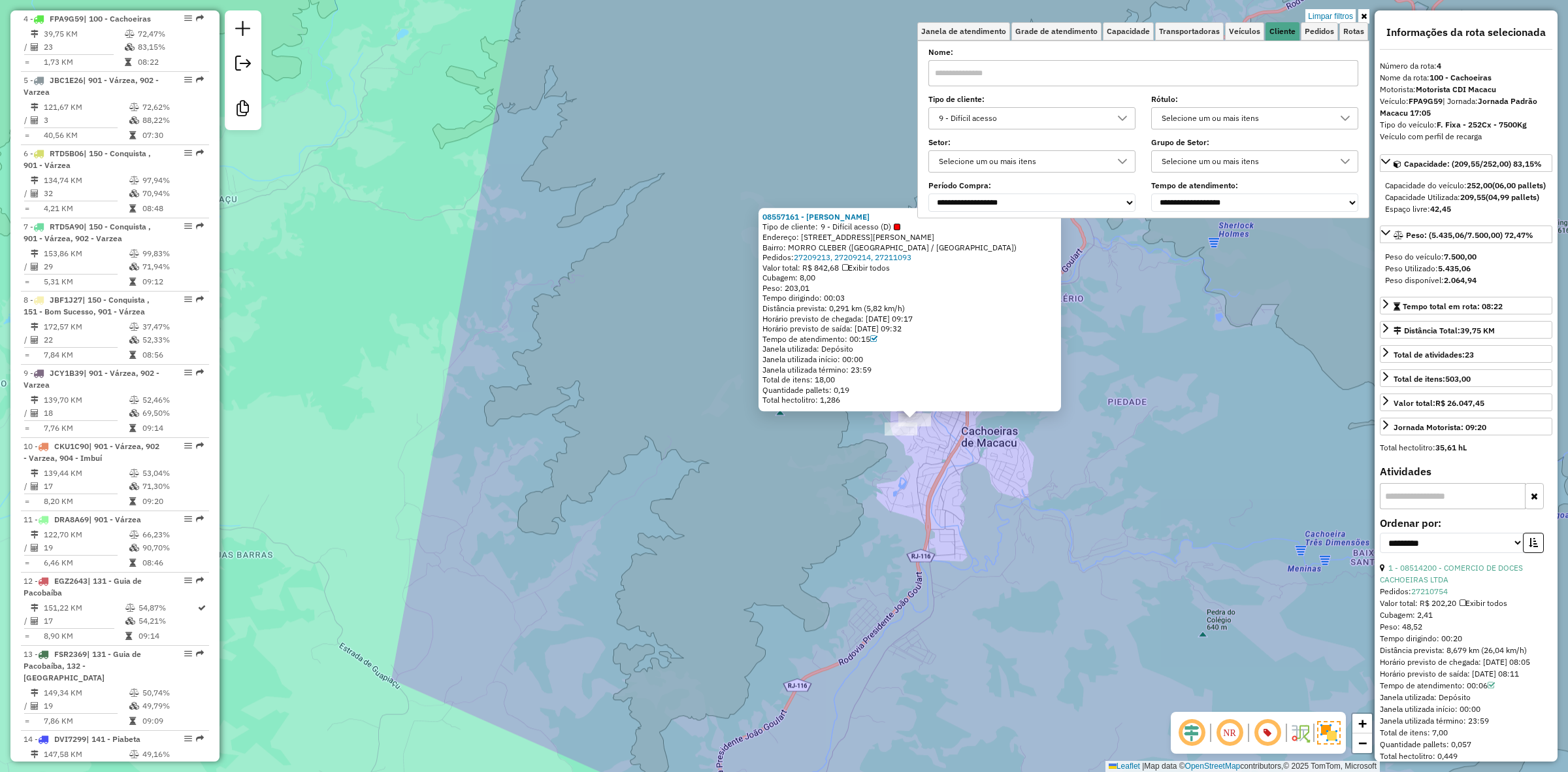
drag, startPoint x: 641, startPoint y: 495, endPoint x: 789, endPoint y: 487, distance: 148.2
click at [789, 487] on div "08557161 - MOISES DE SOUZA MARI Tipo de cliente: 9 - Difícil acesso (D) Endereç…" at bounding box center [784, 386] width 1568 height 772
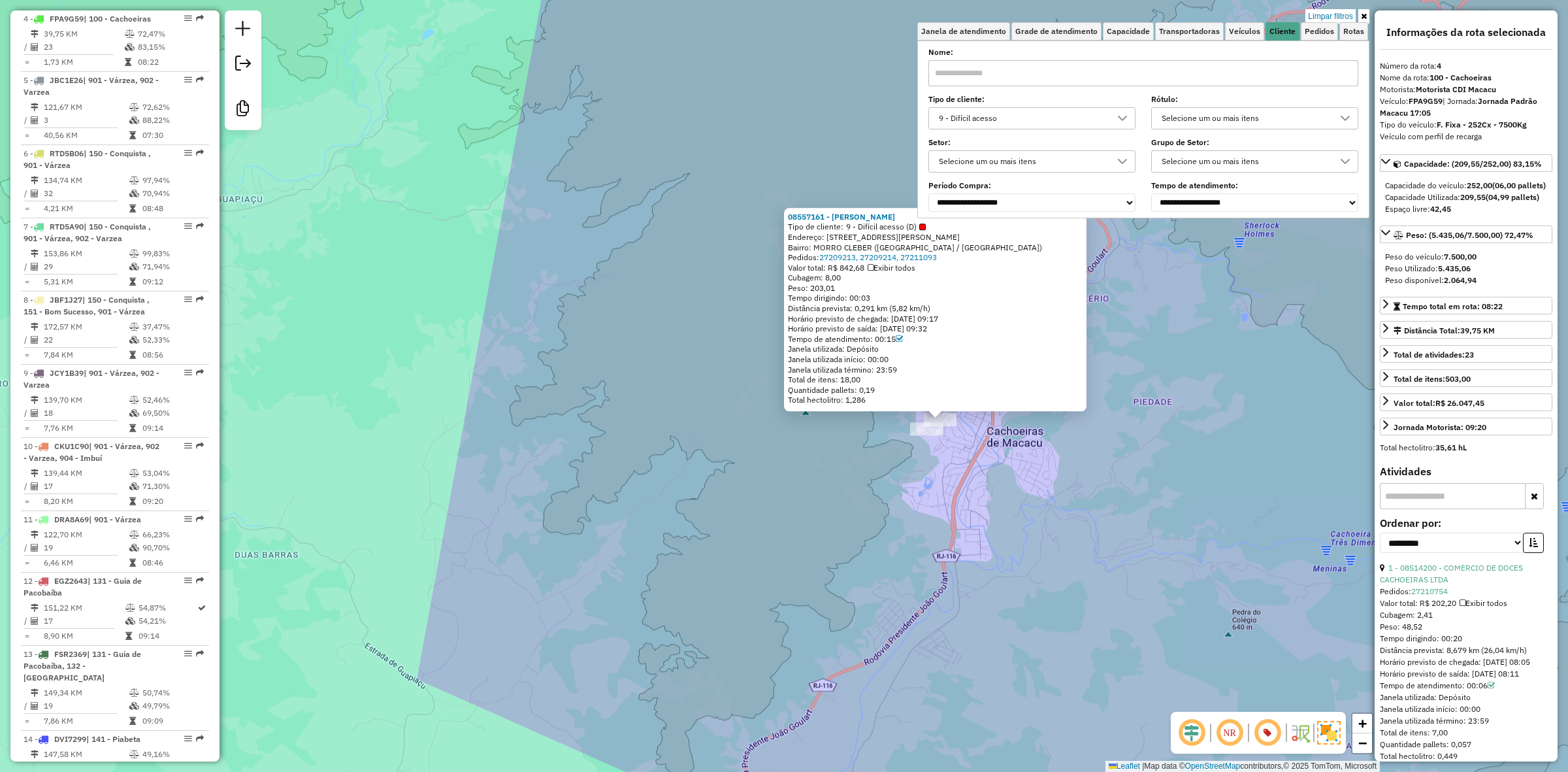
click at [789, 487] on div "08557161 - MOISES DE SOUZA MARI Tipo de cliente: 9 - Difícil acesso (D) Endereç…" at bounding box center [784, 386] width 1568 height 772
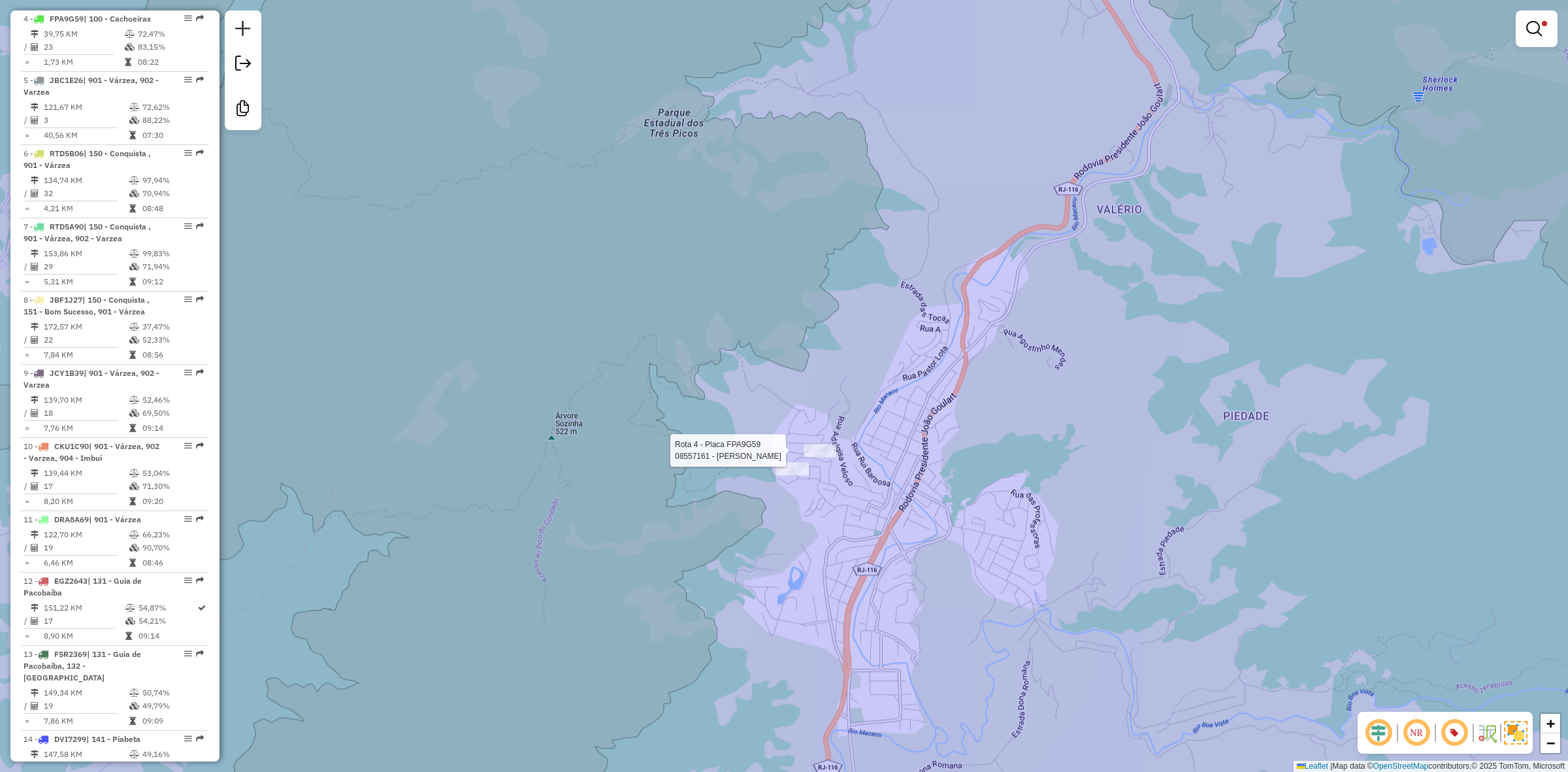
click at [815, 442] on div "Rota 4 - Placa FPA9G59 08557161 - MOISES DE SOUZA MARI Limpar filtros Janela de…" at bounding box center [784, 386] width 1568 height 772
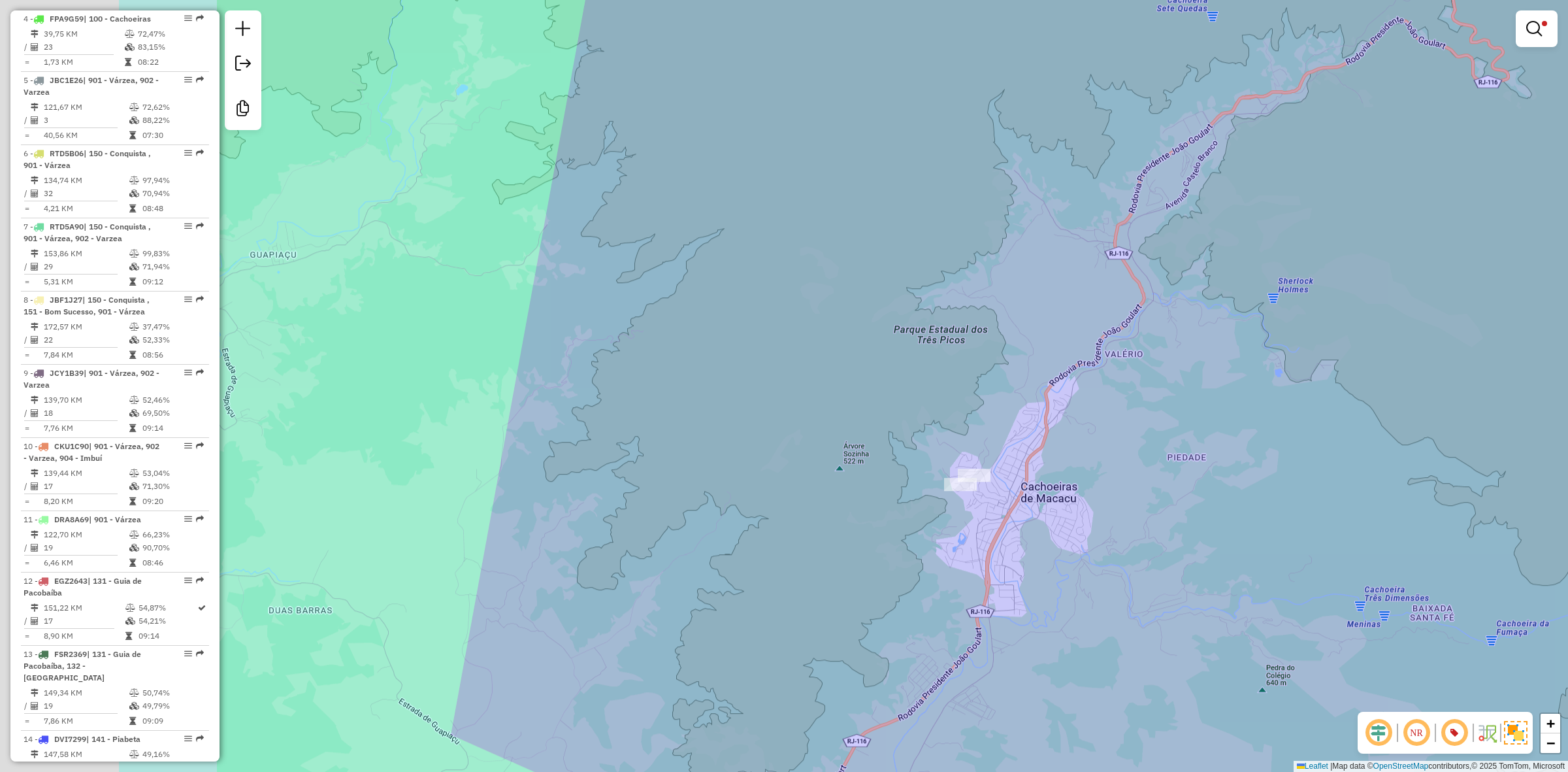
drag, startPoint x: 503, startPoint y: 450, endPoint x: 779, endPoint y: 458, distance: 276.1
click at [779, 458] on div "Limpar filtros Janela de atendimento Grade de atendimento Capacidade Transporta…" at bounding box center [784, 386] width 1568 height 772
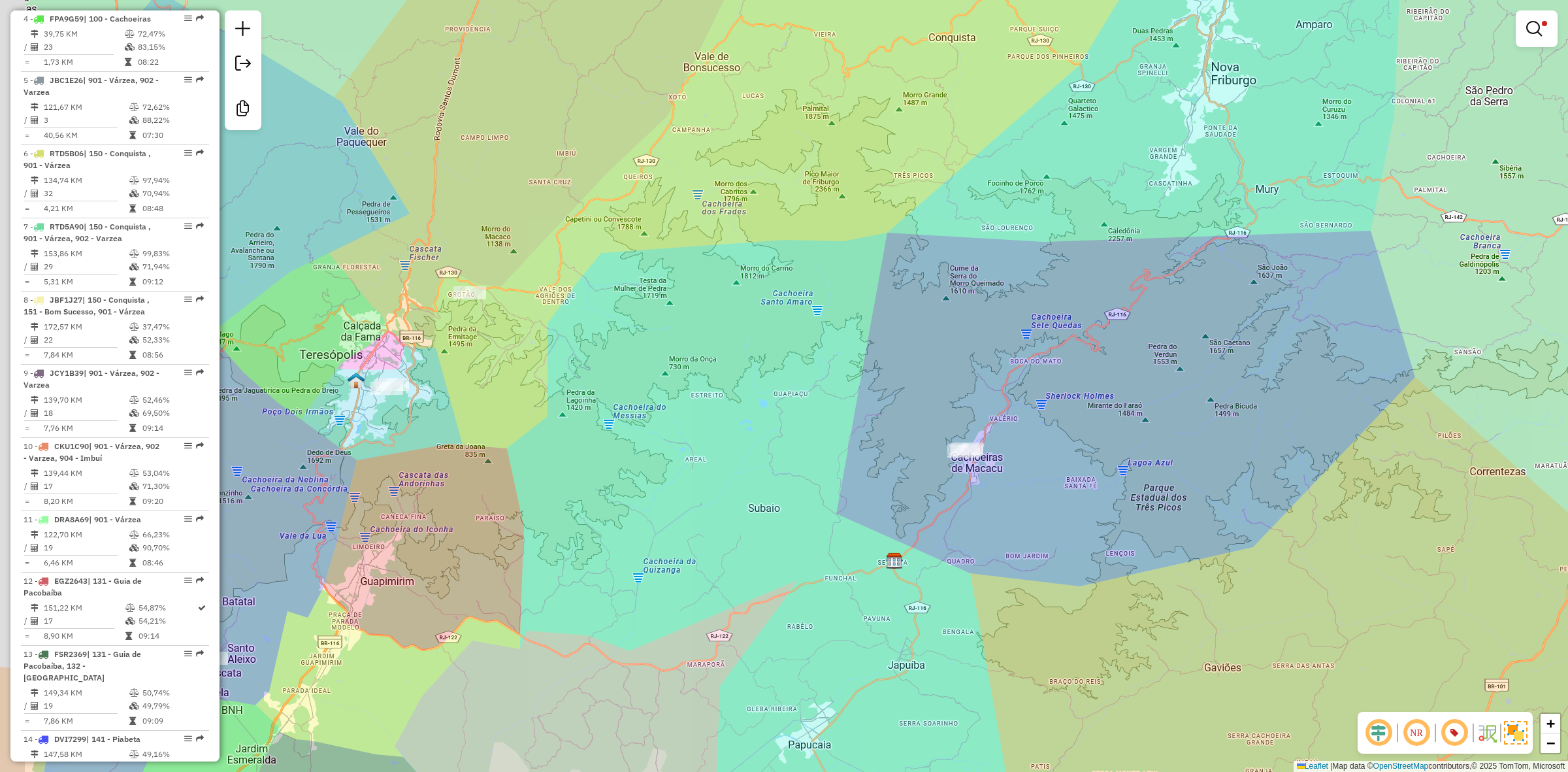
drag, startPoint x: 725, startPoint y: 456, endPoint x: 846, endPoint y: 442, distance: 121.8
click at [846, 442] on div "Limpar filtros Janela de atendimento Grade de atendimento Capacidade Transporta…" at bounding box center [784, 386] width 1568 height 772
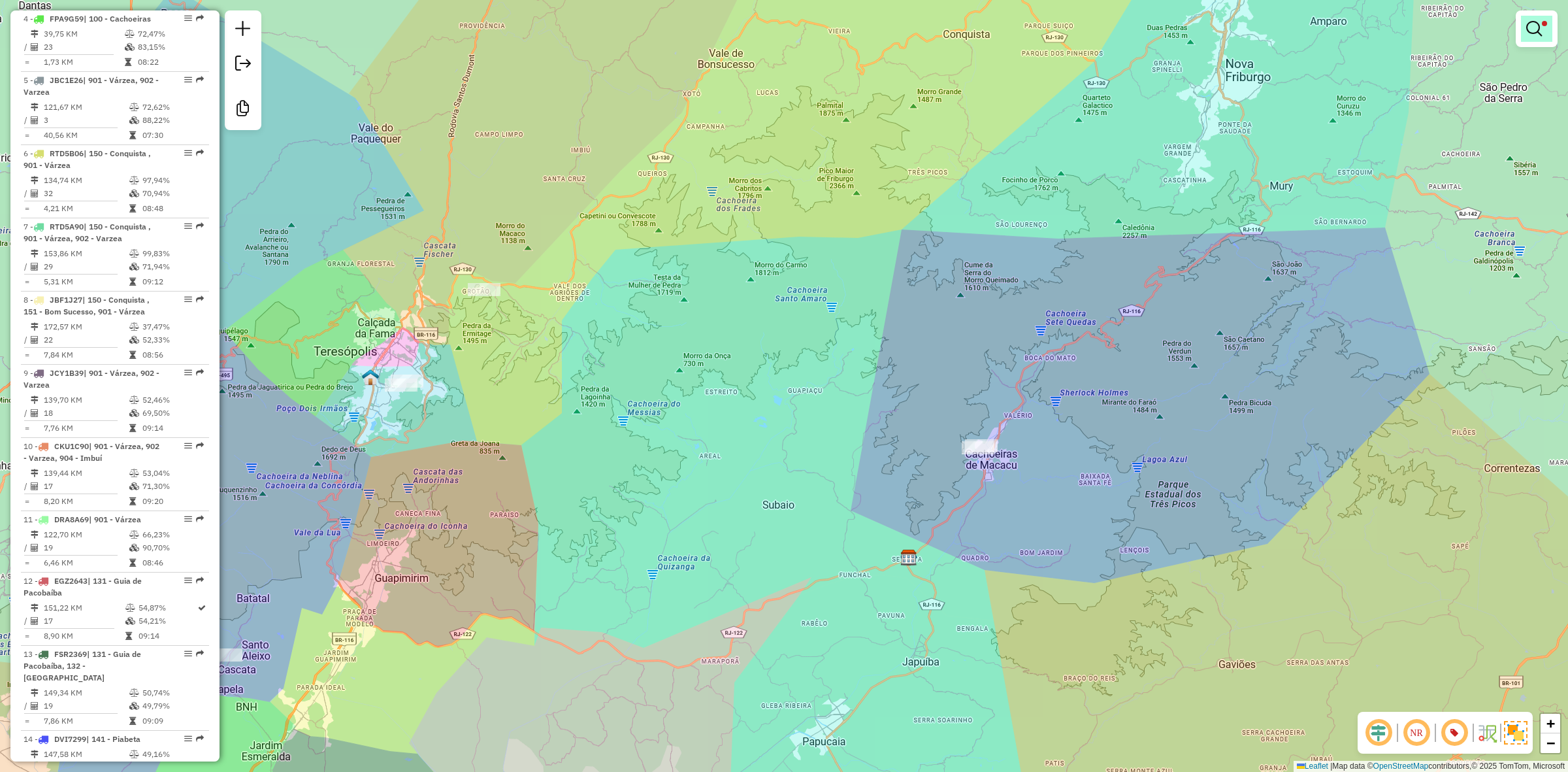
click at [1532, 30] on em at bounding box center [1534, 28] width 16 height 16
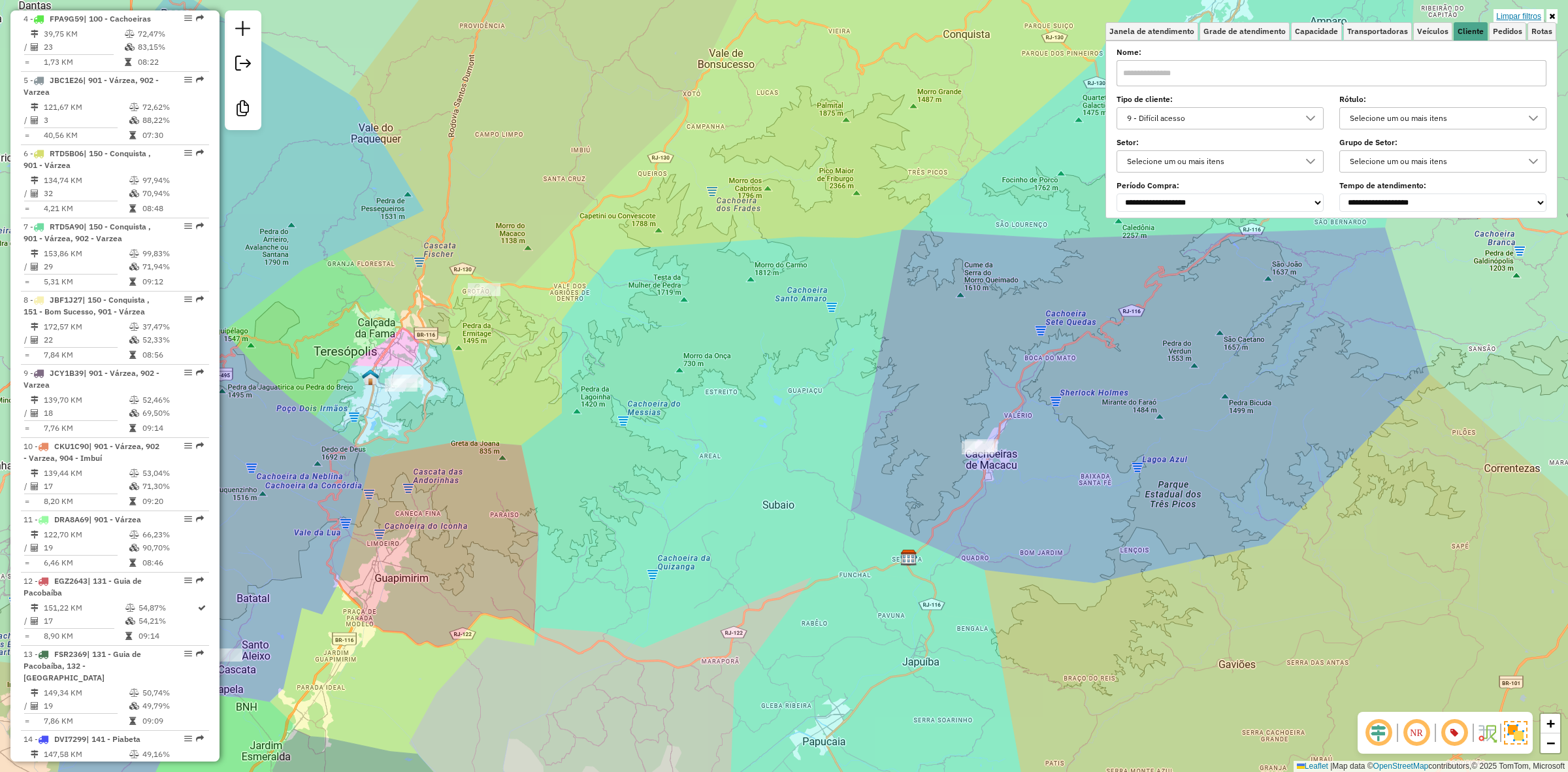
click at [1517, 16] on link "Limpar filtros" at bounding box center [1519, 16] width 50 height 14
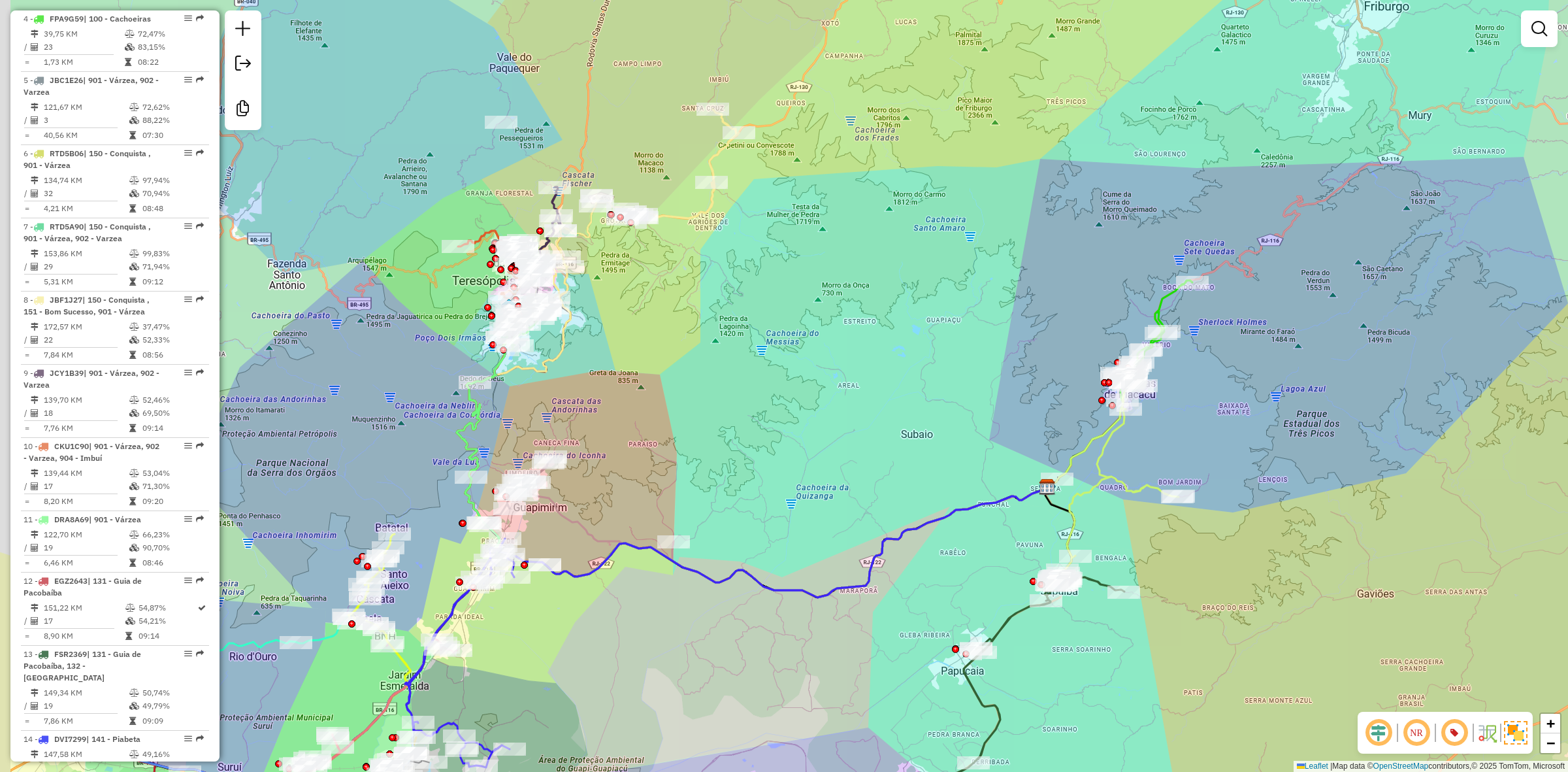
click at [1039, 232] on div "Janela de atendimento Grade de atendimento Capacidade Transportadoras Veículos …" at bounding box center [784, 386] width 1568 height 772
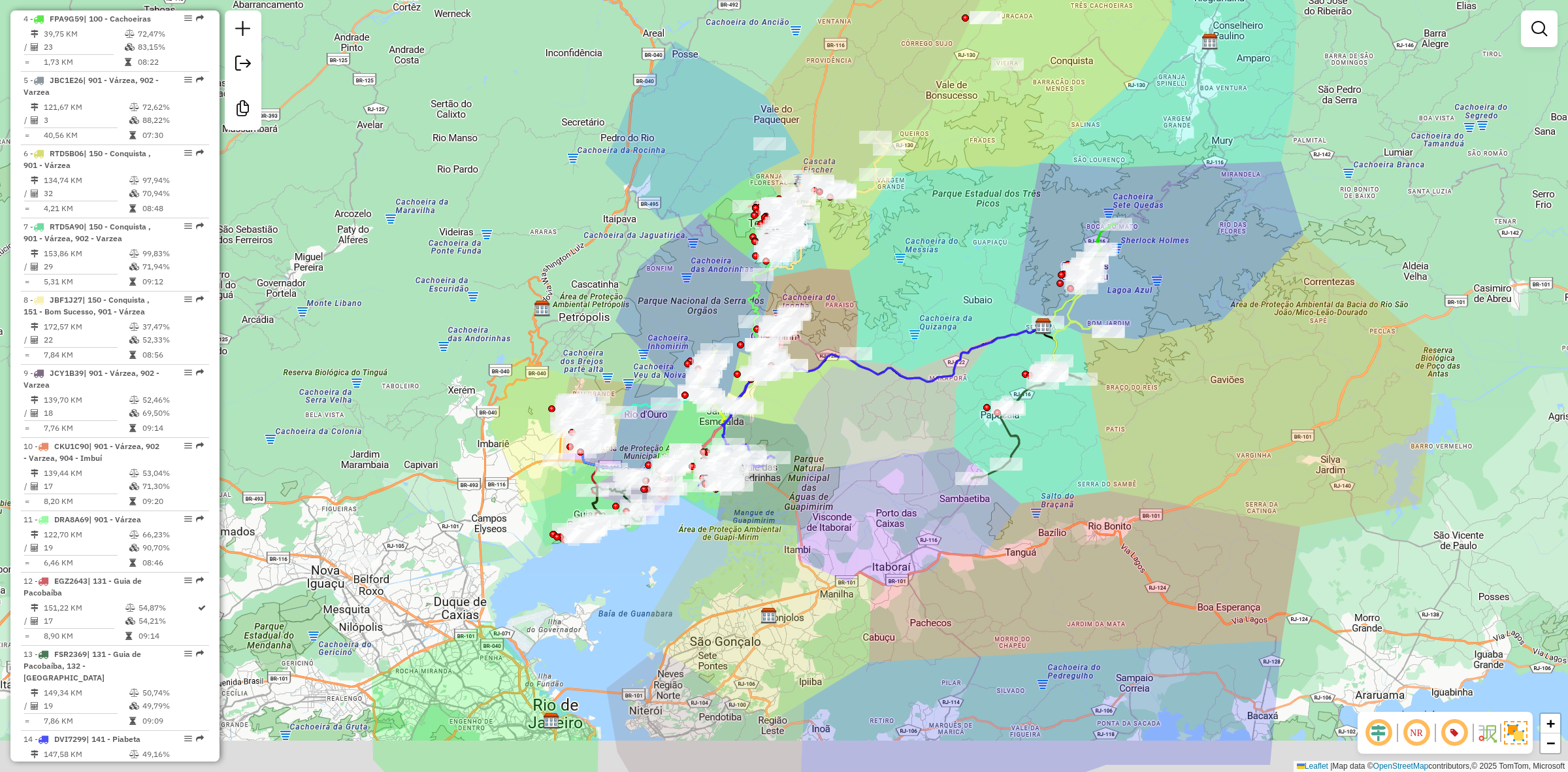
drag, startPoint x: 666, startPoint y: 295, endPoint x: 674, endPoint y: 243, distance: 52.6
click at [674, 244] on div "Janela de atendimento Grade de atendimento Capacidade Transportadoras Veículos …" at bounding box center [784, 386] width 1568 height 772
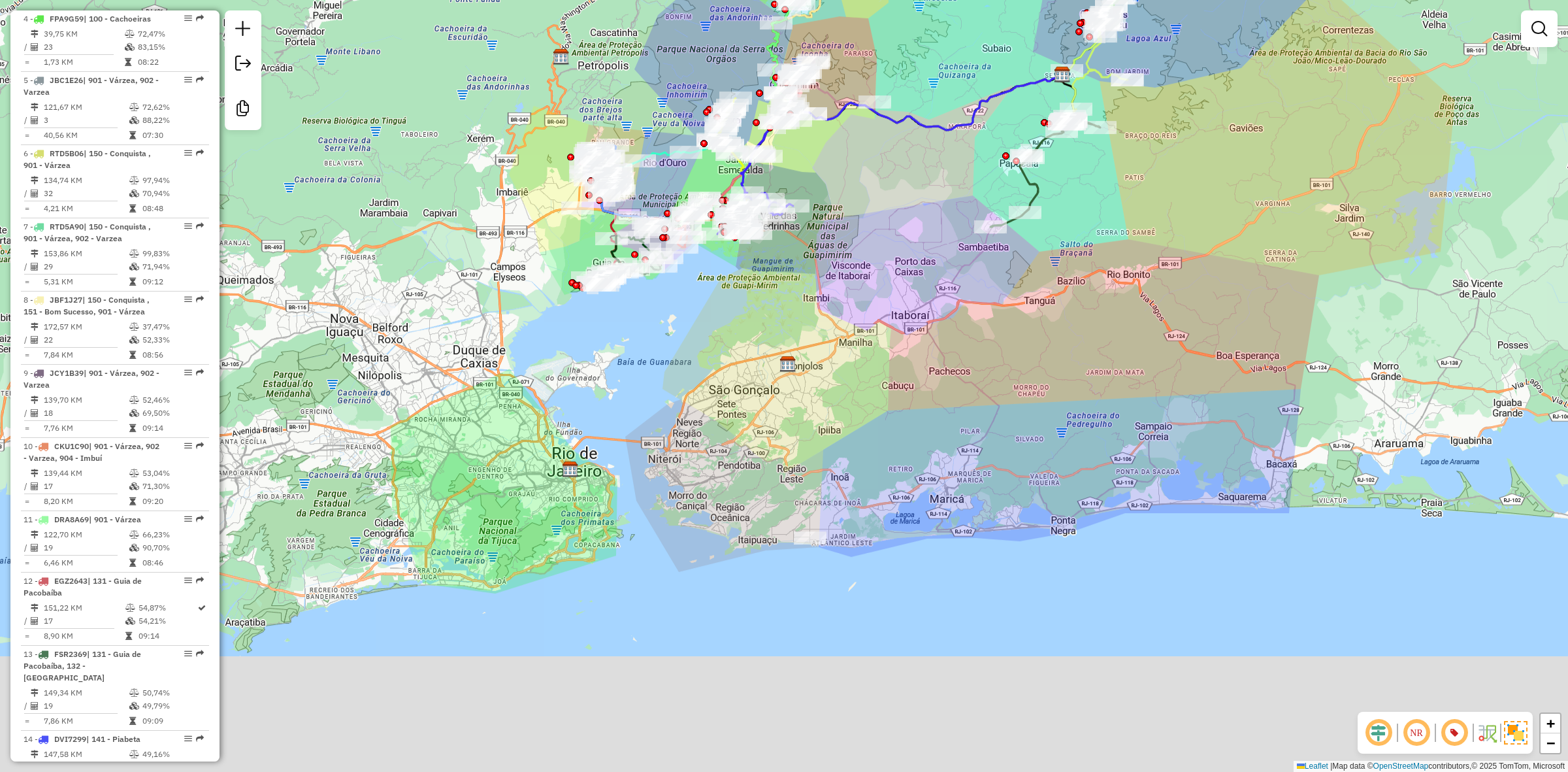
drag, startPoint x: 900, startPoint y: 510, endPoint x: 912, endPoint y: 321, distance: 189.4
click at [912, 321] on div "Janela de atendimento Grade de atendimento Capacidade Transportadoras Veículos …" at bounding box center [784, 386] width 1568 height 772
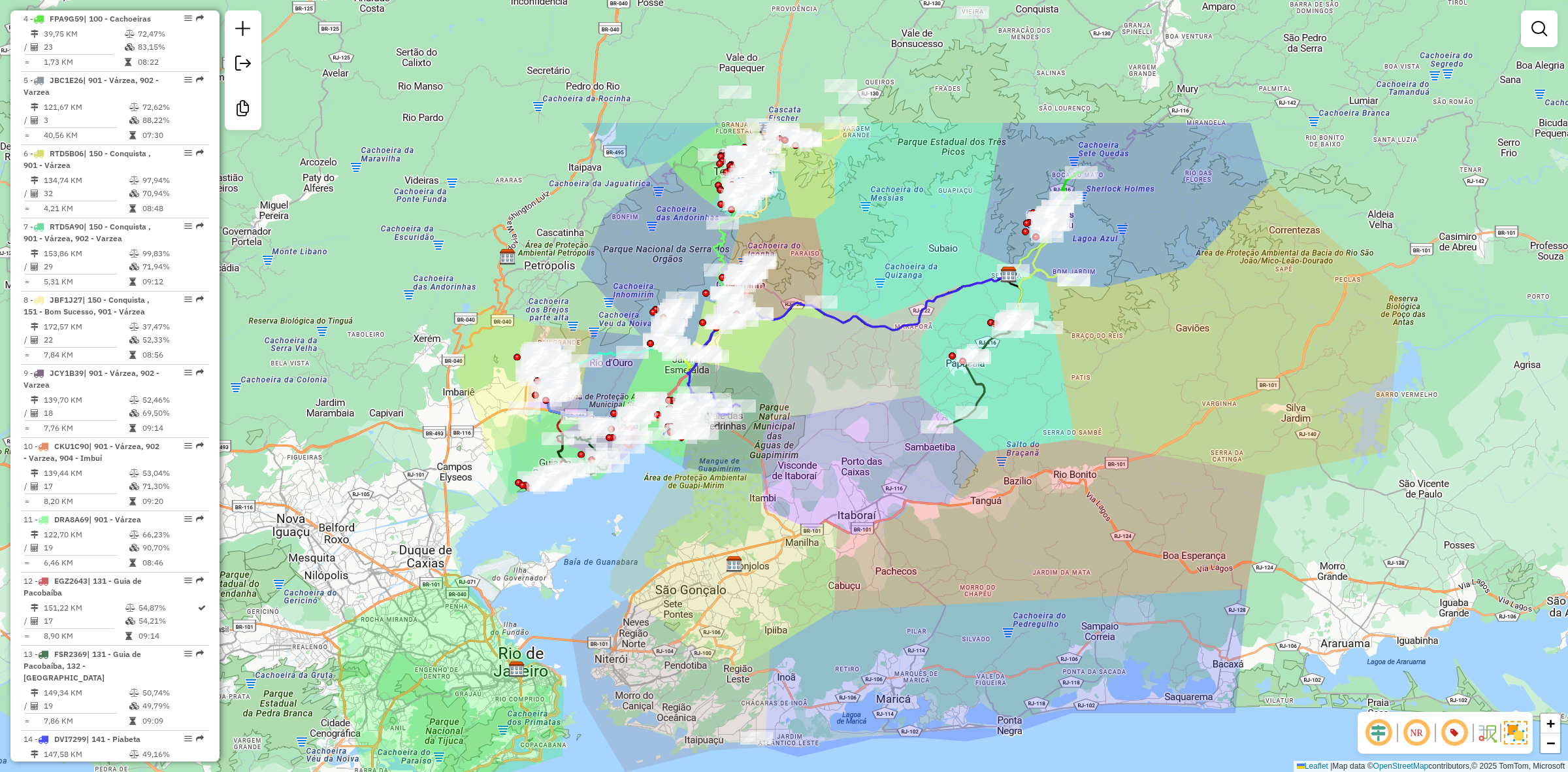
drag, startPoint x: 853, startPoint y: 465, endPoint x: 838, endPoint y: 512, distance: 49.3
click at [838, 512] on div "Janela de atendimento Grade de atendimento Capacidade Transportadoras Veículos …" at bounding box center [784, 386] width 1568 height 772
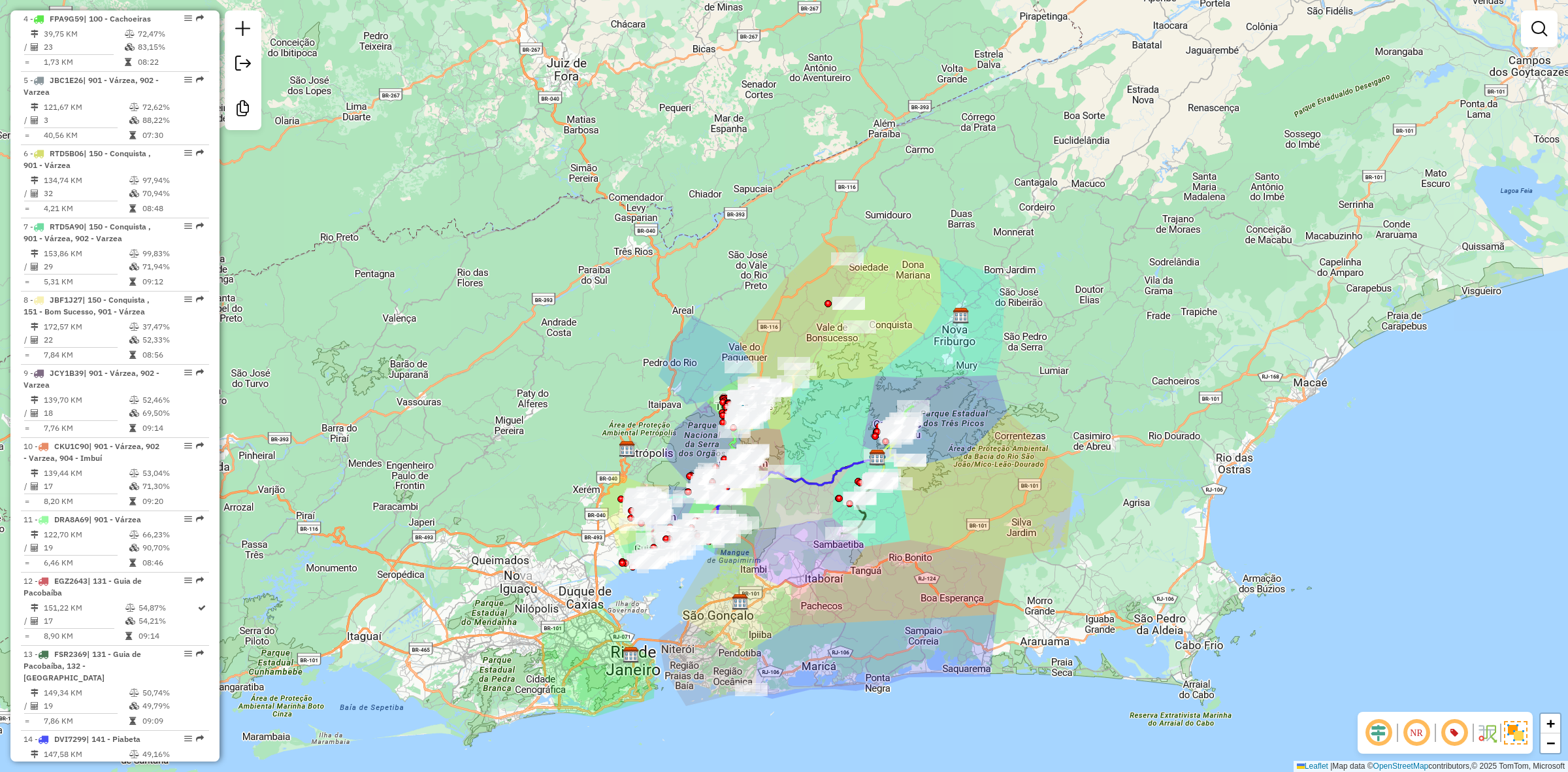
drag, startPoint x: 954, startPoint y: 287, endPoint x: 919, endPoint y: 324, distance: 50.9
click at [919, 324] on div "Janela de atendimento Grade de atendimento Capacidade Transportadoras Veículos …" at bounding box center [784, 386] width 1568 height 772
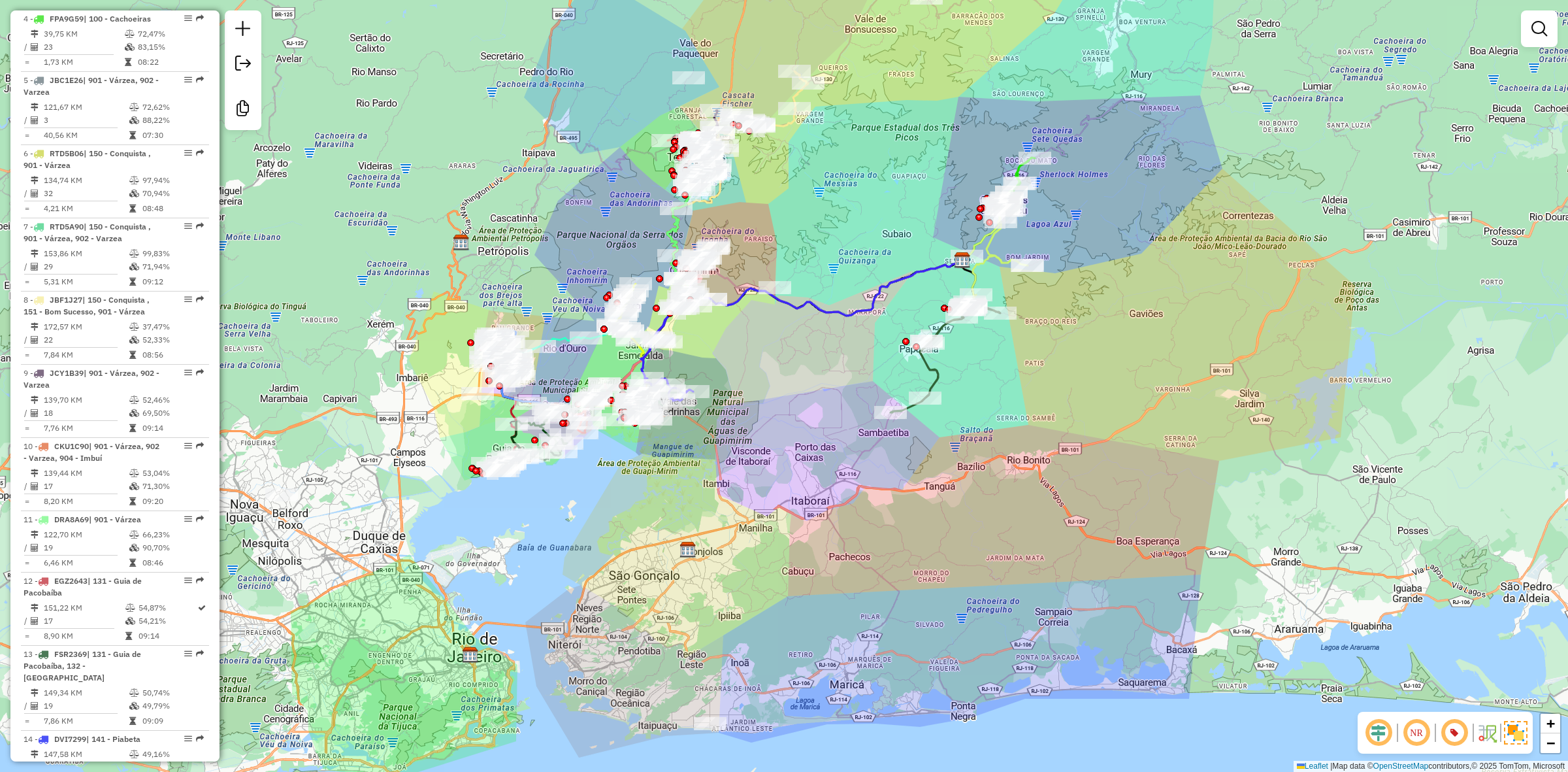
drag, startPoint x: 688, startPoint y: 610, endPoint x: 688, endPoint y: 567, distance: 43.0
click at [688, 567] on div "Janela de atendimento Grade de atendimento Capacidade Transportadoras Veículos …" at bounding box center [784, 386] width 1568 height 772
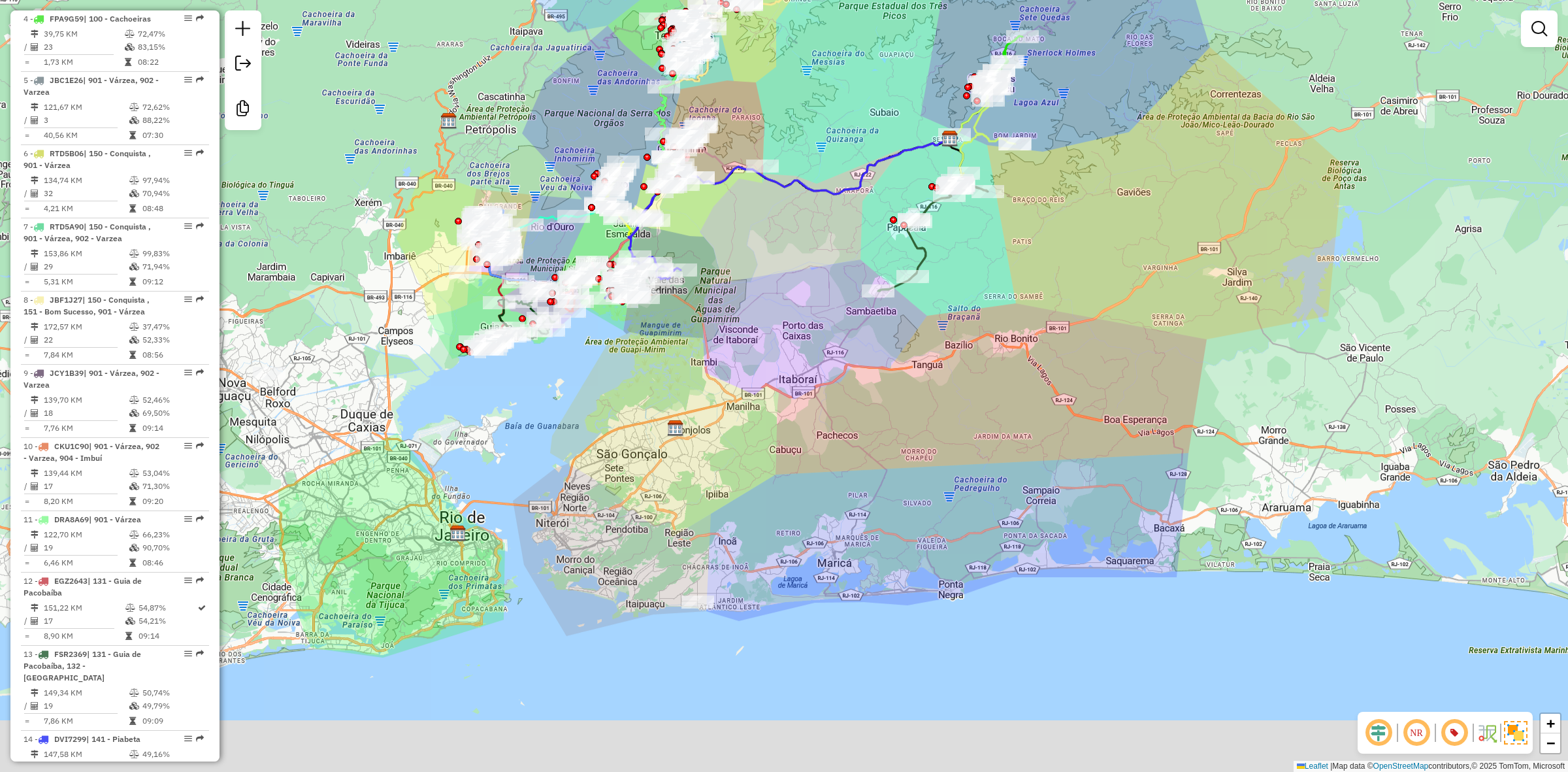
drag, startPoint x: 726, startPoint y: 641, endPoint x: 713, endPoint y: 501, distance: 140.6
click at [713, 501] on div "Janela de atendimento Grade de atendimento Capacidade Transportadoras Veículos …" at bounding box center [784, 386] width 1568 height 772
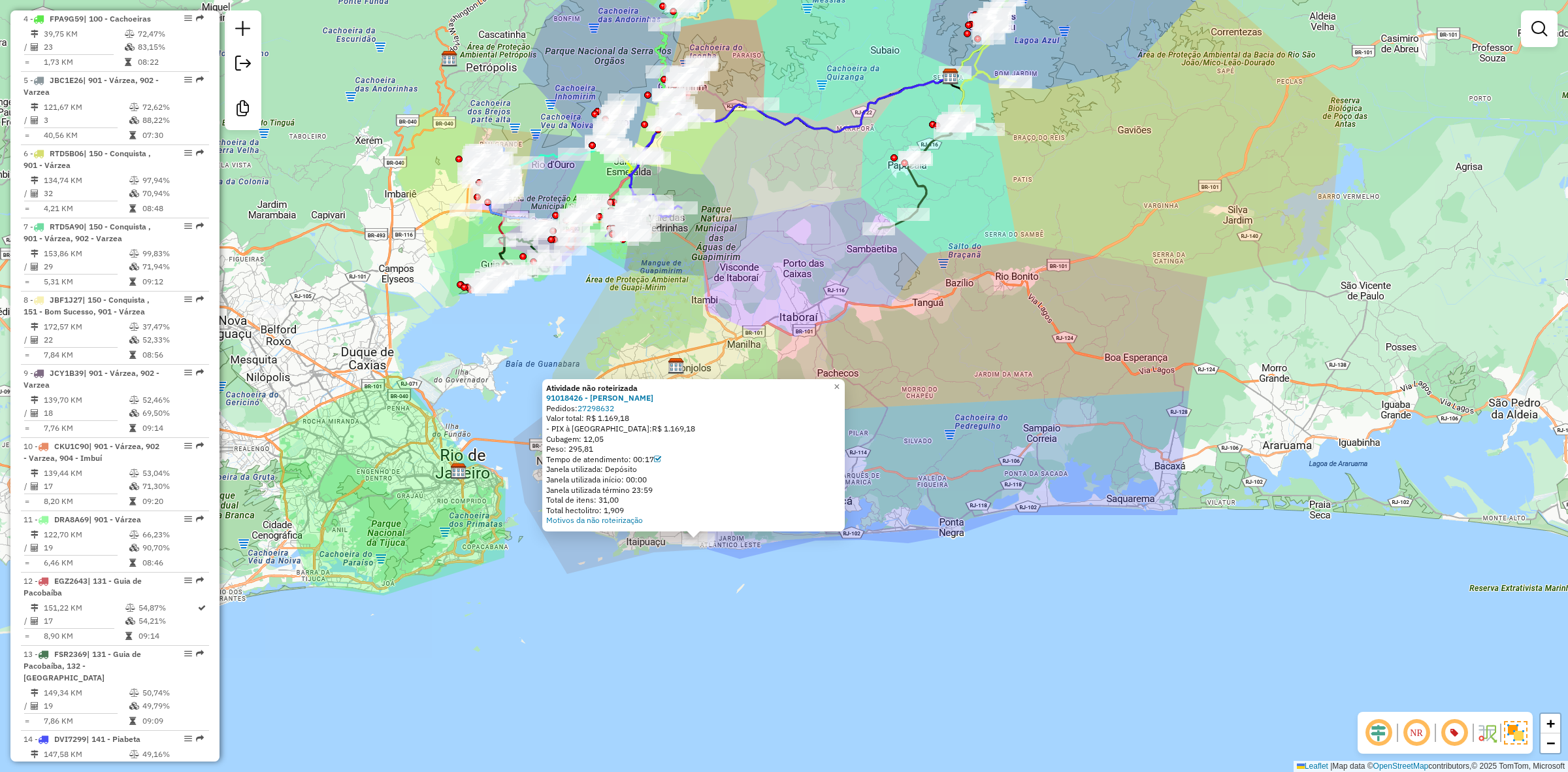
click at [603, 589] on div "Atividade não roteirizada 91018426 - [PERSON_NAME]: 27298632 Valor total: R$ 1.…" at bounding box center [784, 386] width 1568 height 772
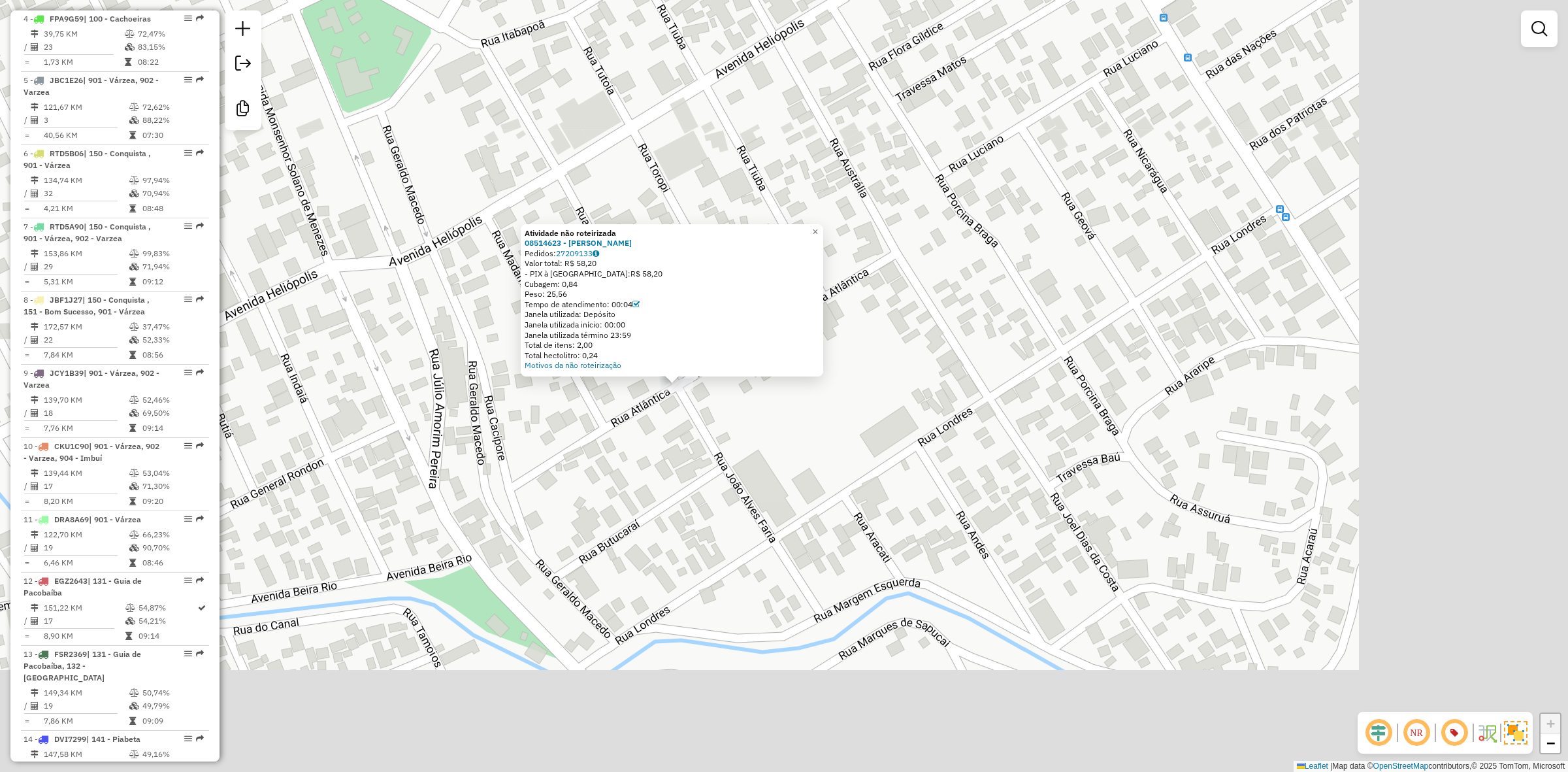
drag, startPoint x: 680, startPoint y: 389, endPoint x: 360, endPoint y: 250, distance: 348.9
click at [360, 250] on div "Atividade não roteirizada 08514623 - [PERSON_NAME]: 27209133 Valor total: R$ 58…" at bounding box center [784, 386] width 1568 height 772
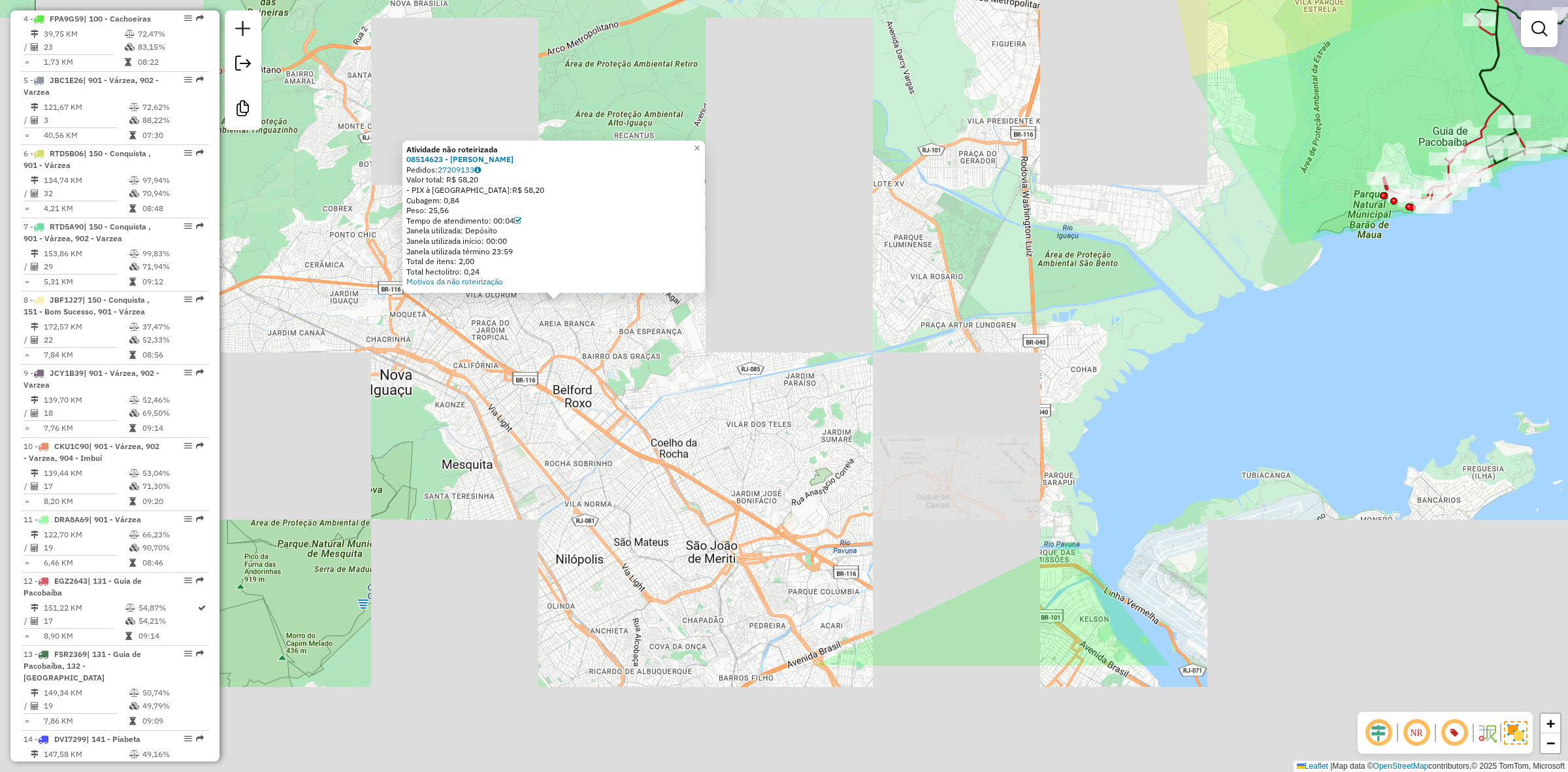
click at [642, 406] on div "Atividade não roteirizada 08514623 - [PERSON_NAME]: 27209133 Valor total: R$ 58…" at bounding box center [784, 386] width 1568 height 772
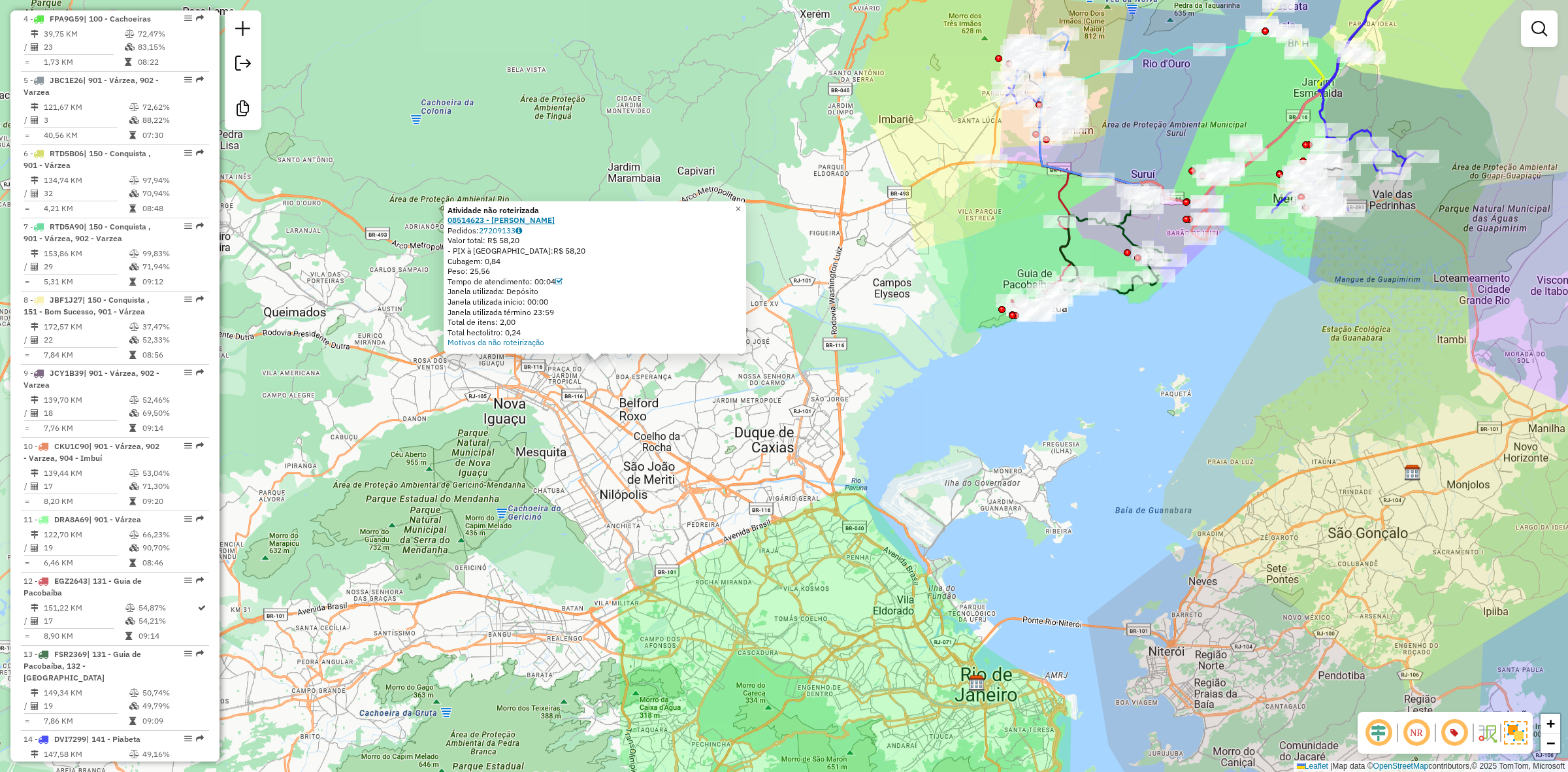
click at [533, 215] on strong "08514623 - [PERSON_NAME]" at bounding box center [501, 220] width 107 height 10
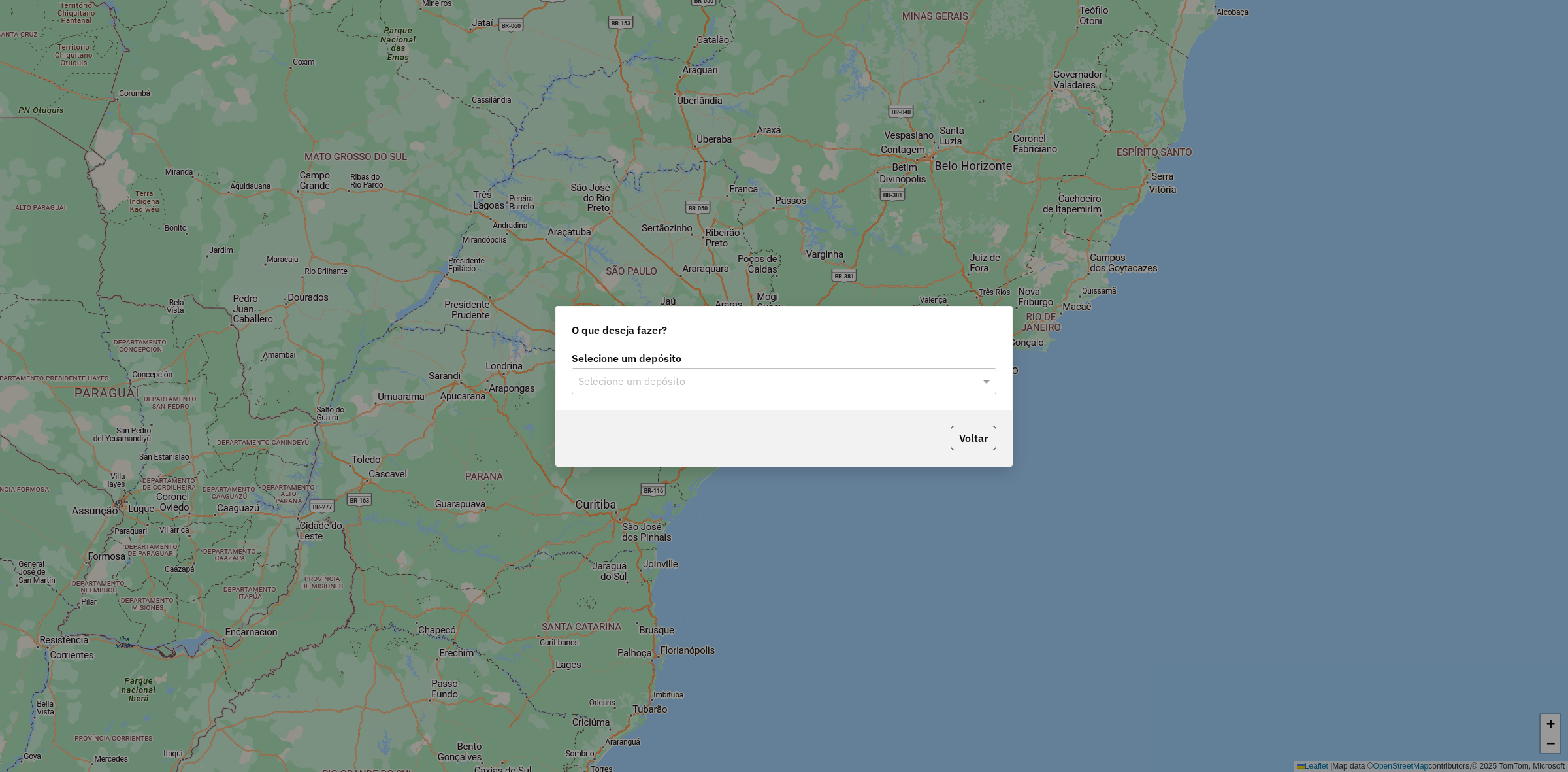
click at [736, 383] on input "text" at bounding box center [771, 381] width 385 height 16
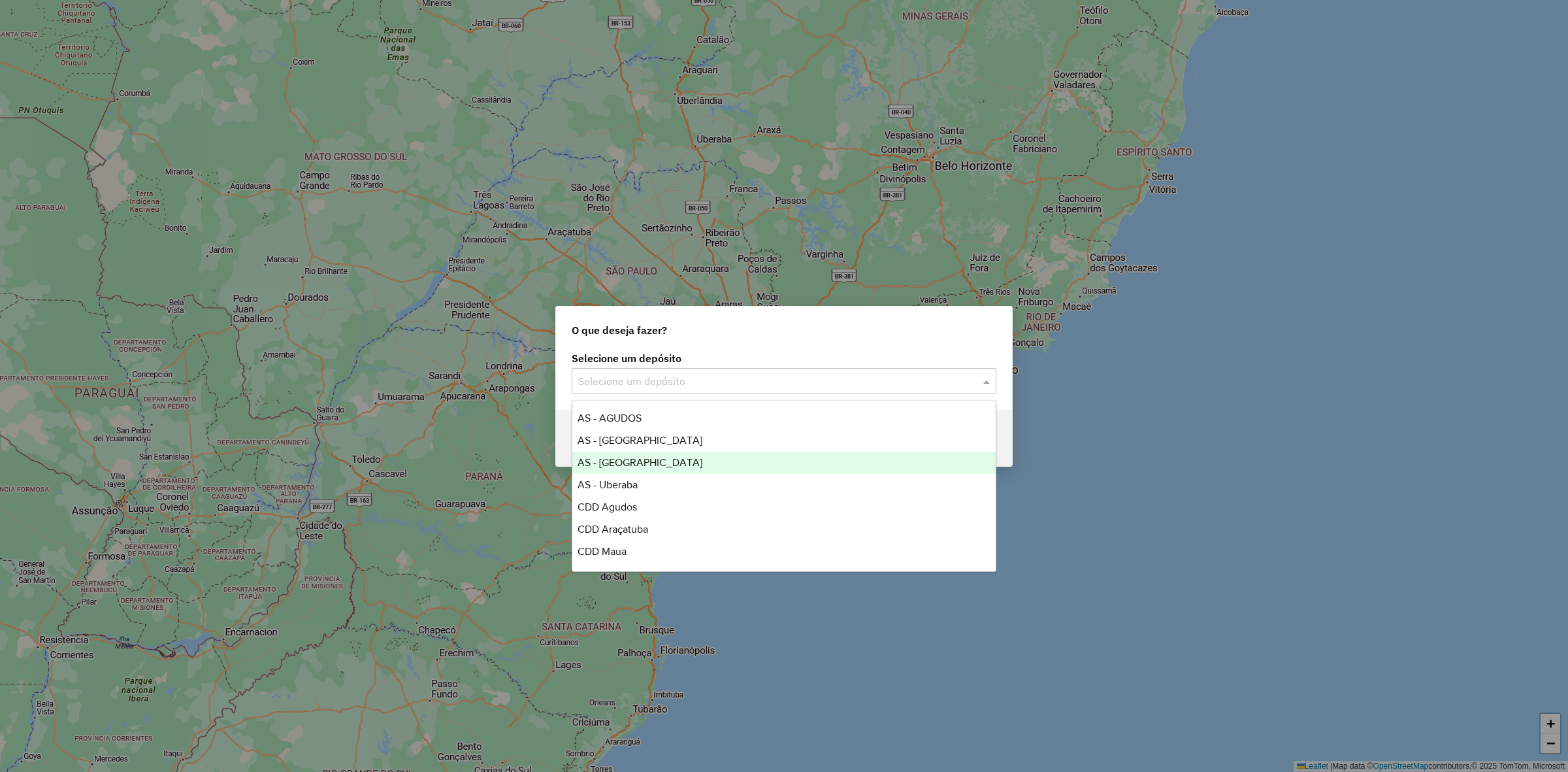
click at [697, 464] on div "AS - Rio de Janeiro" at bounding box center [784, 462] width 423 height 22
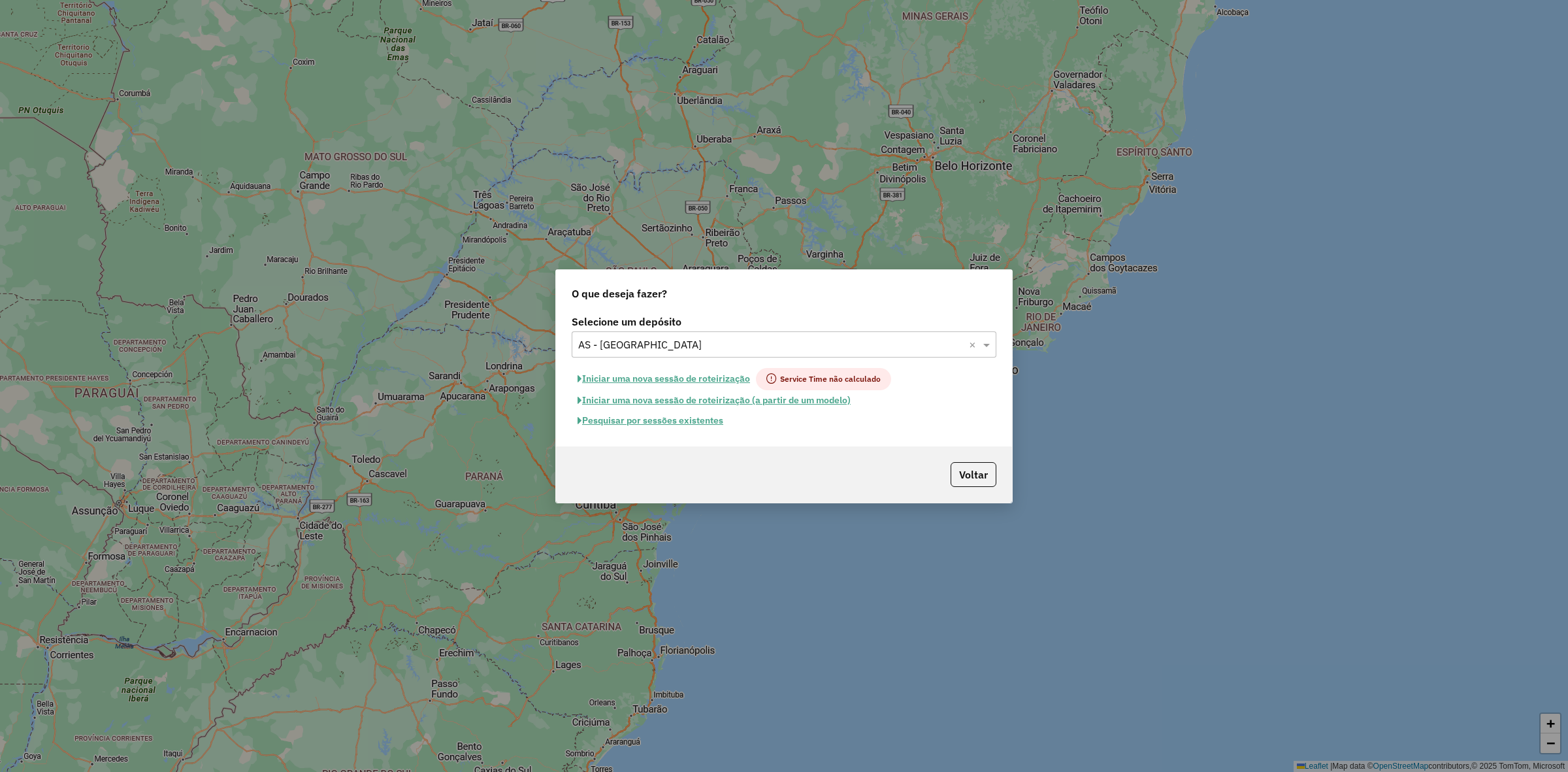
click at [691, 425] on button "Pesquisar por sessões existentes" at bounding box center [650, 420] width 157 height 20
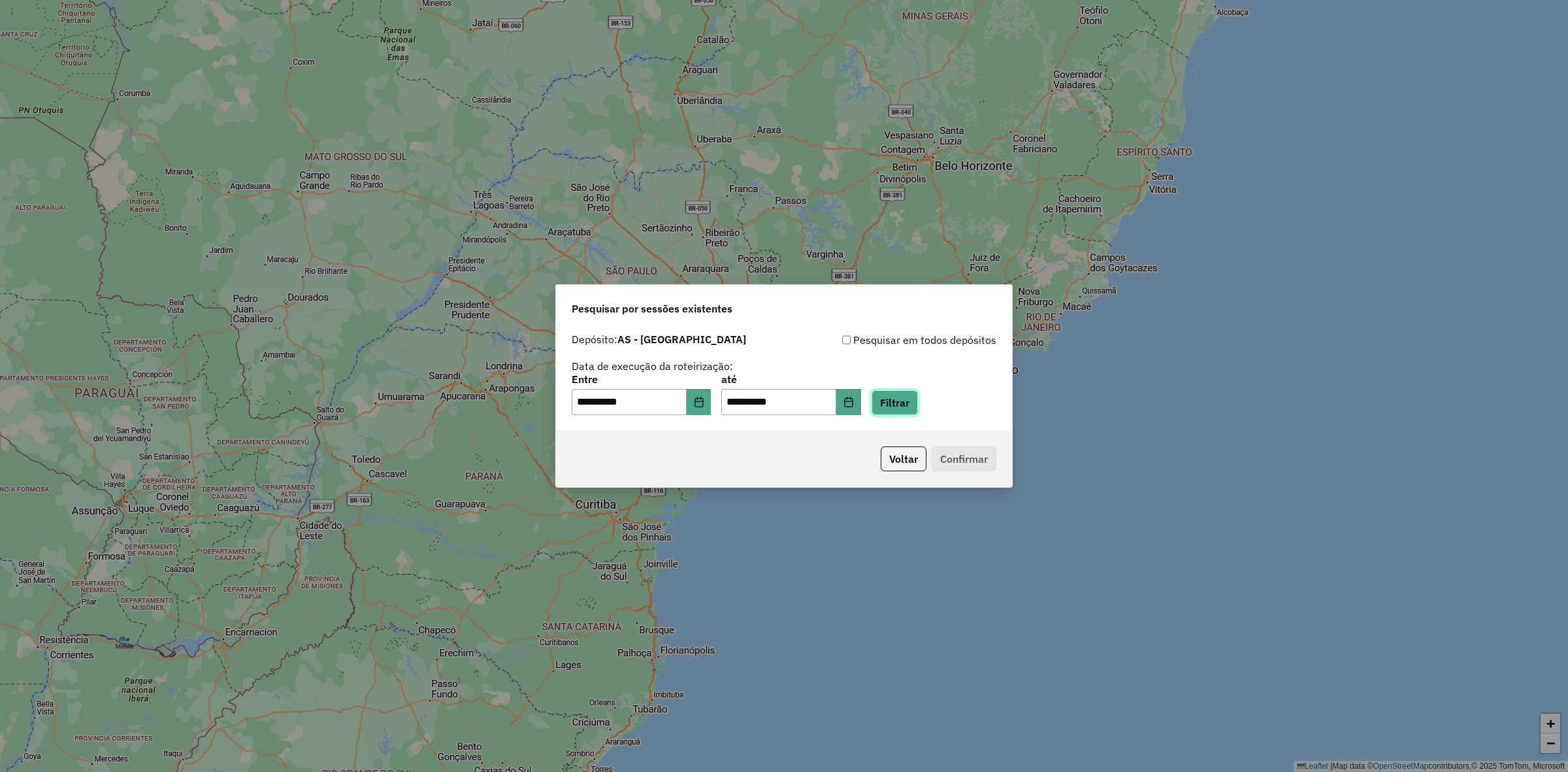
click at [904, 403] on button "Filtrar" at bounding box center [895, 402] width 47 height 25
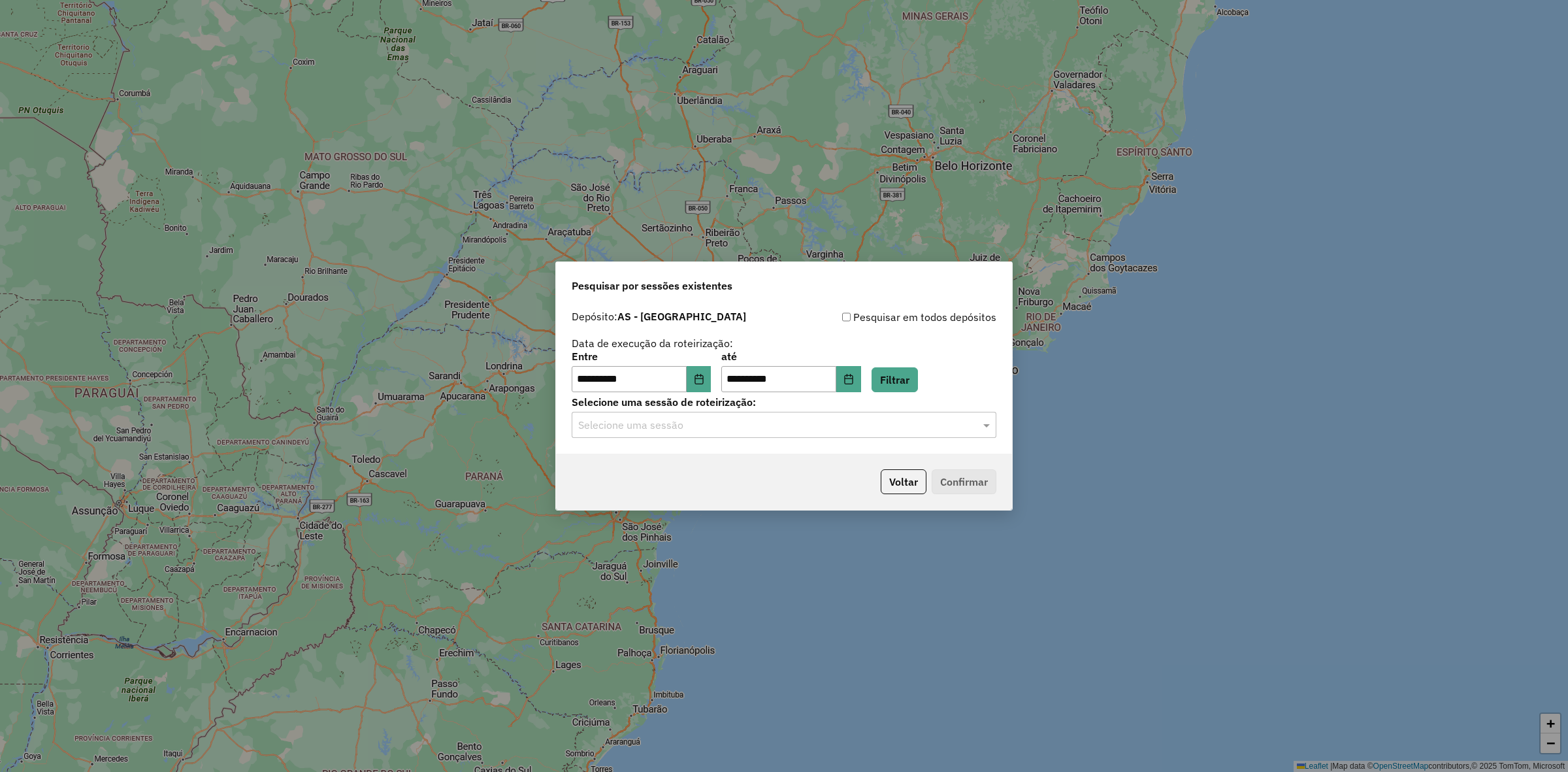
click at [745, 427] on input "text" at bounding box center [771, 425] width 385 height 16
click at [737, 444] on ng-dropdown-panel "1254095 - 27/08/2025 19:46" at bounding box center [784, 462] width 424 height 37
click at [737, 469] on div "1254095 - 27/08/2025 19:46" at bounding box center [784, 462] width 423 height 22
click at [941, 485] on button "Confirmar" at bounding box center [964, 481] width 65 height 25
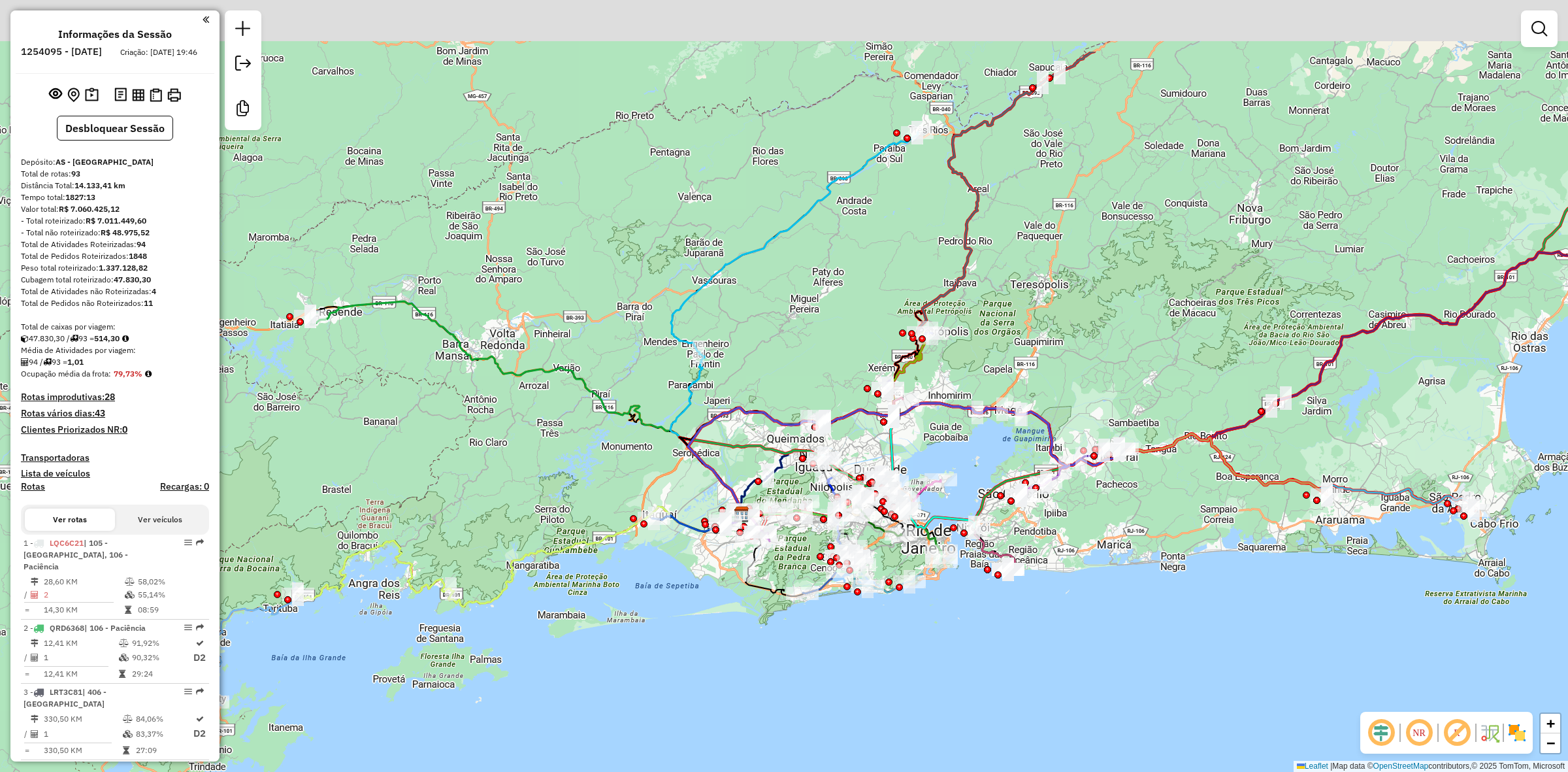
drag, startPoint x: 1200, startPoint y: 201, endPoint x: 1150, endPoint y: 344, distance: 151.5
click at [1150, 344] on div "Janela de atendimento Grade de atendimento Capacidade Transportadoras Veículos …" at bounding box center [784, 386] width 1568 height 772
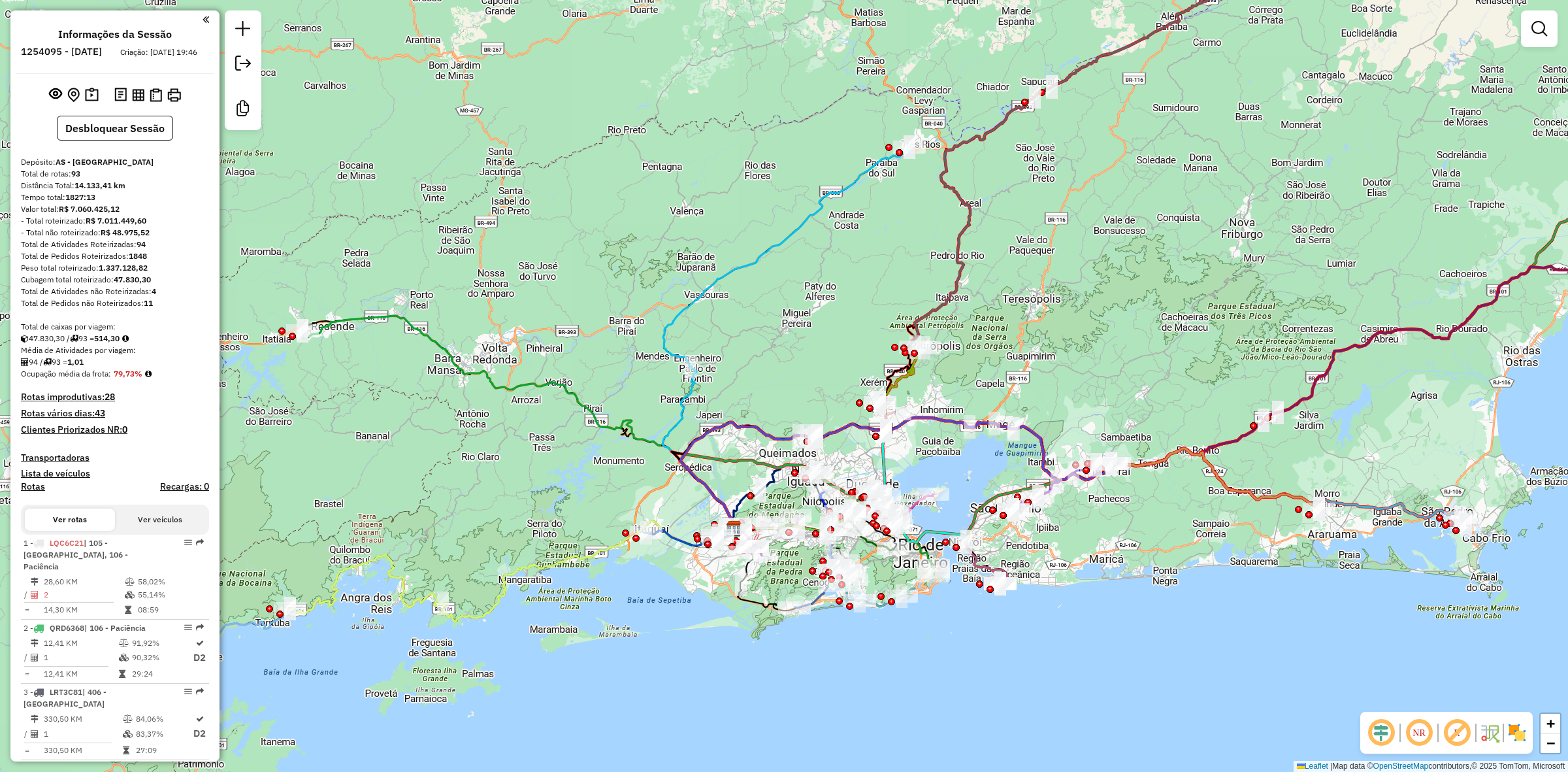
click at [1510, 737] on img at bounding box center [1517, 732] width 21 height 21
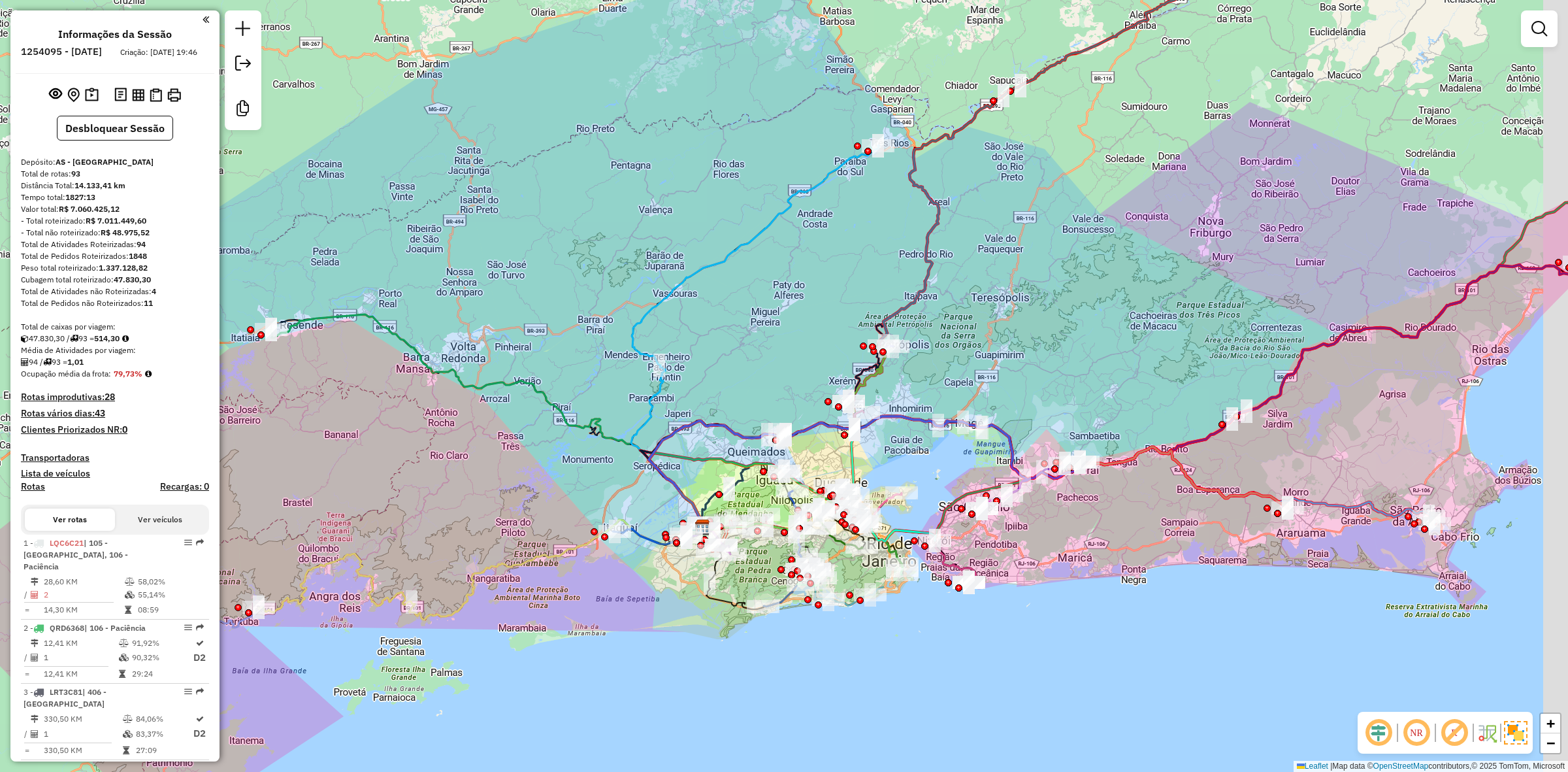
drag, startPoint x: 1282, startPoint y: 458, endPoint x: 1265, endPoint y: 458, distance: 17.0
click at [1267, 458] on div "Janela de atendimento Grade de atendimento Capacidade Transportadoras Veículos …" at bounding box center [784, 386] width 1568 height 772
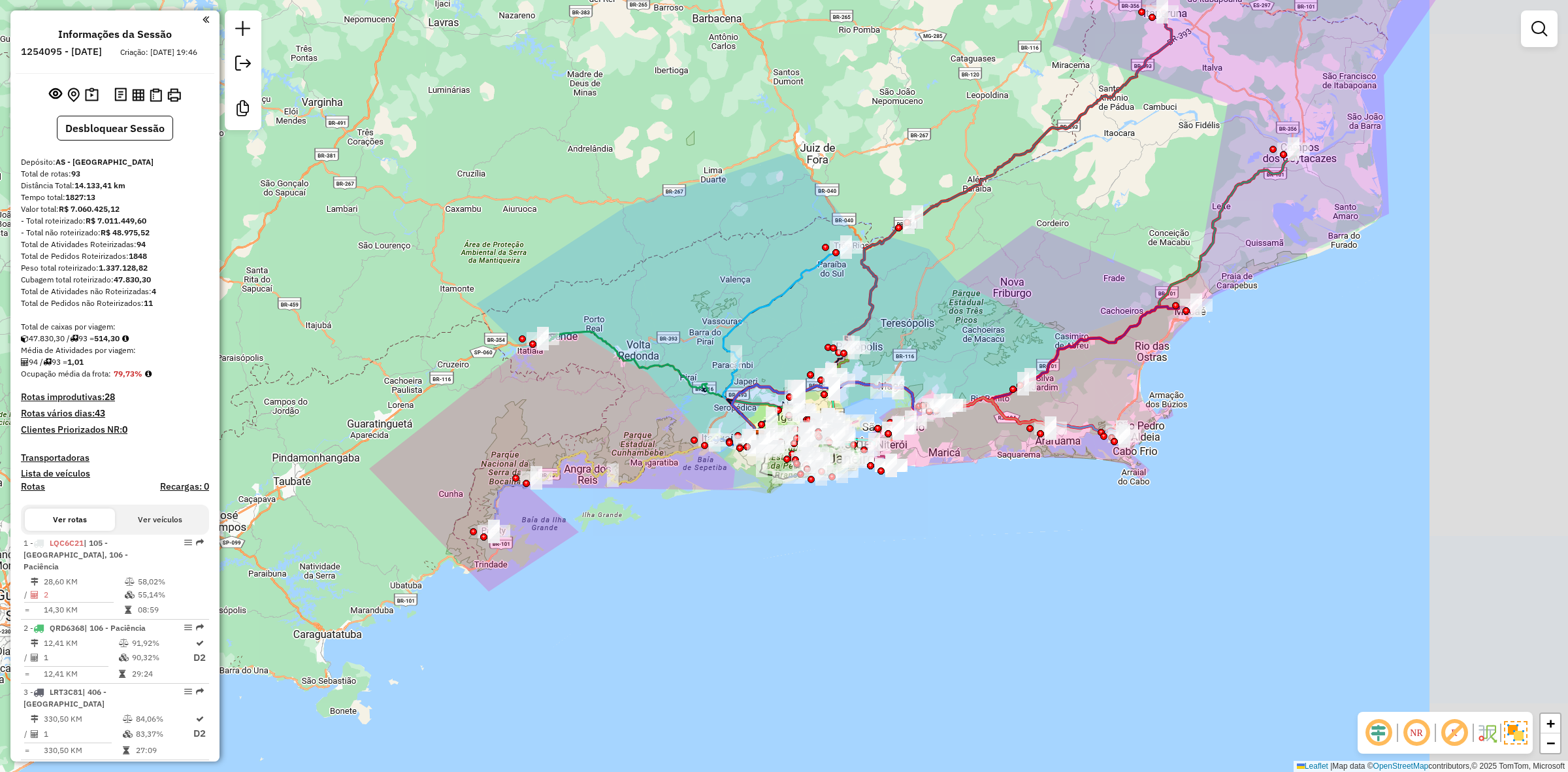
click at [994, 378] on div "Janela de atendimento Grade de atendimento Capacidade Transportadoras Veículos …" at bounding box center [784, 386] width 1568 height 772
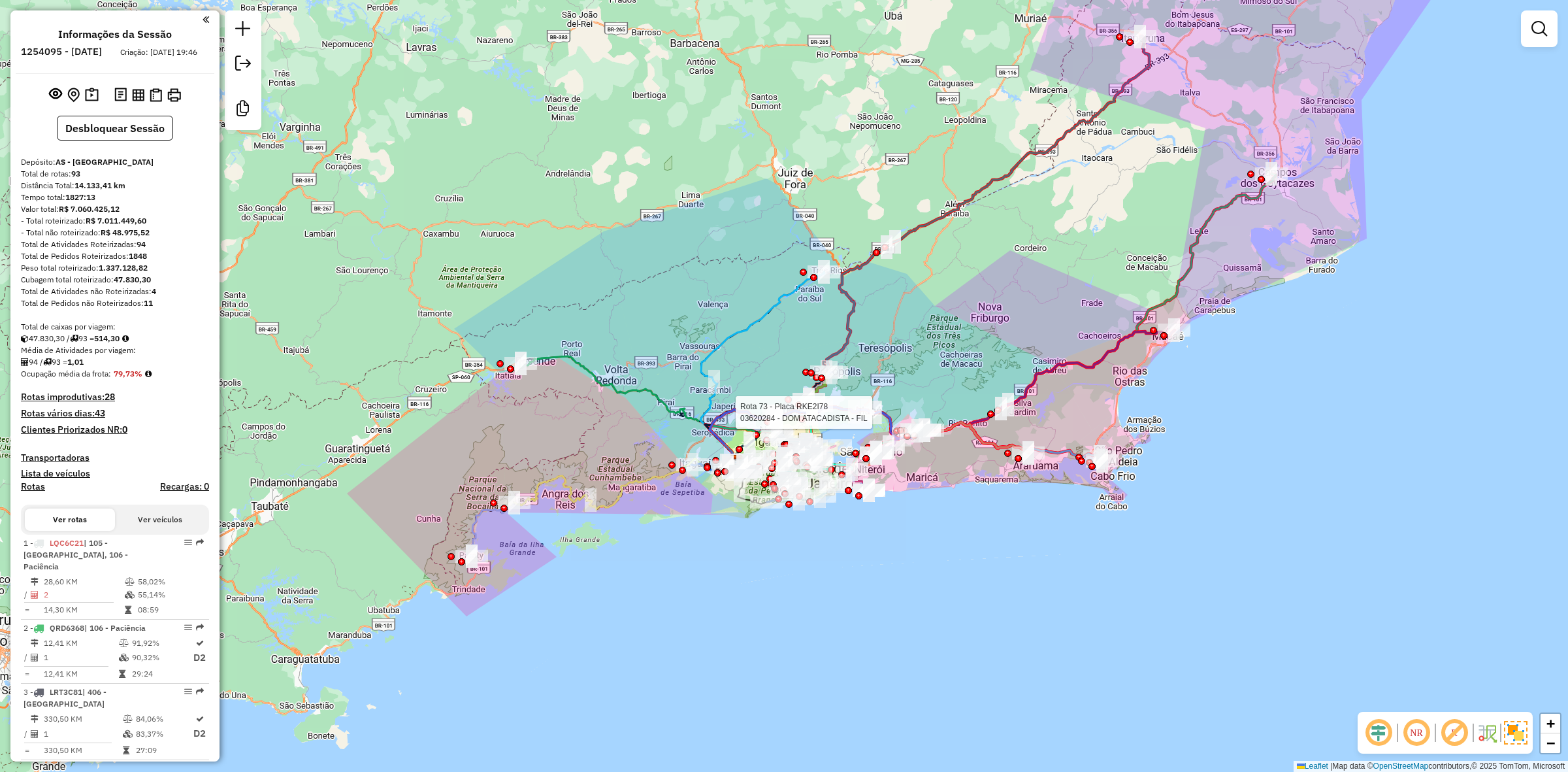
drag, startPoint x: 1035, startPoint y: 340, endPoint x: 1021, endPoint y: 358, distance: 22.8
click at [1021, 358] on div "Rota 73 - Placa RKE2I78 03620284 - DOM ATACADISTA - FIL Janela de atendimento G…" at bounding box center [784, 386] width 1568 height 772
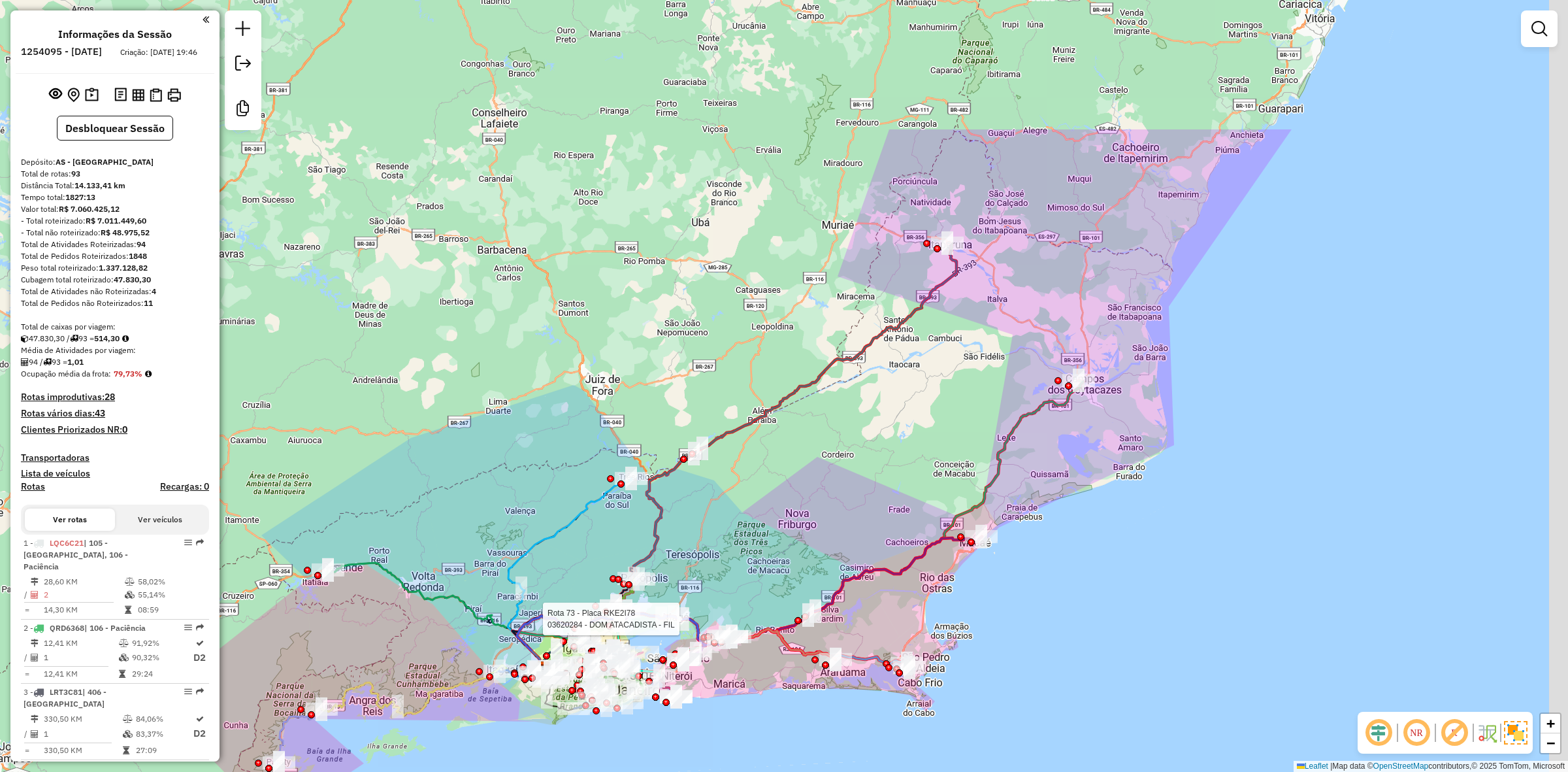
drag, startPoint x: 1044, startPoint y: 256, endPoint x: 852, endPoint y: 462, distance: 281.6
click at [852, 462] on div "Rota 73 - Placa RKE2I78 03620284 - DOM ATACADISTA - FIL Janela de atendimento G…" at bounding box center [784, 386] width 1568 height 772
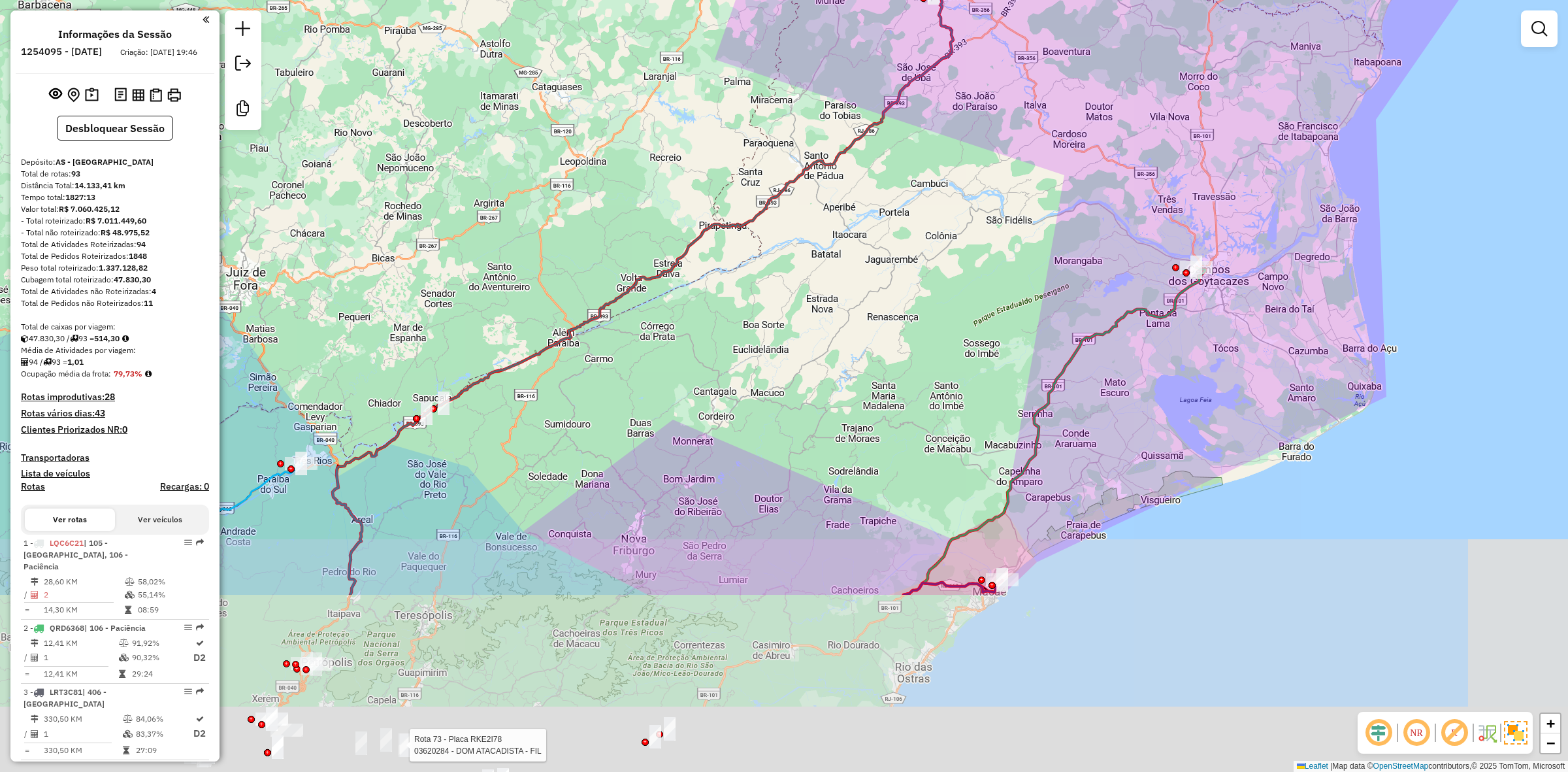
drag, startPoint x: 1008, startPoint y: 436, endPoint x: 969, endPoint y: 317, distance: 125.2
click at [973, 334] on div "Rota 73 - Placa RKE2I78 03620284 - DOM ATACADISTA - FIL Janela de atendimento G…" at bounding box center [784, 386] width 1568 height 772
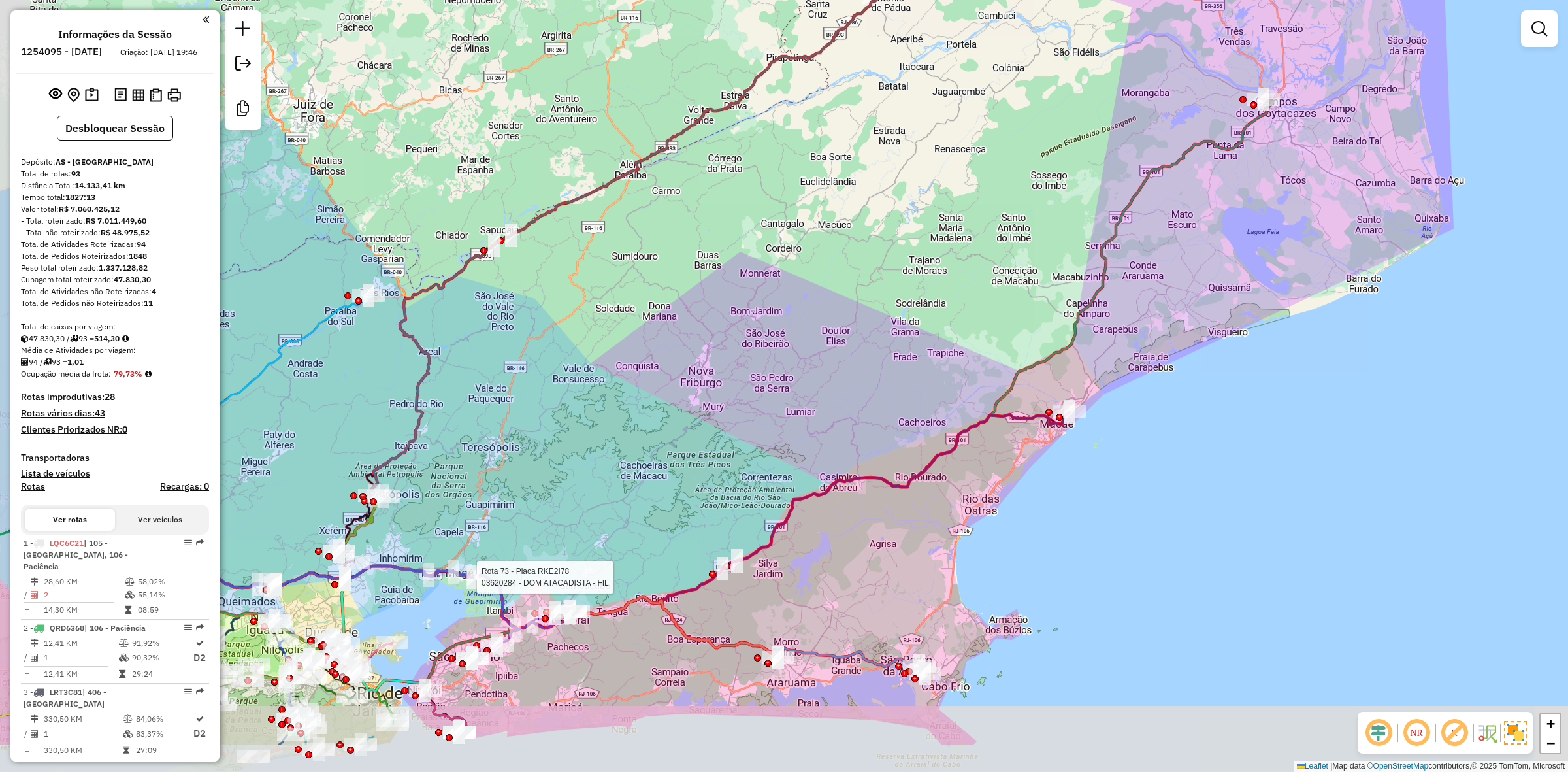
drag, startPoint x: 766, startPoint y: 554, endPoint x: 884, endPoint y: 437, distance: 166.2
click at [871, 427] on div "Rota 73 - Placa RKE2I78 03620284 - DOM ATACADISTA - FIL Janela de atendimento G…" at bounding box center [784, 386] width 1568 height 772
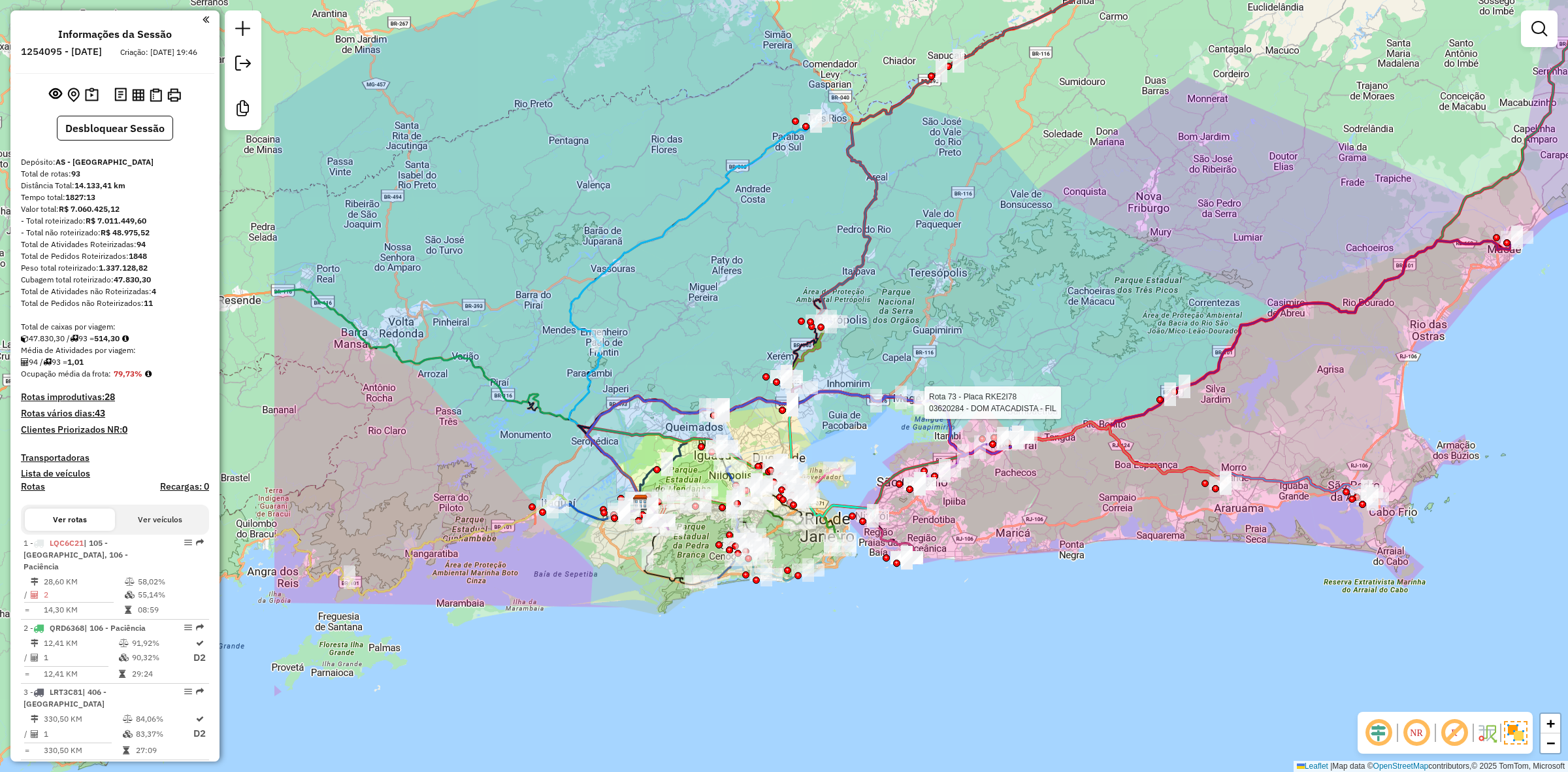
drag, startPoint x: 648, startPoint y: 491, endPoint x: 1079, endPoint y: 340, distance: 456.7
click at [1079, 340] on div "Rota 73 - Placa RKE2I78 03620284 - DOM ATACADISTA - FIL Janela de atendimento G…" at bounding box center [784, 386] width 1568 height 772
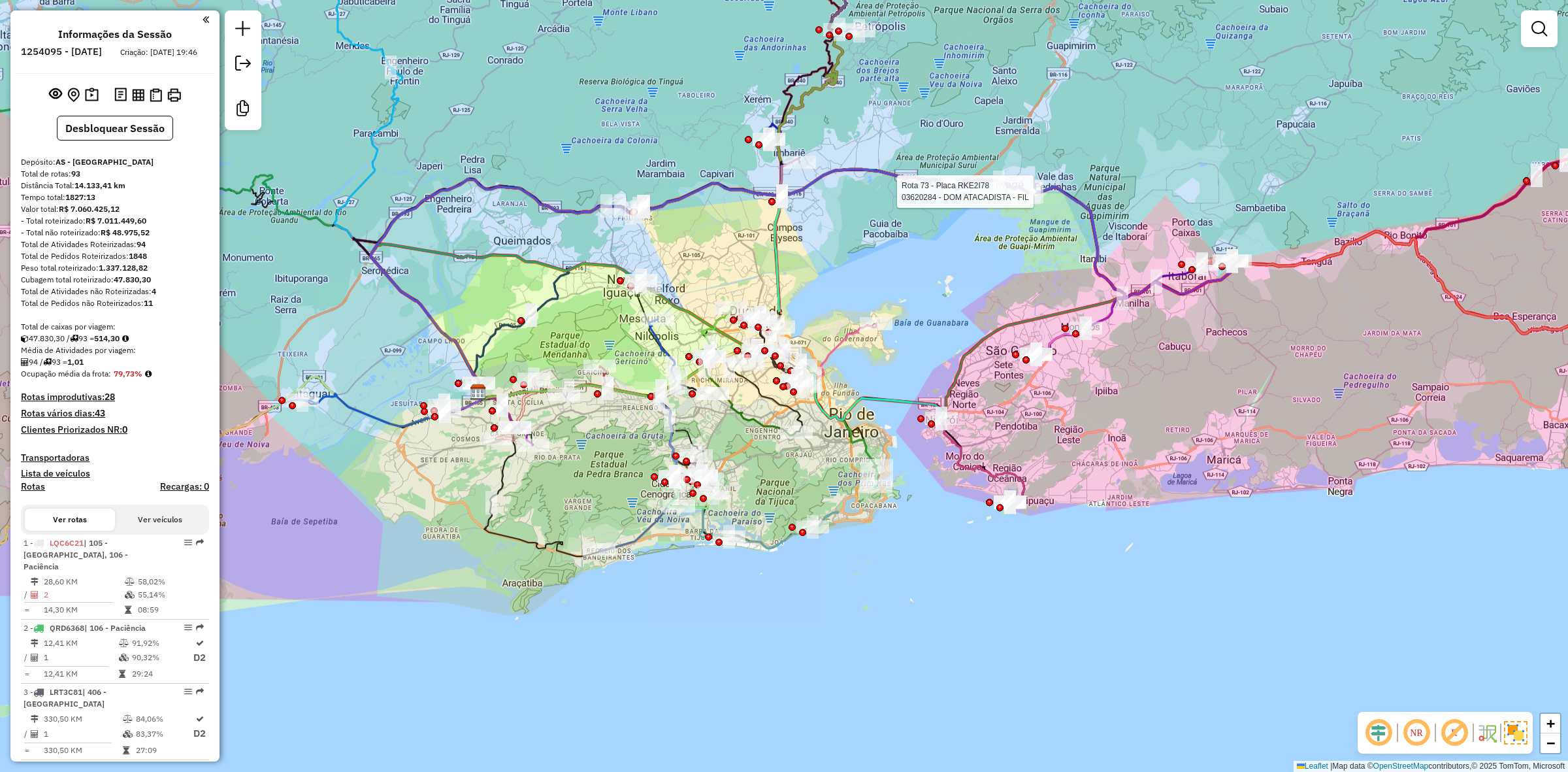
drag, startPoint x: 845, startPoint y: 370, endPoint x: 837, endPoint y: 285, distance: 85.4
click at [837, 285] on div "Rota 73 - Placa RKE2I78 03620284 - DOM ATACADISTA - FIL Janela de atendimento G…" at bounding box center [784, 386] width 1568 height 772
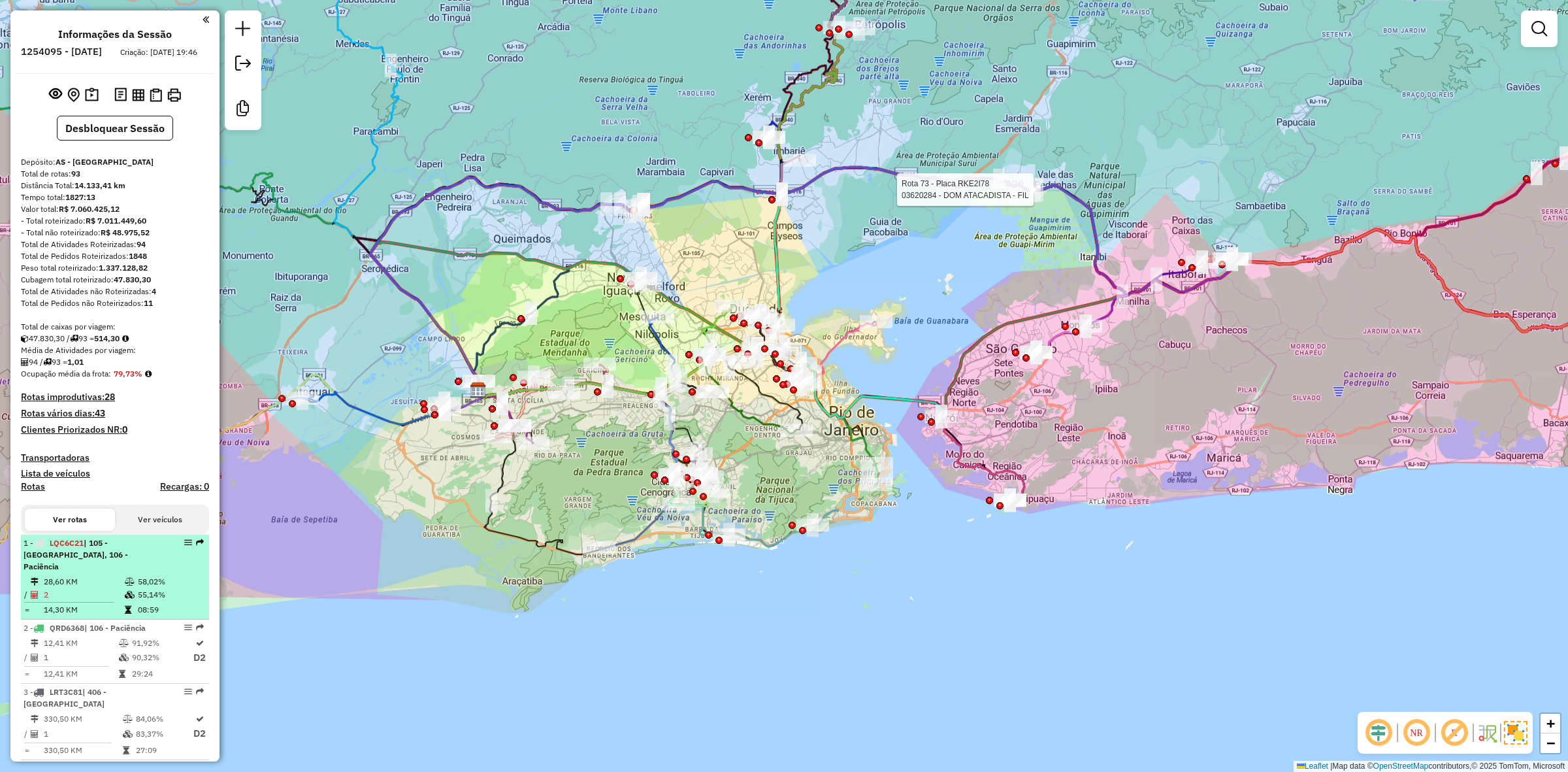
click at [148, 566] on div "1 - LQC6C21 | 105 - Campo Grande, 106 - Paciência" at bounding box center [93, 555] width 139 height 35
select select "**********"
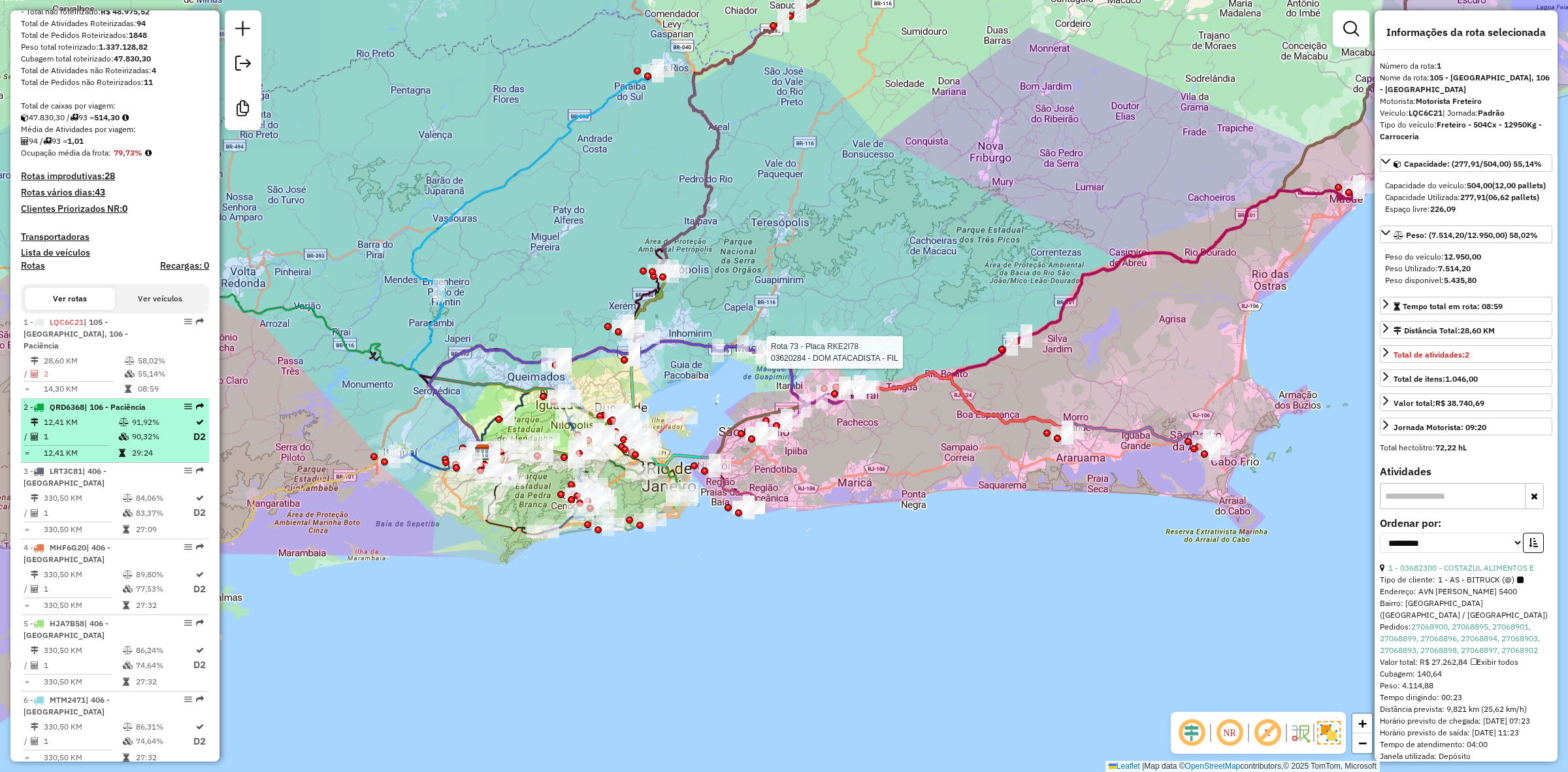
scroll to position [245, 0]
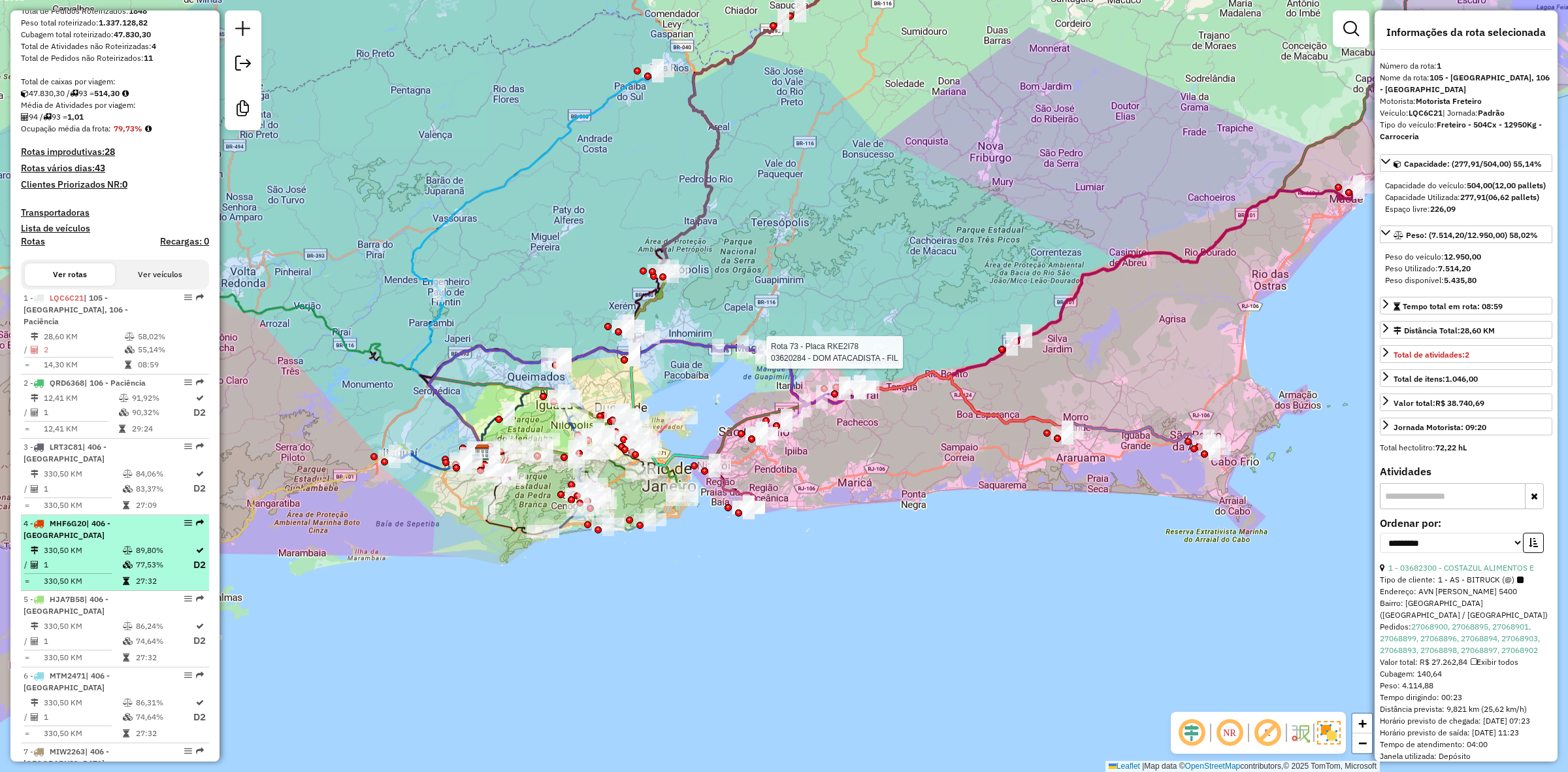
click at [135, 557] on td "77,53%" at bounding box center [164, 565] width 57 height 16
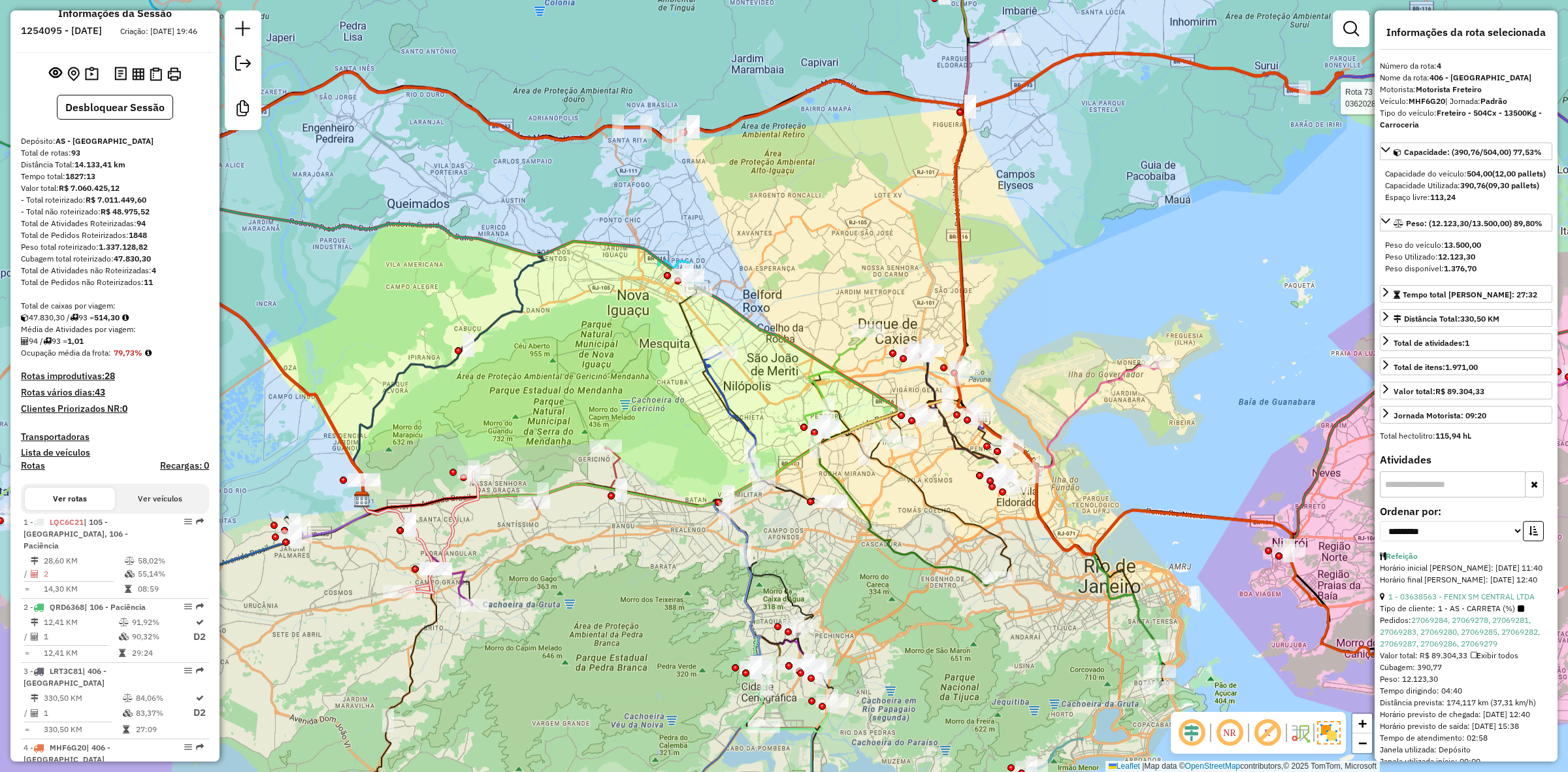
scroll to position [0, 0]
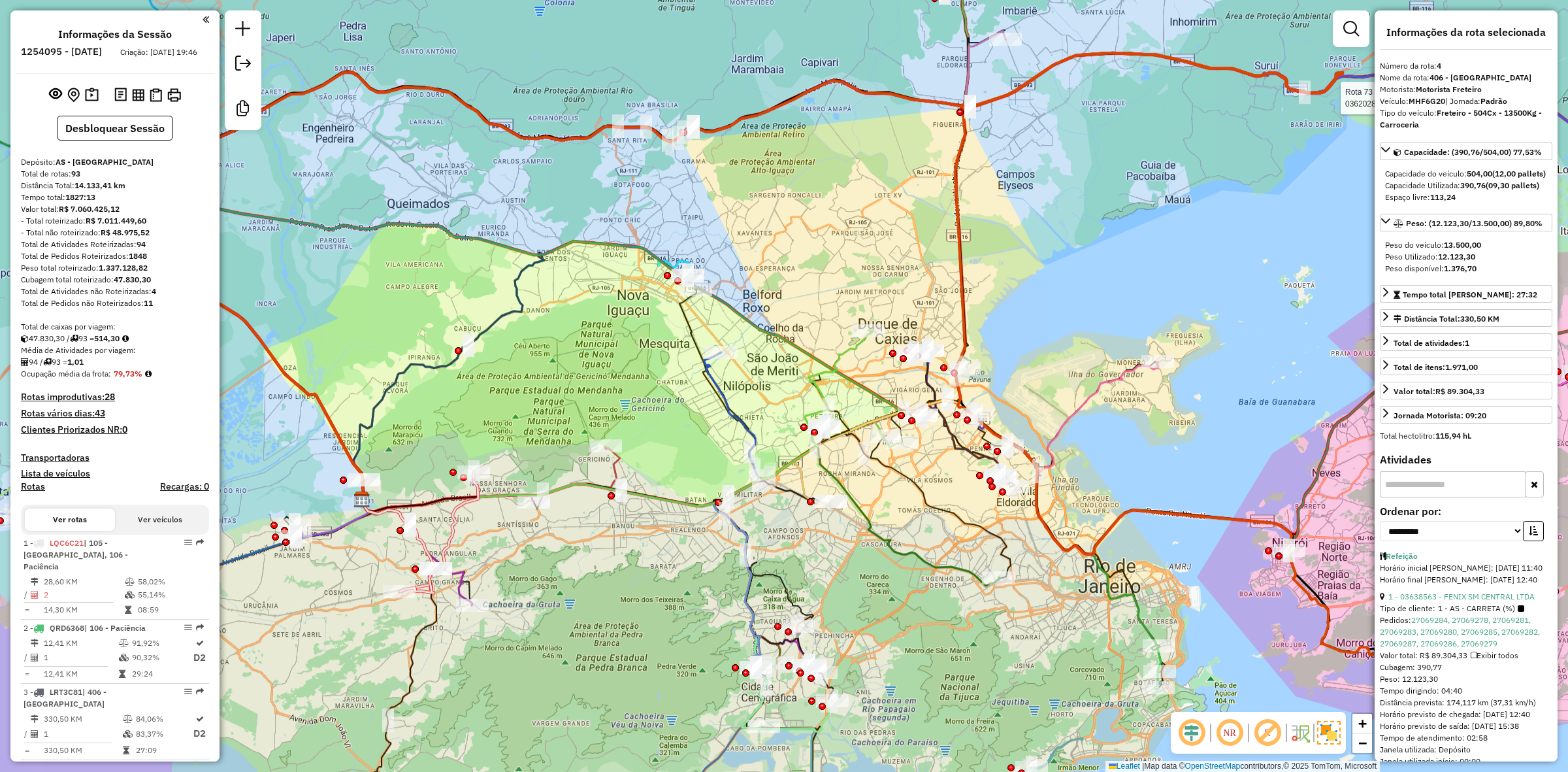
click at [70, 180] on div "Total de rotas: 93" at bounding box center [115, 173] width 188 height 11
drag, startPoint x: 87, startPoint y: 187, endPoint x: 72, endPoint y: 187, distance: 15.0
click at [72, 180] on div "Total de rotas: 93" at bounding box center [115, 173] width 188 height 11
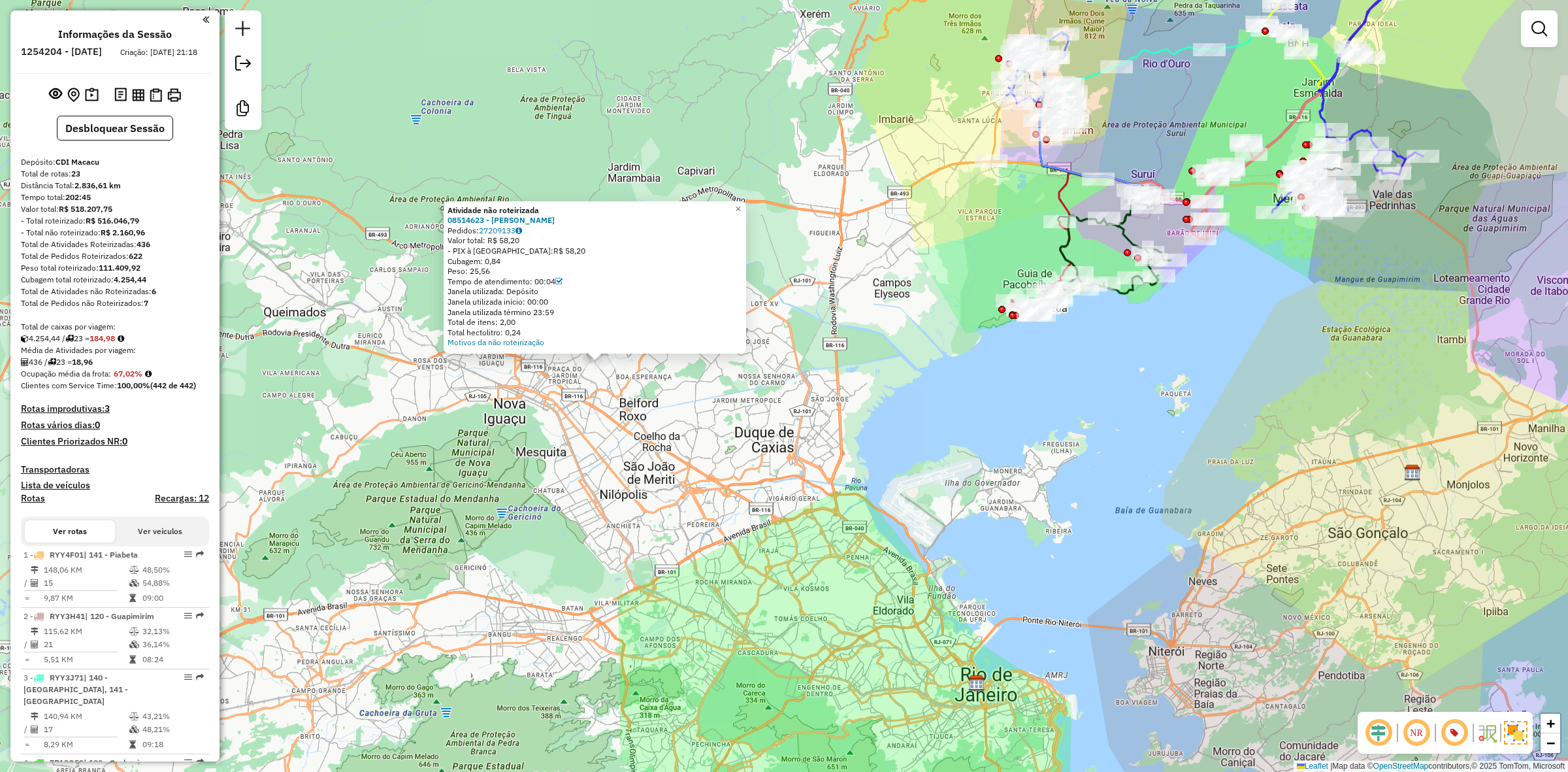
scroll to position [744, 0]
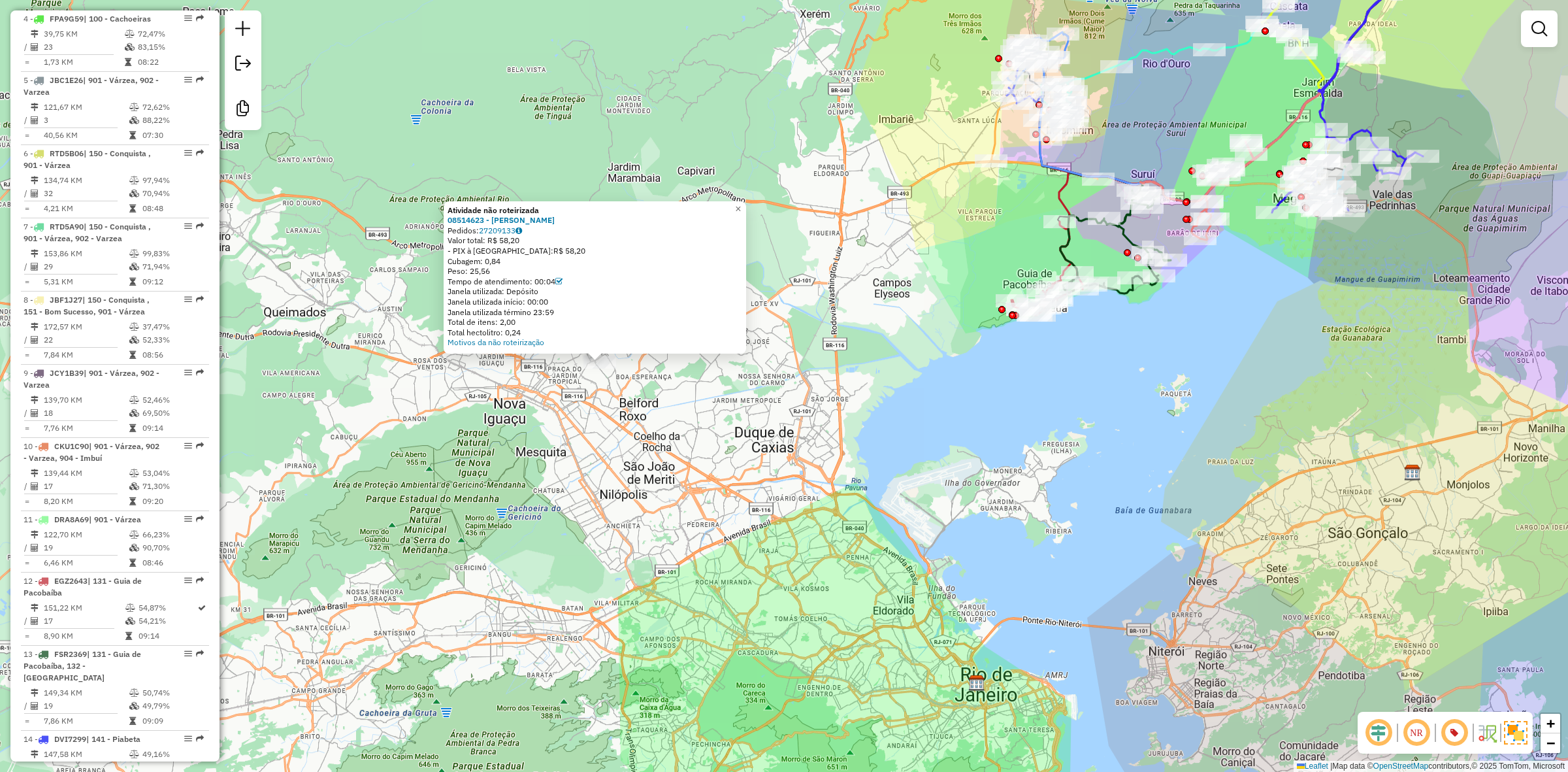
click at [809, 441] on div "Atividade não roteirizada 08514623 - MARLENE CHAVES Pedidos: 27209133 Valor tot…" at bounding box center [784, 386] width 1568 height 772
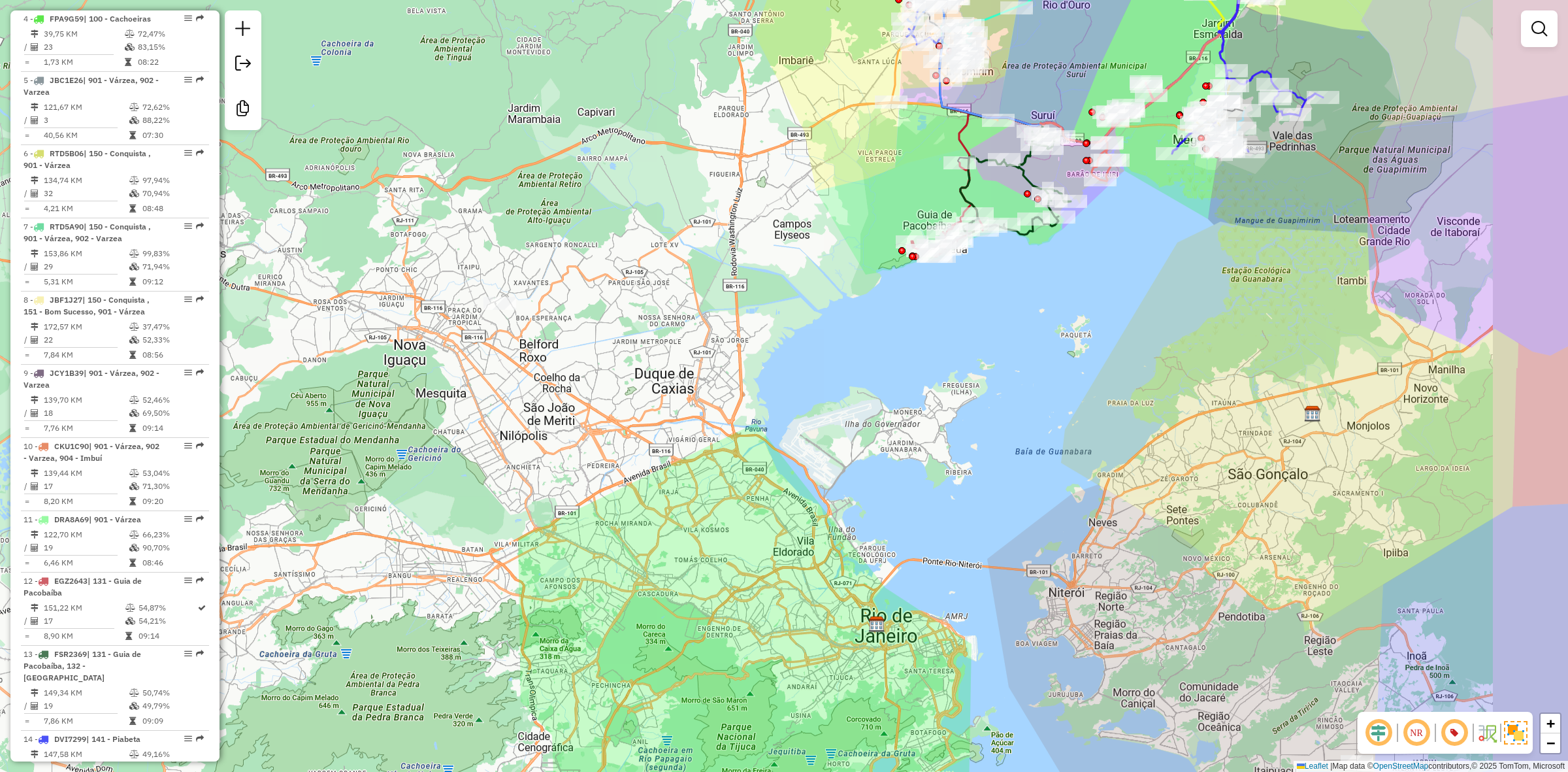
drag, startPoint x: 973, startPoint y: 541, endPoint x: 695, endPoint y: 427, distance: 300.5
click at [695, 427] on div "Janela de atendimento Grade de atendimento Capacidade Transportadoras Veículos …" at bounding box center [784, 386] width 1568 height 772
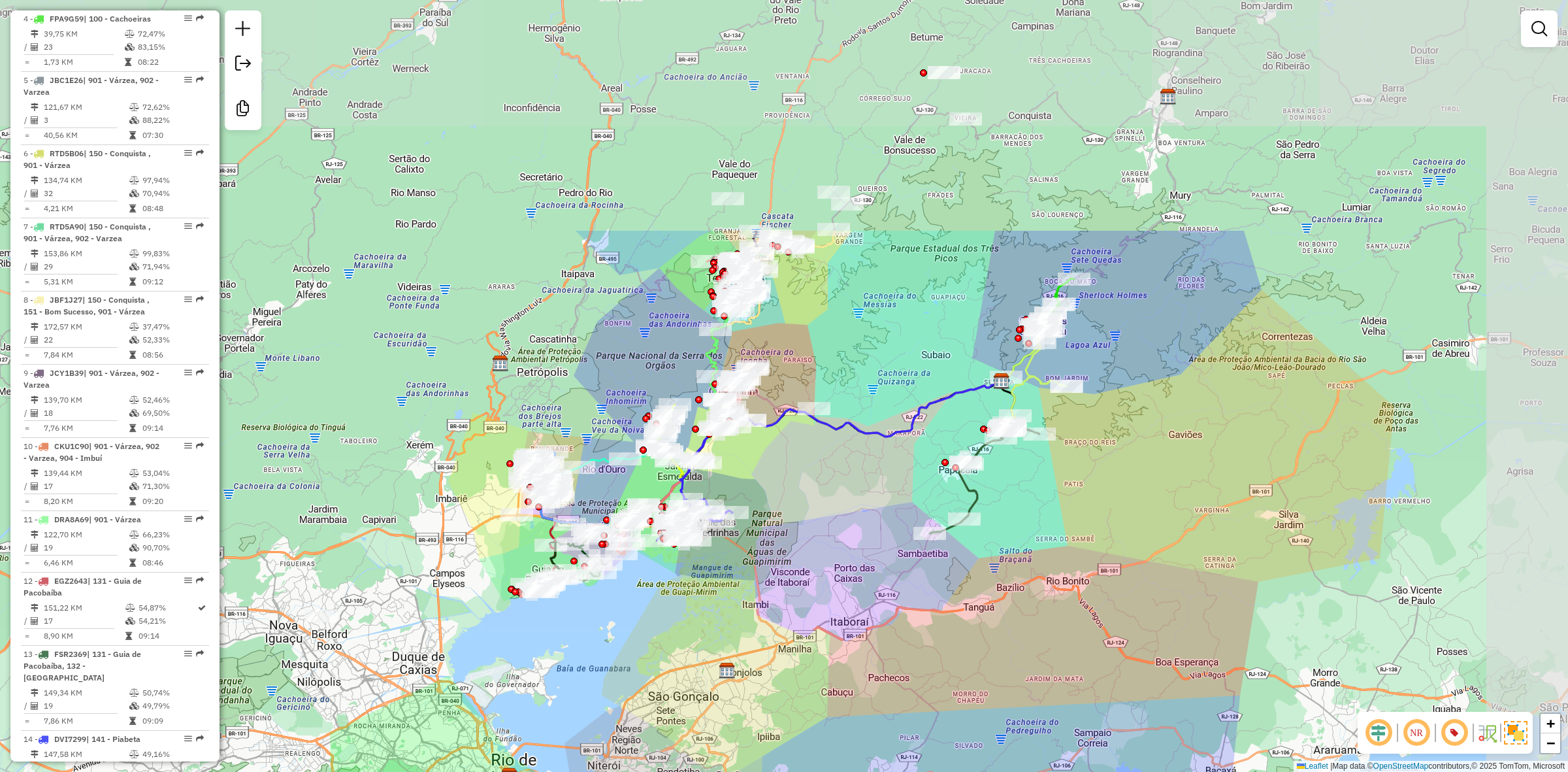
drag, startPoint x: 994, startPoint y: 233, endPoint x: 860, endPoint y: 540, distance: 335.0
click at [860, 540] on div "Janela de atendimento Grade de atendimento Capacidade Transportadoras Veículos …" at bounding box center [784, 386] width 1568 height 772
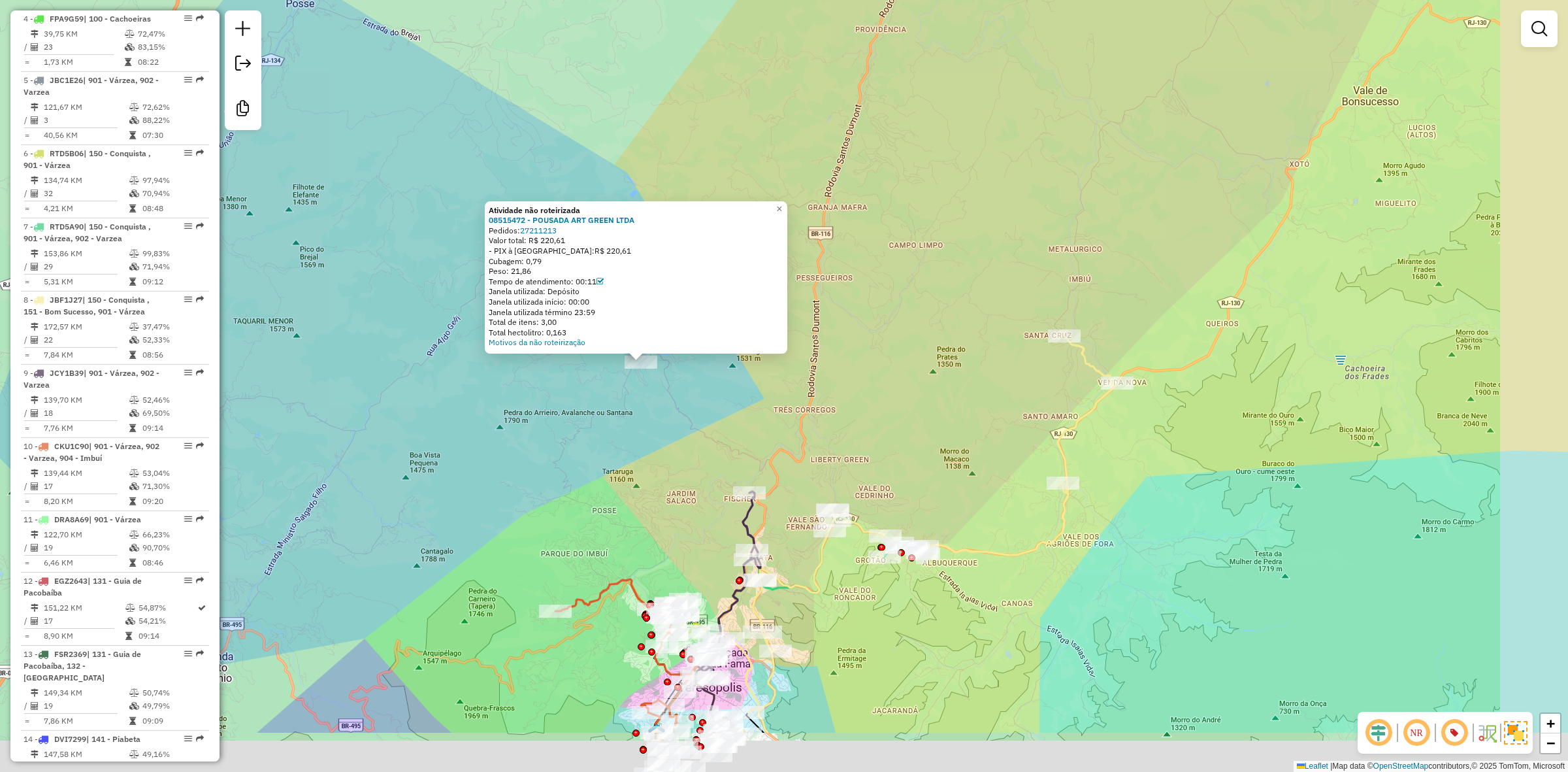
drag, startPoint x: 738, startPoint y: 577, endPoint x: 662, endPoint y: 460, distance: 139.5
click at [662, 460] on div "Atividade não roteirizada 08515472 - POUSADA ART GREEN LTDA Pedidos: 27211213 V…" at bounding box center [784, 386] width 1568 height 772
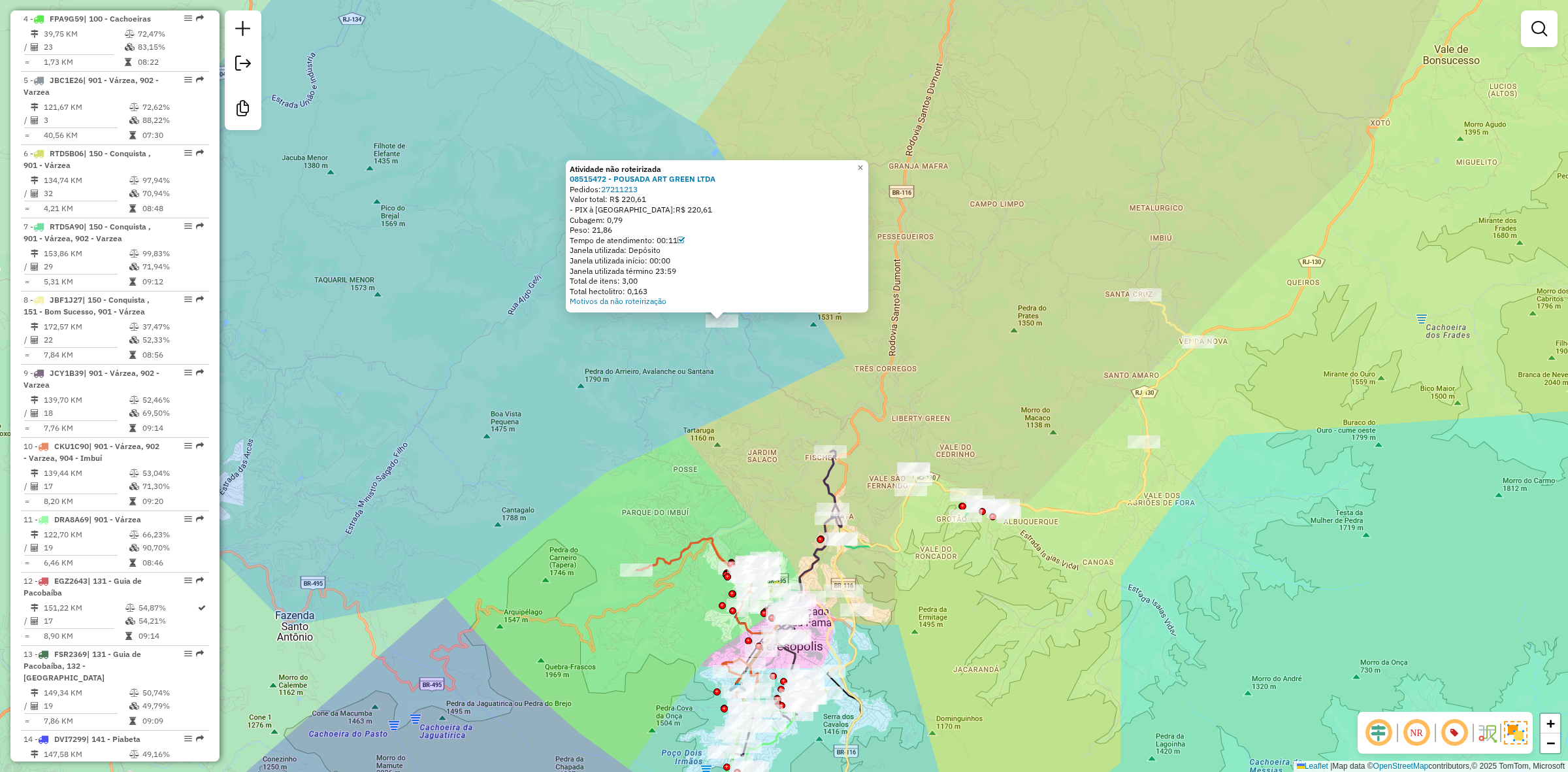
click at [730, 403] on div "Atividade não roteirizada 08515472 - POUSADA ART GREEN LTDA Pedidos: 27211213 V…" at bounding box center [784, 386] width 1568 height 772
click at [710, 383] on div "Atividade não roteirizada 08515472 - POUSADA ART GREEN LTDA Pedidos: 27211213 V…" at bounding box center [784, 386] width 1568 height 772
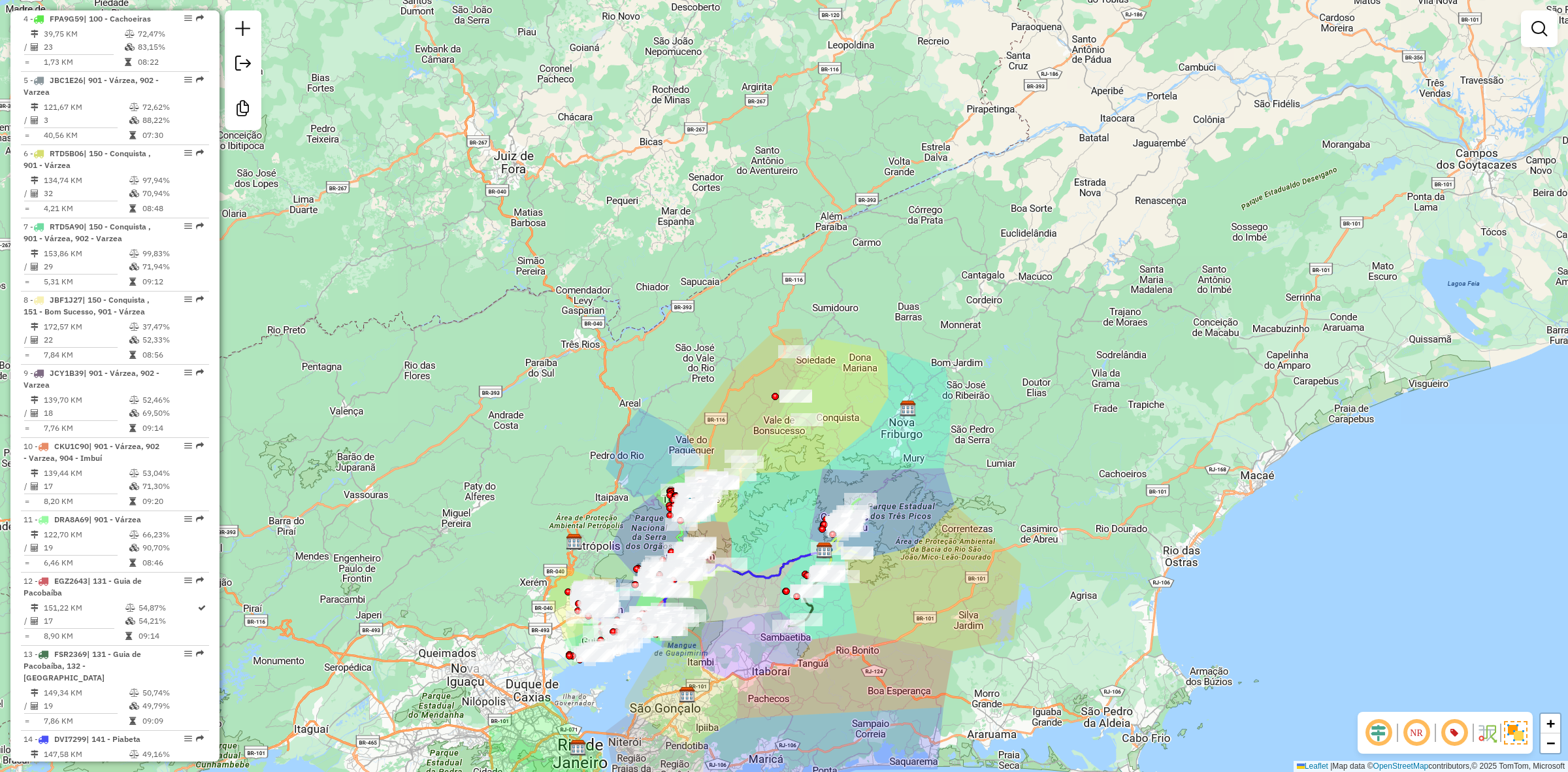
click at [488, 674] on div at bounding box center [484, 667] width 32 height 13
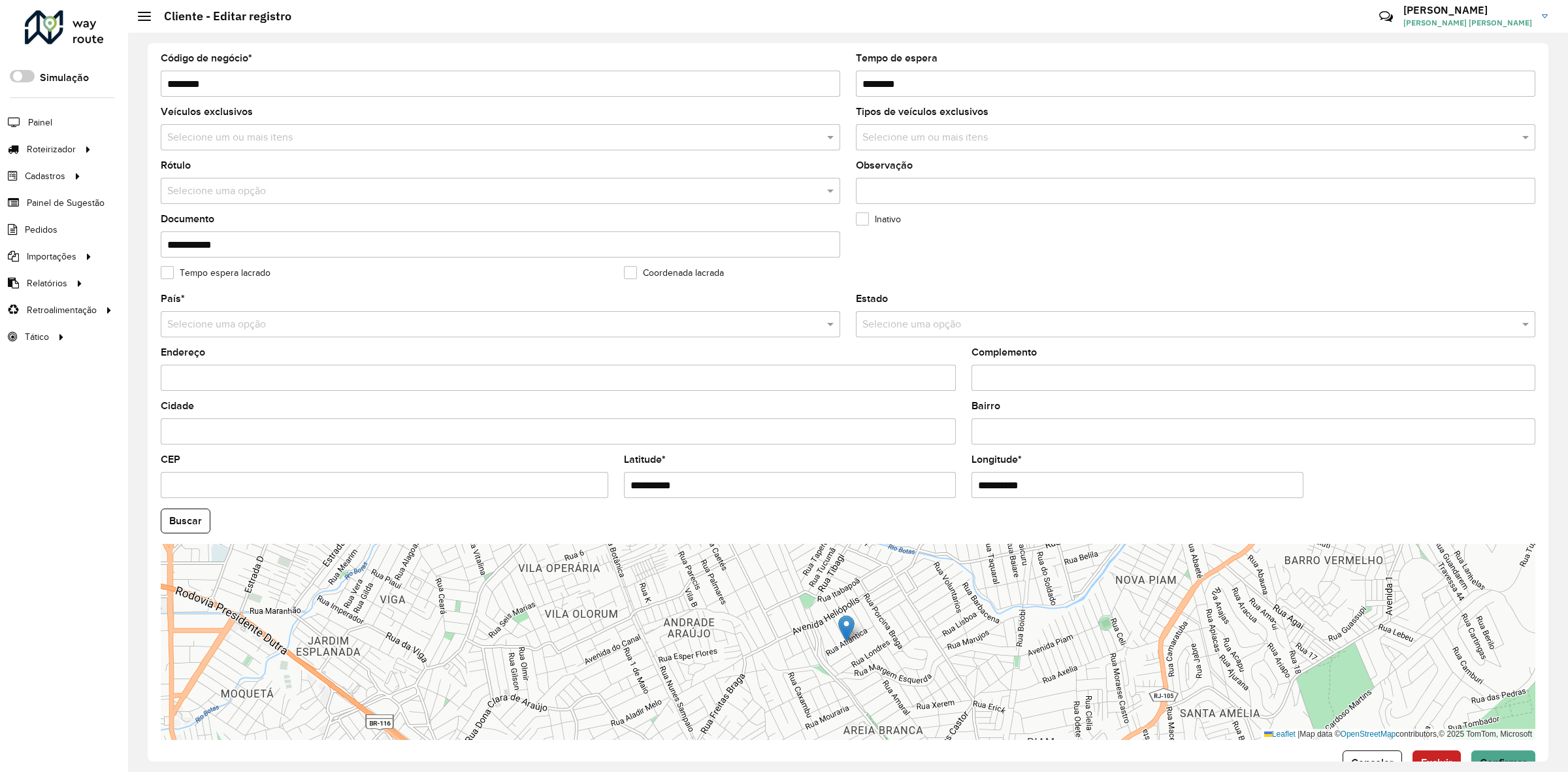
scroll to position [206, 0]
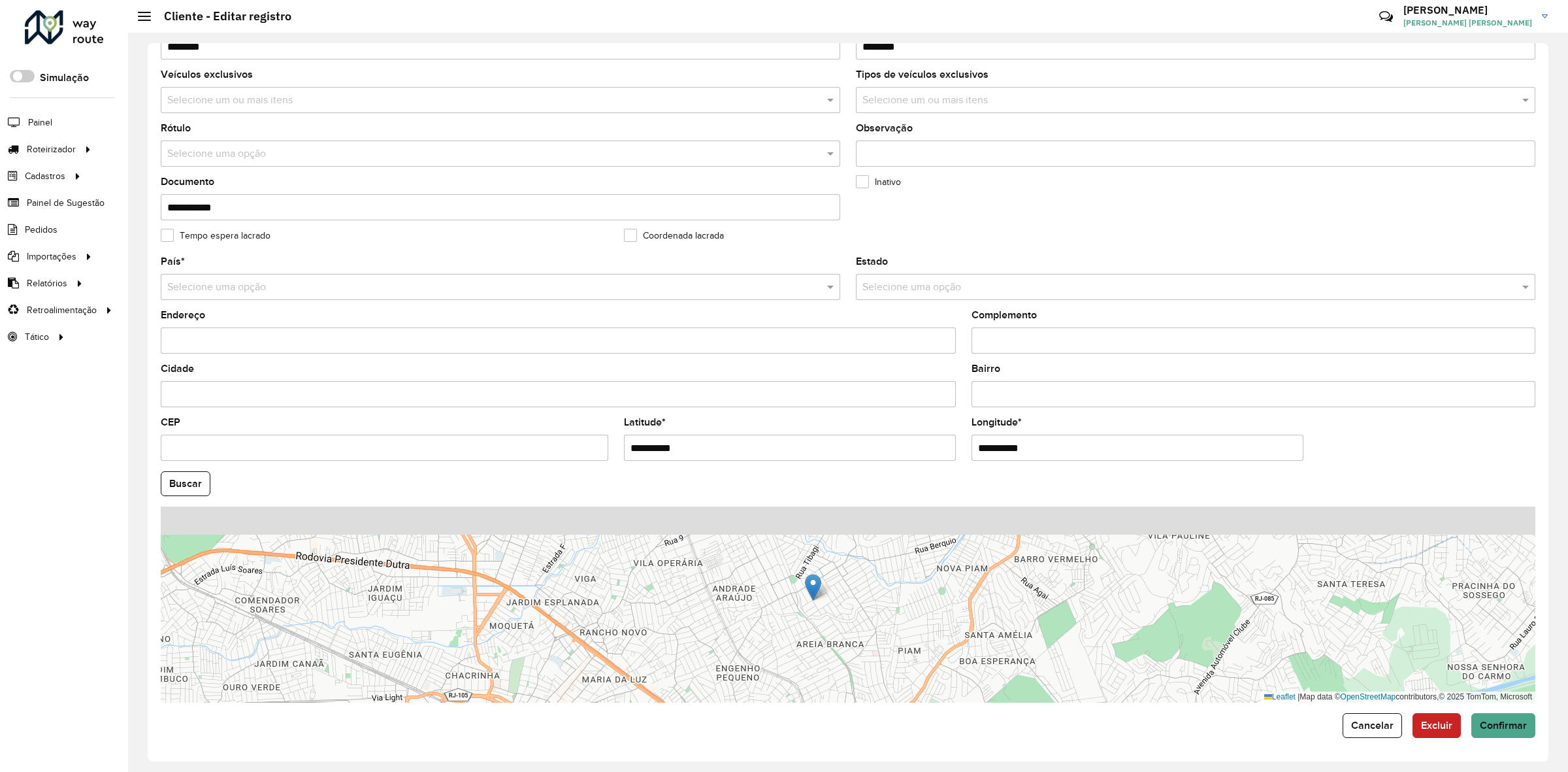
drag, startPoint x: 749, startPoint y: 625, endPoint x: 691, endPoint y: 639, distance: 59.7
click at [693, 640] on div "Leaflet | Map data © OpenStreetMap contributors,© 2025 TomTom, Microsoft" at bounding box center [848, 604] width 1375 height 196
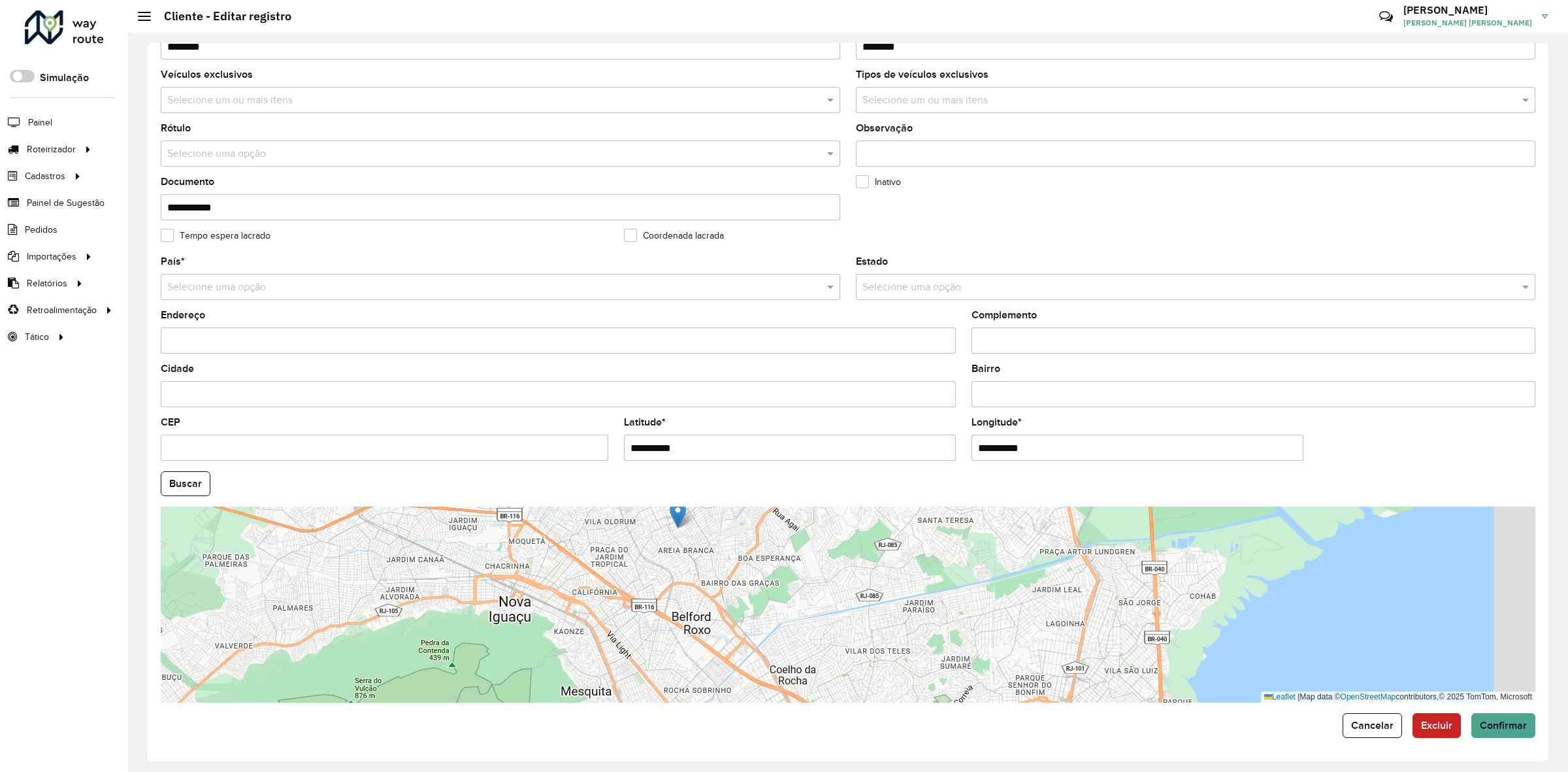
drag, startPoint x: 650, startPoint y: 589, endPoint x: 618, endPoint y: 553, distance: 48.2
click at [618, 553] on div "Leaflet | Map data © OpenStreetMap contributors,© 2025 TomTom, Microsoft" at bounding box center [848, 604] width 1375 height 196
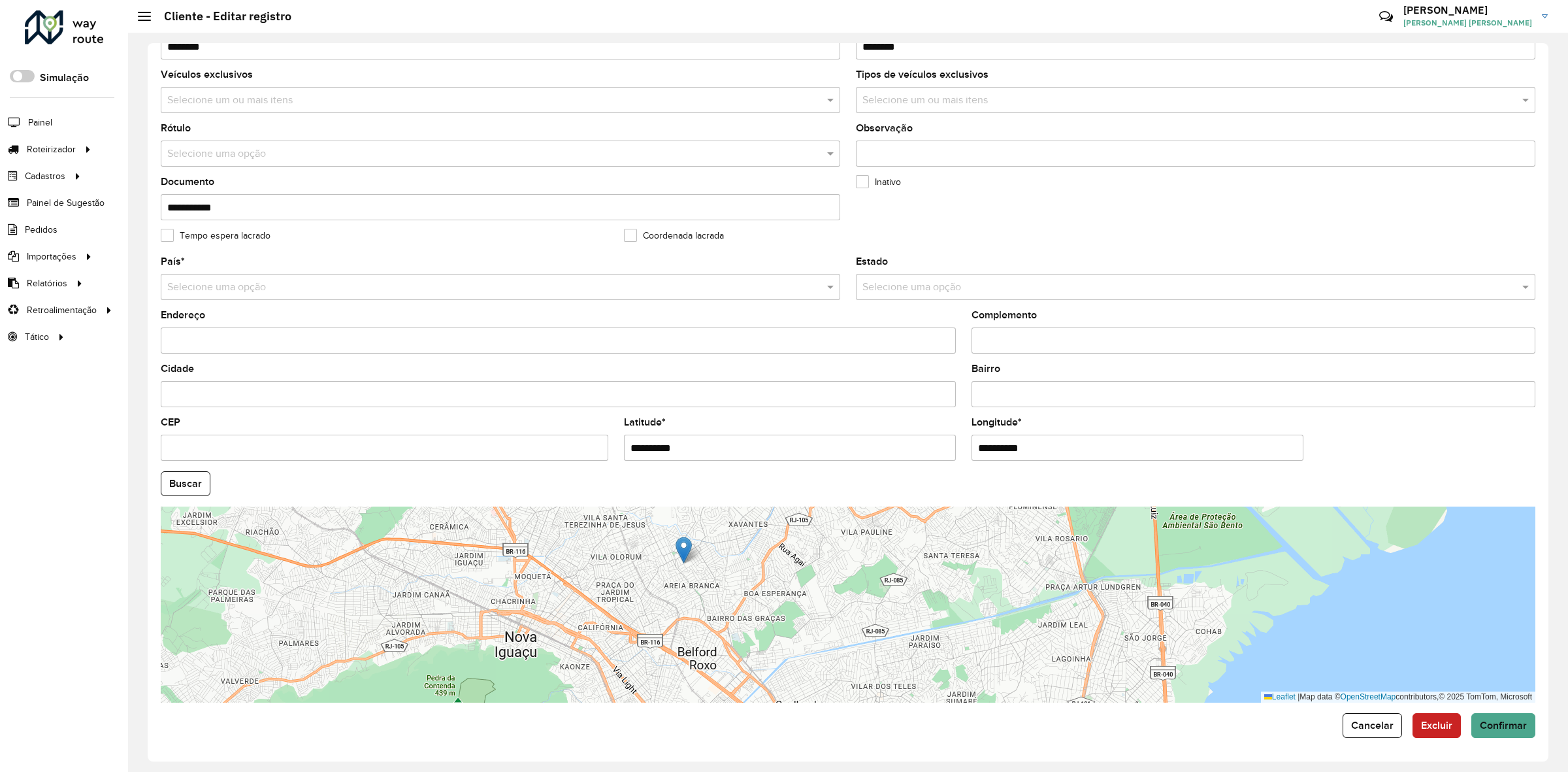
drag, startPoint x: 618, startPoint y: 553, endPoint x: 624, endPoint y: 588, distance: 35.5
click at [624, 588] on div "Leaflet | Map data © OpenStreetMap contributors,© 2025 TomTom, Microsoft" at bounding box center [848, 604] width 1375 height 196
drag, startPoint x: 688, startPoint y: 445, endPoint x: 560, endPoint y: 460, distance: 128.9
click at [560, 460] on formly-group "**********" at bounding box center [848, 479] width 1390 height 445
paste input "text"
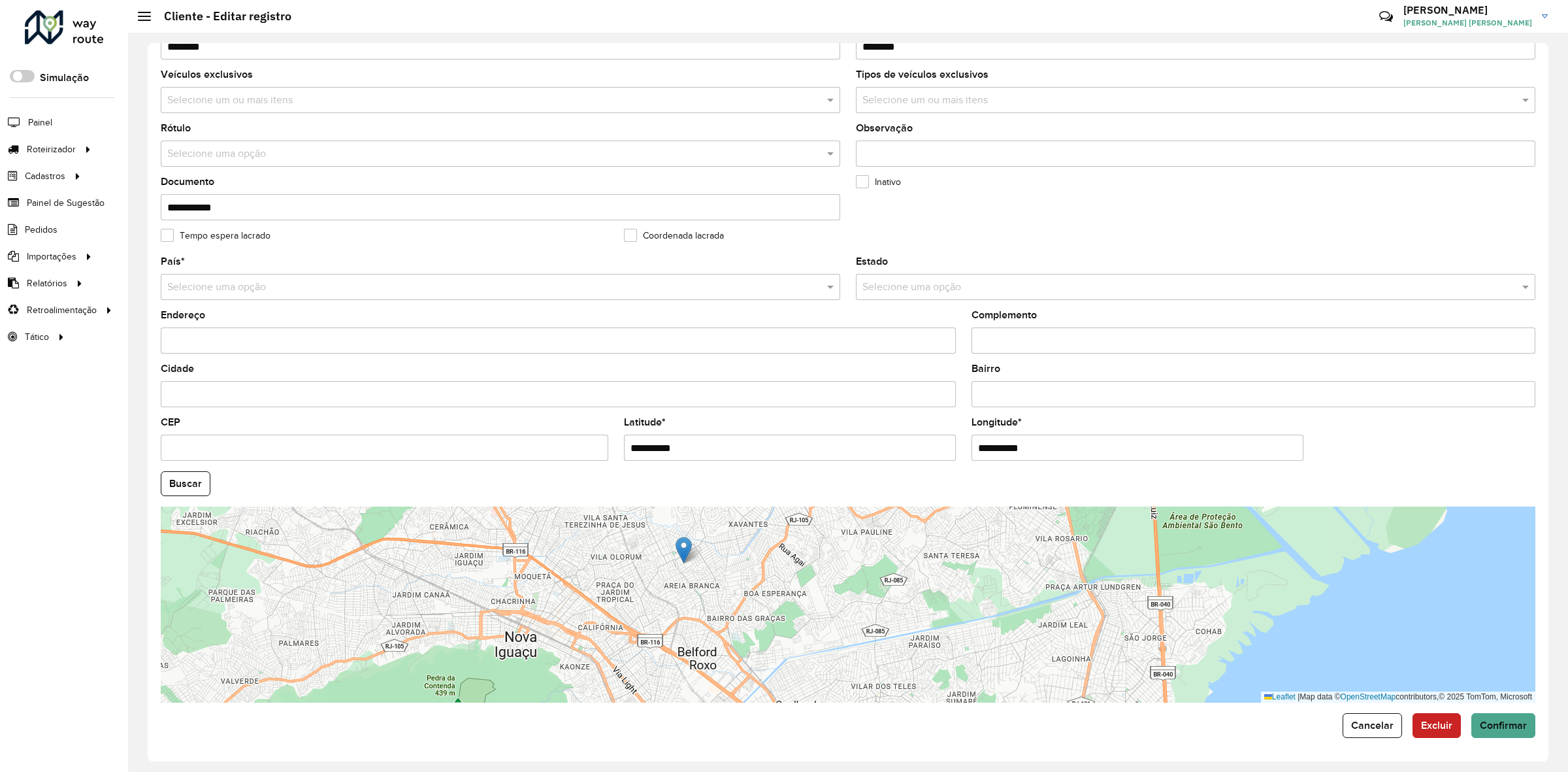
type input "**********"
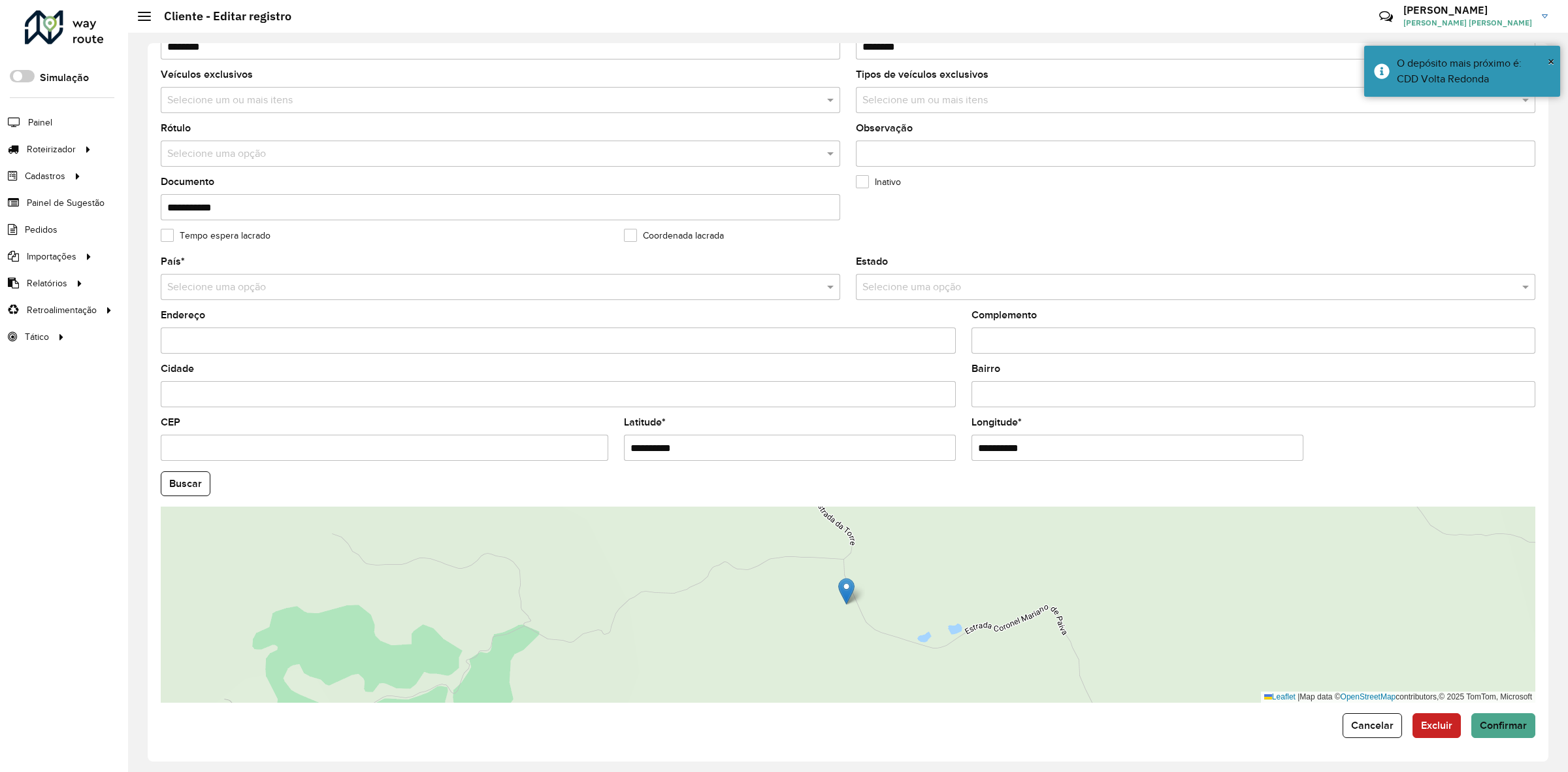
drag, startPoint x: 991, startPoint y: 445, endPoint x: 910, endPoint y: 452, distance: 81.3
click at [913, 453] on formly-group "**********" at bounding box center [848, 479] width 1390 height 445
paste input "text"
type input "**********"
click at [177, 498] on hb-app "Aguarde... Pop-up bloqueado! Seu navegador bloqueou automáticamente a abertura …" at bounding box center [784, 386] width 1568 height 772
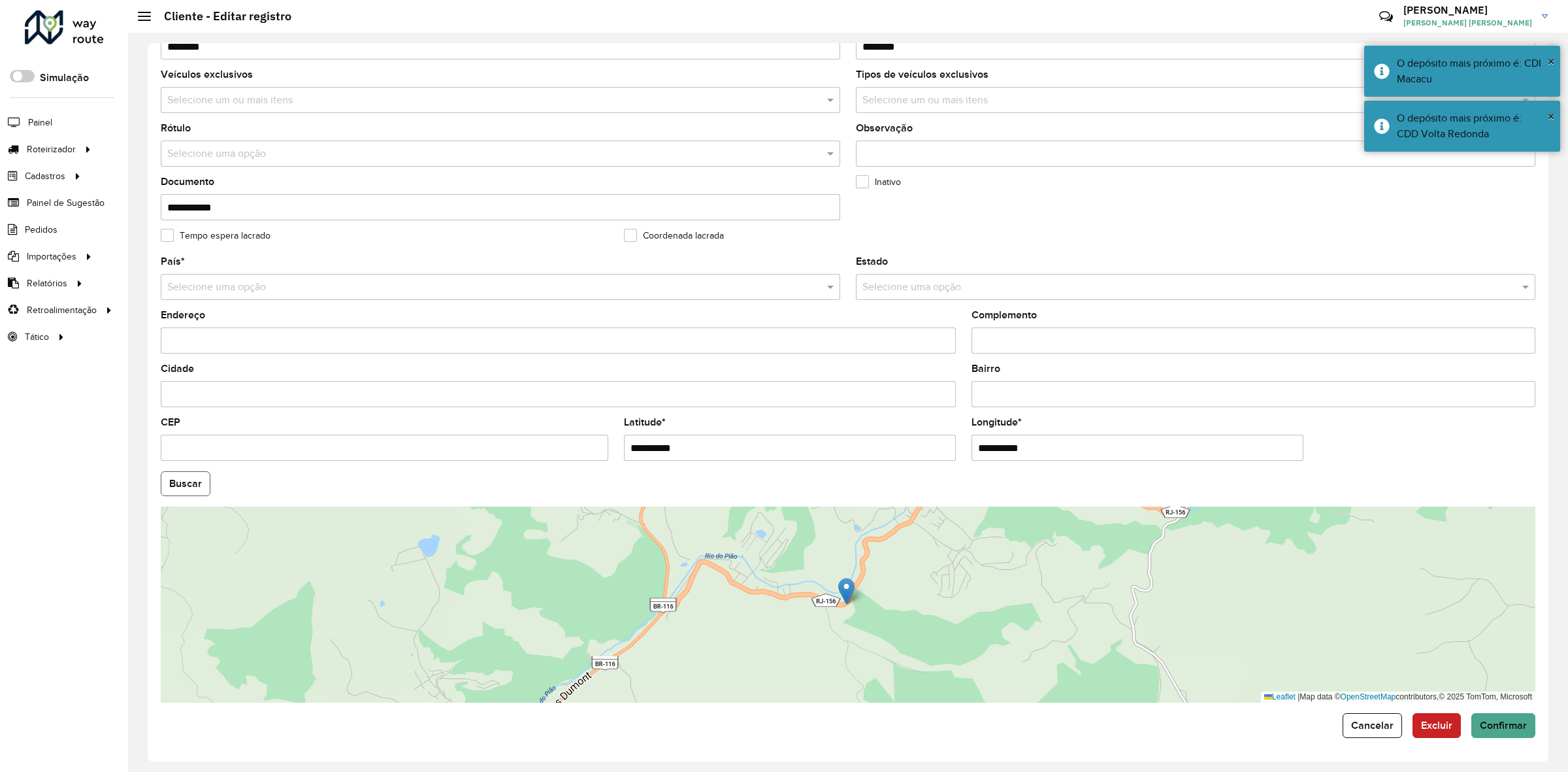
click at [180, 492] on button "Buscar" at bounding box center [185, 483] width 49 height 25
click at [1506, 721] on span "Confirmar" at bounding box center [1504, 725] width 47 height 11
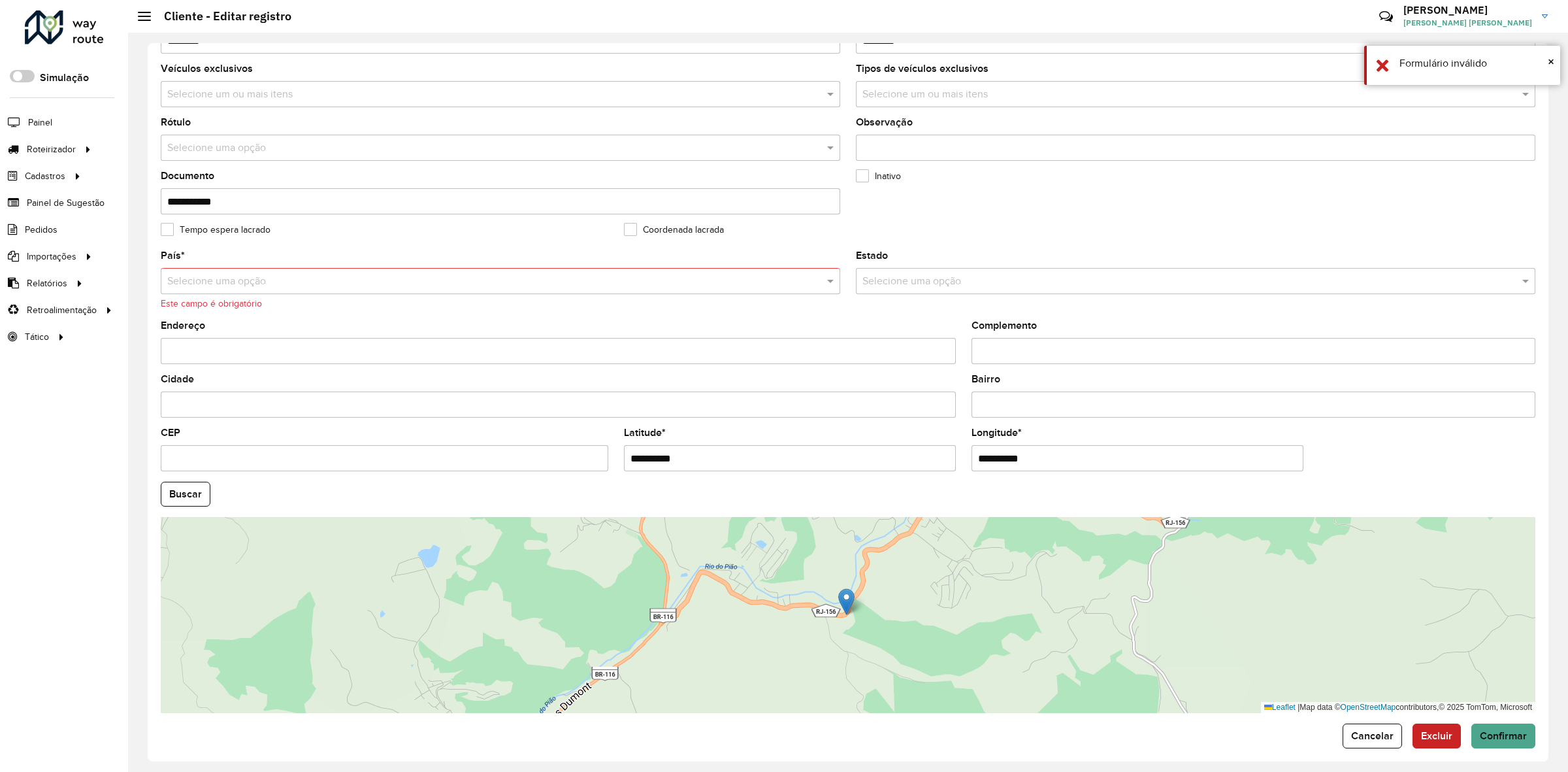
click at [1494, 723] on form "**********" at bounding box center [848, 299] width 1375 height 898
click at [1502, 748] on button "Confirmar" at bounding box center [1503, 735] width 64 height 25
drag, startPoint x: 1494, startPoint y: 742, endPoint x: 1517, endPoint y: 646, distance: 98.7
click at [1495, 741] on span "Confirmar" at bounding box center [1504, 735] width 47 height 11
click at [1522, 739] on span "Confirmar" at bounding box center [1504, 735] width 47 height 11
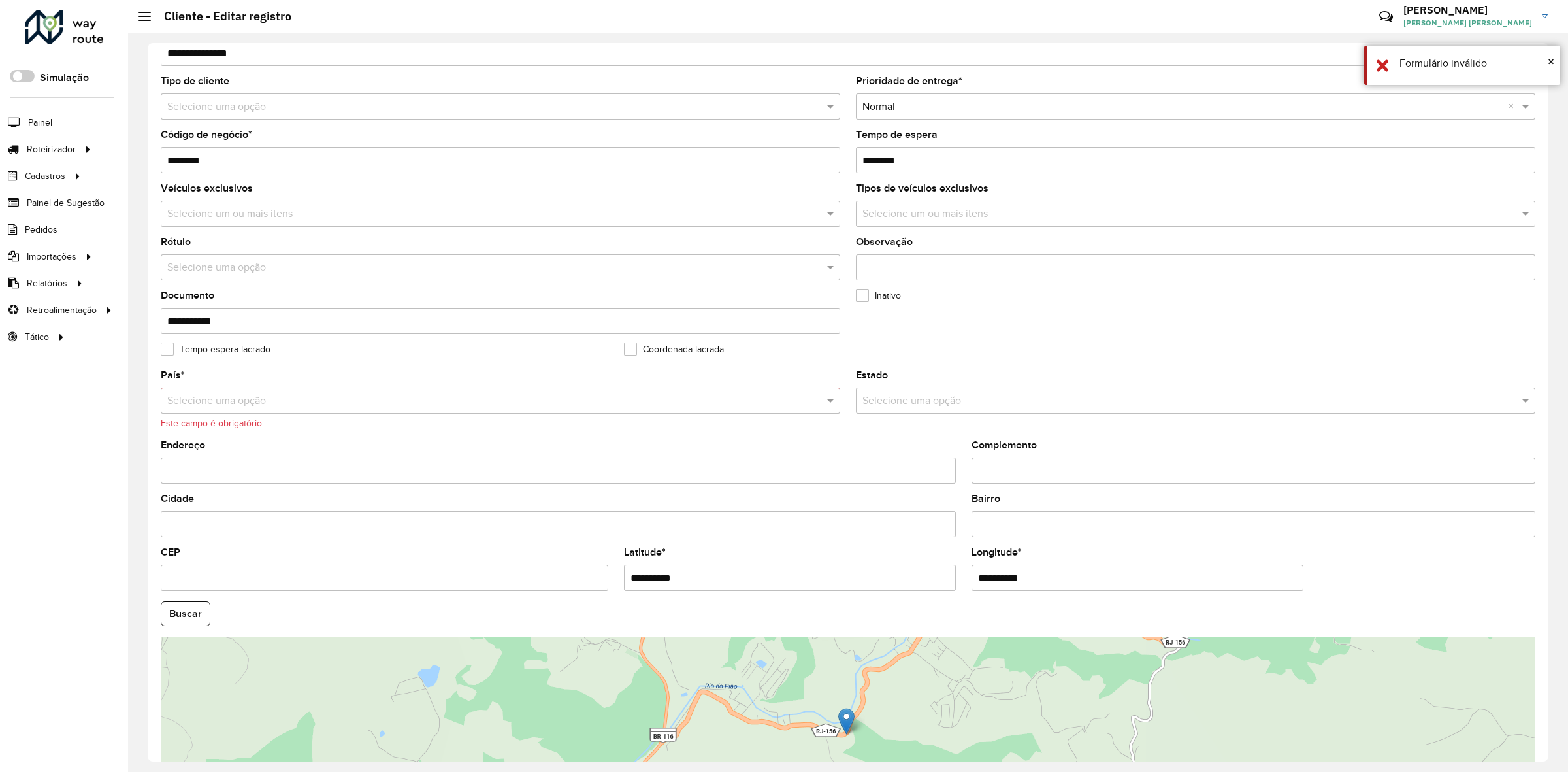
scroll to position [0, 0]
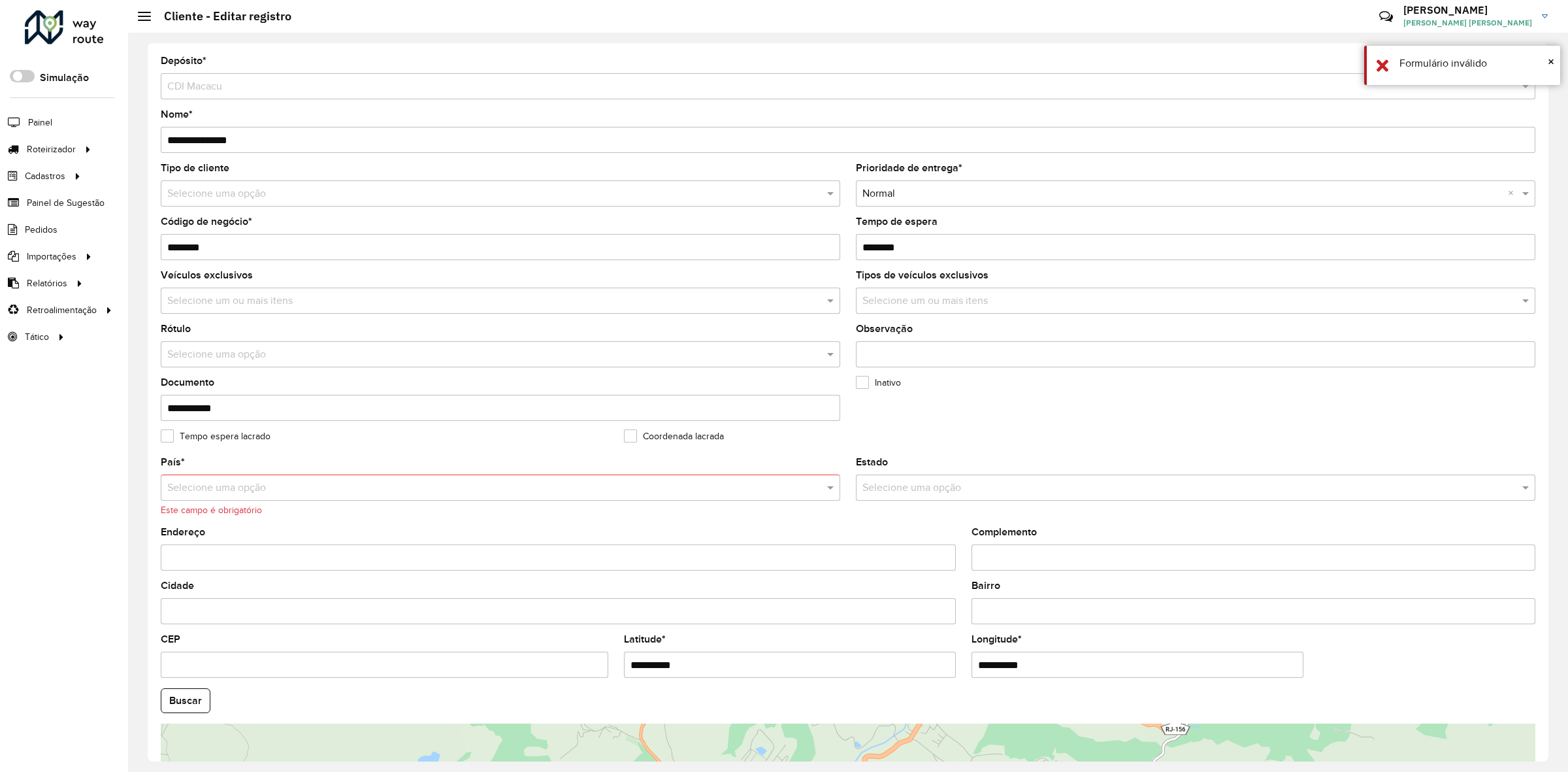
click at [252, 481] on div "Selecione uma opção" at bounding box center [500, 487] width 679 height 26
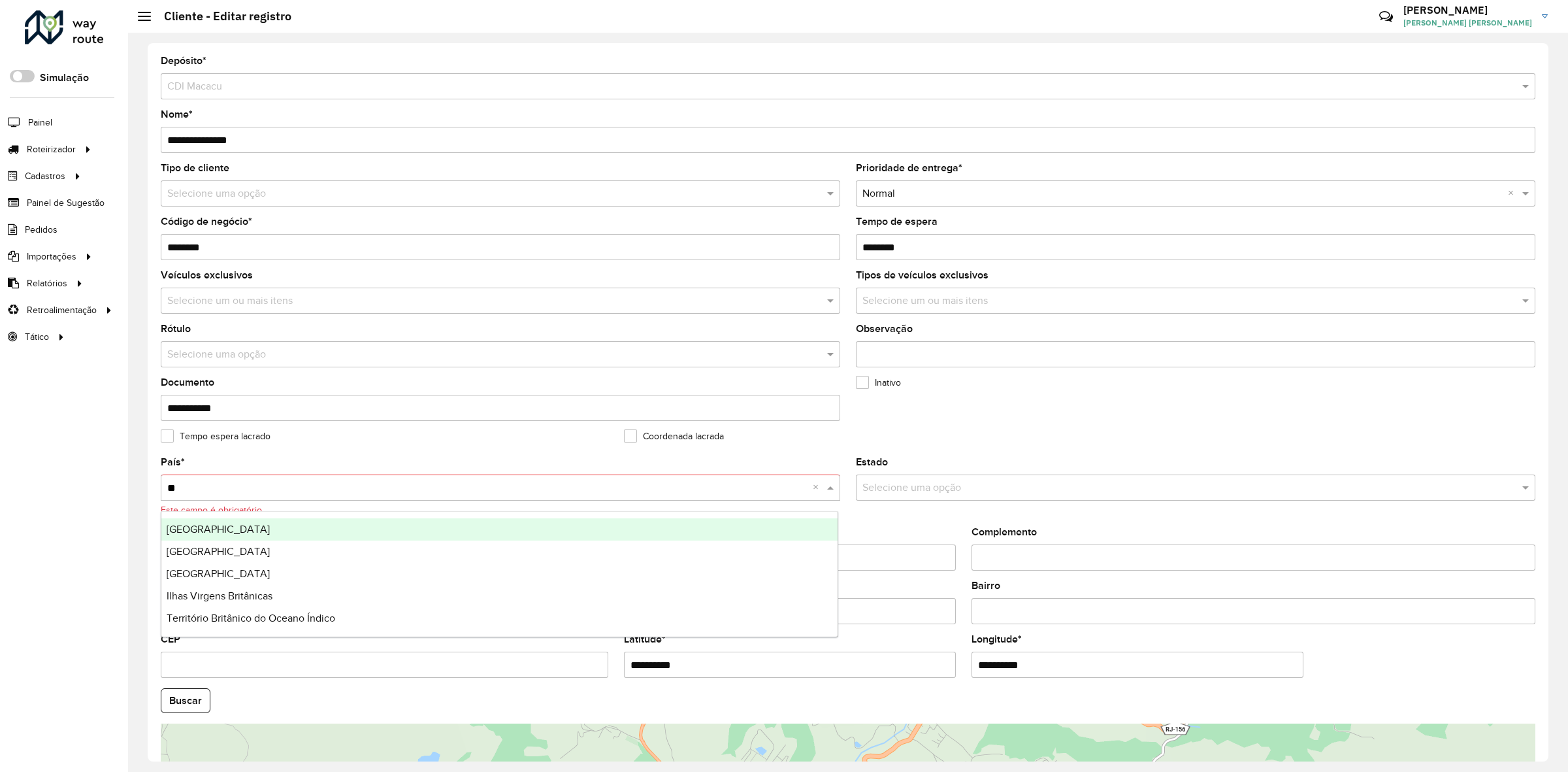
type input "***"
click at [265, 518] on div "[GEOGRAPHIC_DATA]" at bounding box center [500, 529] width 677 height 22
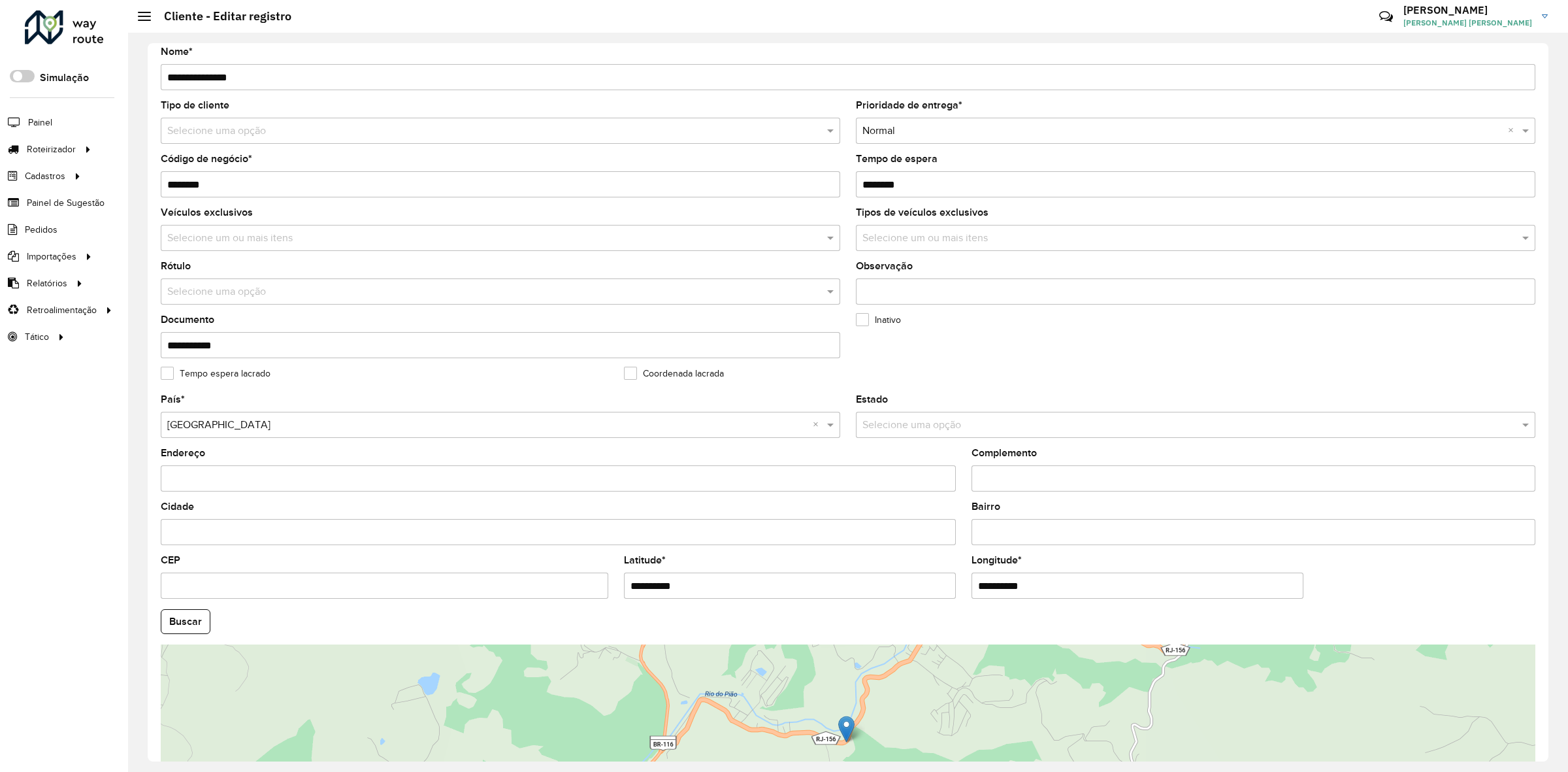
scroll to position [164, 0]
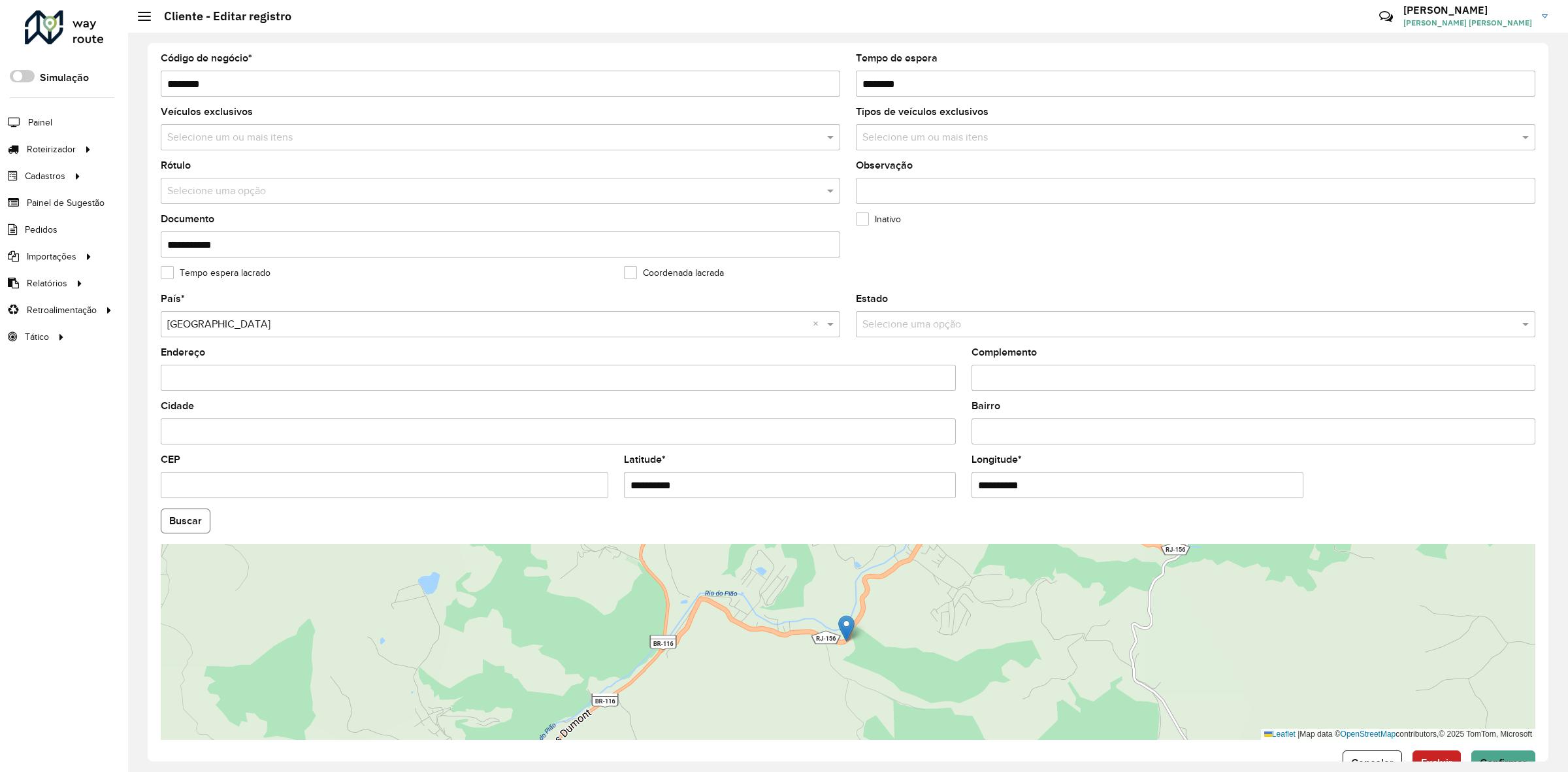
click at [201, 515] on button "Buscar" at bounding box center [185, 521] width 49 height 25
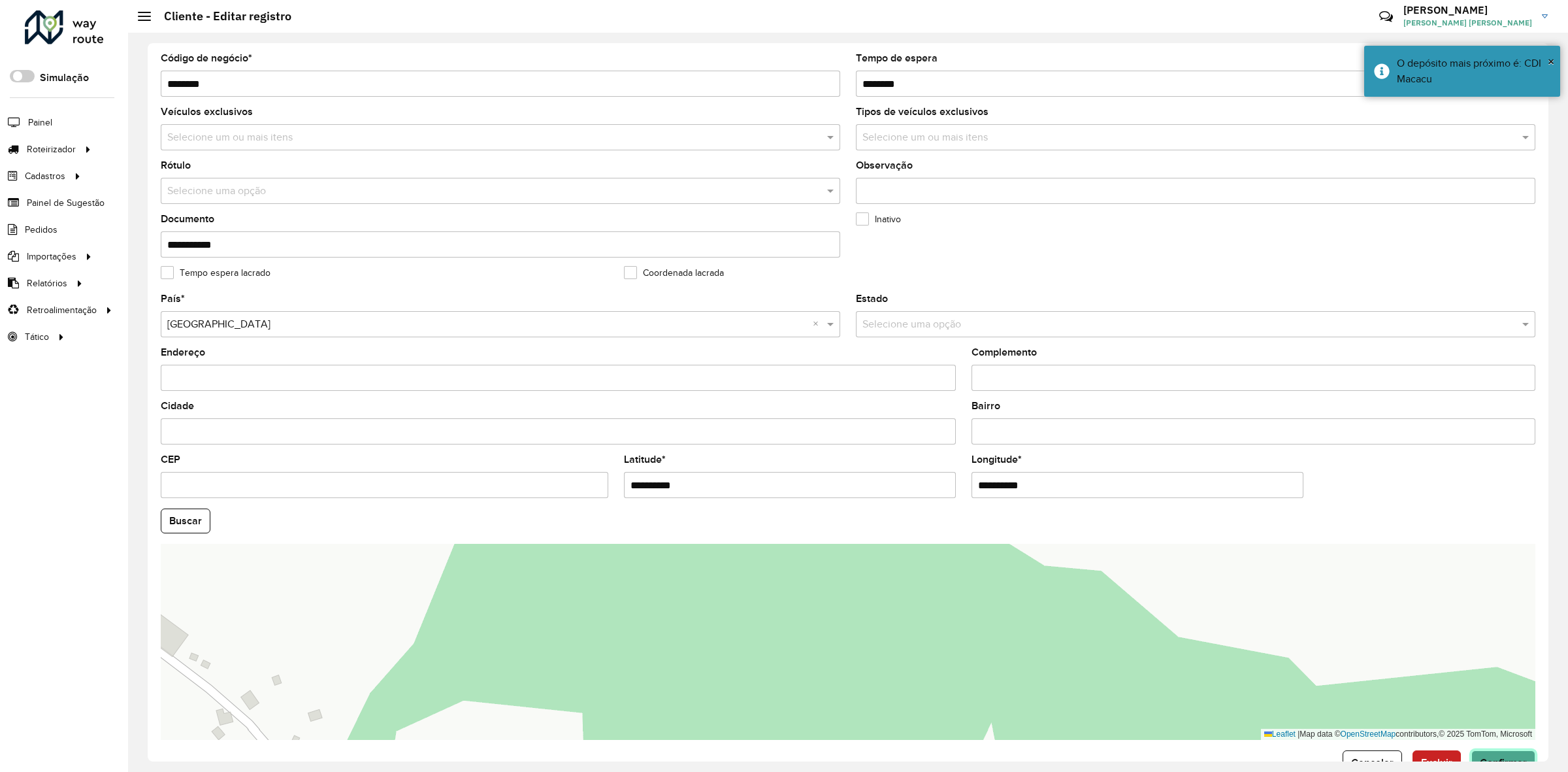
click at [1497, 756] on button "Confirmar" at bounding box center [1503, 763] width 64 height 25
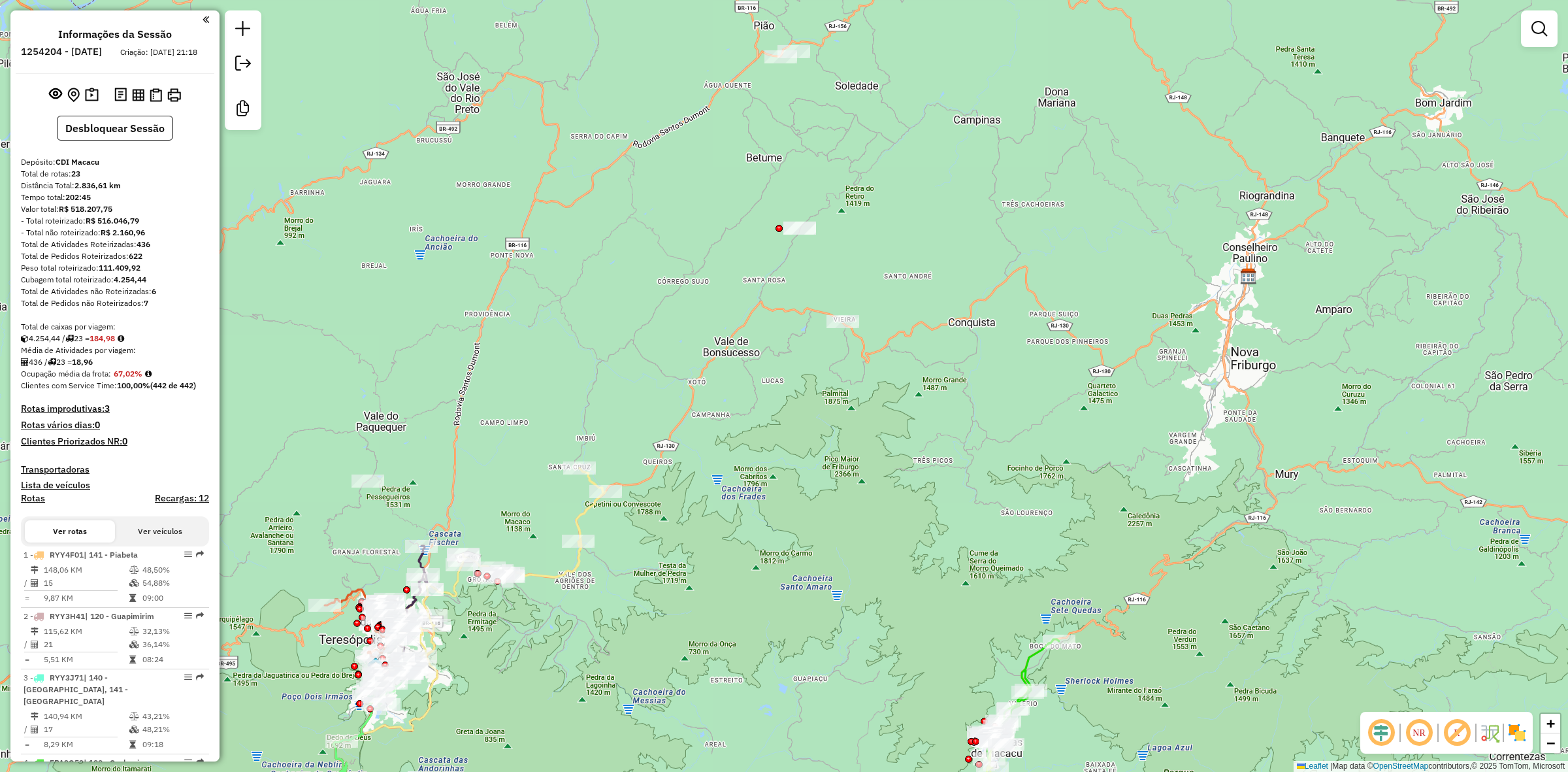
drag, startPoint x: 1083, startPoint y: 119, endPoint x: 811, endPoint y: 393, distance: 386.1
click at [811, 393] on div "Janela de atendimento Grade de atendimento Capacidade Transportadoras Veículos …" at bounding box center [784, 386] width 1568 height 772
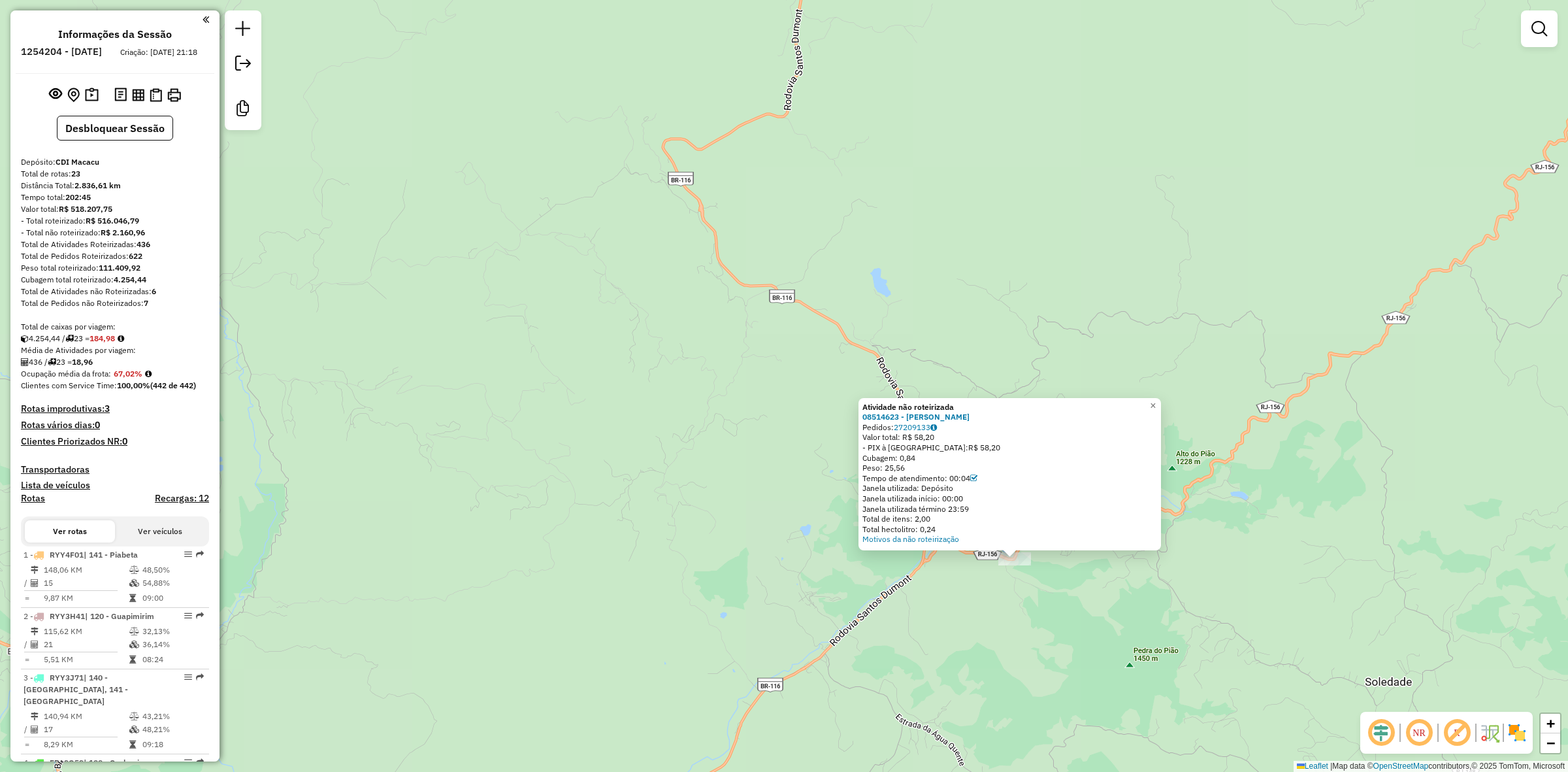
click at [1054, 639] on div "Atividade não roteirizada 08514623 - [PERSON_NAME]: 27209133 Valor total: R$ 58…" at bounding box center [784, 386] width 1568 height 772
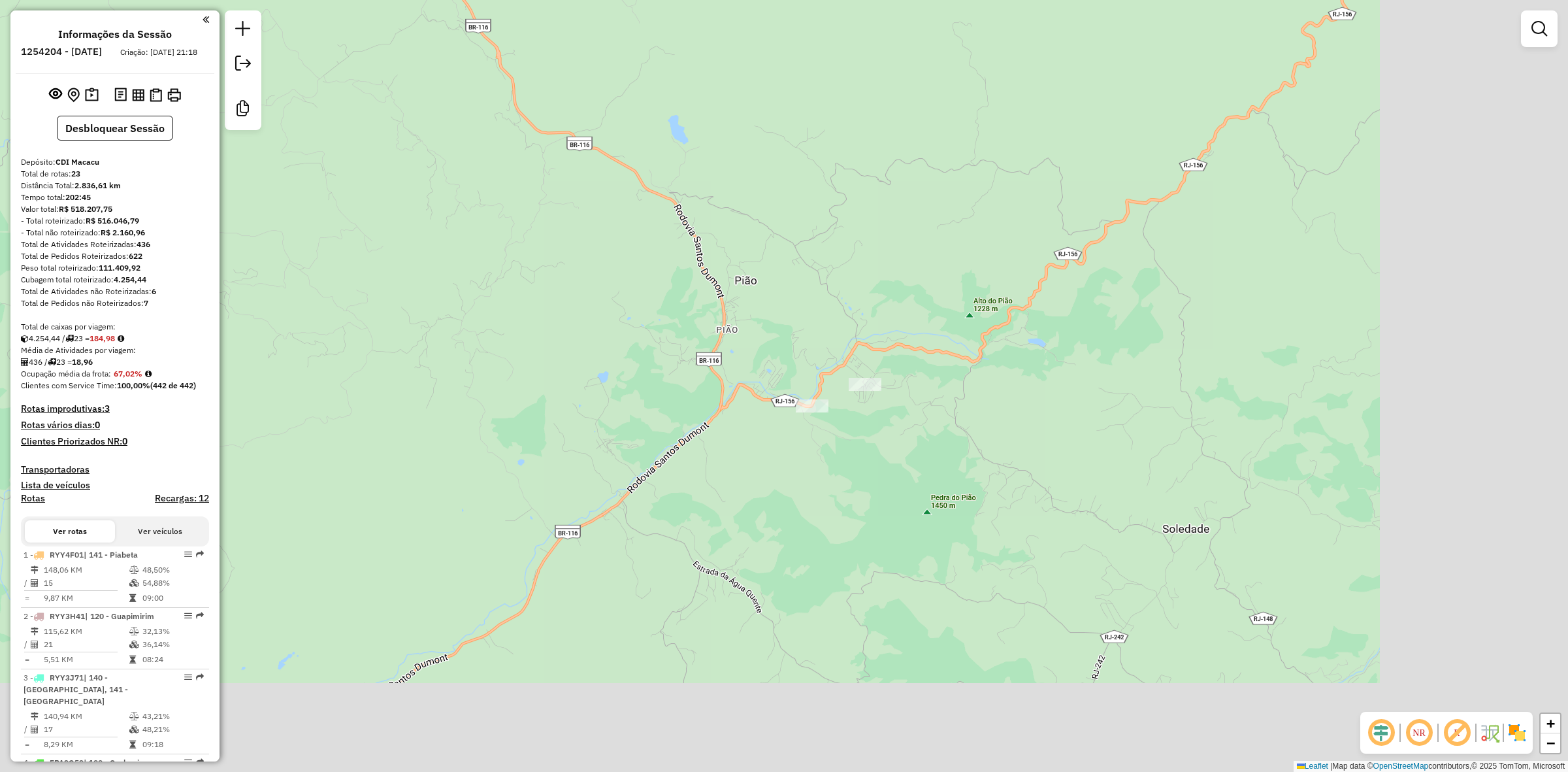
drag, startPoint x: 856, startPoint y: 504, endPoint x: 778, endPoint y: 426, distance: 110.3
click at [778, 426] on div "Janela de atendimento Grade de atendimento Capacidade Transportadoras Veículos …" at bounding box center [784, 386] width 1568 height 772
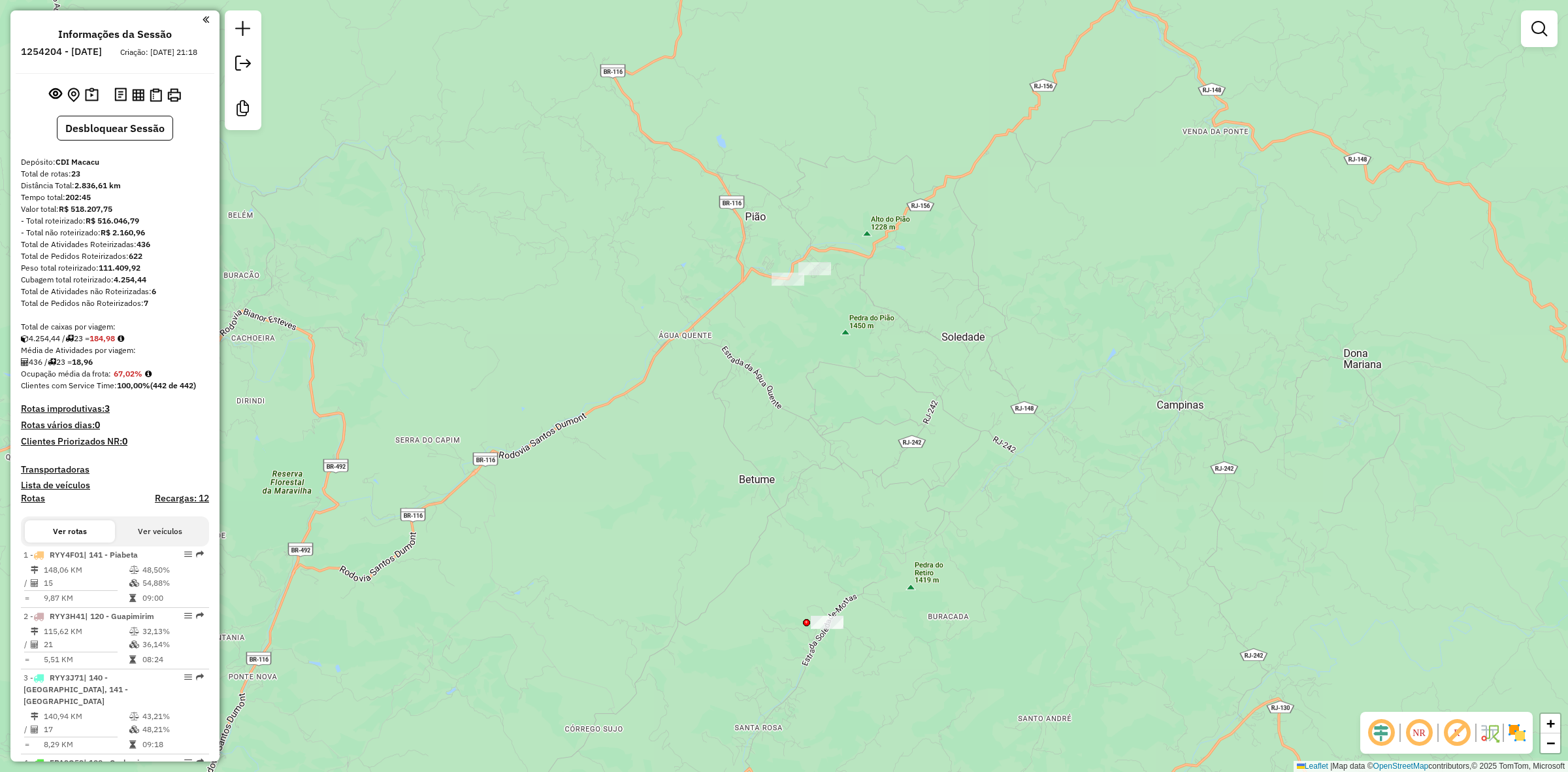
drag, startPoint x: 660, startPoint y: 544, endPoint x: 718, endPoint y: 389, distance: 165.5
click at [717, 390] on div "Janela de atendimento Grade de atendimento Capacidade Transportadoras Veículos …" at bounding box center [784, 386] width 1568 height 772
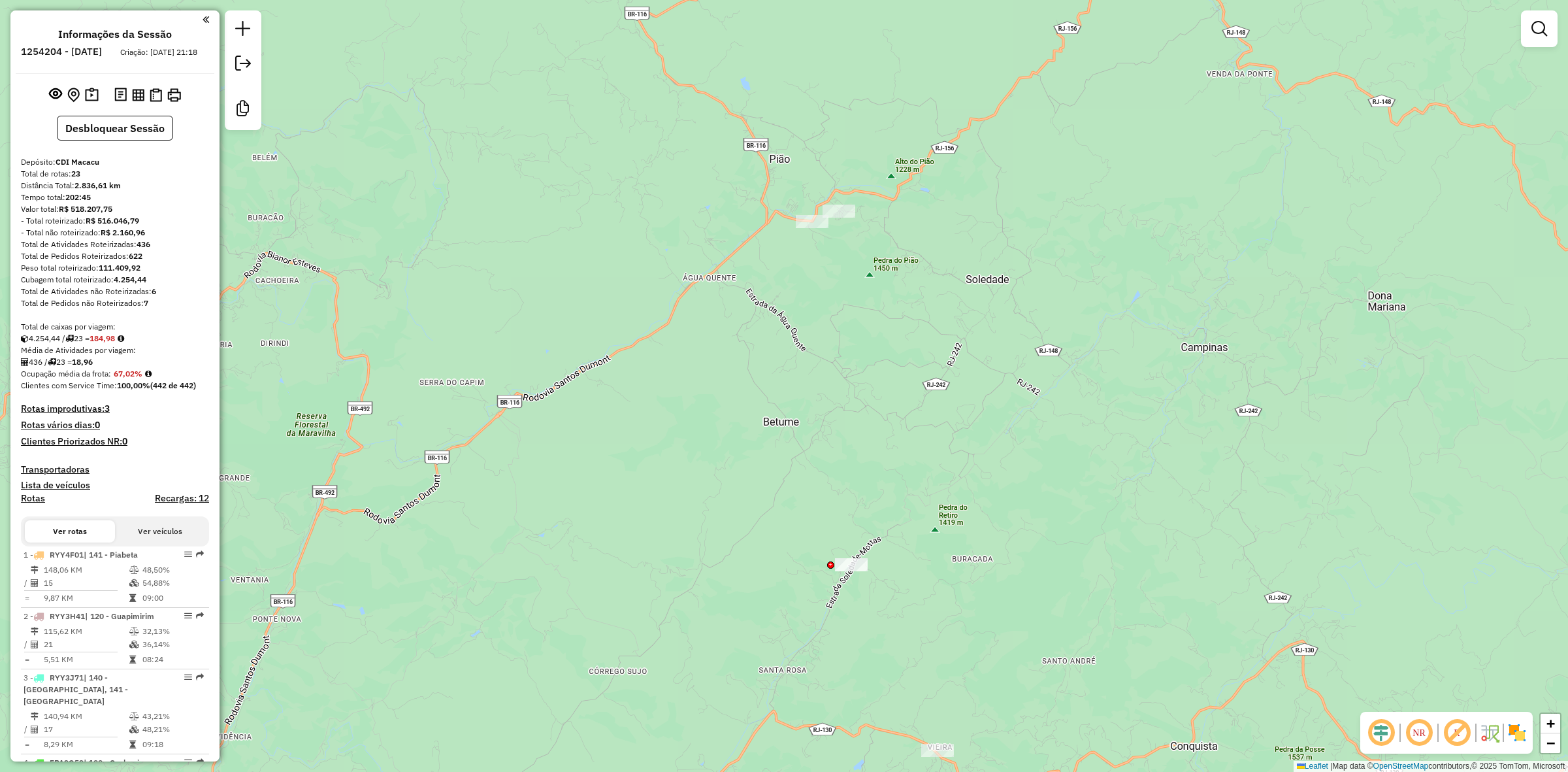
click at [1455, 737] on em at bounding box center [1457, 733] width 31 height 31
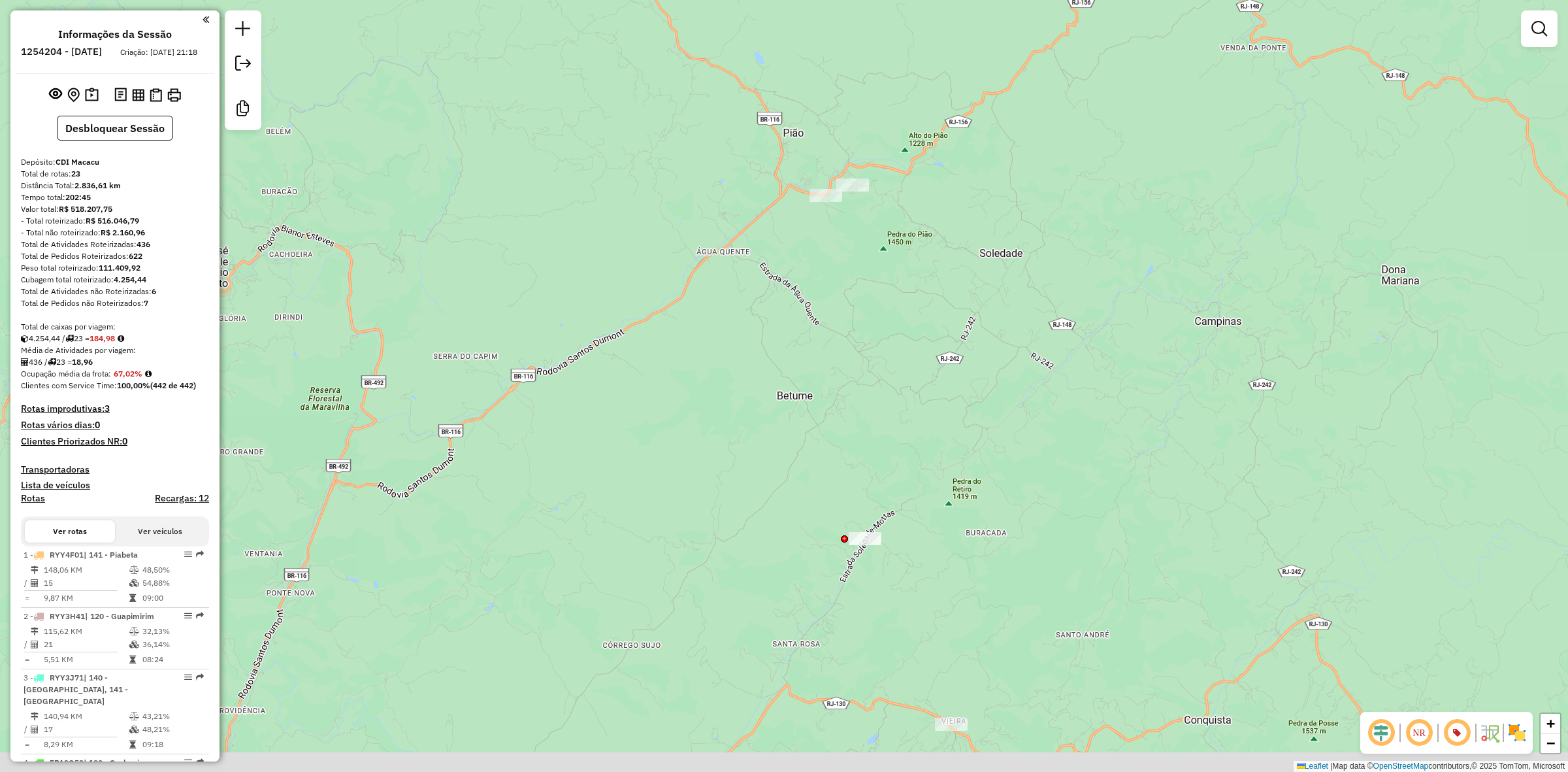
drag, startPoint x: 886, startPoint y: 501, endPoint x: 951, endPoint y: 416, distance: 107.0
click at [951, 416] on div "Janela de atendimento Grade de atendimento Capacidade Transportadoras Veículos …" at bounding box center [784, 386] width 1568 height 772
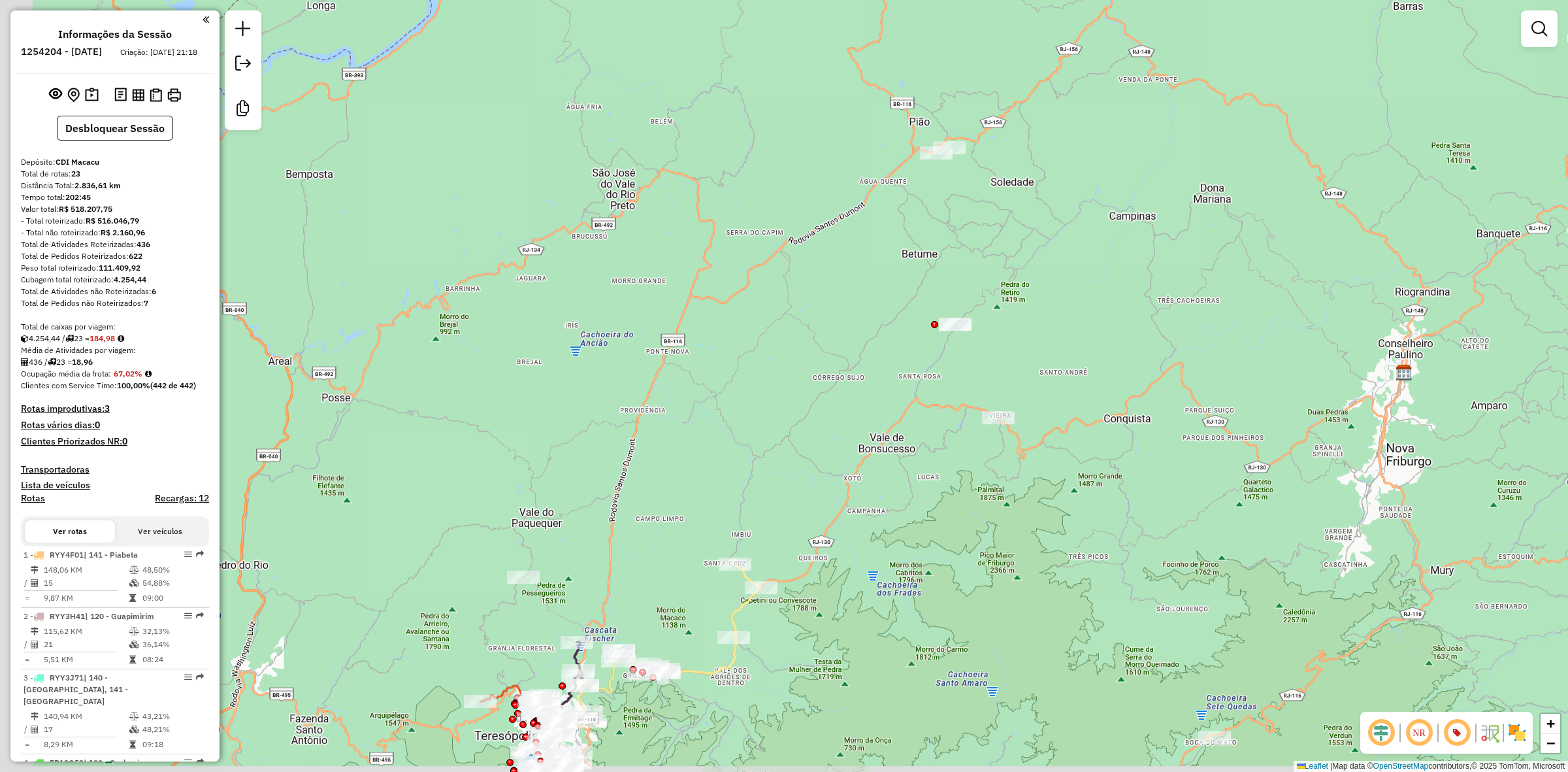
drag, startPoint x: 739, startPoint y: 549, endPoint x: 789, endPoint y: 416, distance: 142.1
click at [789, 416] on div "Janela de atendimento Grade de atendimento Capacidade Transportadoras Veículos …" at bounding box center [784, 386] width 1568 height 772
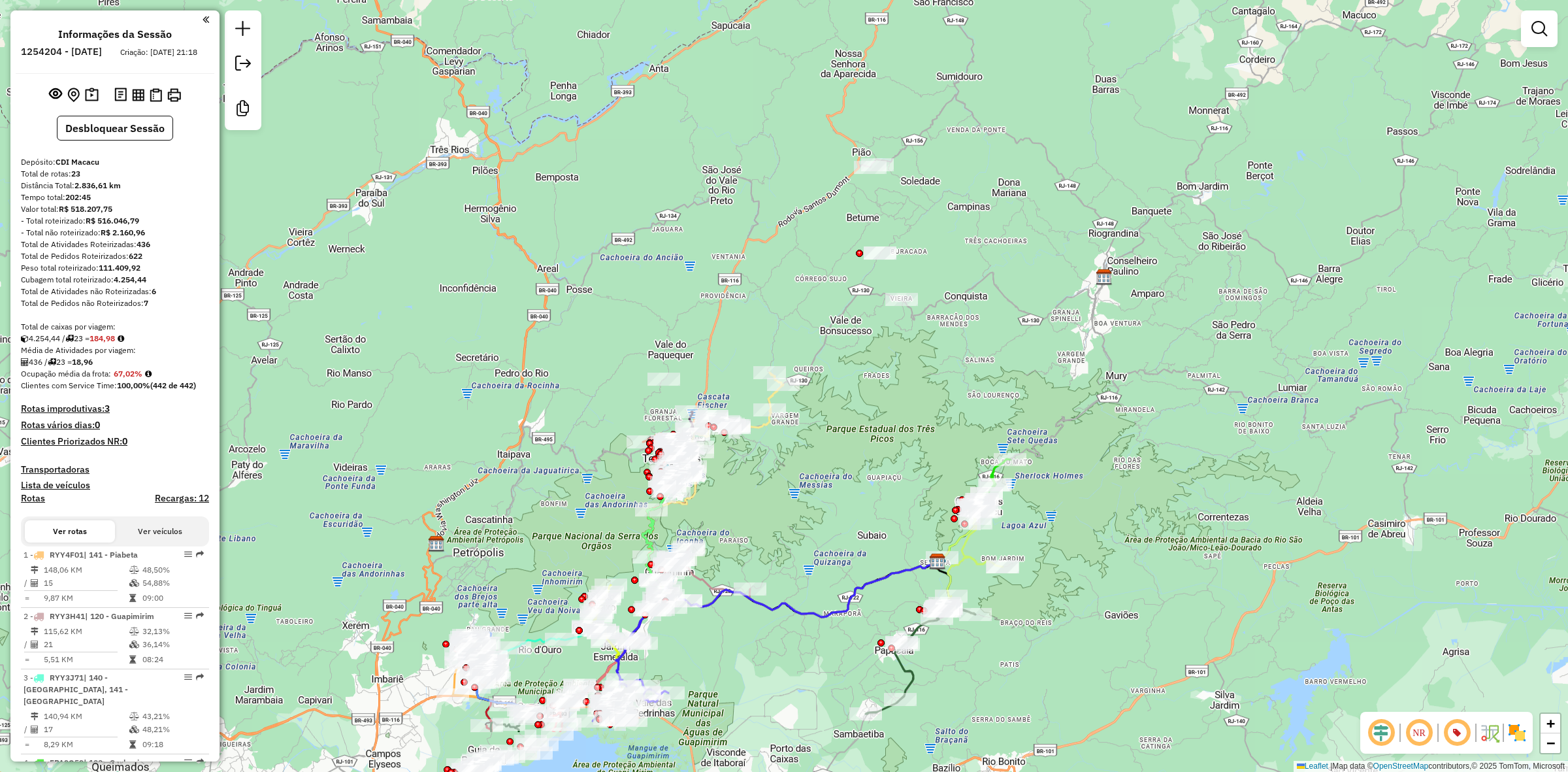
drag, startPoint x: 756, startPoint y: 335, endPoint x: 758, endPoint y: 320, distance: 15.1
click at [758, 320] on div "Janela de atendimento Grade de atendimento Capacidade Transportadoras Veículos …" at bounding box center [784, 386] width 1568 height 772
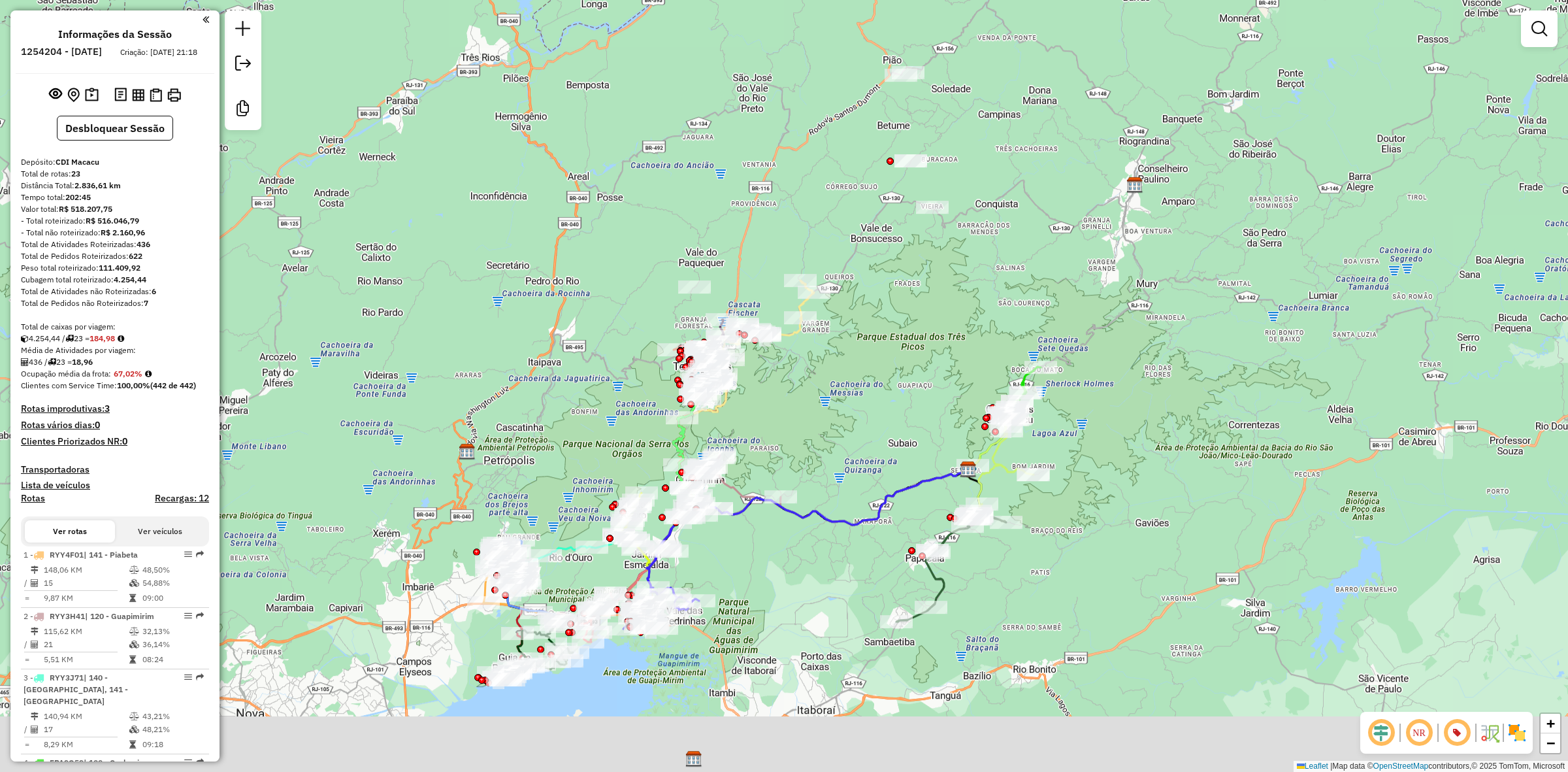
drag, startPoint x: 589, startPoint y: 368, endPoint x: 606, endPoint y: 344, distance: 29.4
click at [599, 341] on div "Janela de atendimento Grade de atendimento Capacidade Transportadoras Veículos …" at bounding box center [784, 386] width 1568 height 772
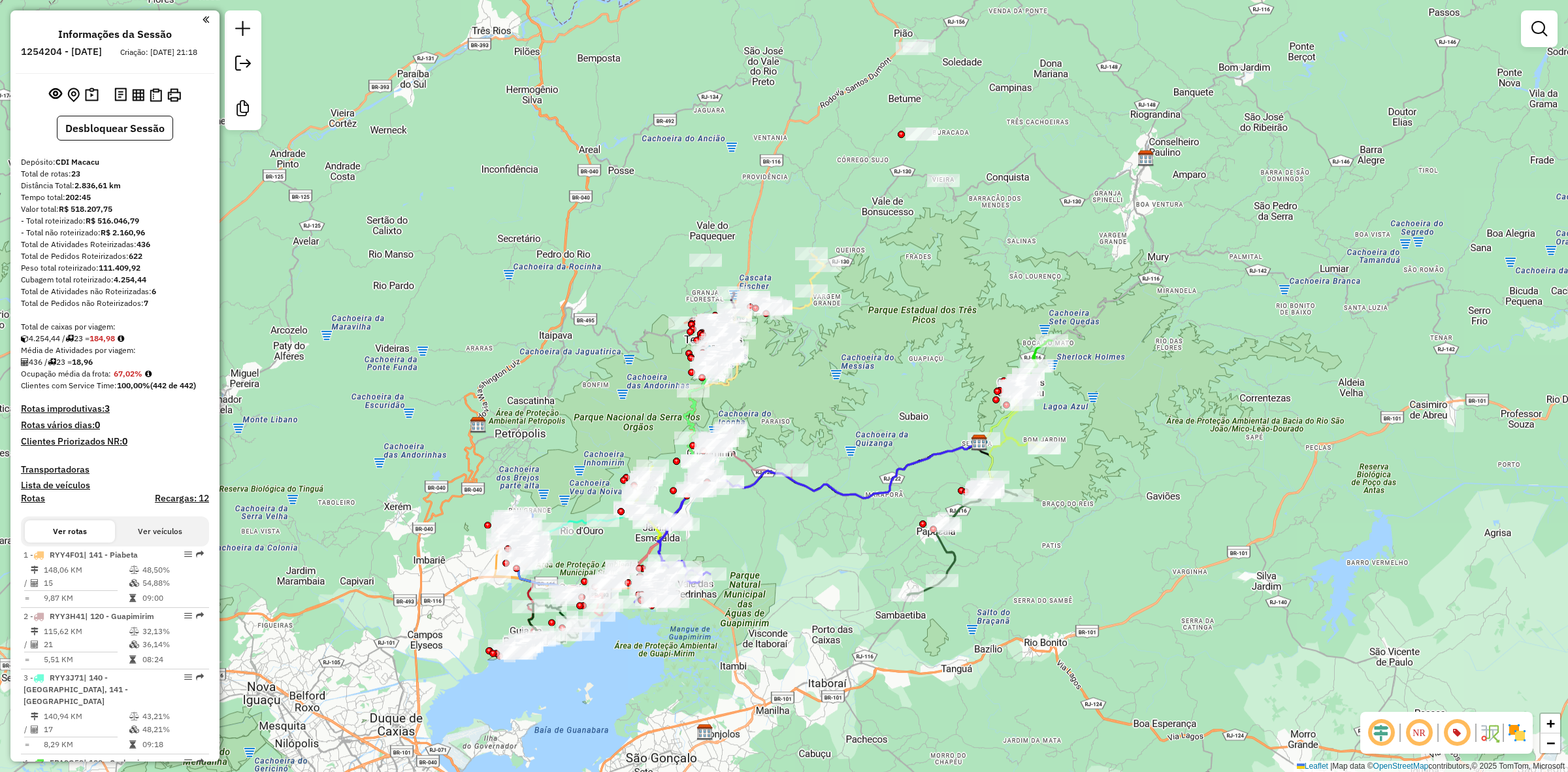
drag, startPoint x: 876, startPoint y: 116, endPoint x: 876, endPoint y: 126, distance: 10.0
click at [876, 126] on div "Janela de atendimento Grade de atendimento Capacidade Transportadoras Veículos …" at bounding box center [784, 386] width 1568 height 772
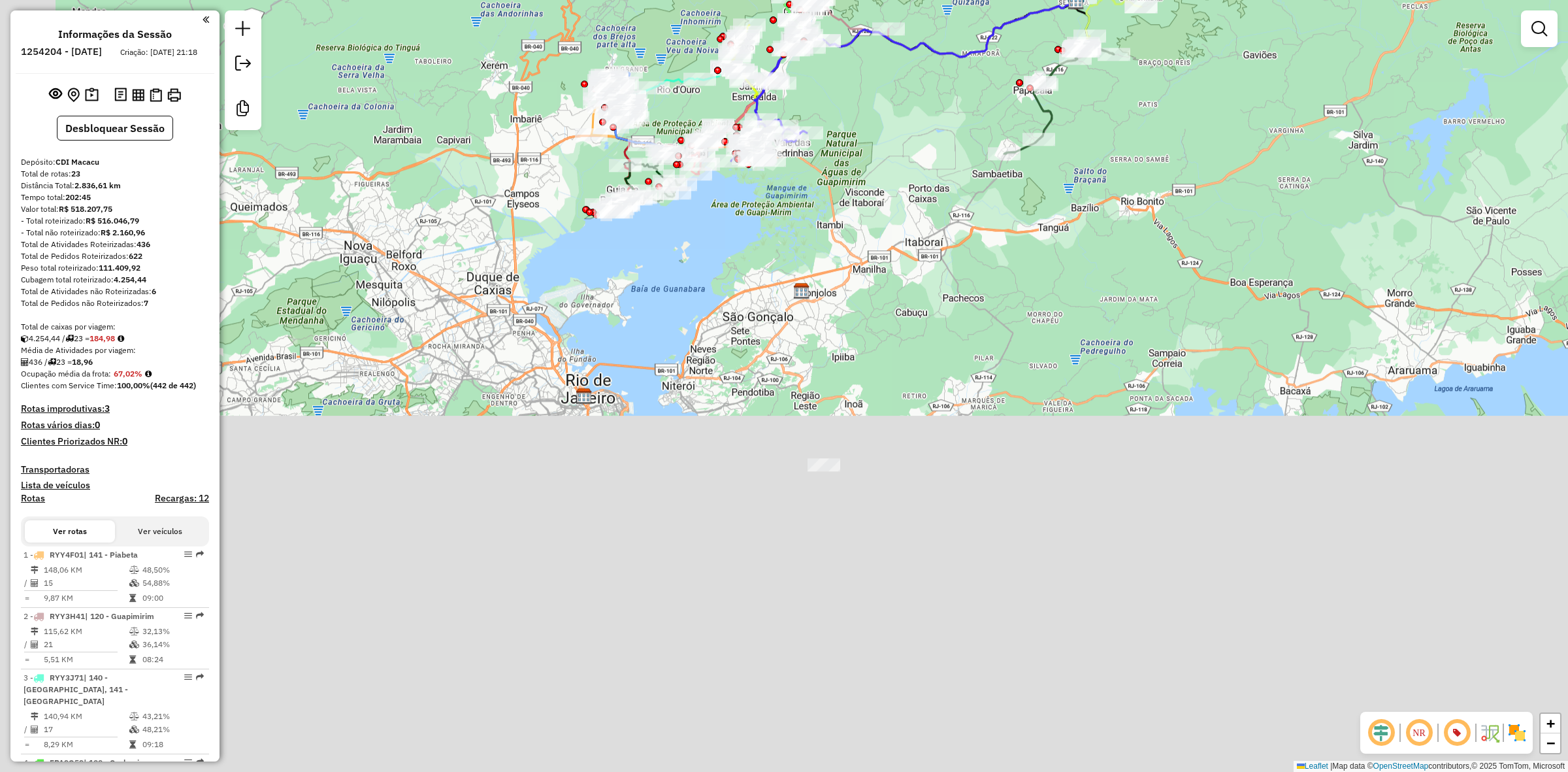
drag, startPoint x: 776, startPoint y: 621, endPoint x: 873, endPoint y: 170, distance: 461.3
click at [873, 170] on div "Janela de atendimento Grade de atendimento Capacidade Transportadoras Veículos …" at bounding box center [784, 386] width 1568 height 772
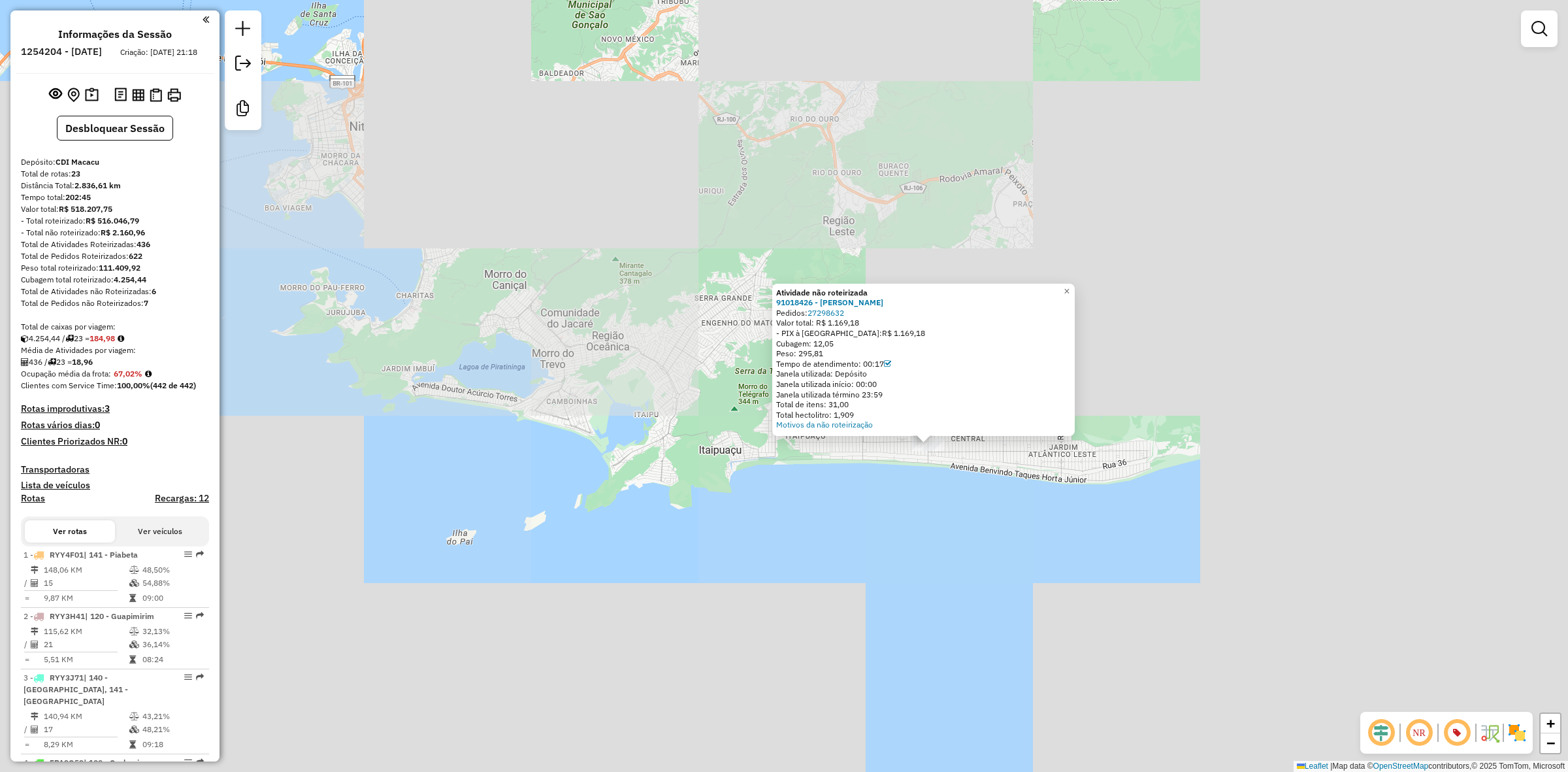
click at [916, 514] on div "Atividade não roteirizada 91018426 - [PERSON_NAME]: 27298632 Valor total: R$ 1.…" at bounding box center [784, 386] width 1568 height 772
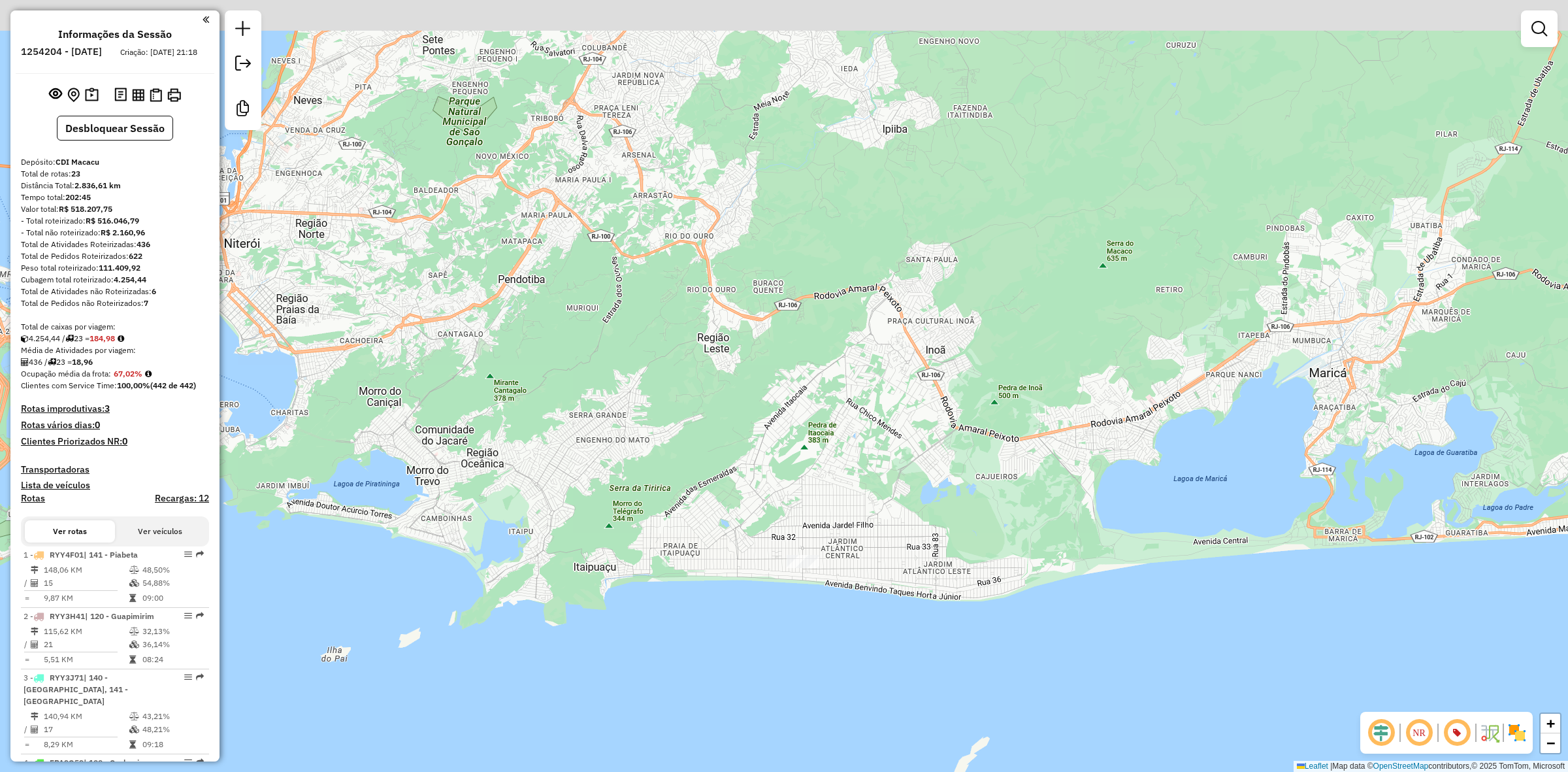
drag, startPoint x: 1046, startPoint y: 299, endPoint x: 801, endPoint y: 537, distance: 341.6
click at [801, 537] on div "Janela de atendimento Grade de atendimento Capacidade Transportadoras Veículos …" at bounding box center [784, 386] width 1568 height 772
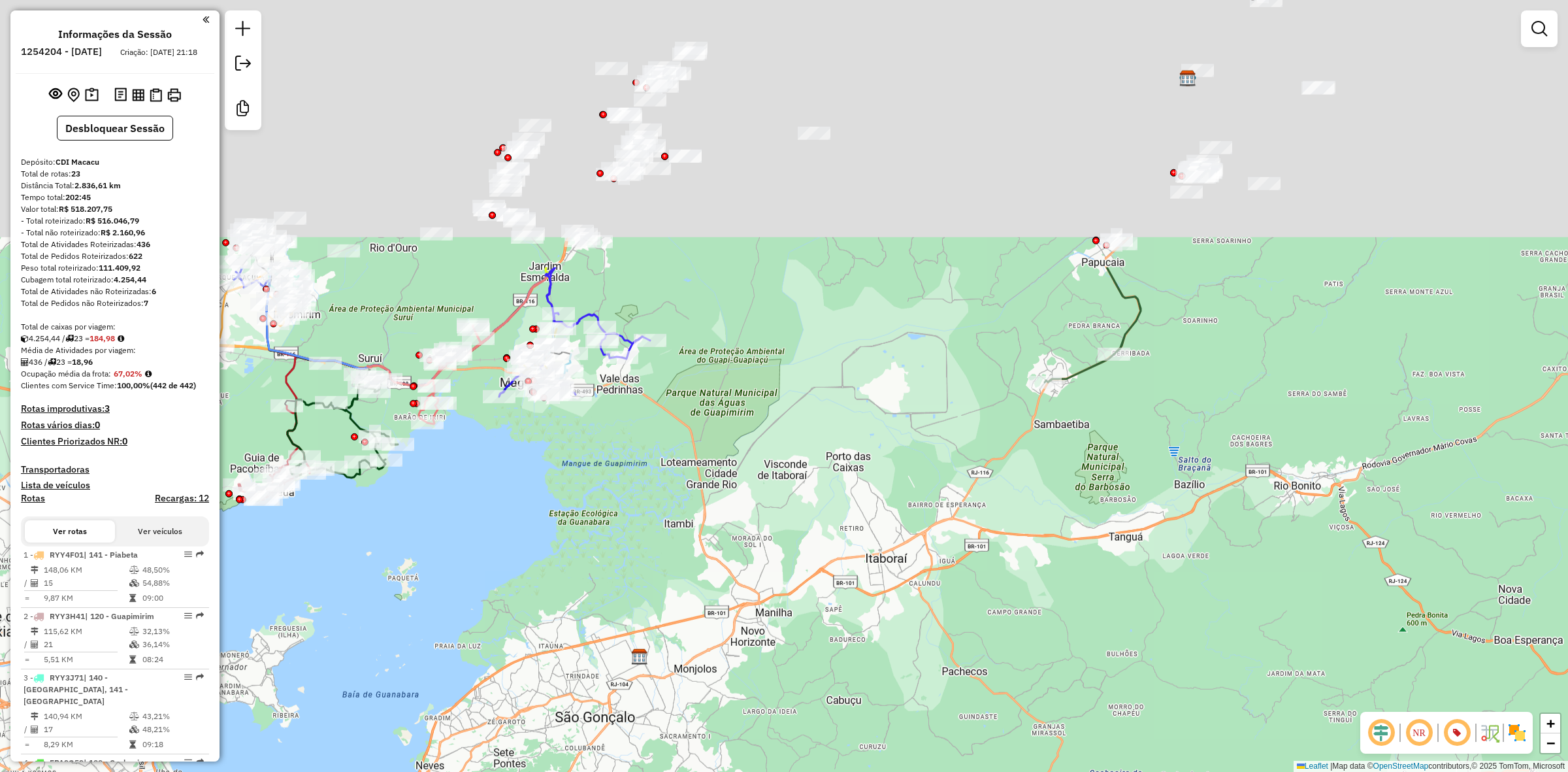
drag, startPoint x: 820, startPoint y: 283, endPoint x: 825, endPoint y: 605, distance: 322.0
click at [827, 605] on div "Janela de atendimento Grade de atendimento Capacidade Transportadoras Veículos …" at bounding box center [784, 386] width 1568 height 772
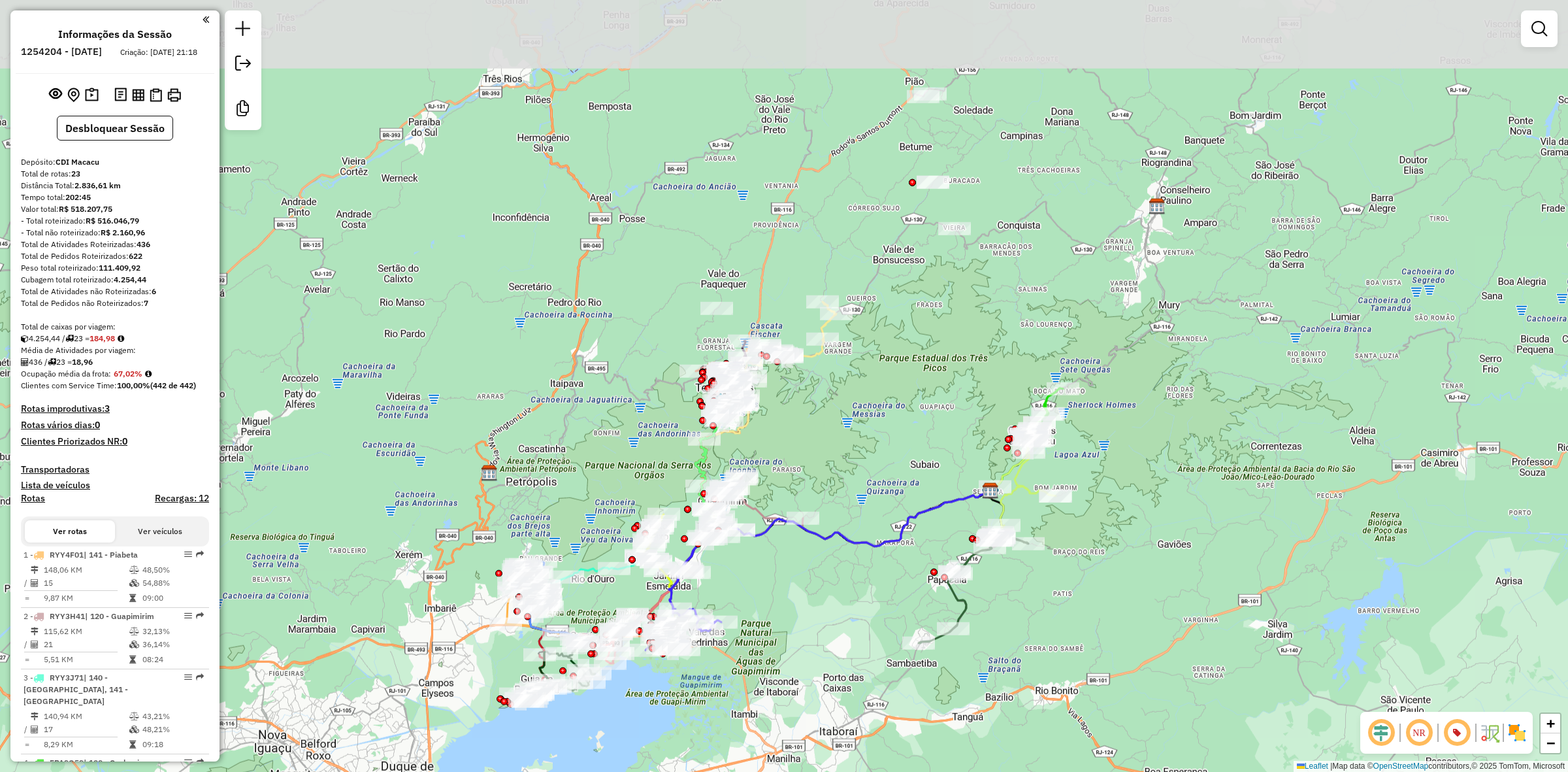
drag, startPoint x: 906, startPoint y: 214, endPoint x: 889, endPoint y: 341, distance: 128.1
click at [889, 341] on div "Janela de atendimento Grade de atendimento Capacidade Transportadoras Veículos …" at bounding box center [784, 386] width 1568 height 772
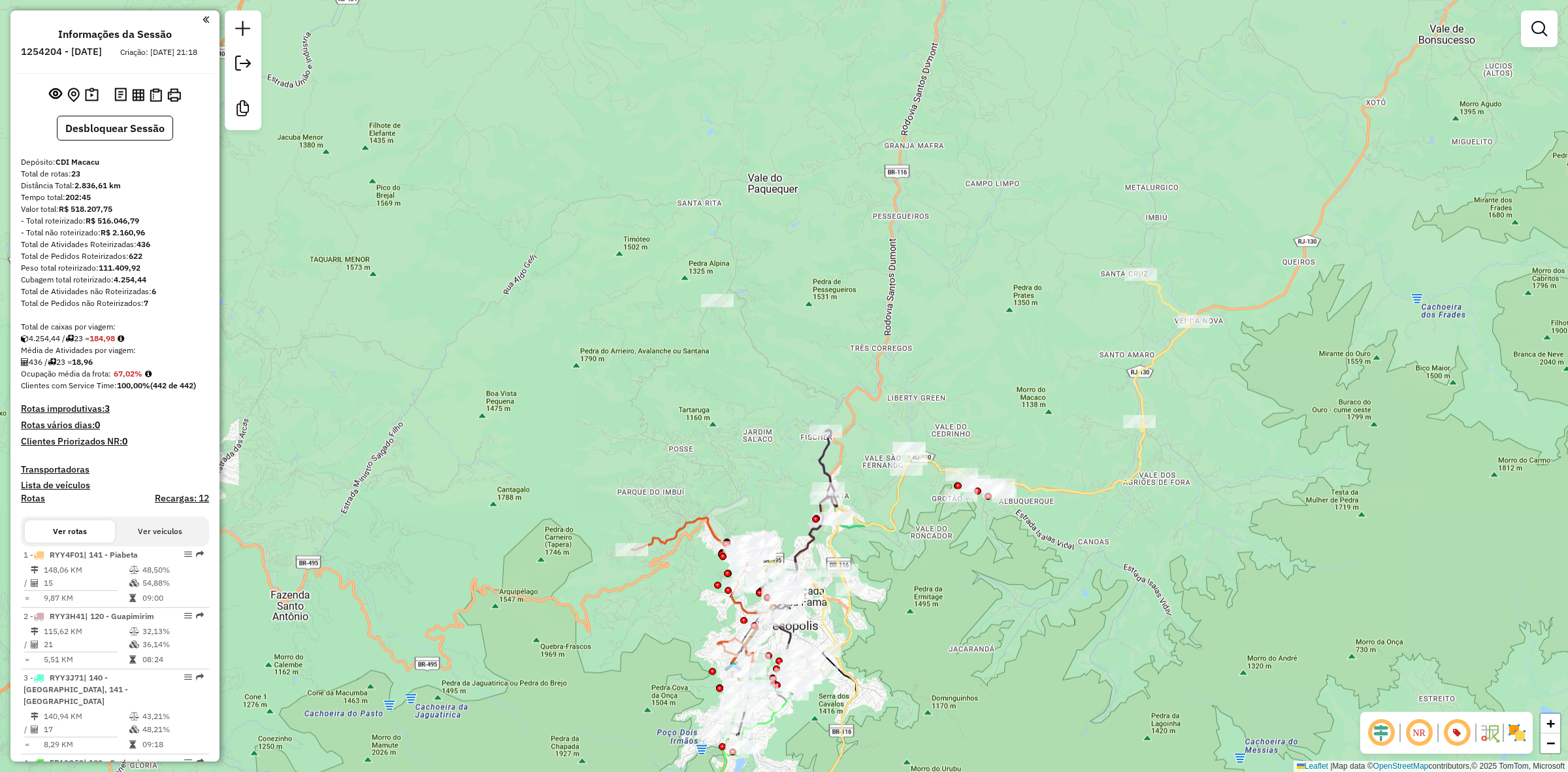
click at [1516, 727] on img at bounding box center [1517, 732] width 21 height 21
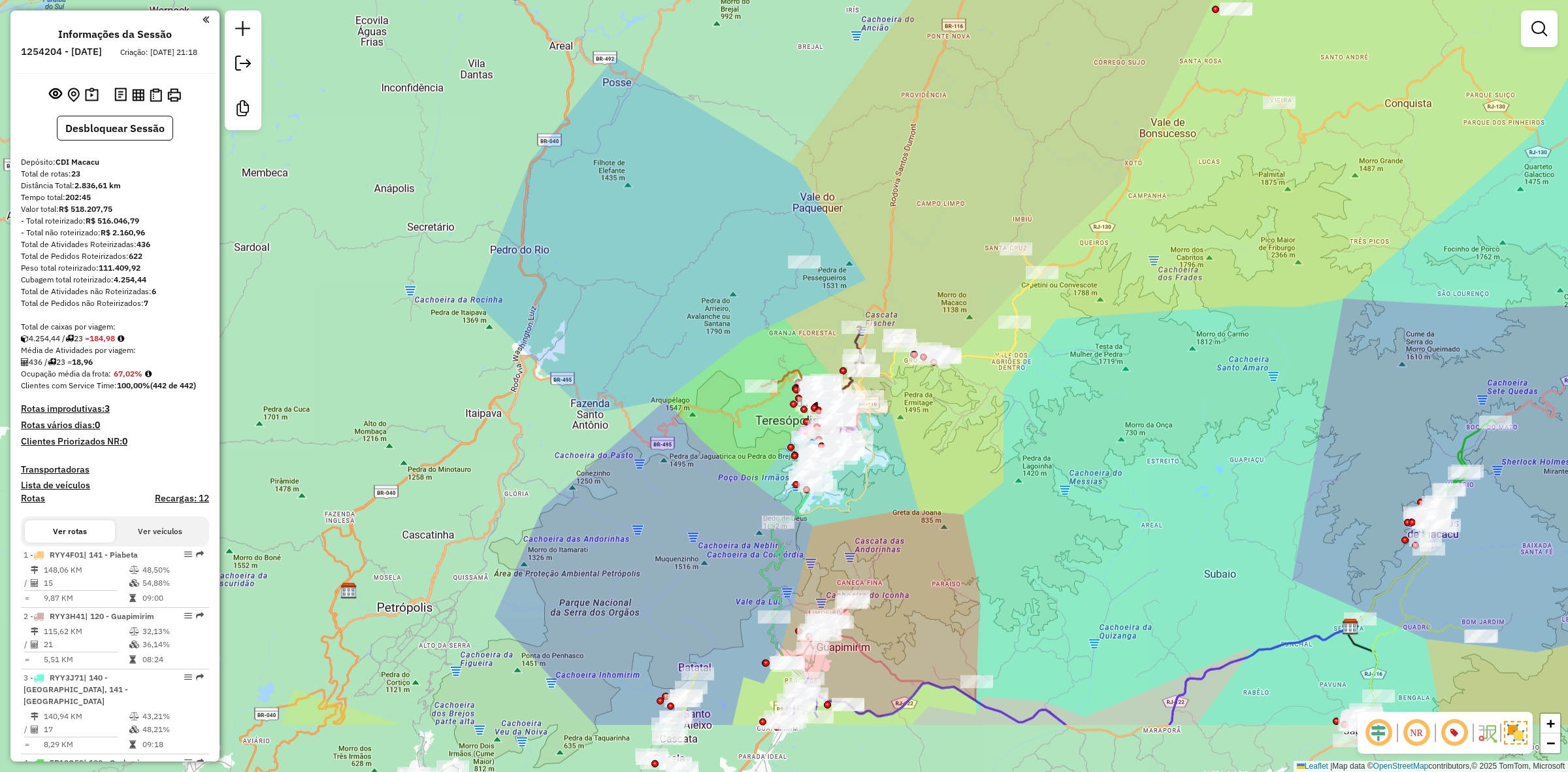
drag, startPoint x: 971, startPoint y: 619, endPoint x: 934, endPoint y: 464, distance: 159.4
click at [936, 465] on div "Janela de atendimento Grade de atendimento Capacidade Transportadoras Veículos …" at bounding box center [784, 386] width 1568 height 772
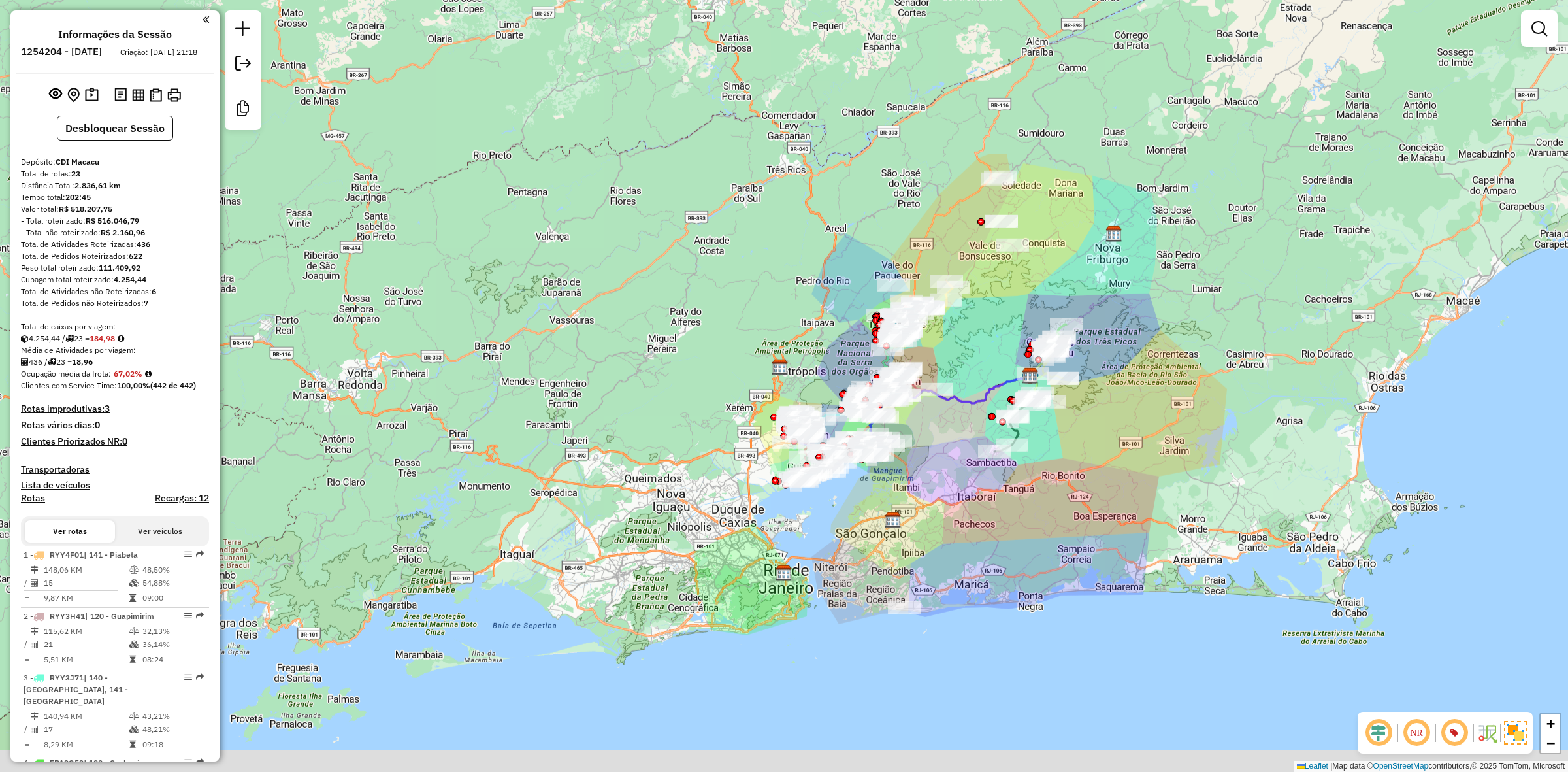
drag, startPoint x: 964, startPoint y: 473, endPoint x: 921, endPoint y: 381, distance: 101.6
click at [921, 381] on div "Janela de atendimento Grade de atendimento Capacidade Transportadoras Veículos …" at bounding box center [784, 386] width 1568 height 772
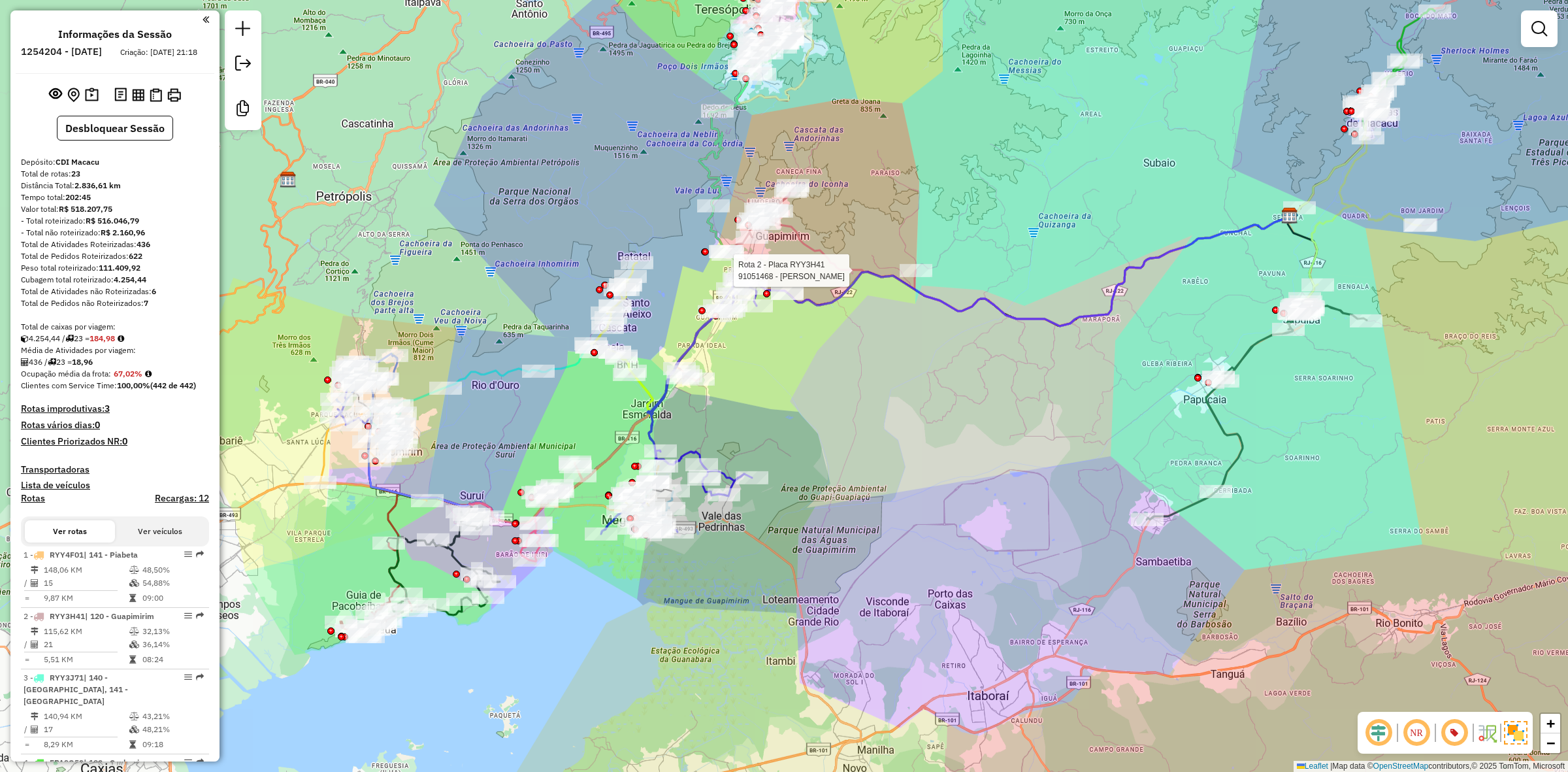
click at [1235, 428] on icon at bounding box center [1257, 410] width 220 height 218
select select "**********"
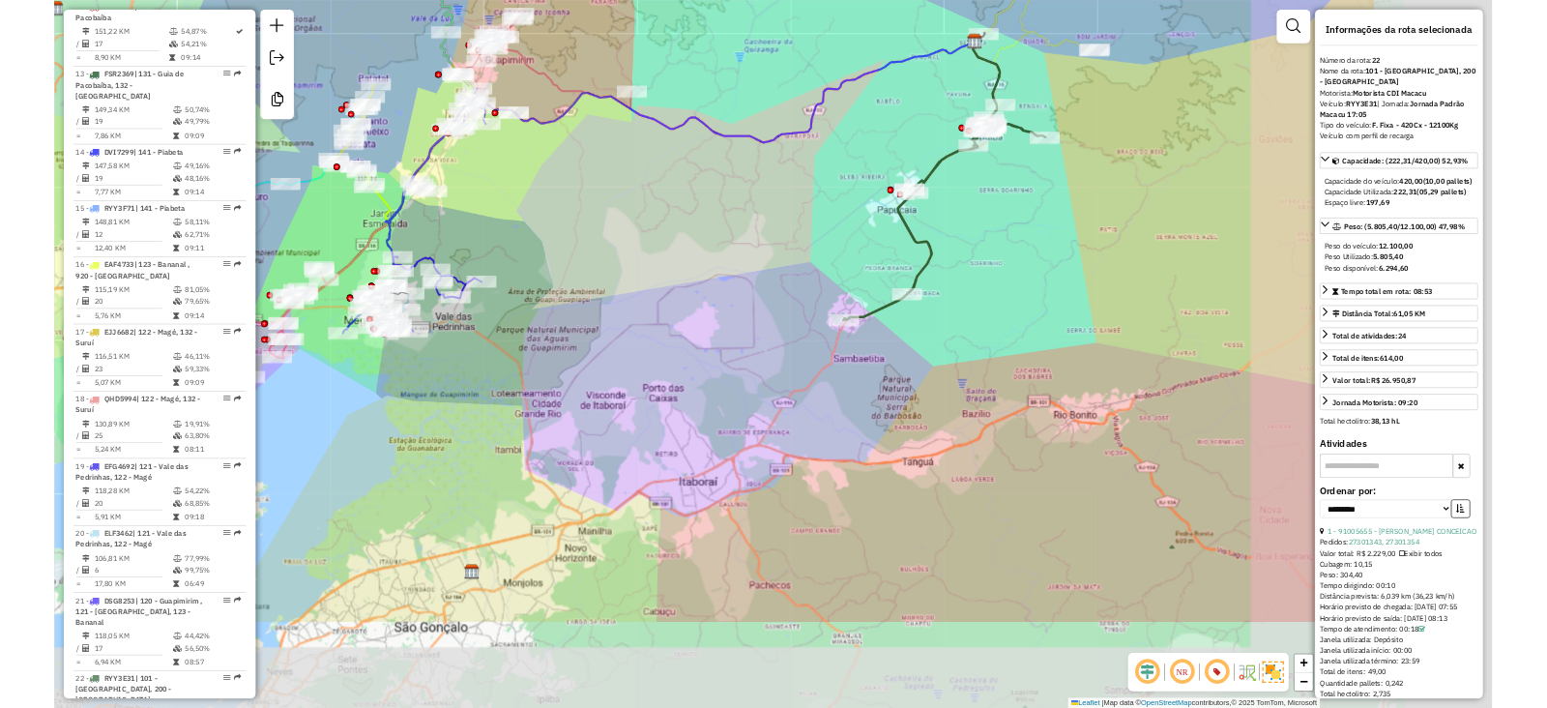
scroll to position [2547, 0]
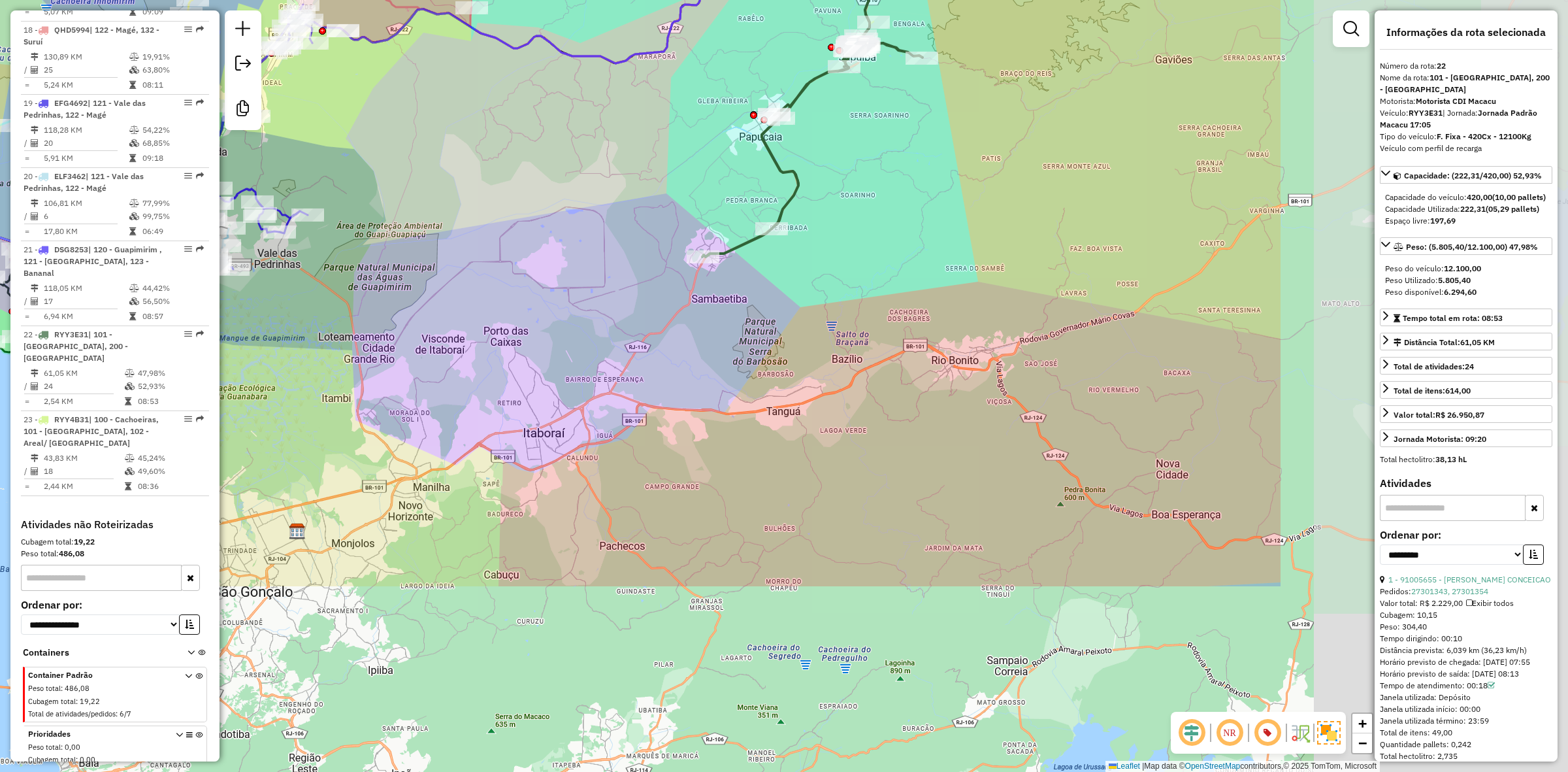
drag, startPoint x: 1259, startPoint y: 496, endPoint x: 832, endPoint y: 233, distance: 501.5
click at [832, 233] on div "Janela de atendimento Grade de atendimento Capacidade Transportadoras Veículos …" at bounding box center [784, 386] width 1568 height 772
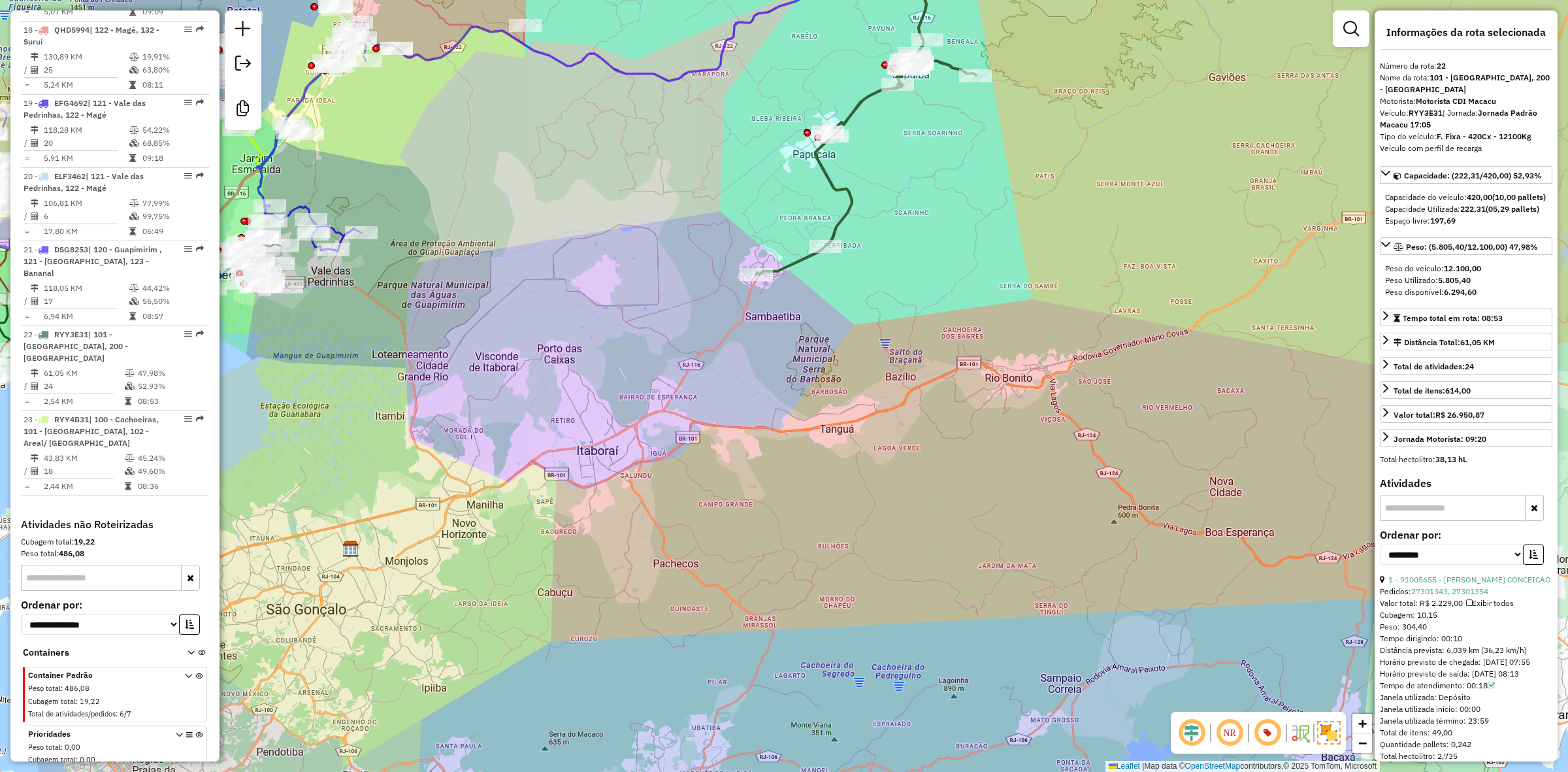
drag, startPoint x: 626, startPoint y: 308, endPoint x: 662, endPoint y: 311, distance: 36.1
click at [662, 311] on div "Janela de atendimento Grade de atendimento Capacidade Transportadoras Veículos …" at bounding box center [784, 386] width 1568 height 772
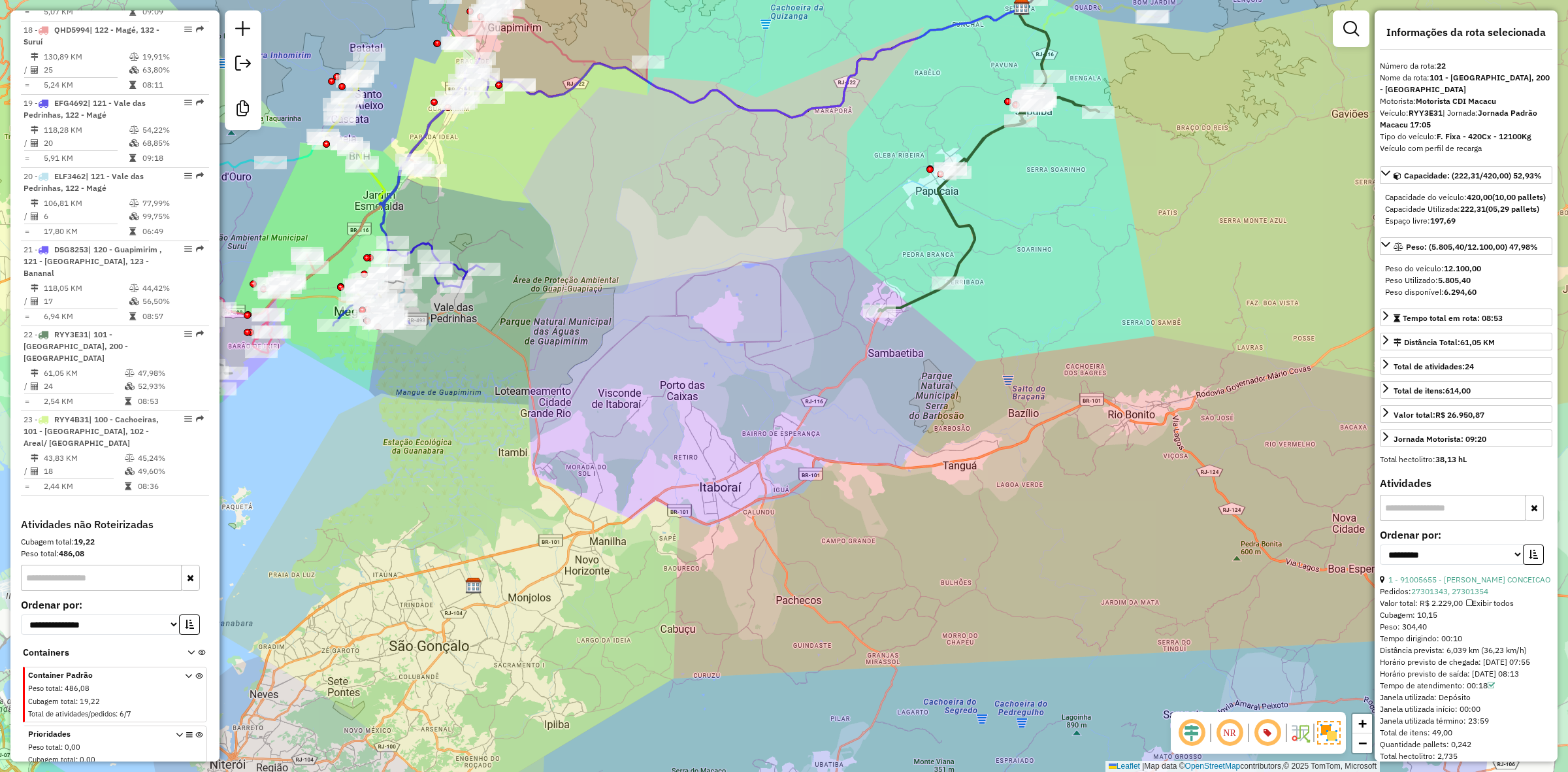
drag, startPoint x: 609, startPoint y: 247, endPoint x: 696, endPoint y: 282, distance: 93.8
click at [696, 282] on div "Janela de atendimento Grade de atendimento Capacidade Transportadoras Veículos …" at bounding box center [784, 386] width 1568 height 772
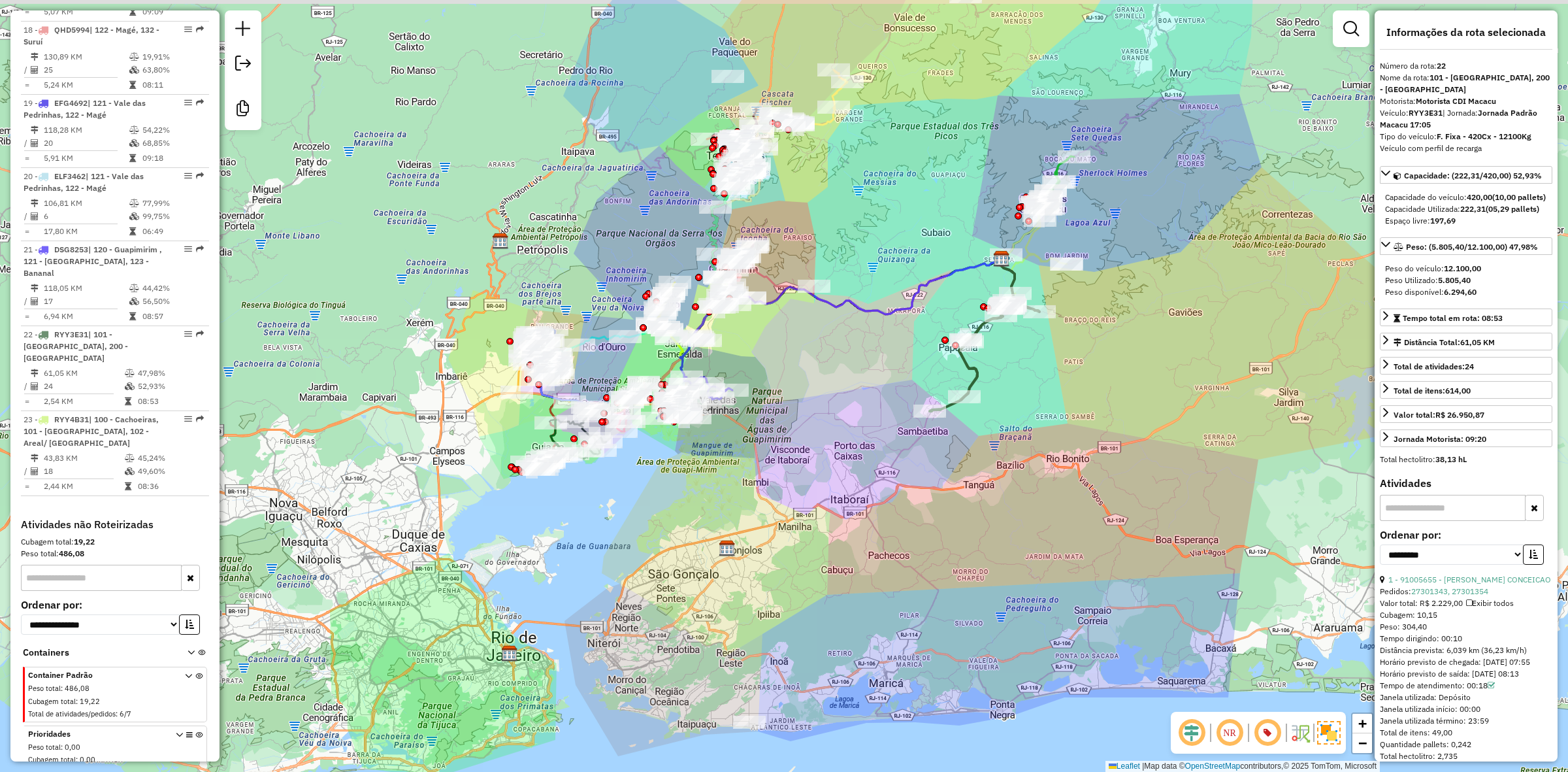
drag, startPoint x: 722, startPoint y: 468, endPoint x: 752, endPoint y: 475, distance: 30.8
click at [752, 475] on div "Janela de atendimento Grade de atendimento Capacidade Transportadoras Veículos …" at bounding box center [784, 386] width 1568 height 772
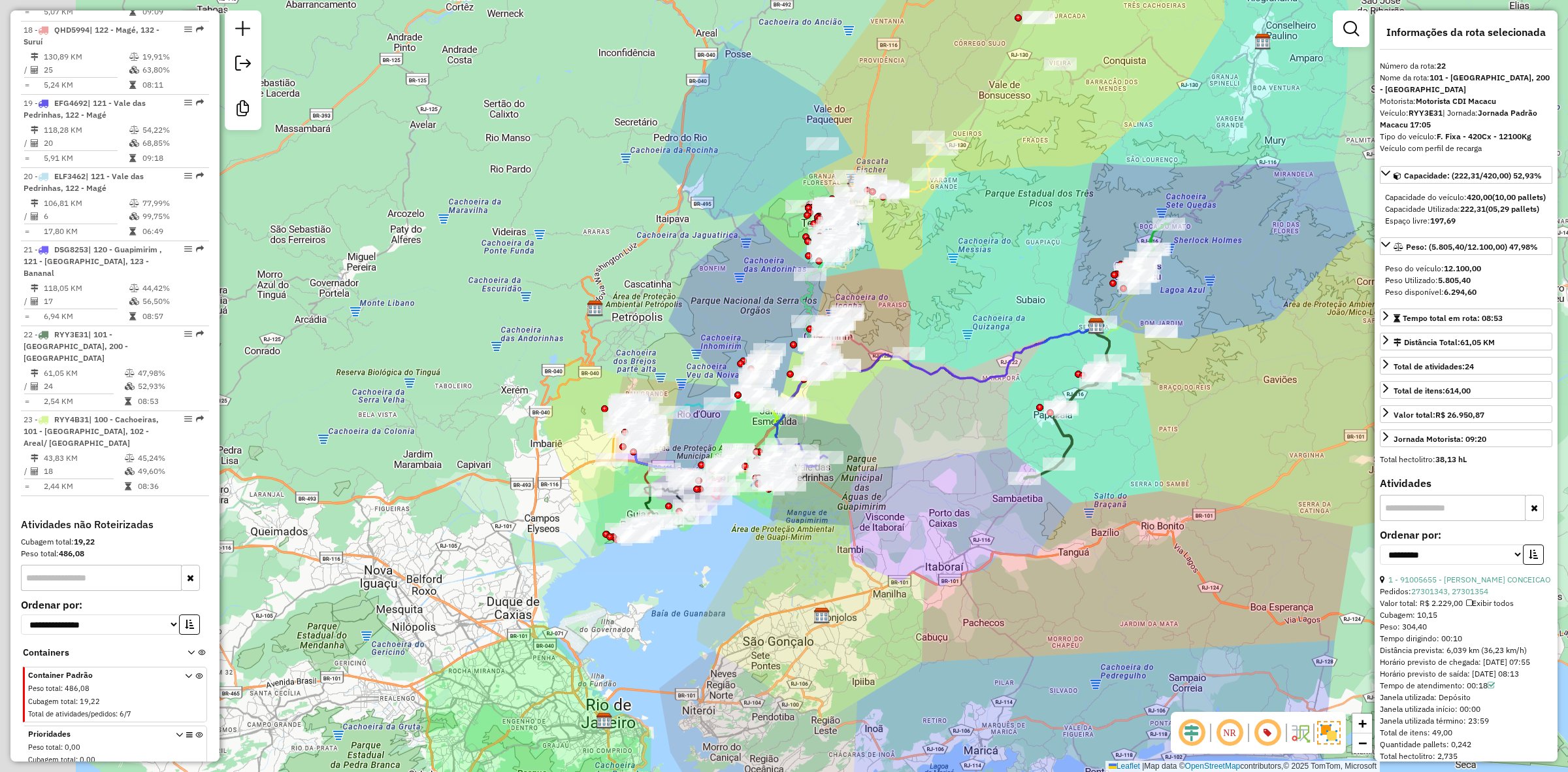
drag, startPoint x: 852, startPoint y: 410, endPoint x: 946, endPoint y: 478, distance: 116.0
click at [946, 478] on div "Janela de atendimento Grade de atendimento Capacidade Transportadoras Veículos …" at bounding box center [784, 386] width 1568 height 772
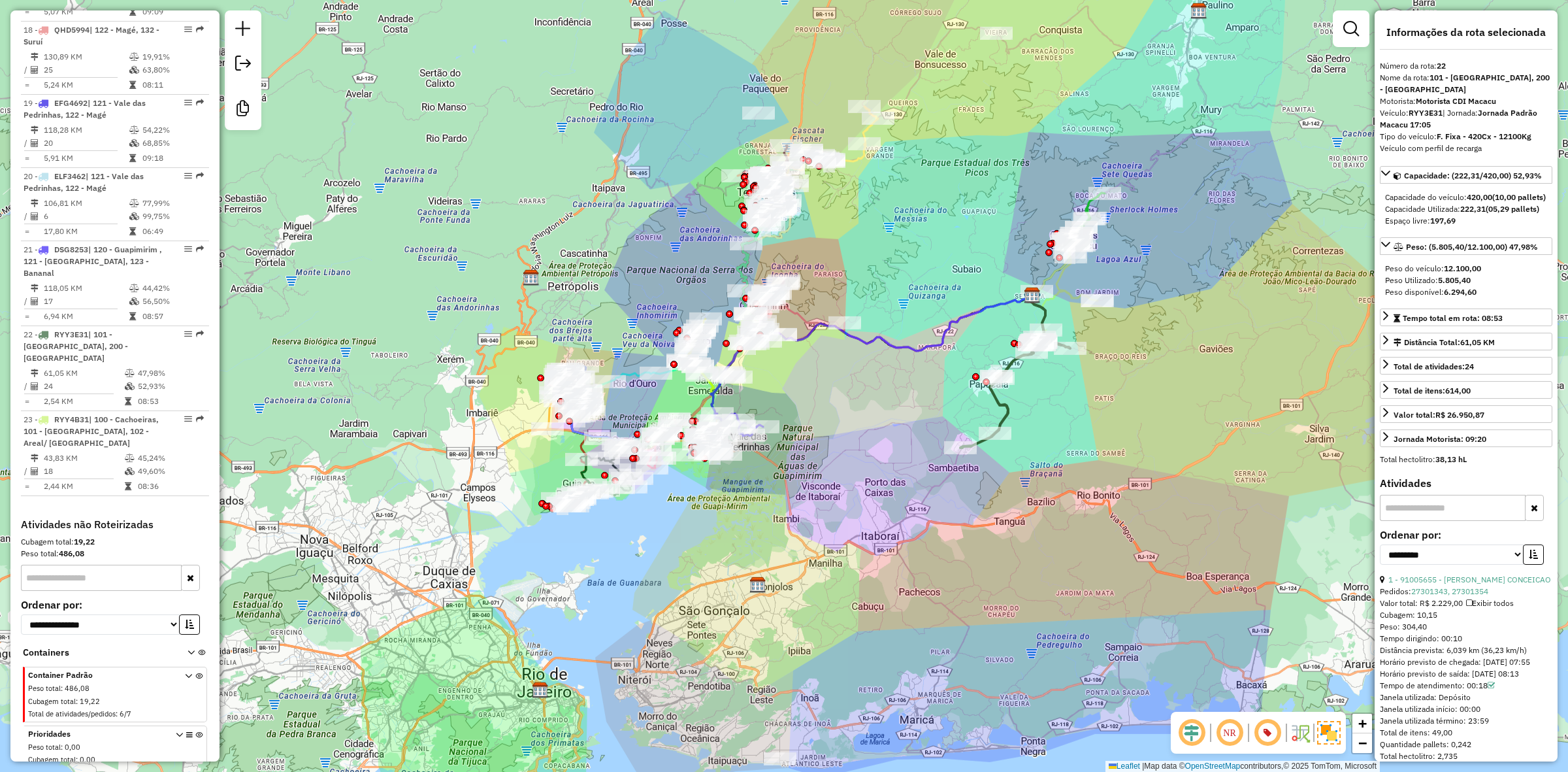
click at [859, 283] on div "Janela de atendimento Grade de atendimento Capacidade Transportadoras Veículos …" at bounding box center [784, 386] width 1568 height 772
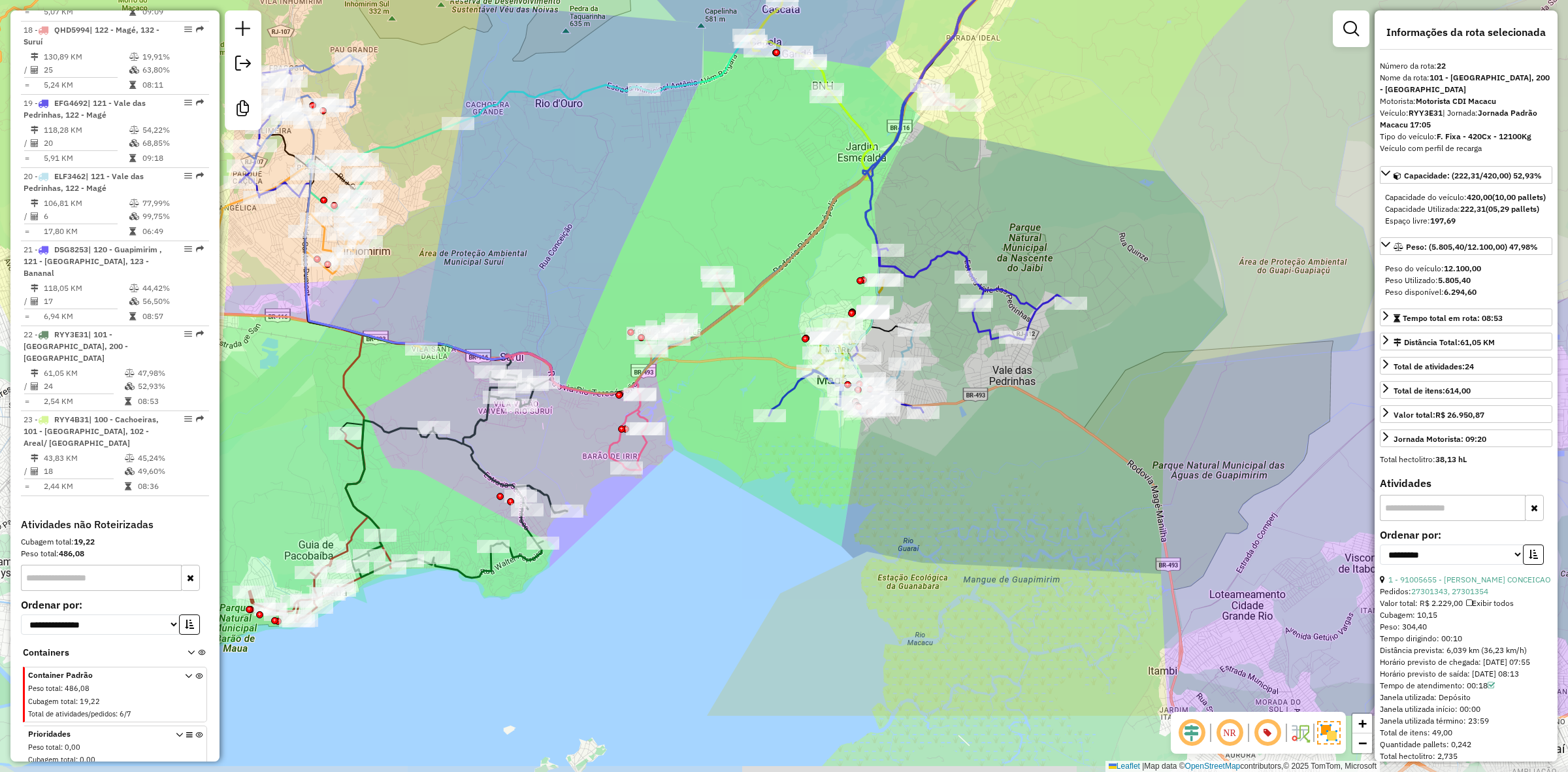
drag, startPoint x: 952, startPoint y: 631, endPoint x: 827, endPoint y: 498, distance: 182.5
click at [827, 498] on div "Janela de atendimento Grade de atendimento Capacidade Transportadoras Veículos …" at bounding box center [784, 386] width 1568 height 772
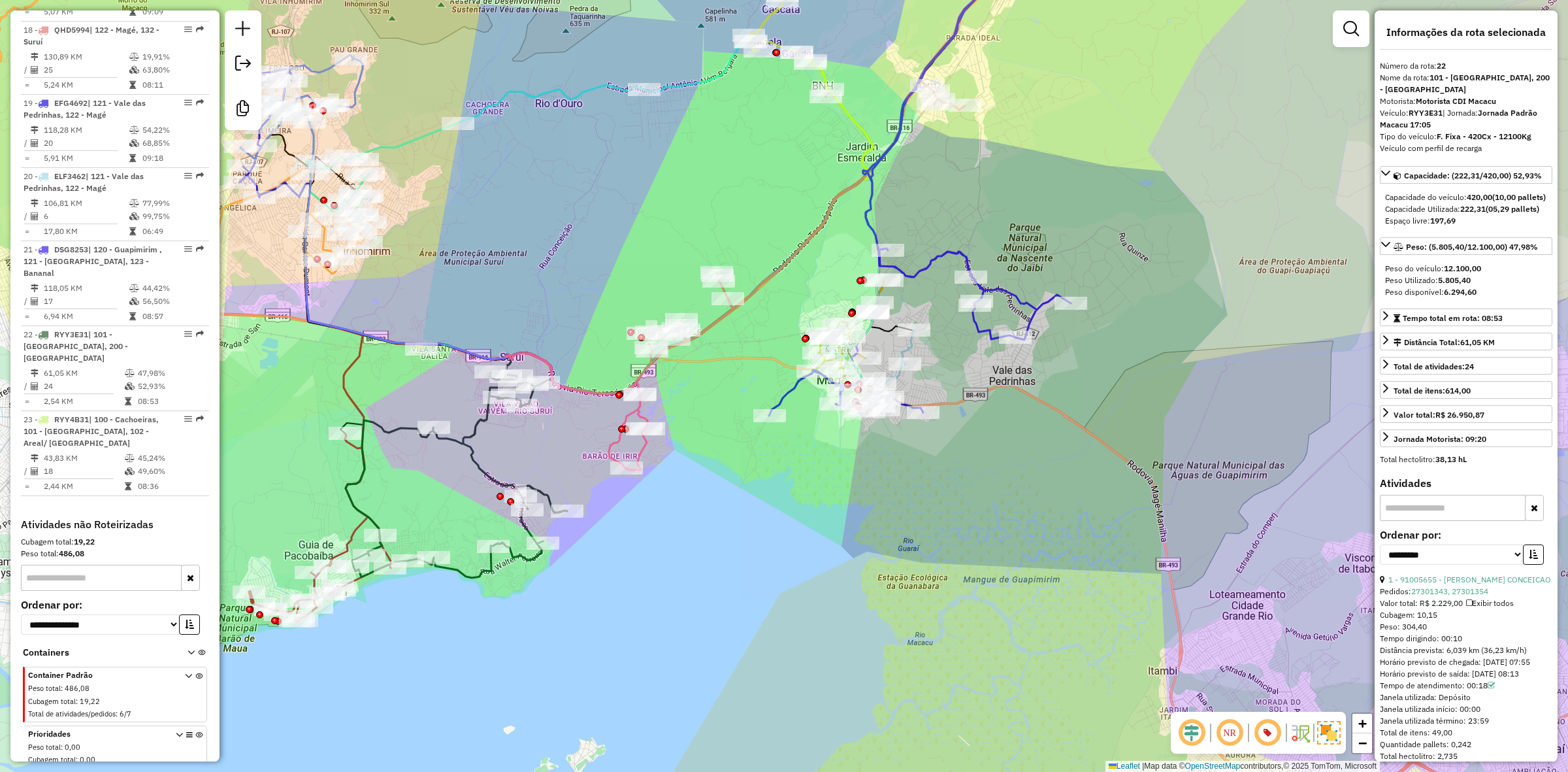
click at [1027, 318] on icon at bounding box center [972, 131] width 218 height 417
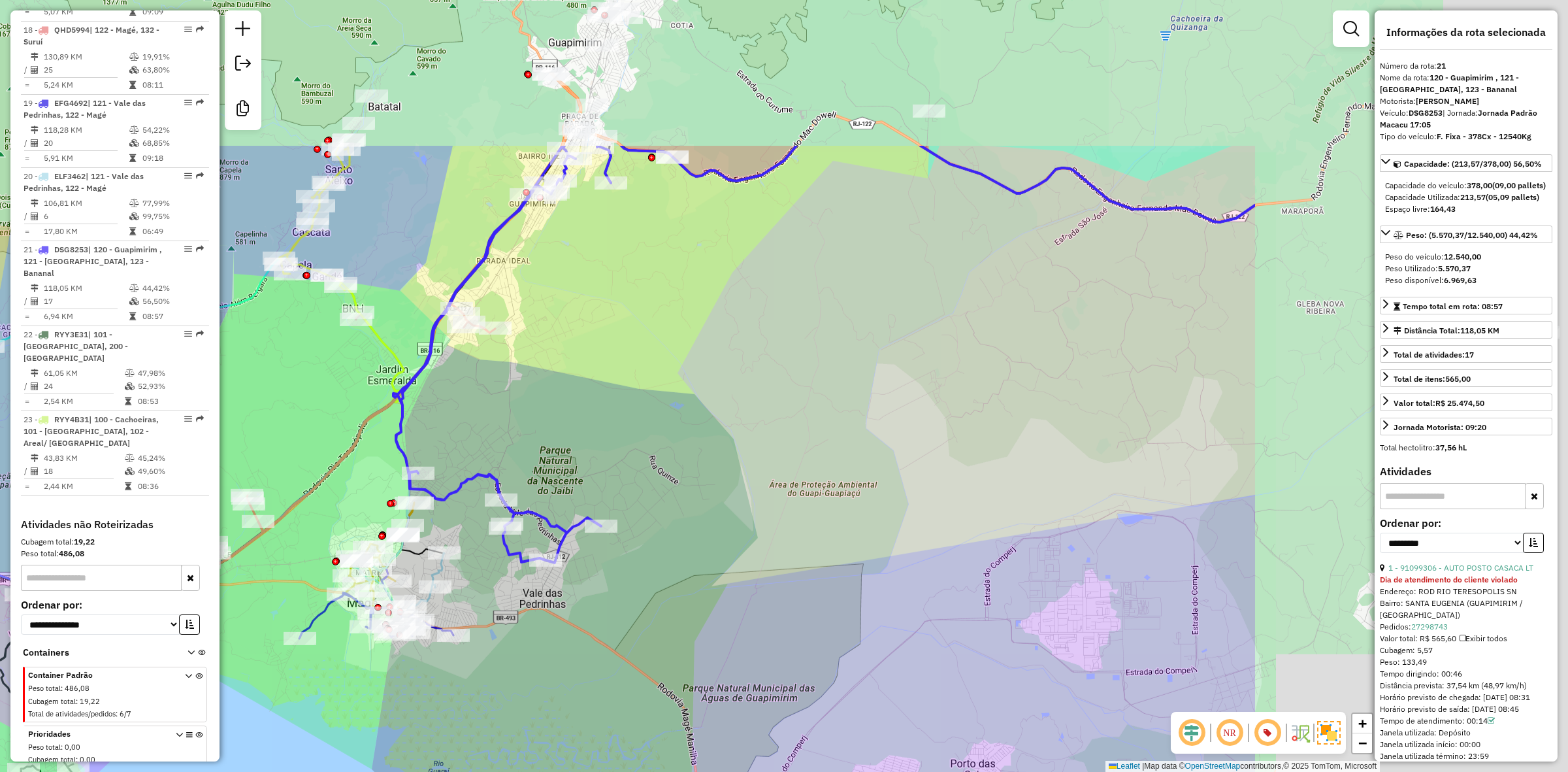
drag, startPoint x: 1072, startPoint y: 251, endPoint x: 596, endPoint y: 481, distance: 528.7
click at [596, 481] on div "Janela de atendimento Grade de atendimento Capacidade Transportadoras Veículos …" at bounding box center [784, 386] width 1568 height 772
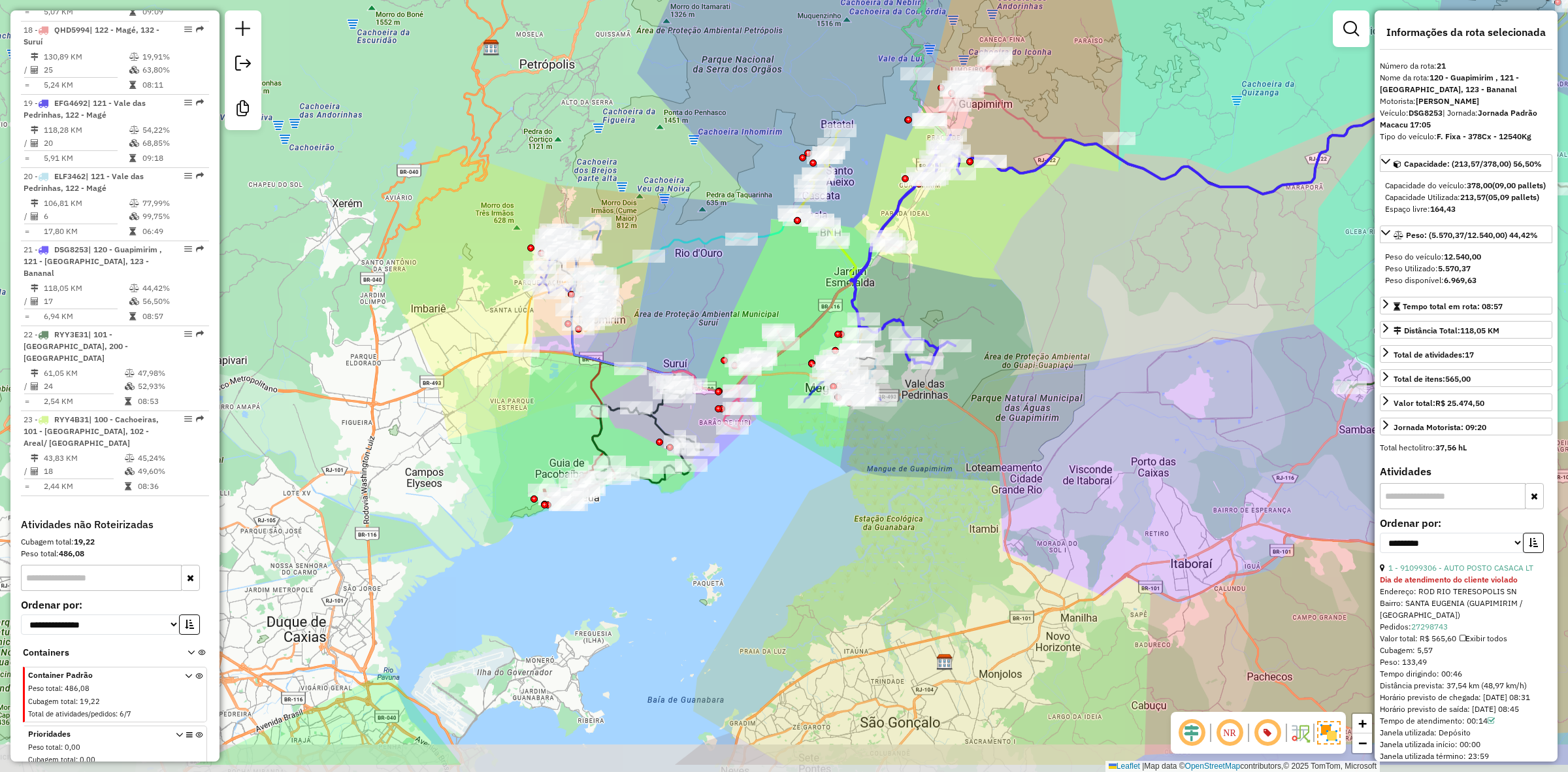
drag, startPoint x: 822, startPoint y: 389, endPoint x: 1001, endPoint y: 302, distance: 199.0
click at [1001, 302] on div "Janela de atendimento Grade de atendimento Capacidade Transportadoras Veículos …" at bounding box center [784, 386] width 1568 height 772
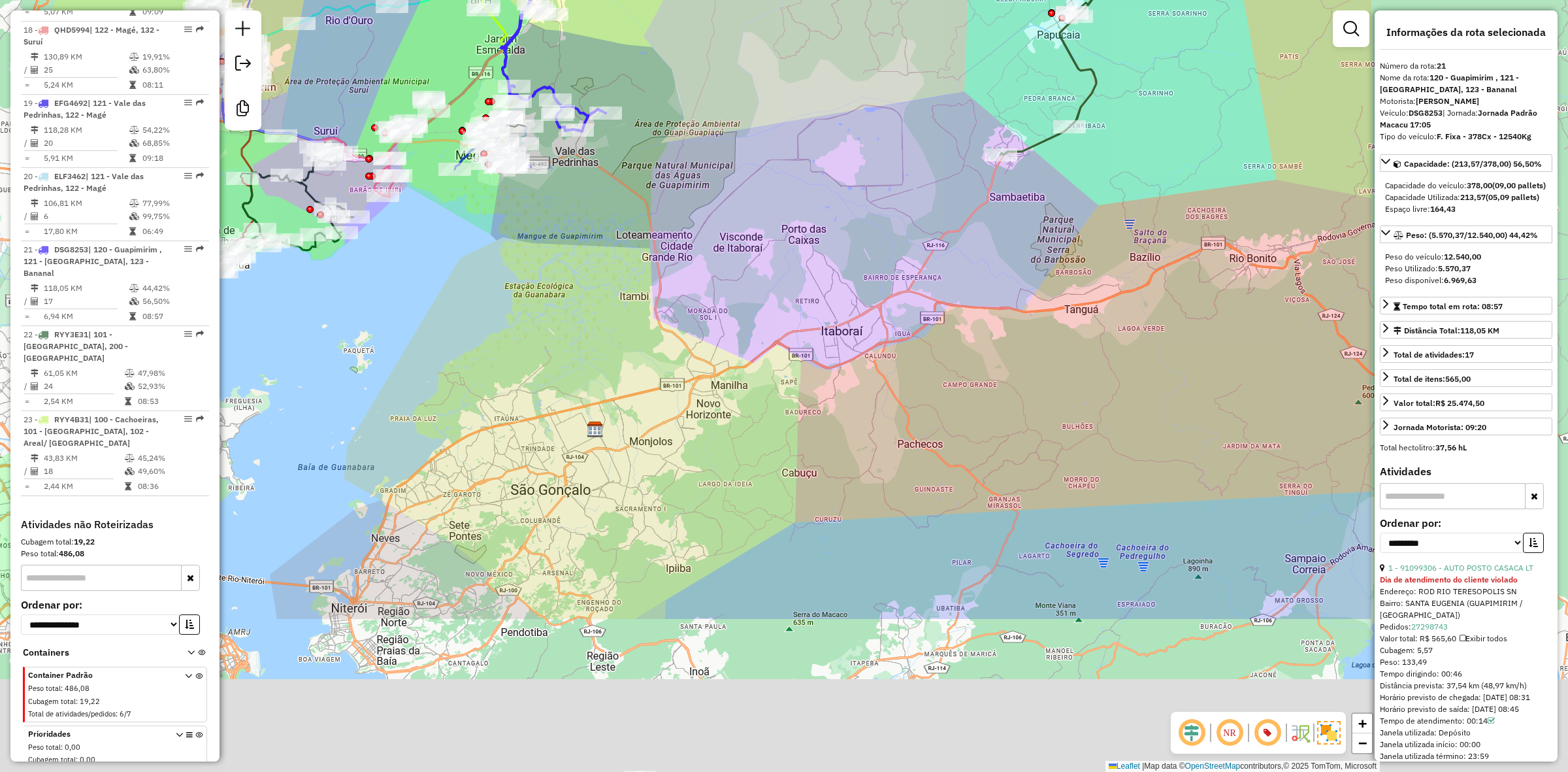
drag, startPoint x: 1111, startPoint y: 439, endPoint x: 827, endPoint y: 319, distance: 308.3
click at [874, 200] on div "Janela de atendimento Grade de atendimento Capacidade Transportadoras Veículos …" at bounding box center [784, 386] width 1568 height 772
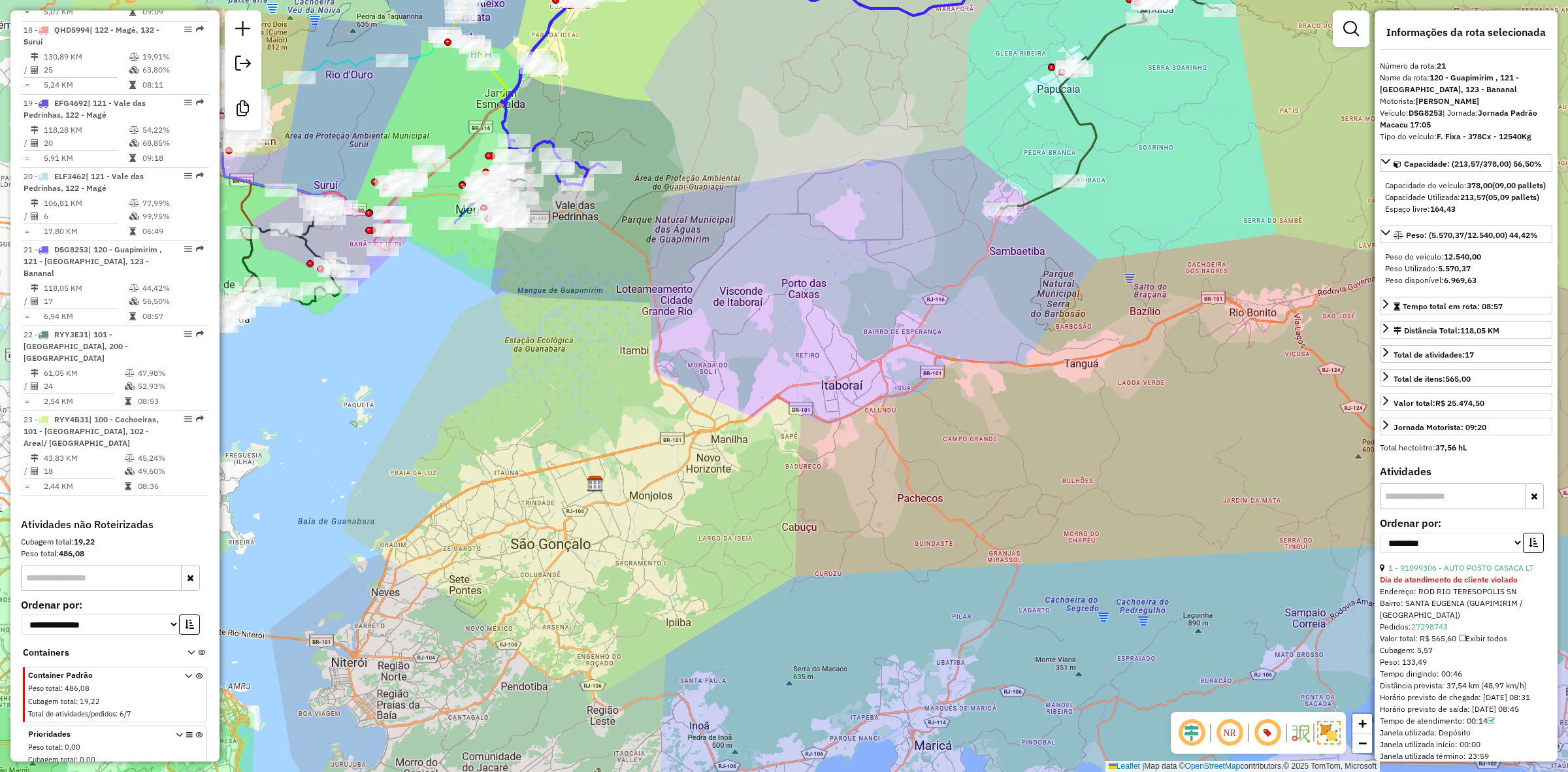
drag, startPoint x: 868, startPoint y: 286, endPoint x: 885, endPoint y: 469, distance: 183.8
click at [885, 469] on div "Janela de atendimento Grade de atendimento Capacidade Transportadoras Veículos …" at bounding box center [784, 386] width 1568 height 772
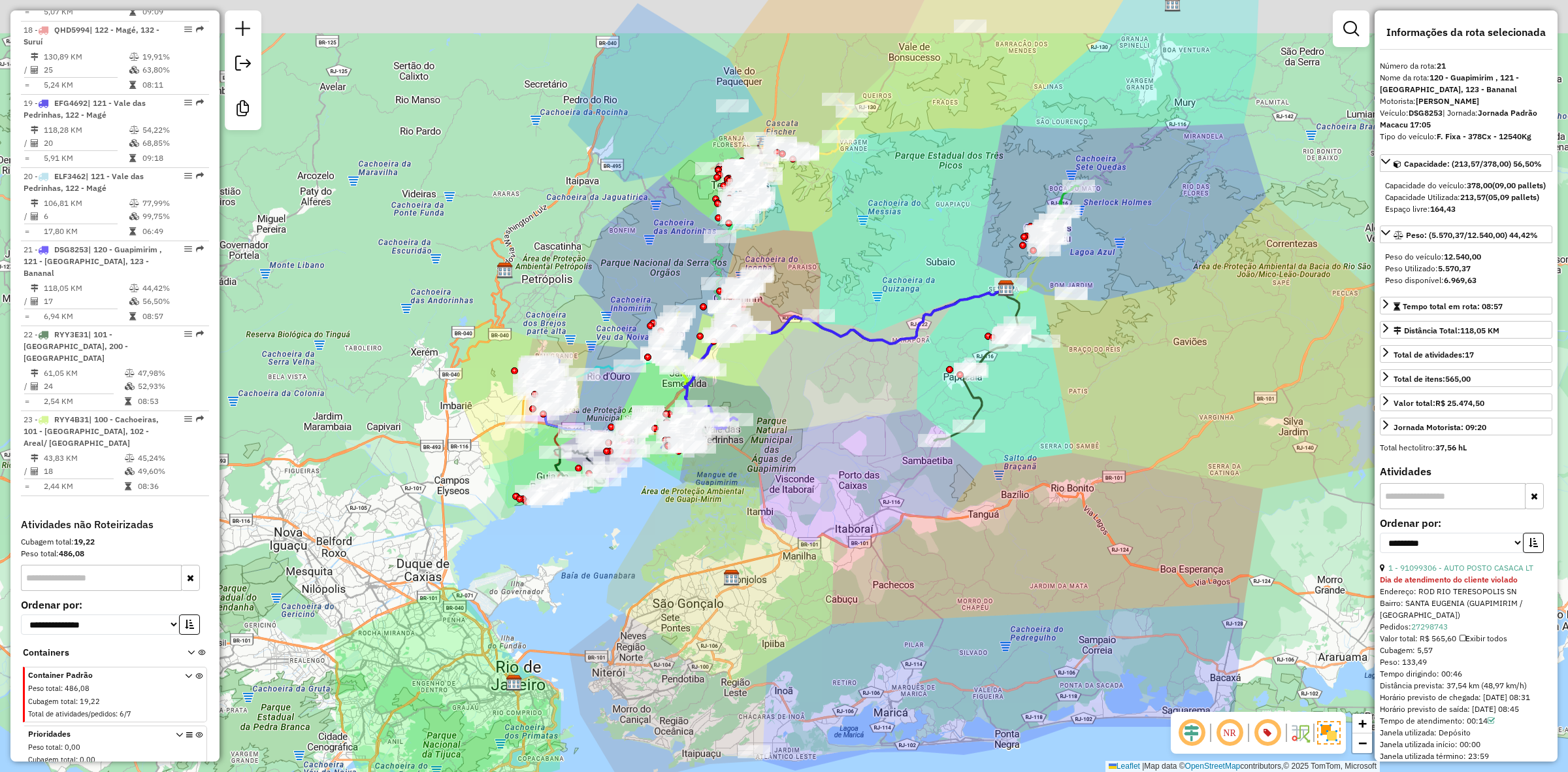
drag, startPoint x: 919, startPoint y: 233, endPoint x: 893, endPoint y: 308, distance: 79.4
click at [893, 308] on div "Janela de atendimento Grade de atendimento Capacidade Transportadoras Veículos …" at bounding box center [784, 386] width 1568 height 772
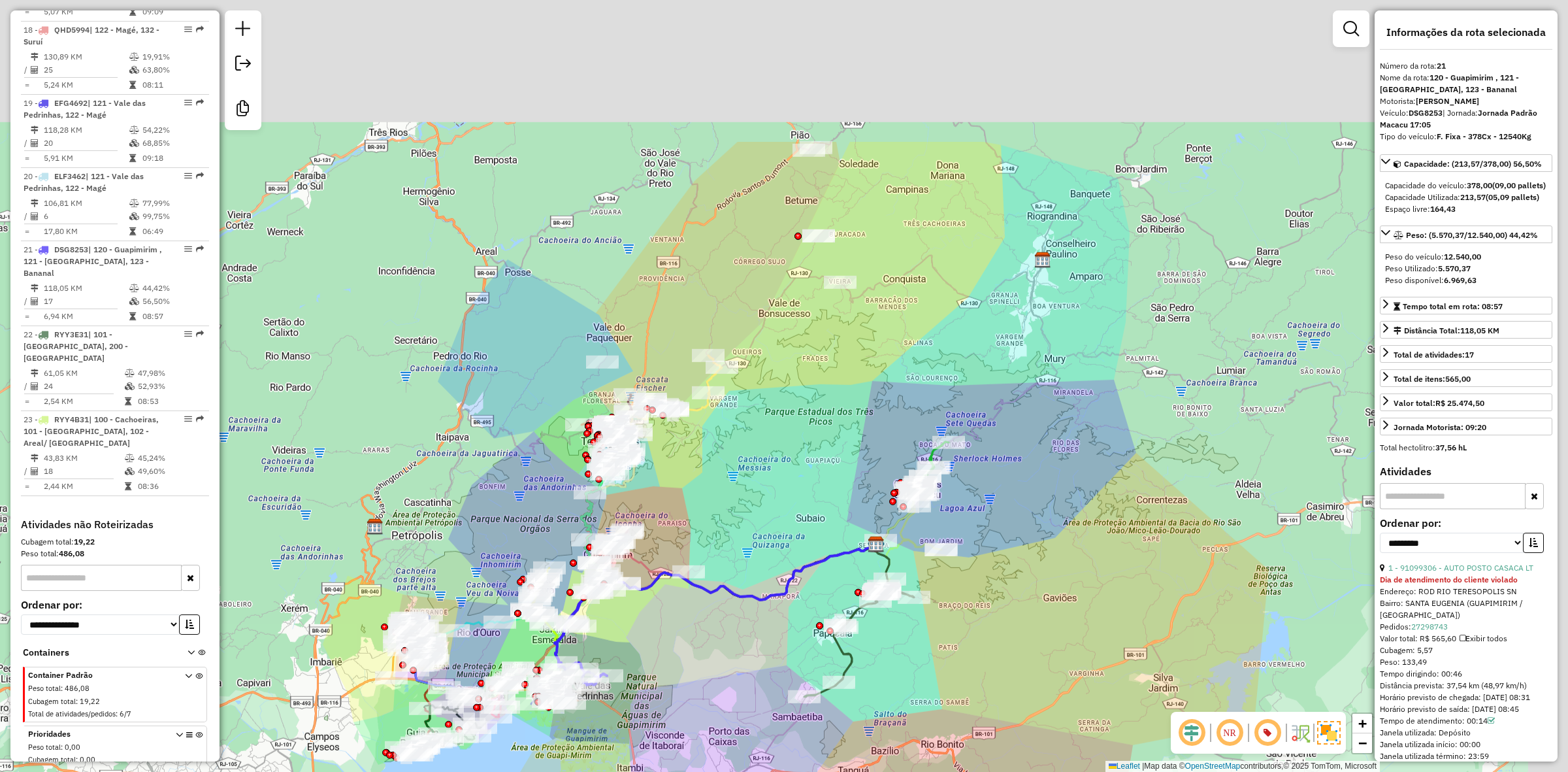
drag, startPoint x: 905, startPoint y: 195, endPoint x: 798, endPoint y: 20, distance: 205.1
click at [820, 309] on div "Janela de atendimento Grade de atendimento Capacidade Transportadoras Veículos …" at bounding box center [784, 386] width 1568 height 772
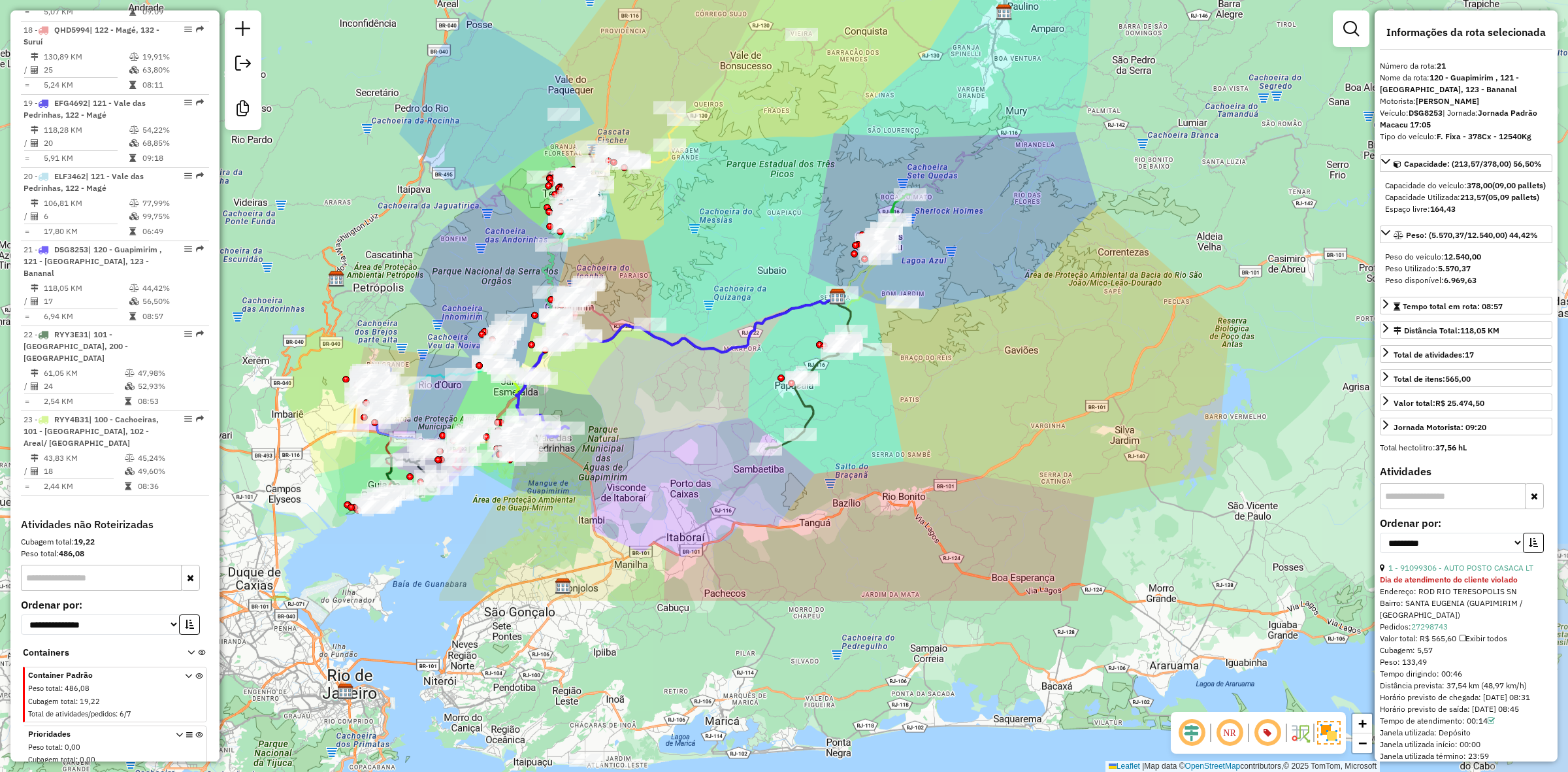
drag, startPoint x: 712, startPoint y: 475, endPoint x: 642, endPoint y: 270, distance: 216.6
click at [670, 221] on div "Janela de atendimento Grade de atendimento Capacidade Transportadoras Veículos …" at bounding box center [784, 386] width 1568 height 772
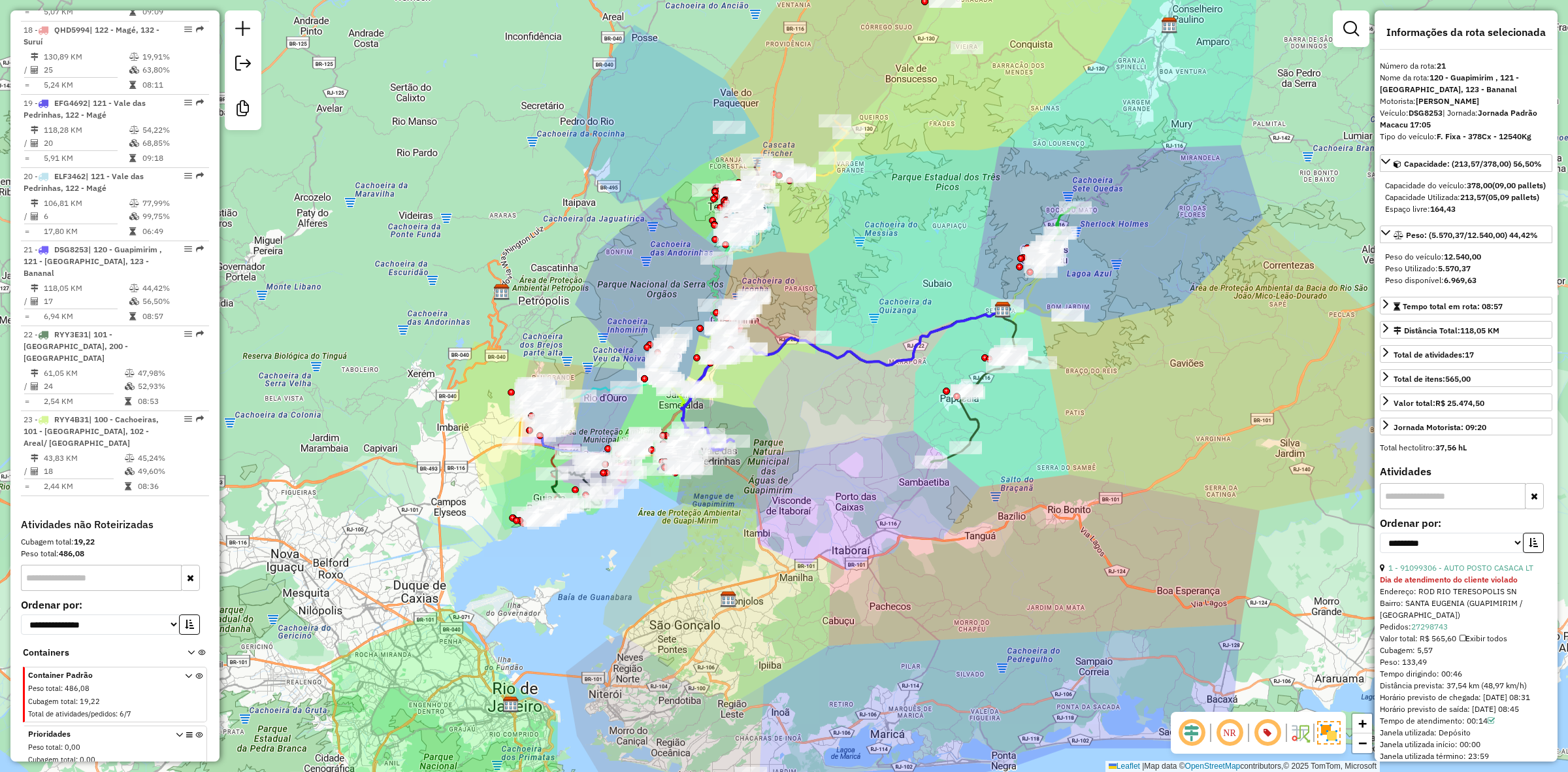
click at [589, 274] on div "Rota 11 - Placa DRA8A69 91043887 - ELY Janela de atendimento Grade de atendimen…" at bounding box center [784, 386] width 1568 height 772
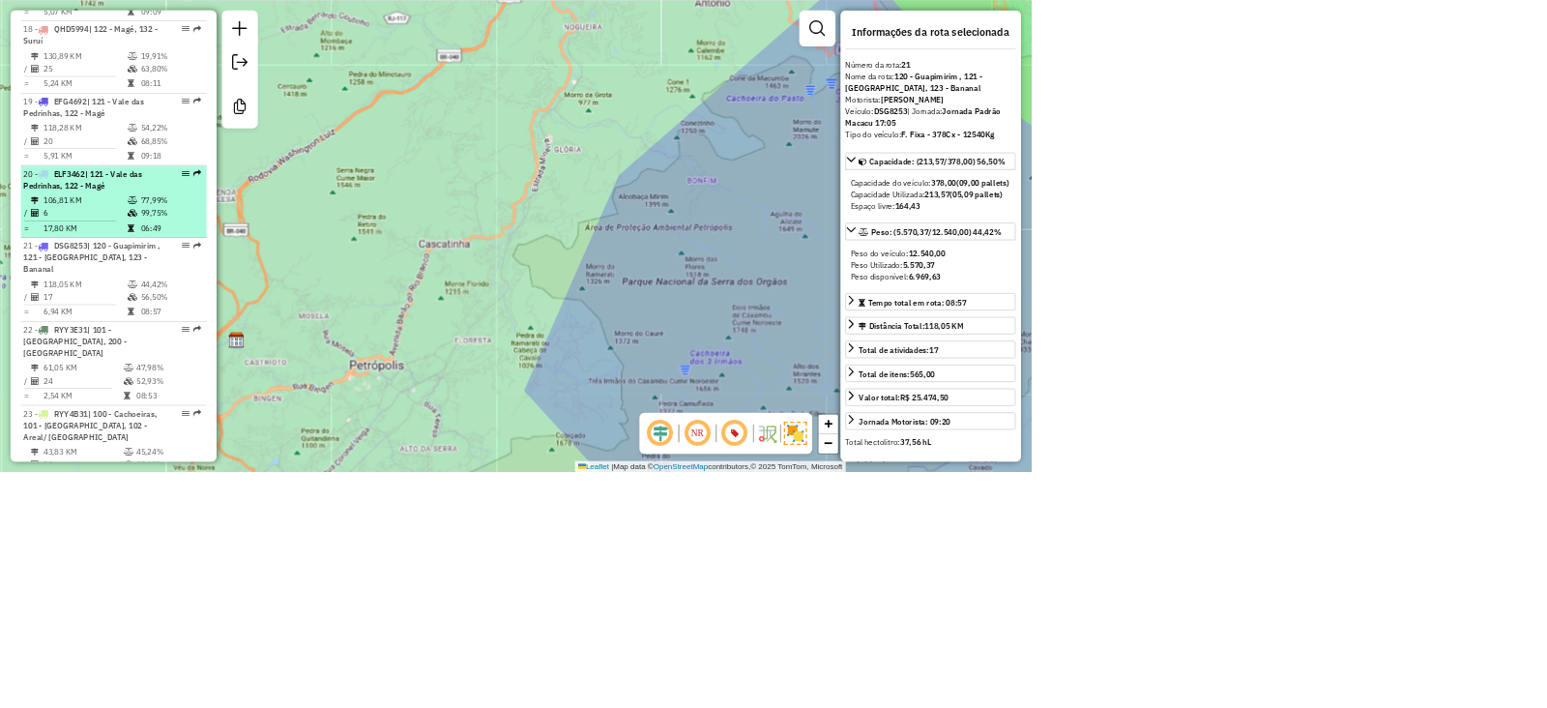
scroll to position [2535, 0]
